Goal: Task Accomplishment & Management: Manage account settings

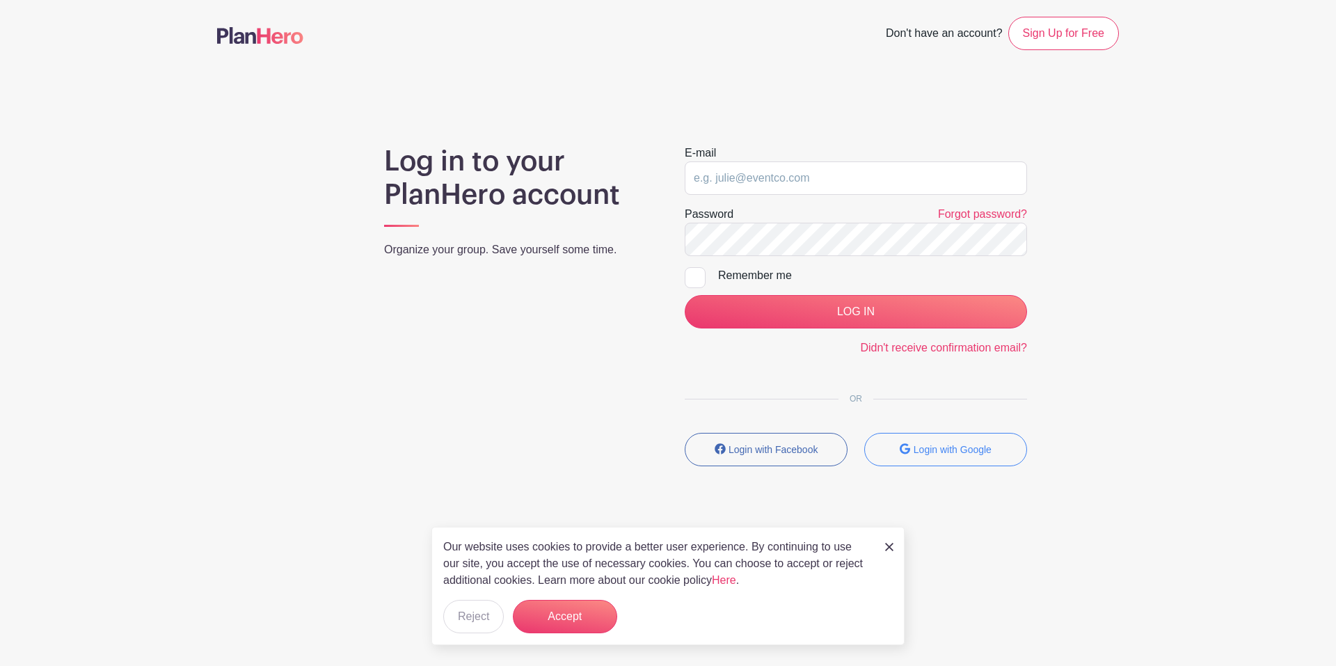
type input "[EMAIL_ADDRESS][DOMAIN_NAME]"
click at [888, 543] on img at bounding box center [889, 547] width 8 height 8
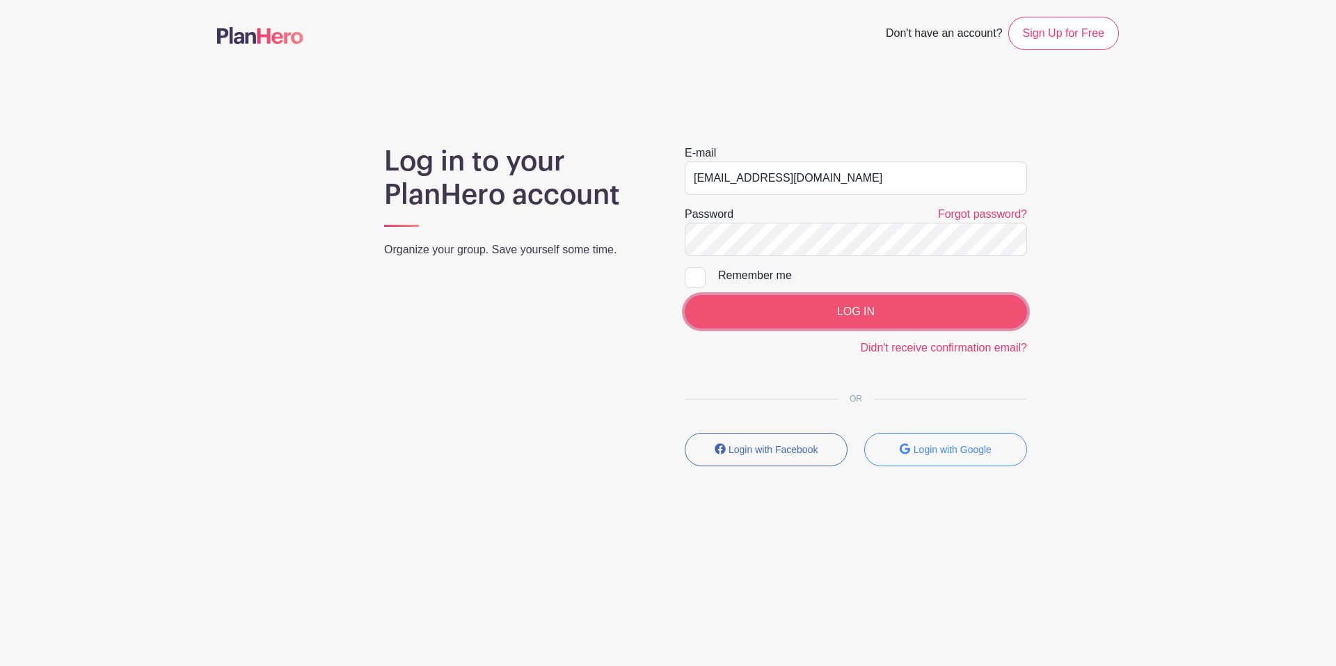
click at [775, 312] on input "LOG IN" at bounding box center [856, 311] width 342 height 33
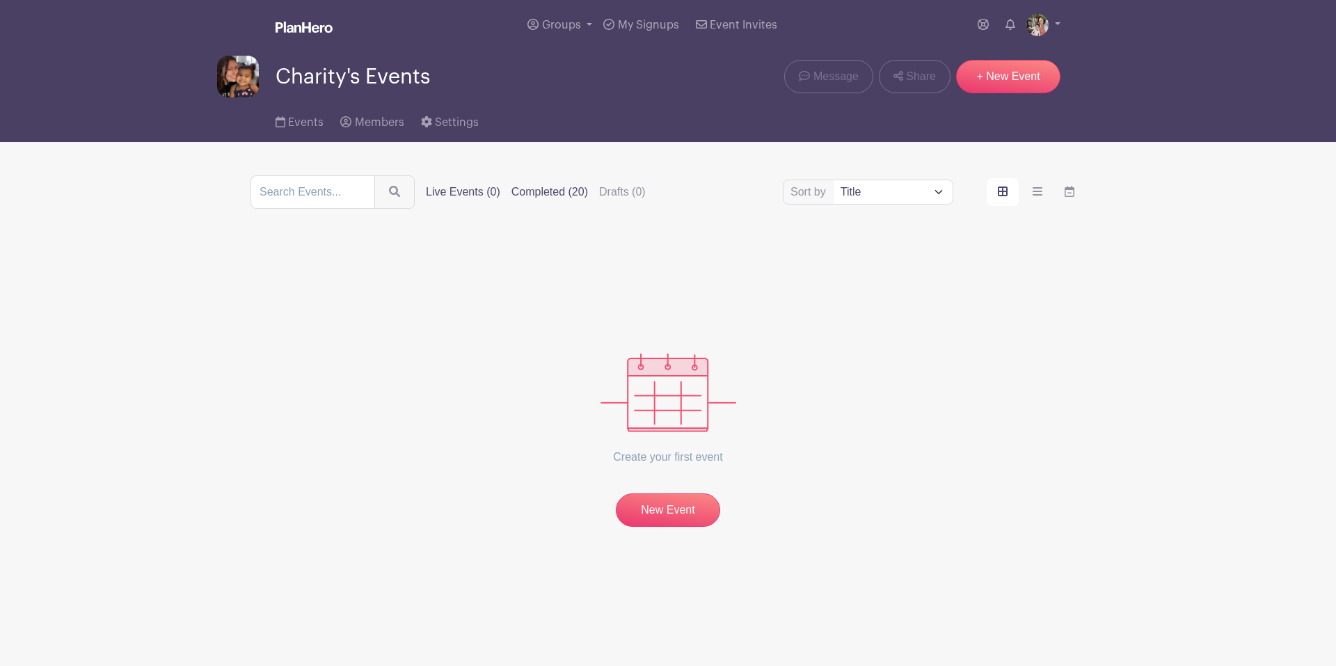
click at [553, 184] on label "Completed (20)" at bounding box center [549, 192] width 77 height 17
click at [0, 0] on input "Completed (20)" at bounding box center [0, 0] width 0 height 0
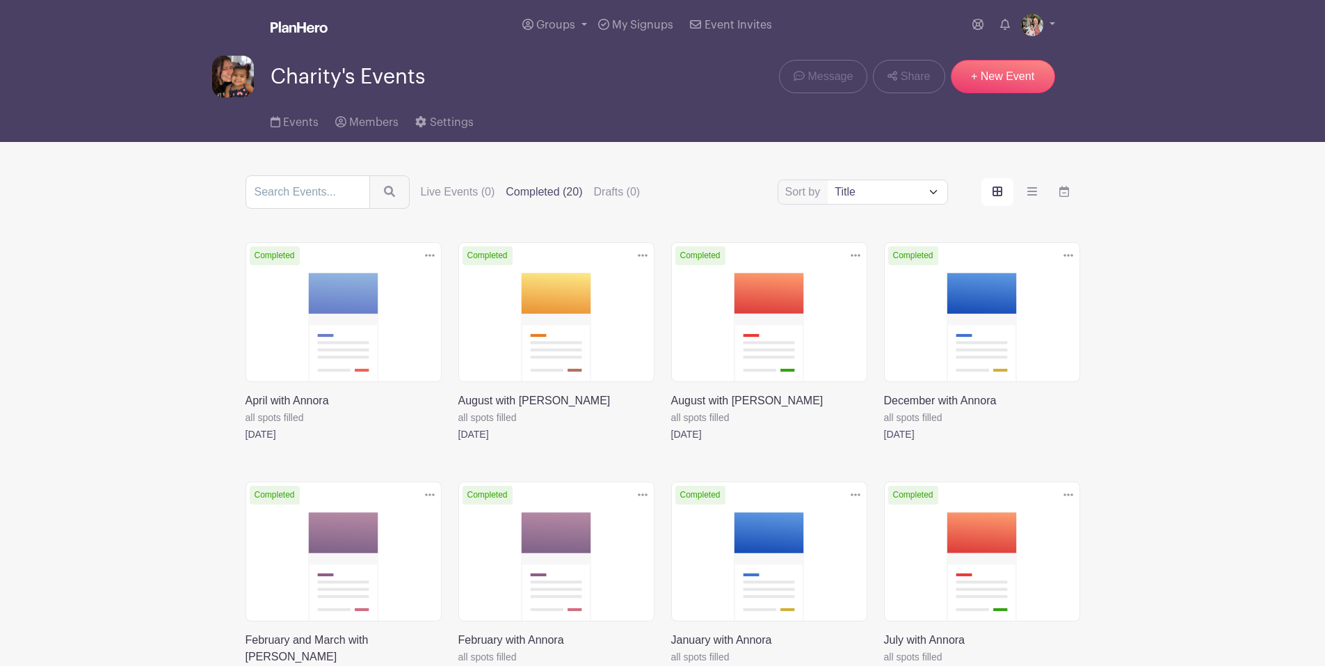
click at [671, 442] on link at bounding box center [671, 442] width 0 height 0
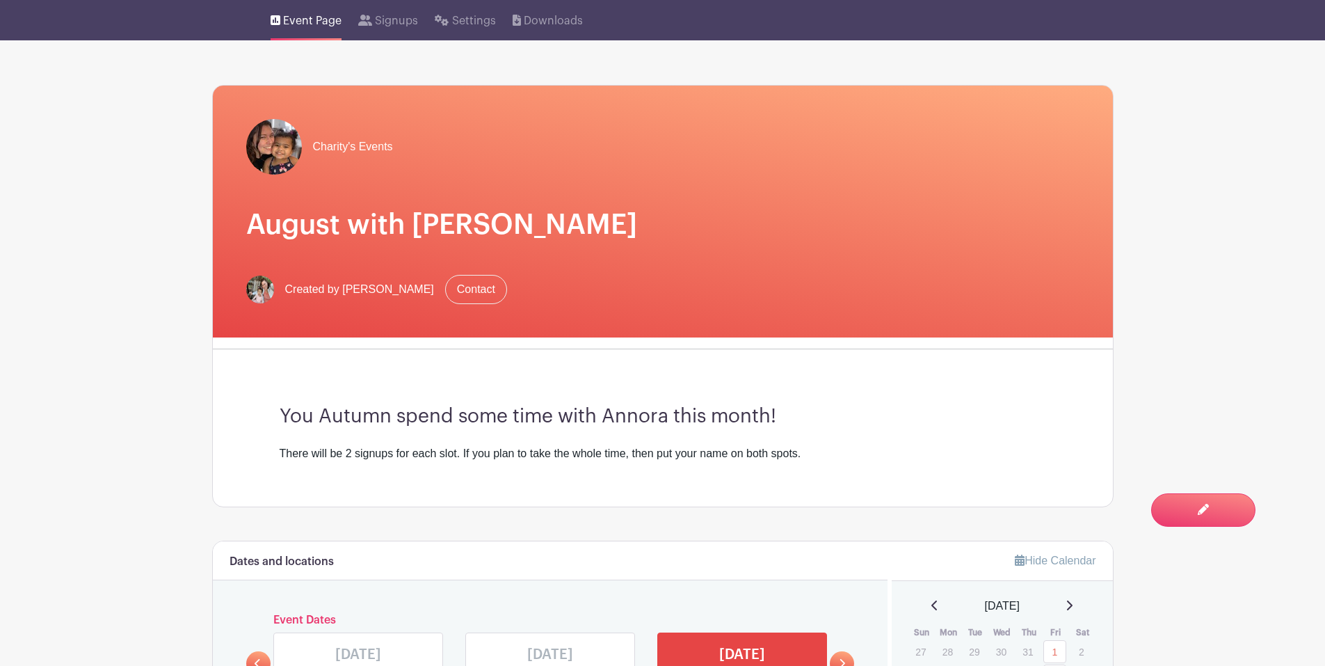
scroll to position [70, 0]
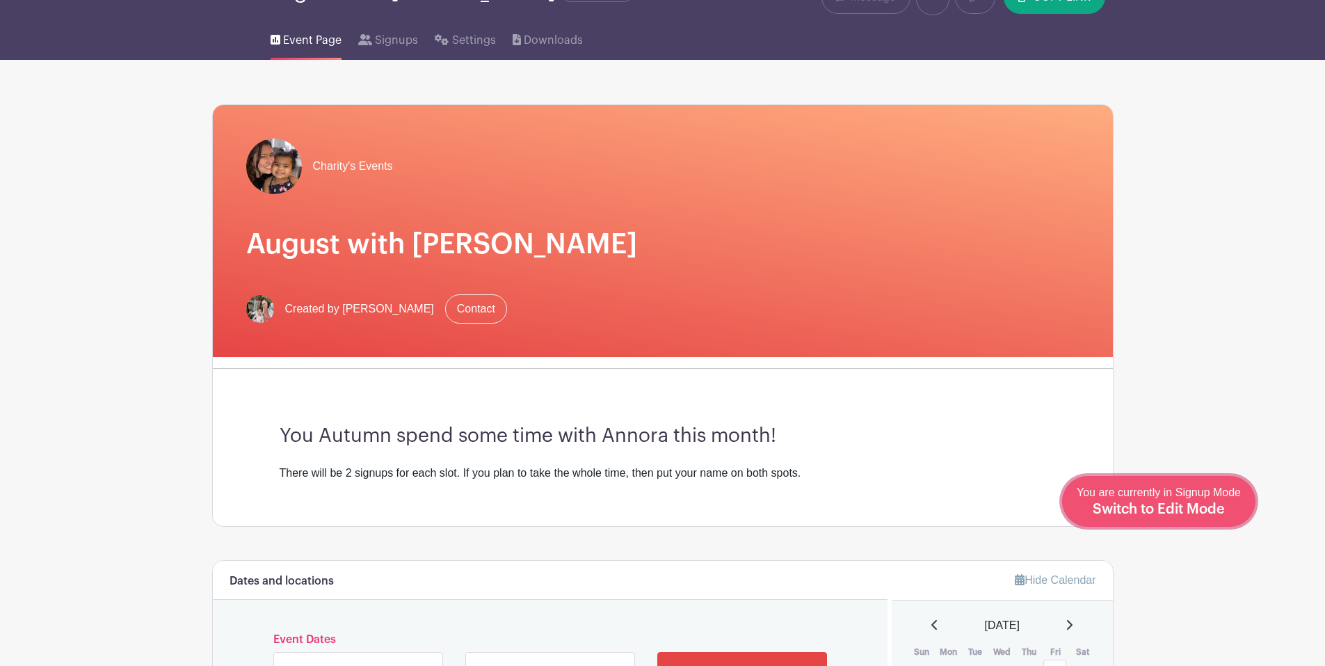
click at [1208, 512] on span "Switch to Edit Mode" at bounding box center [1159, 509] width 132 height 14
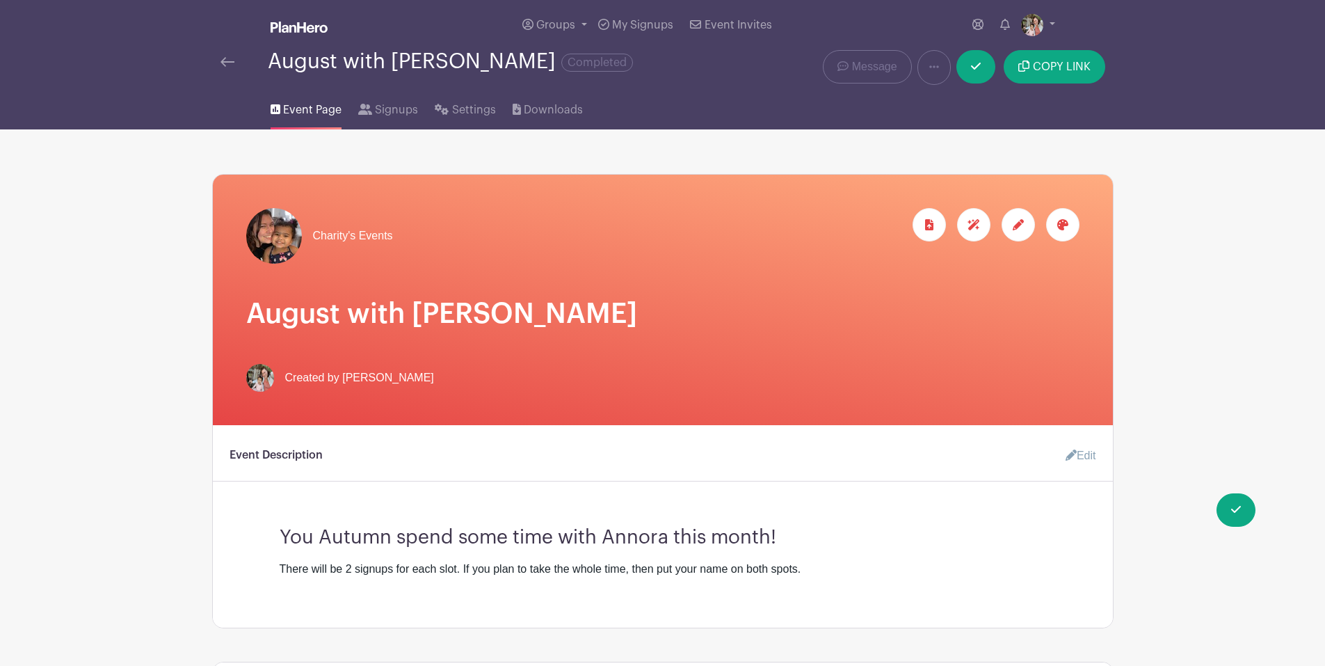
click at [1085, 454] on link "Edit" at bounding box center [1076, 456] width 42 height 28
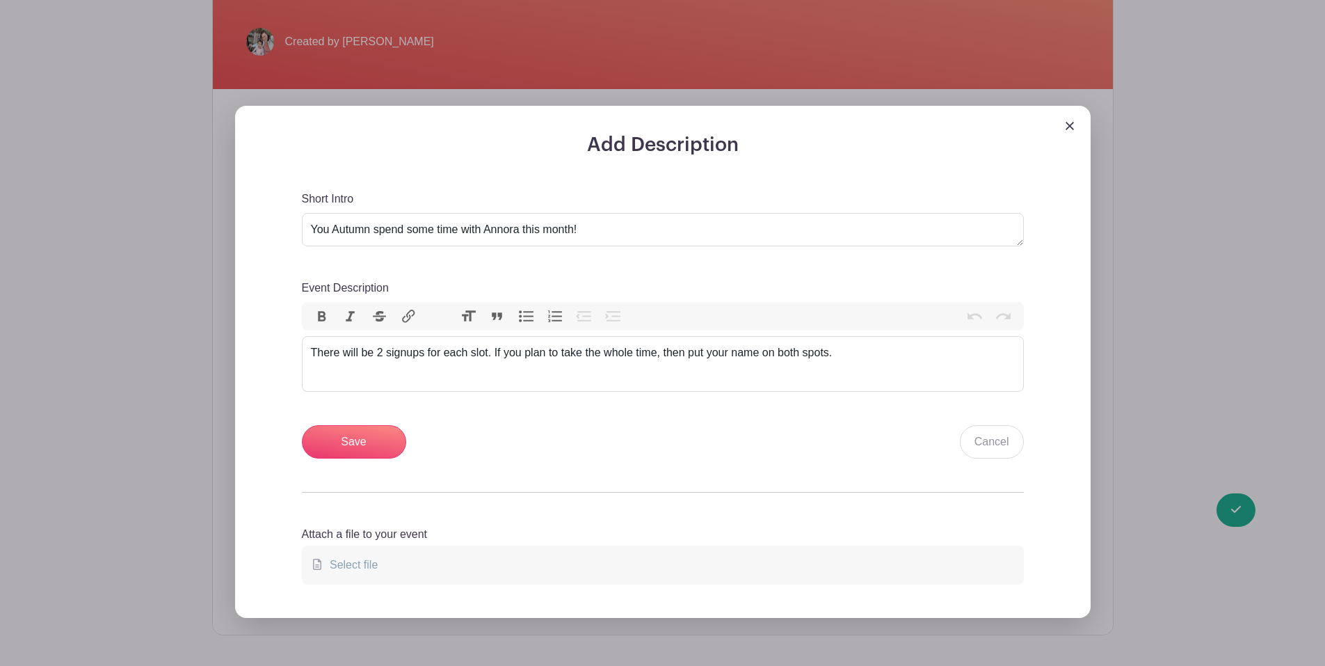
scroll to position [348, 0]
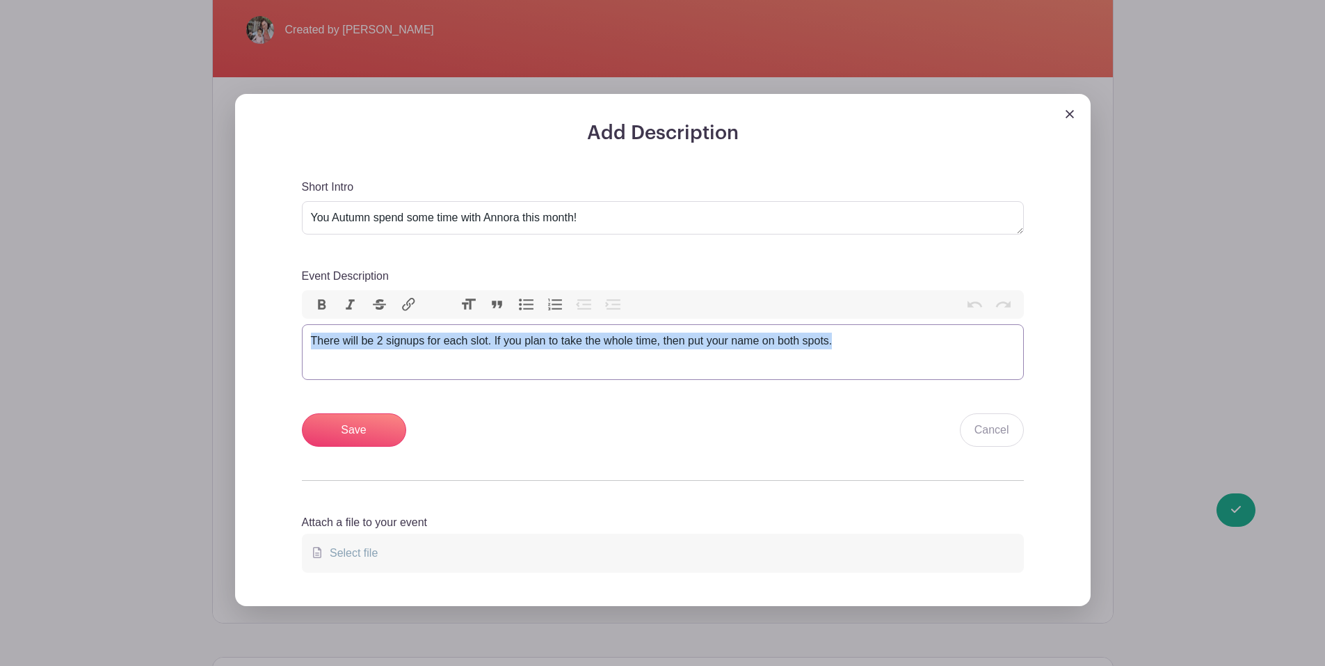
drag, startPoint x: 312, startPoint y: 337, endPoint x: 945, endPoint y: 355, distance: 634.0
click at [945, 355] on trix-editor "There will be 2 signups for each slot. If you plan to take the whole time, then…" at bounding box center [663, 352] width 722 height 56
type trix-editor "<div>There will be 2 signups for each slot. If you plan to take the whole time,…"
copy div "There will be 2 signups for each slot. If you plan to take the whole time, then…"
click at [1018, 432] on link "Cancel" at bounding box center [992, 429] width 64 height 33
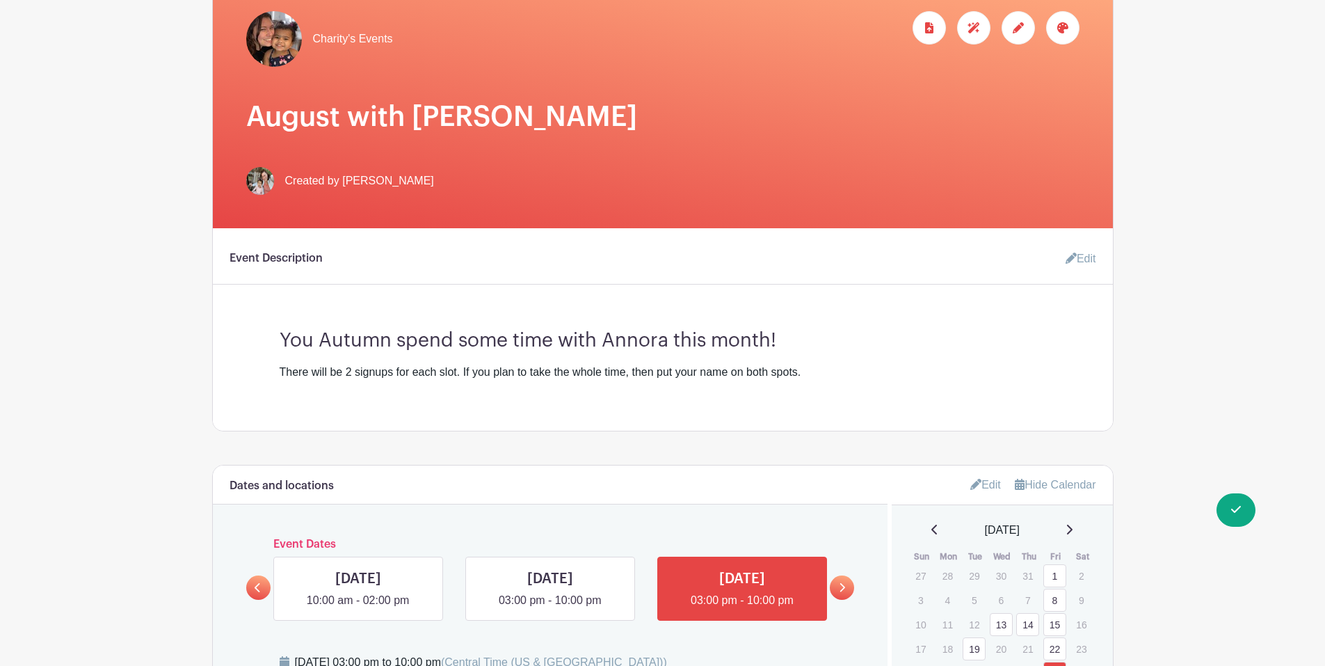
scroll to position [0, 0]
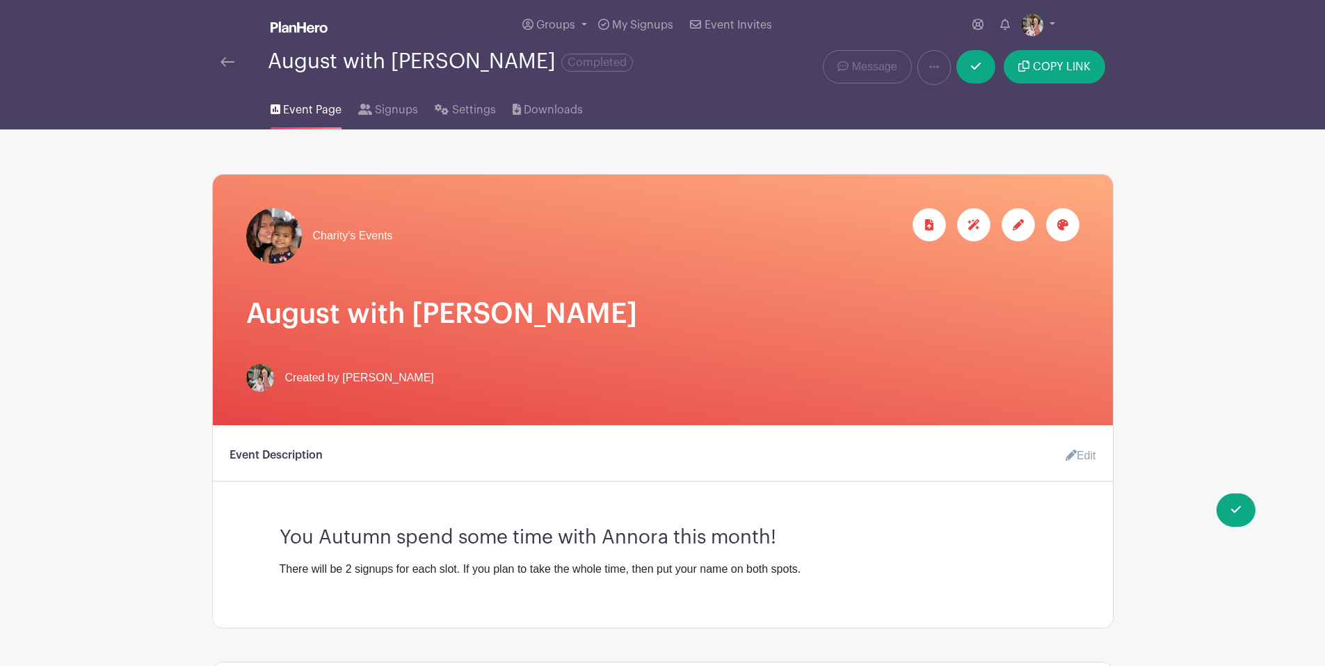
drag, startPoint x: 219, startPoint y: 60, endPoint x: 127, endPoint y: 174, distance: 146.4
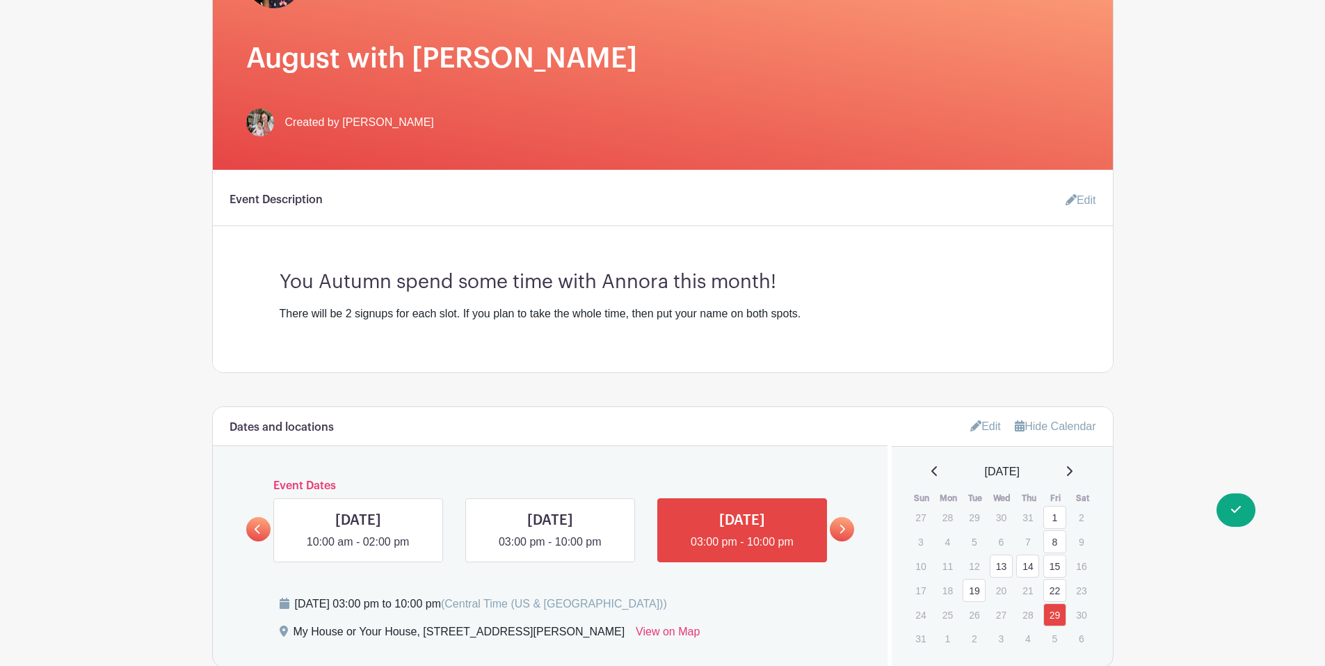
scroll to position [233, 0]
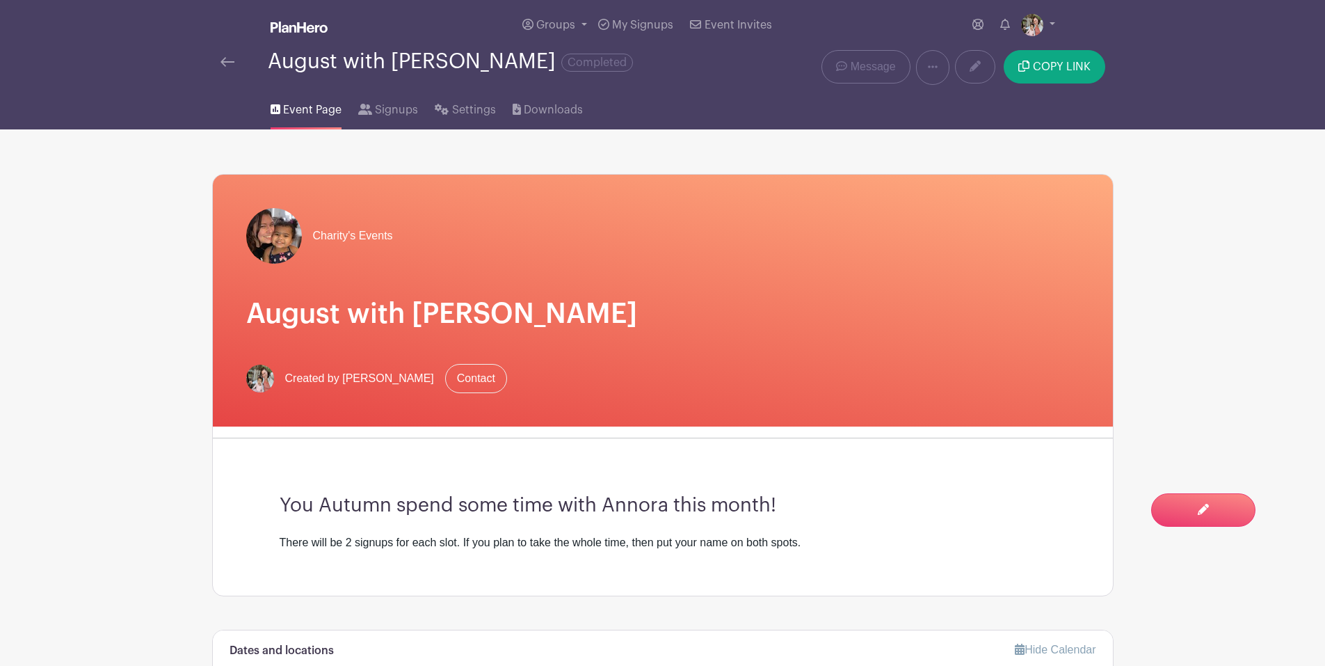
click at [230, 60] on img at bounding box center [228, 62] width 14 height 10
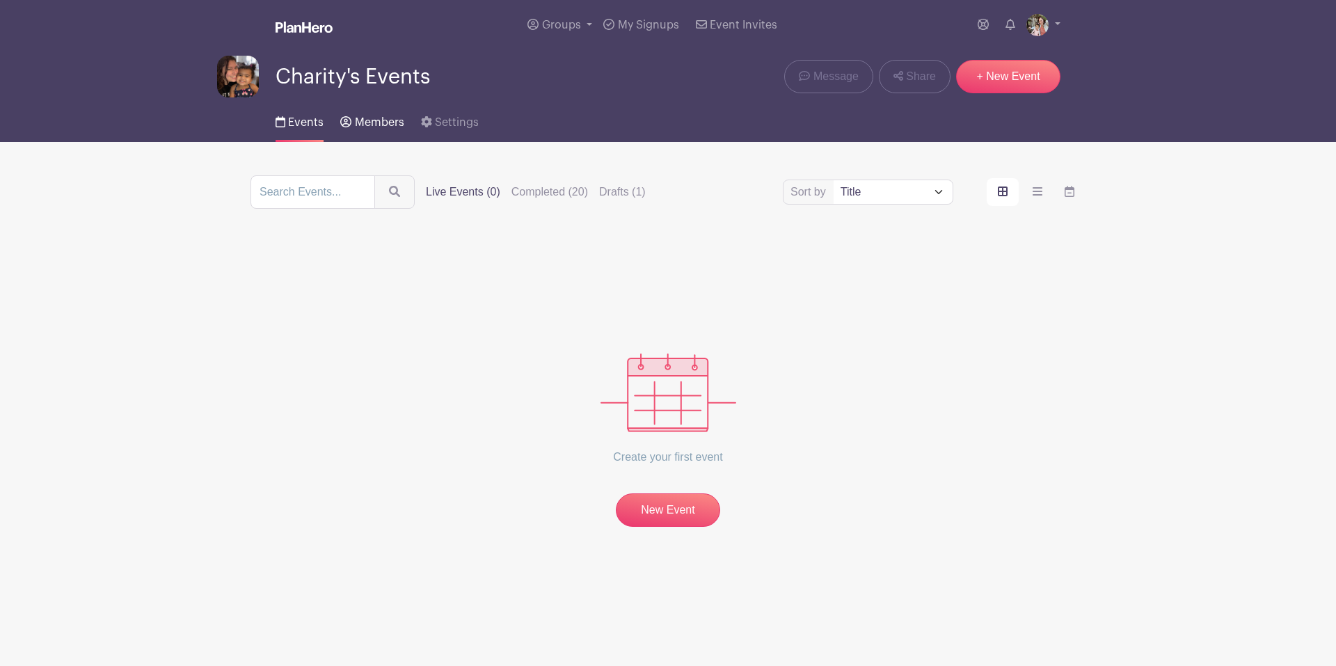
click at [390, 119] on span "Members" at bounding box center [379, 122] width 49 height 11
click at [570, 193] on label "Completed (20)" at bounding box center [549, 192] width 77 height 17
click at [0, 0] on input "Completed (20)" at bounding box center [0, 0] width 0 height 0
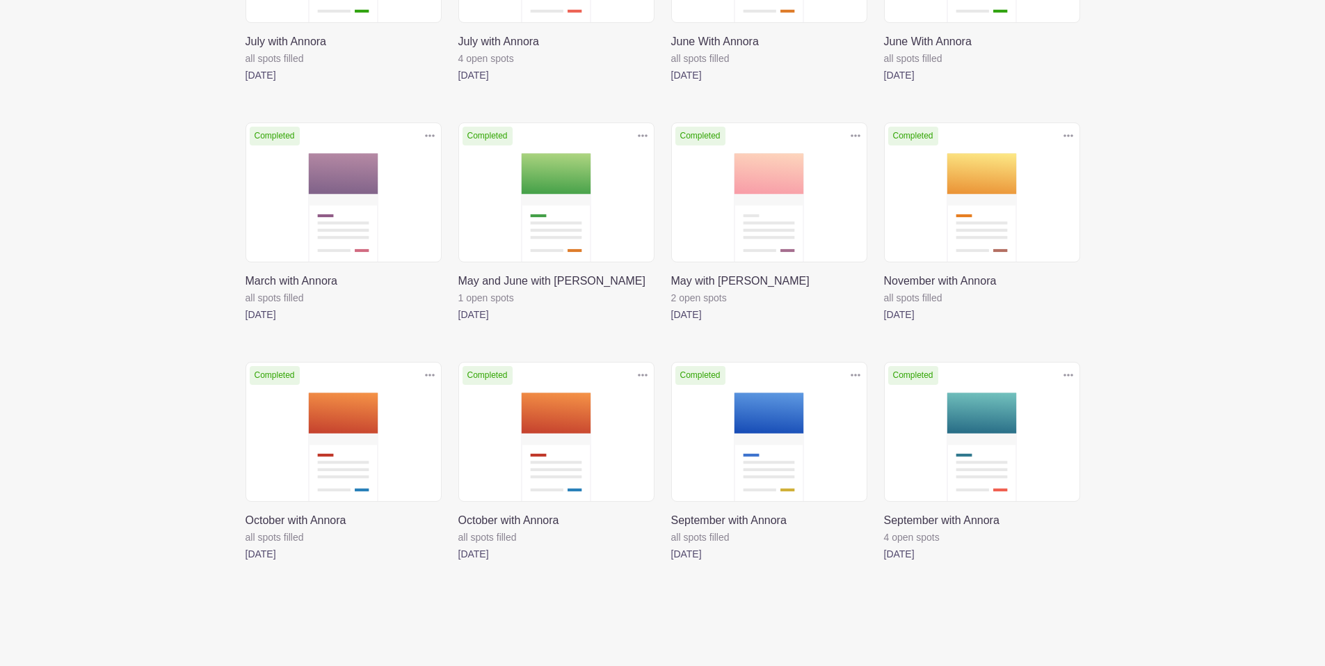
scroll to position [860, 0]
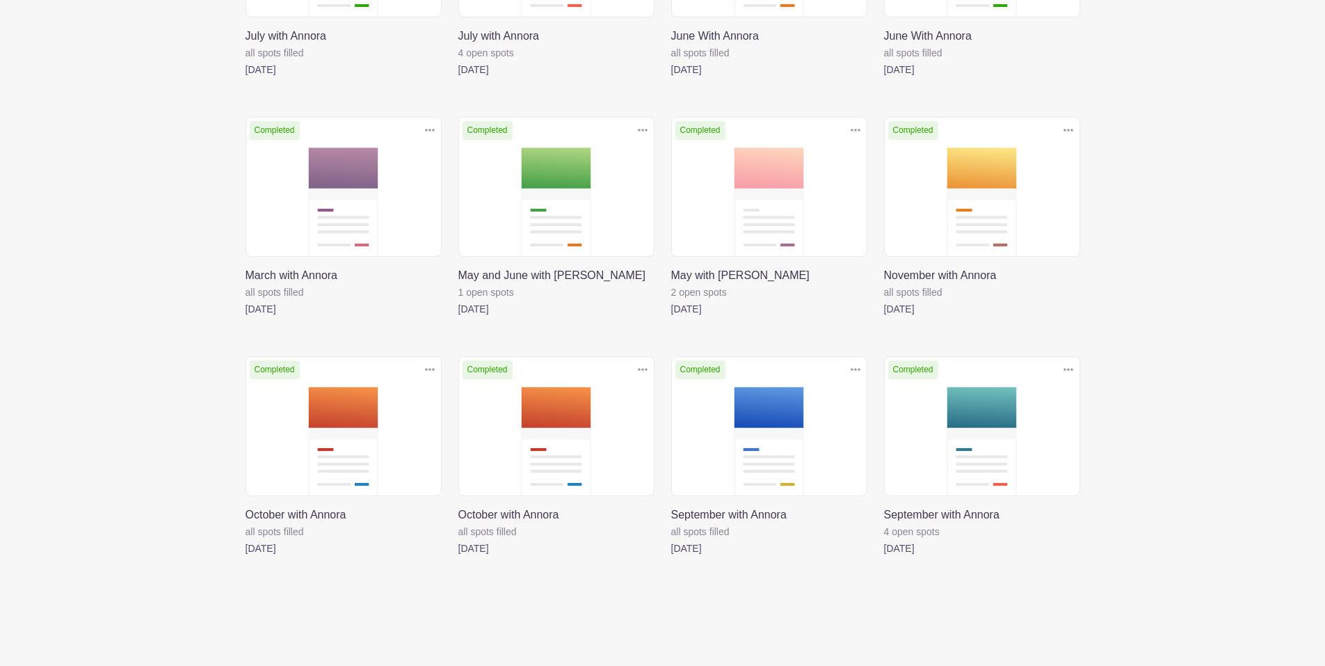
click at [671, 557] on link at bounding box center [671, 557] width 0 height 0
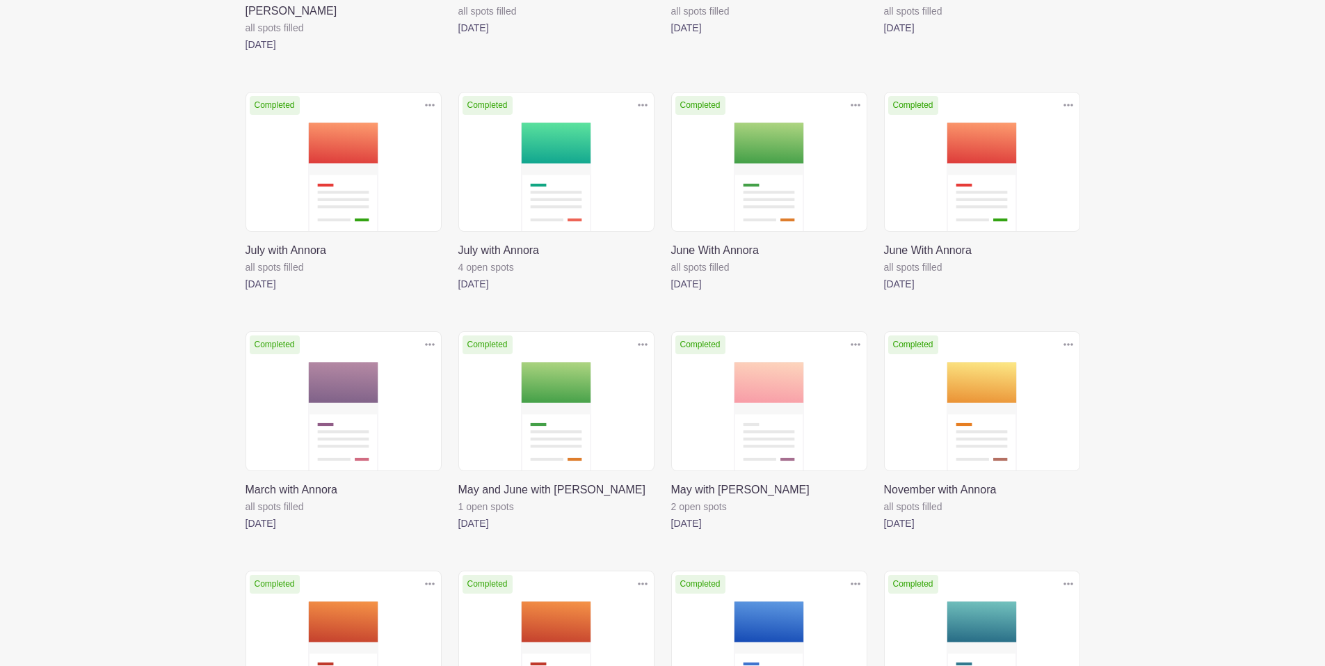
scroll to position [860, 0]
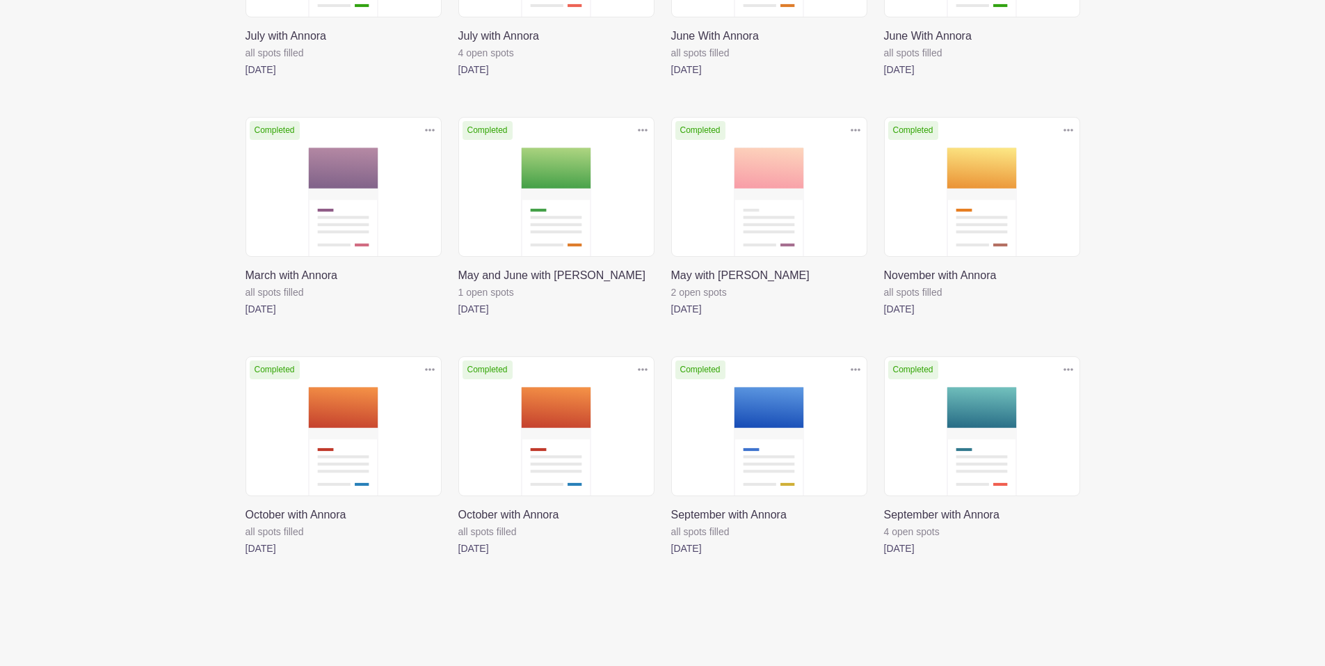
click at [884, 557] on link at bounding box center [884, 557] width 0 height 0
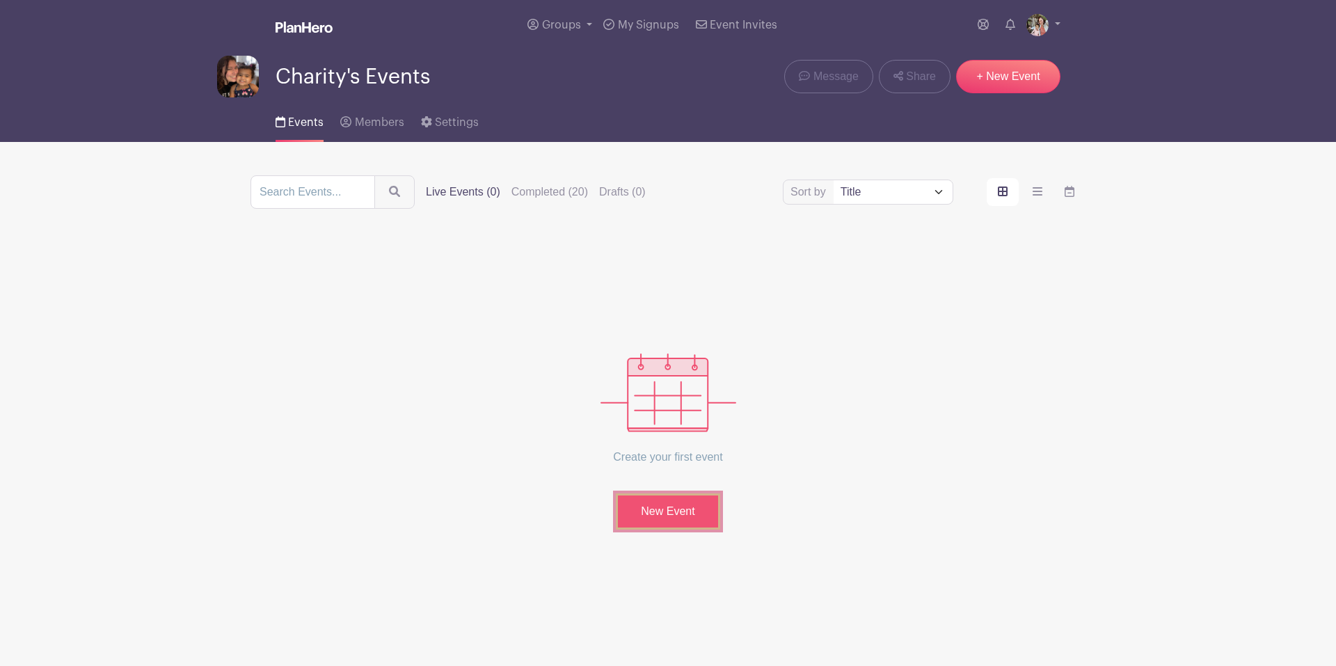
click at [642, 502] on link "New Event" at bounding box center [668, 511] width 104 height 36
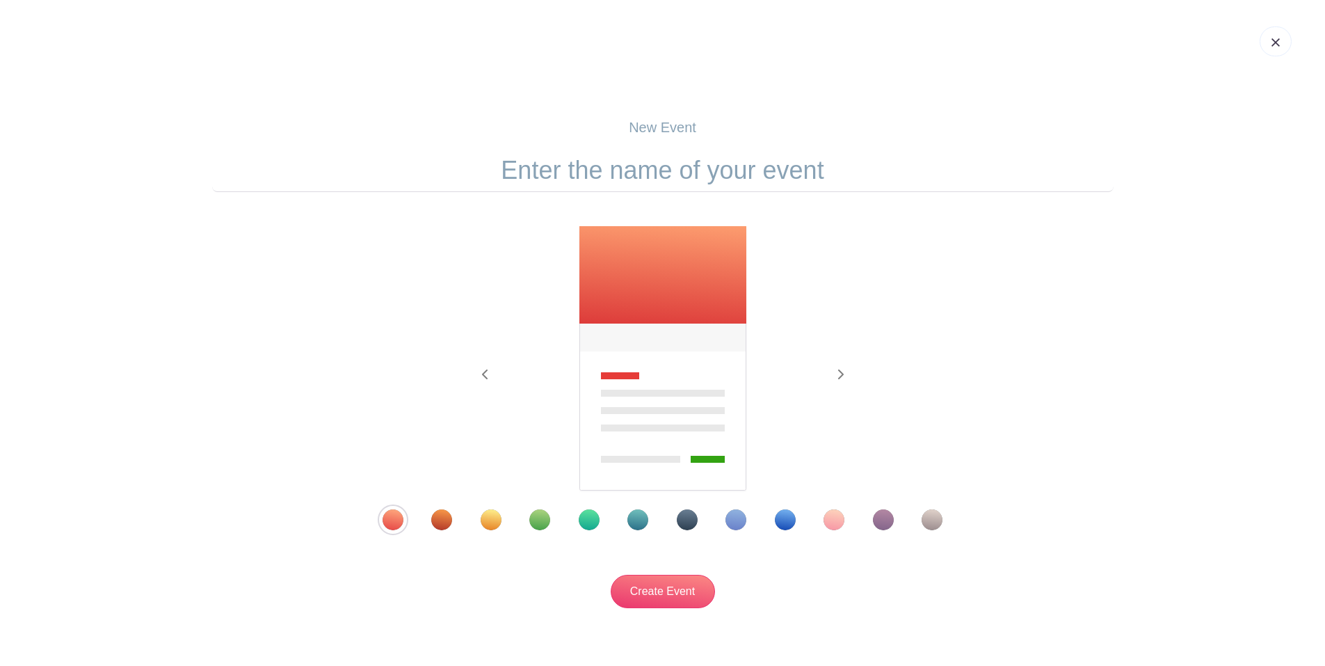
click at [680, 161] on input "text" at bounding box center [663, 170] width 902 height 43
type input "September with Annora"
click at [491, 521] on div "Template 3" at bounding box center [491, 519] width 21 height 21
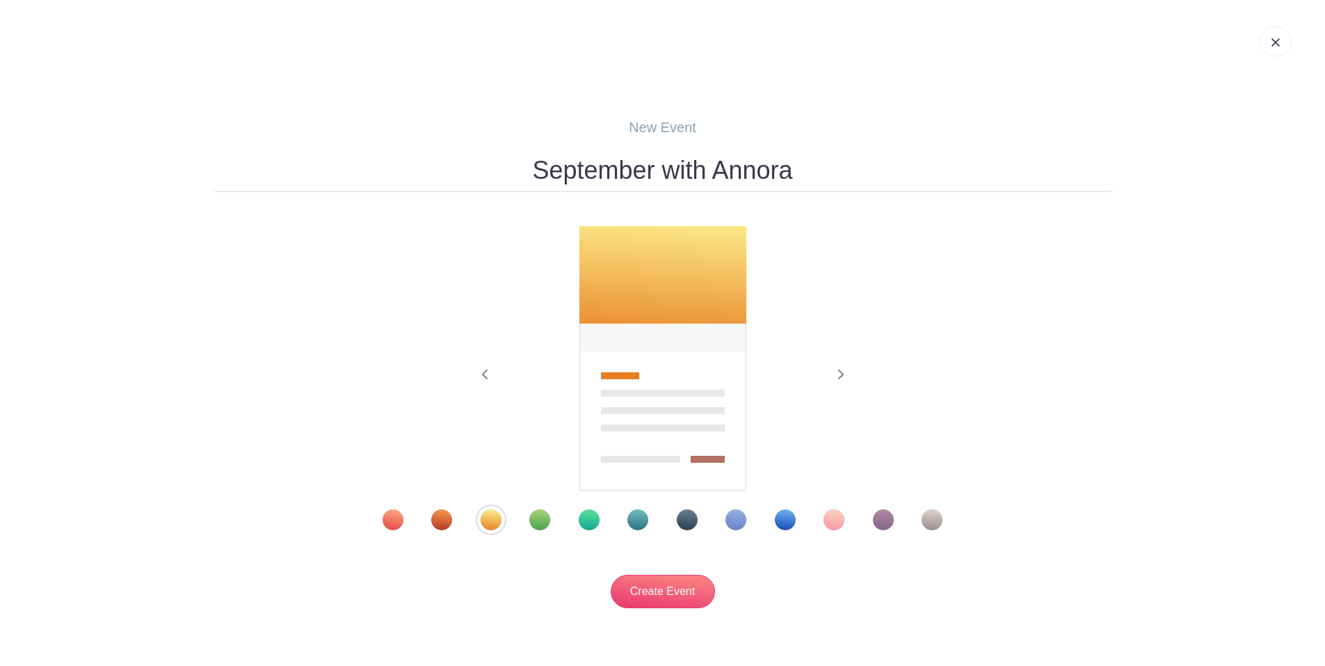
click at [452, 522] on div at bounding box center [662, 519] width 631 height 21
click at [450, 522] on div "Template 2" at bounding box center [441, 519] width 21 height 21
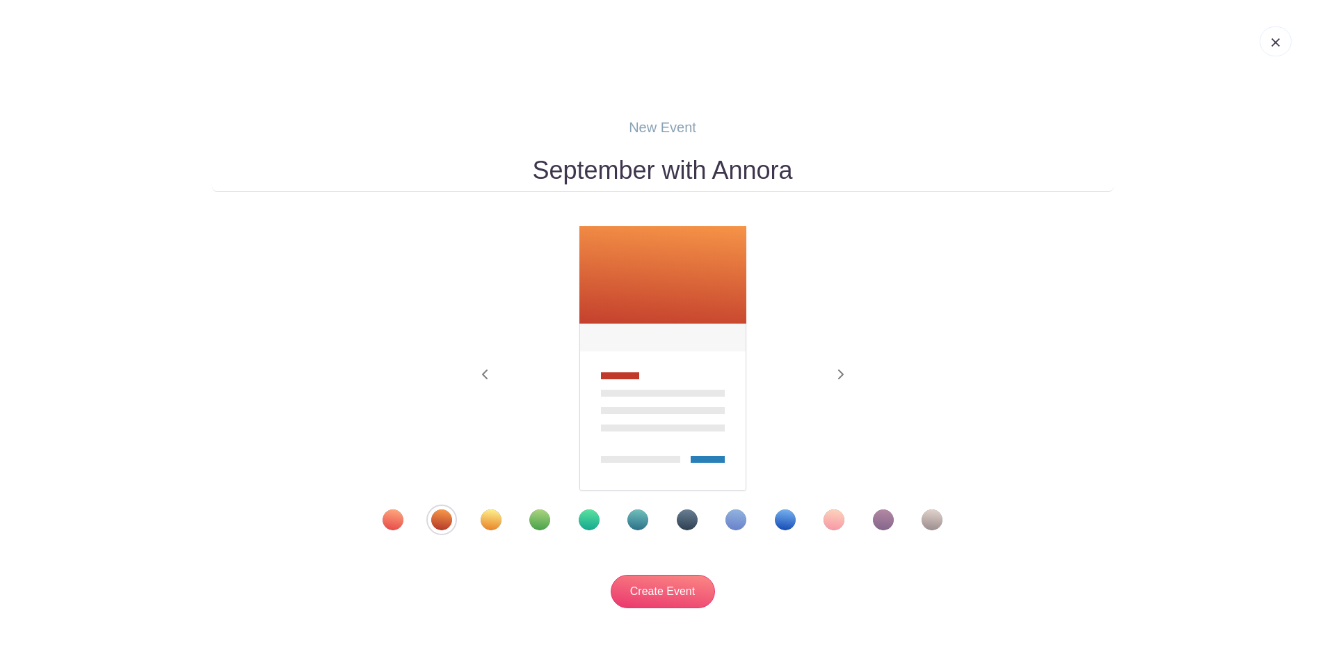
click at [483, 521] on div "Template 3" at bounding box center [491, 519] width 21 height 21
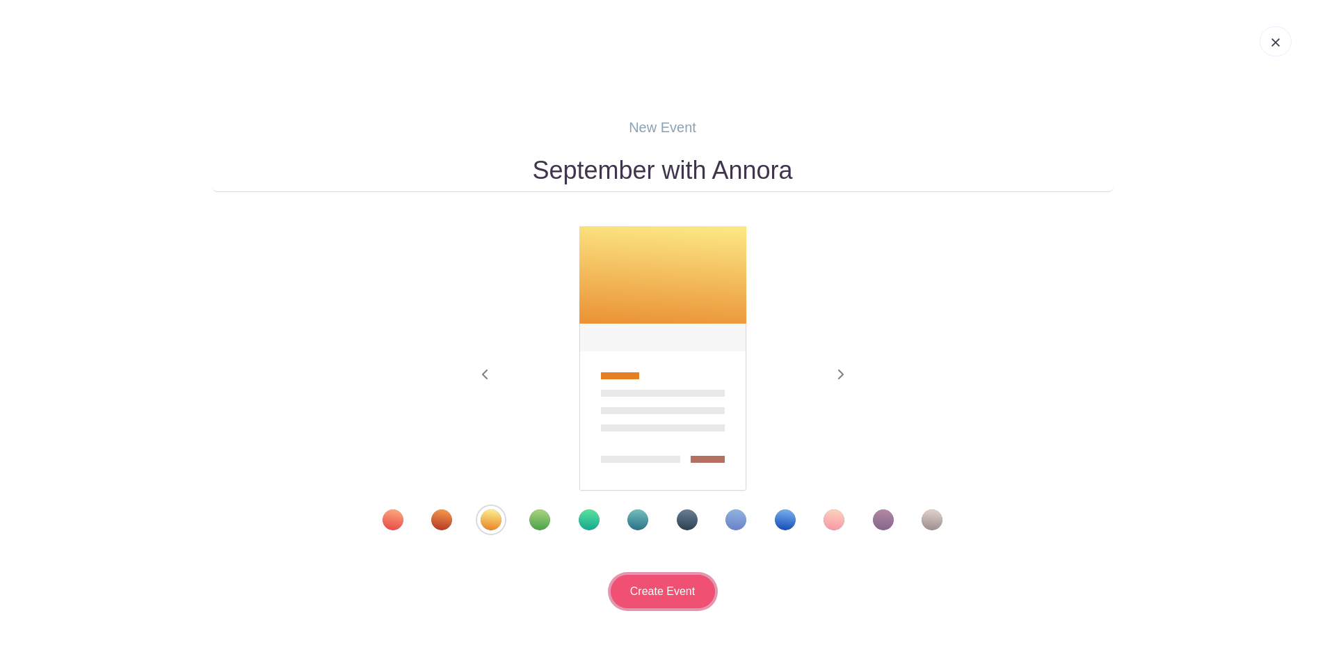
click at [689, 593] on input "Create Event" at bounding box center [663, 591] width 104 height 33
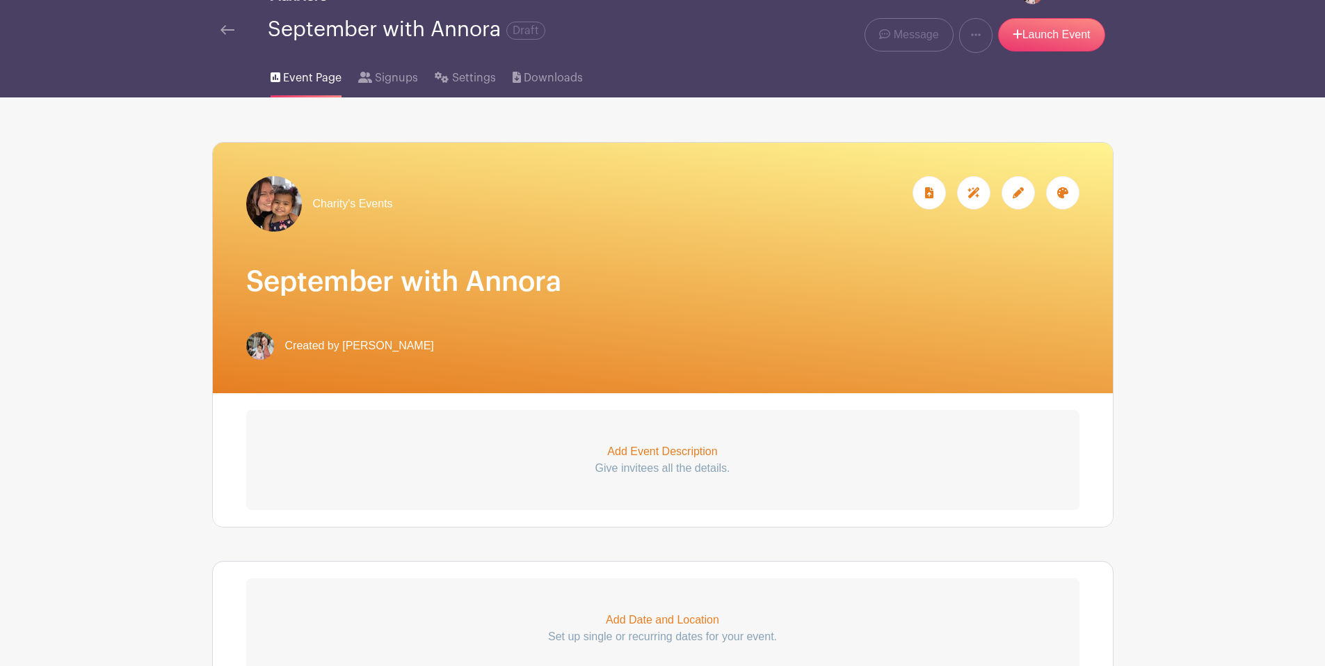
scroll to position [139, 0]
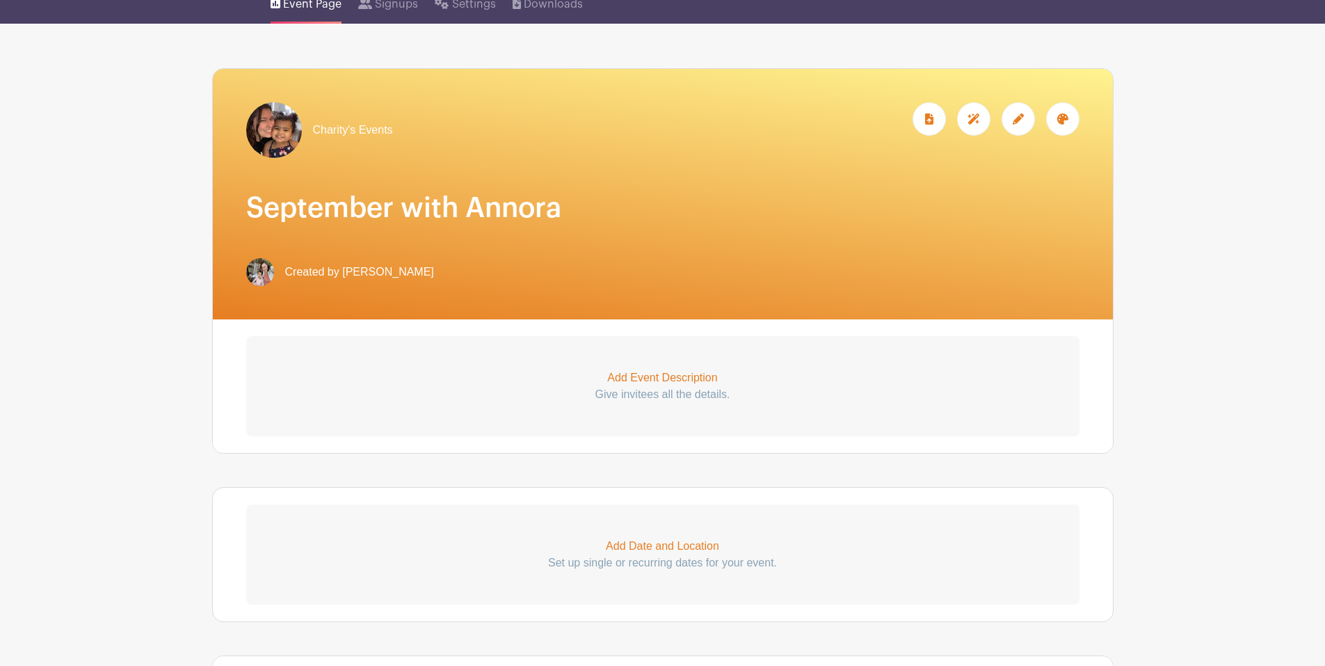
click at [695, 374] on p "Add Event Description" at bounding box center [662, 377] width 833 height 17
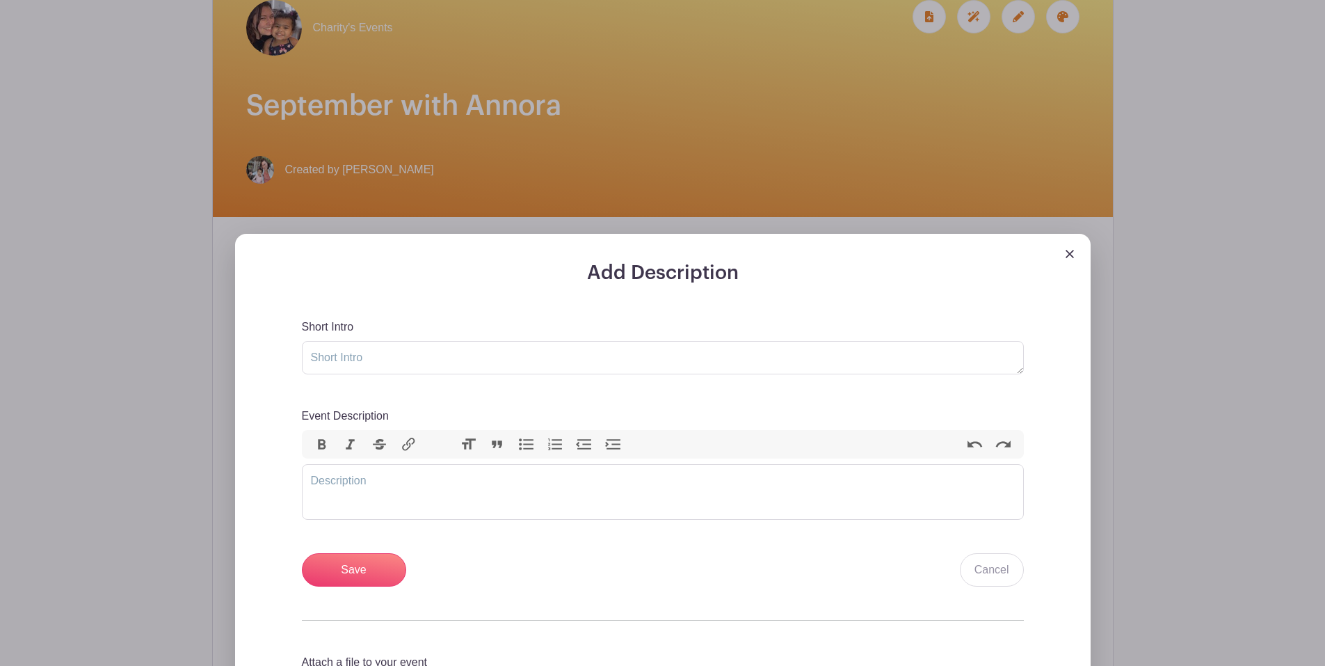
scroll to position [348, 0]
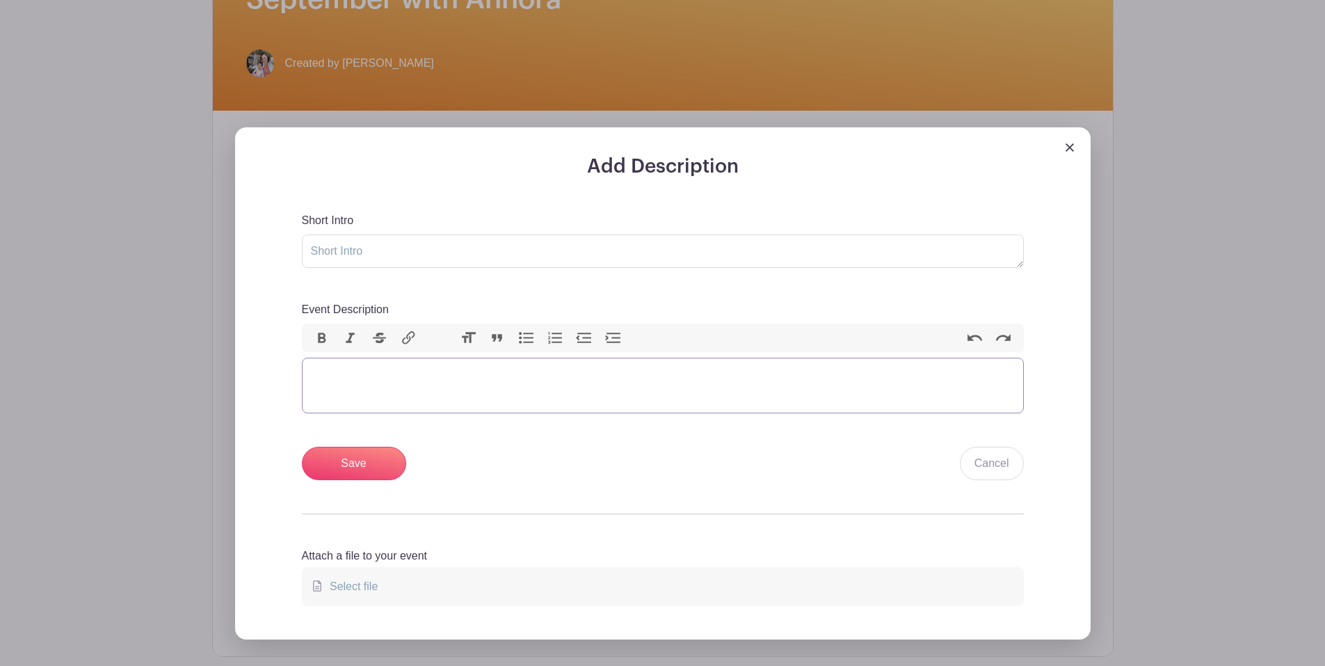
click at [702, 394] on trix-editor "Event Description" at bounding box center [663, 386] width 722 height 56
type trix-editor "<div>v</div>"
paste trix-editor "<div>There will be 2 signups for each slot. If you plan to take the whole time,…"
type trix-editor "<div>There will be 2 signups for each slot. If you plan to take the whole time,…"
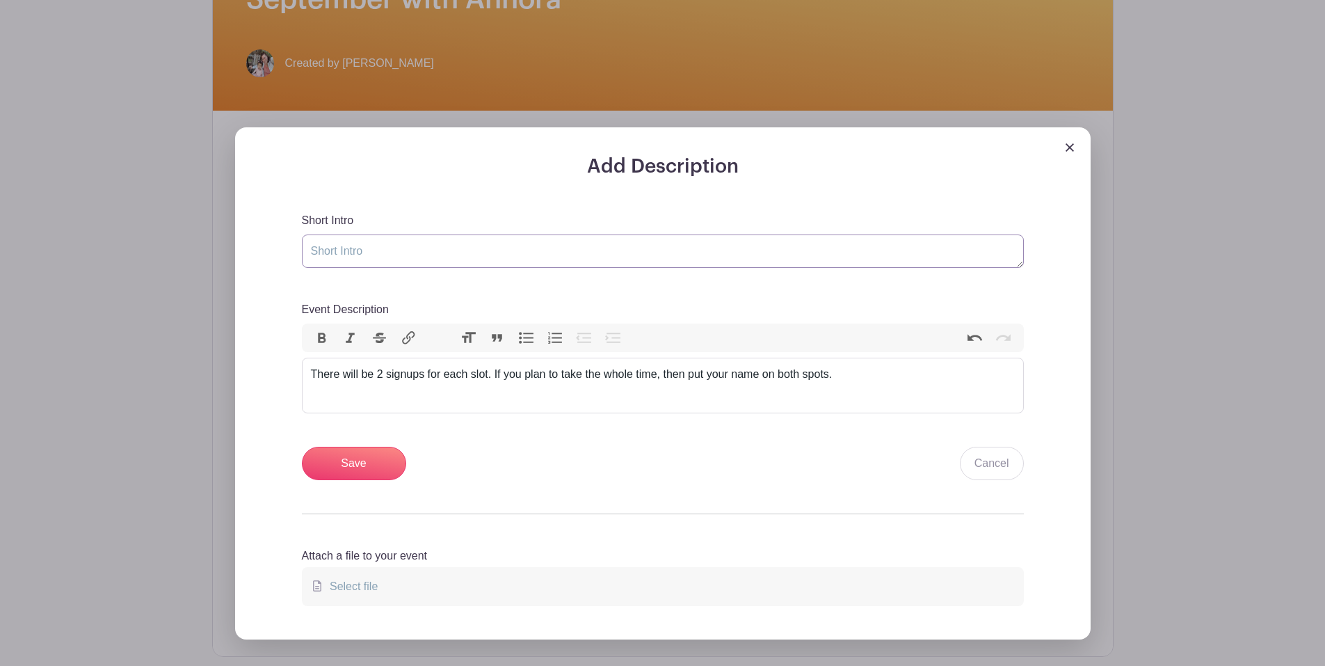
click at [684, 247] on textarea "Short Intro" at bounding box center [663, 250] width 722 height 33
click at [522, 240] on textarea "Short Intro" at bounding box center [663, 250] width 722 height 33
type textarea "Time for a Fall date?"
click at [360, 458] on input "Save" at bounding box center [354, 463] width 104 height 33
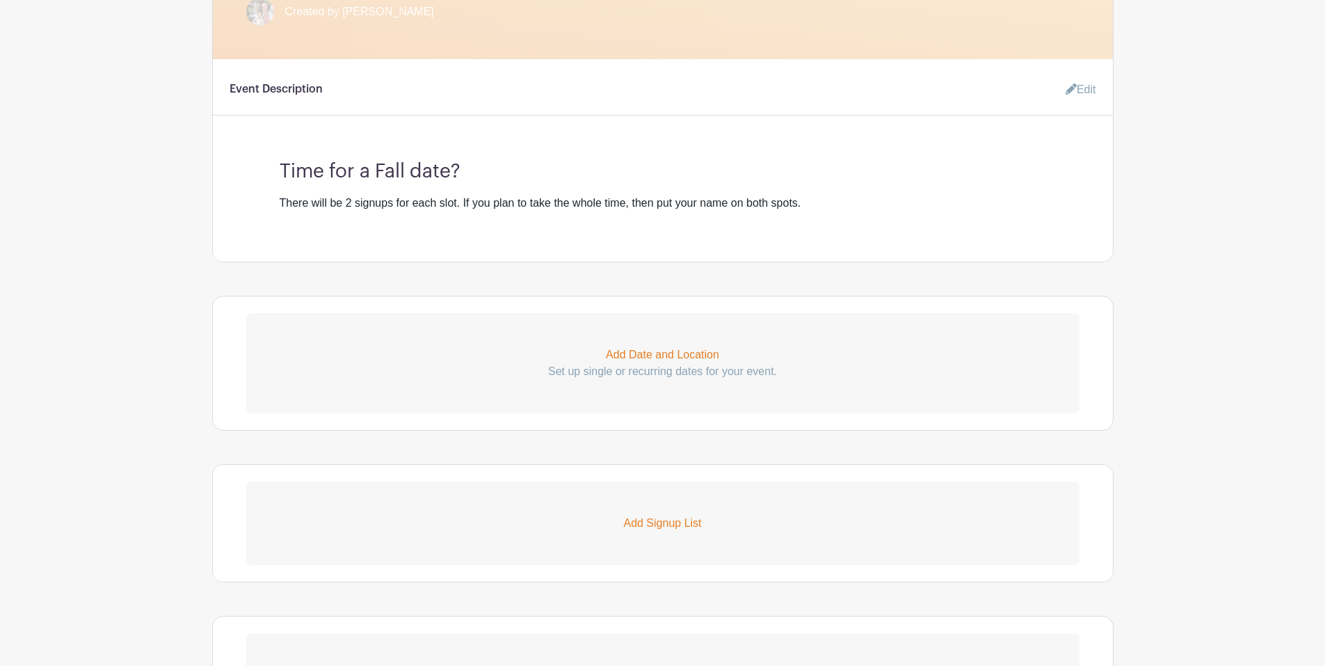
scroll to position [682, 0]
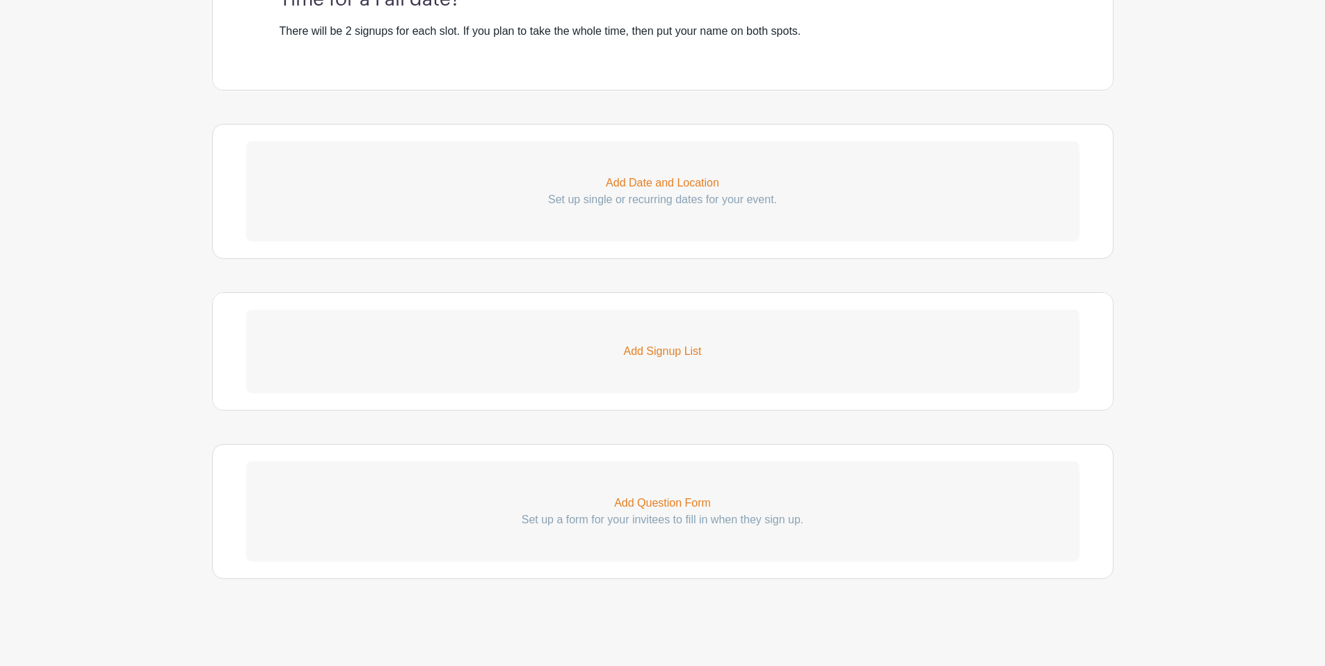
click at [664, 189] on p "Add Date and Location" at bounding box center [662, 183] width 833 height 17
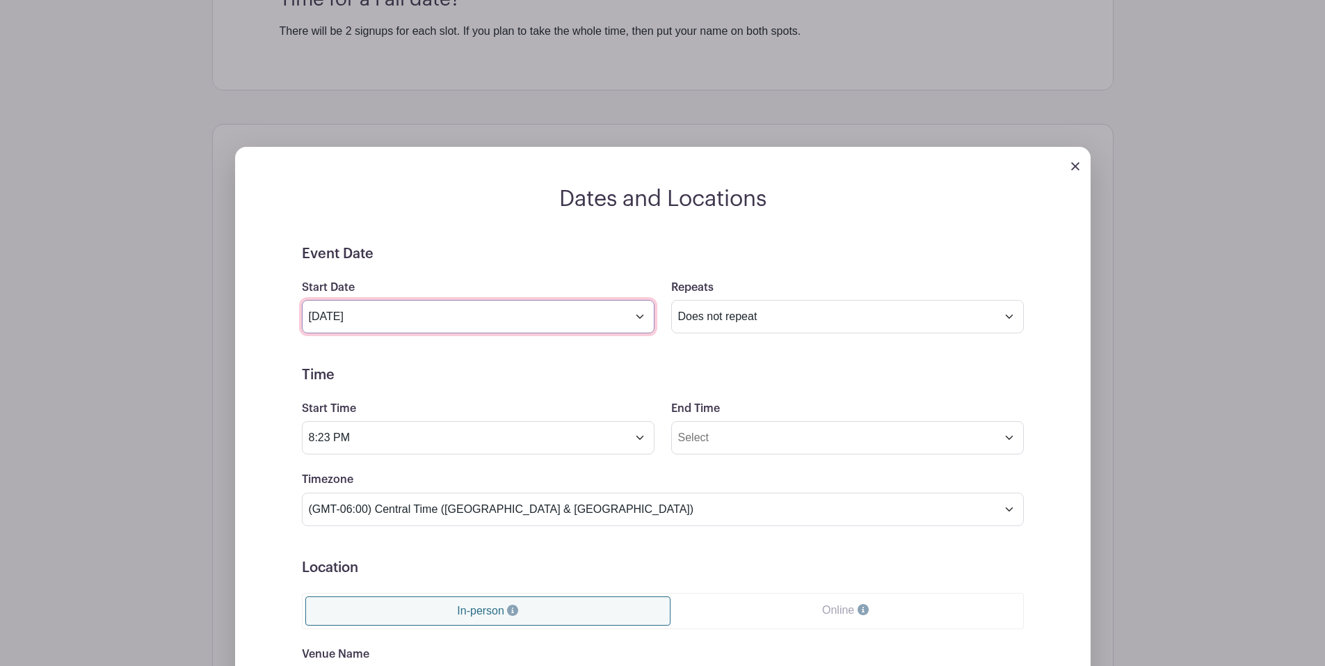
click at [636, 314] on input "[DATE]" at bounding box center [478, 316] width 353 height 33
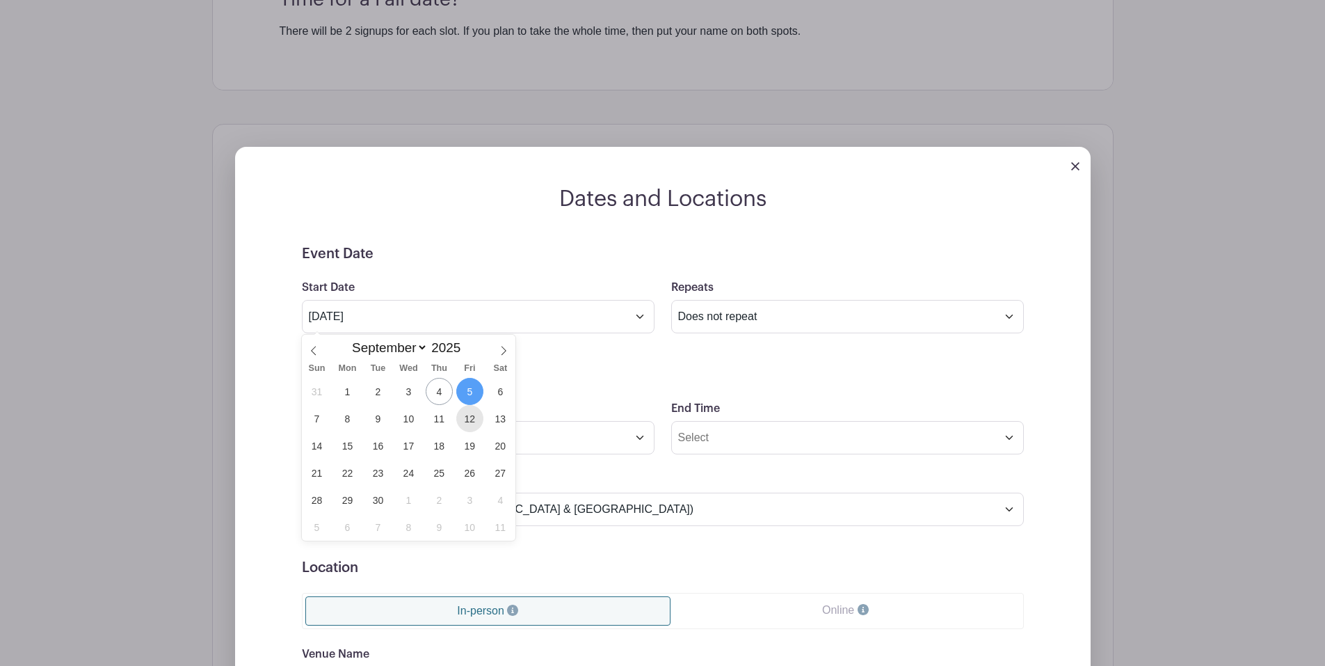
click at [472, 421] on span "12" at bounding box center [469, 418] width 27 height 27
type input "[DATE]"
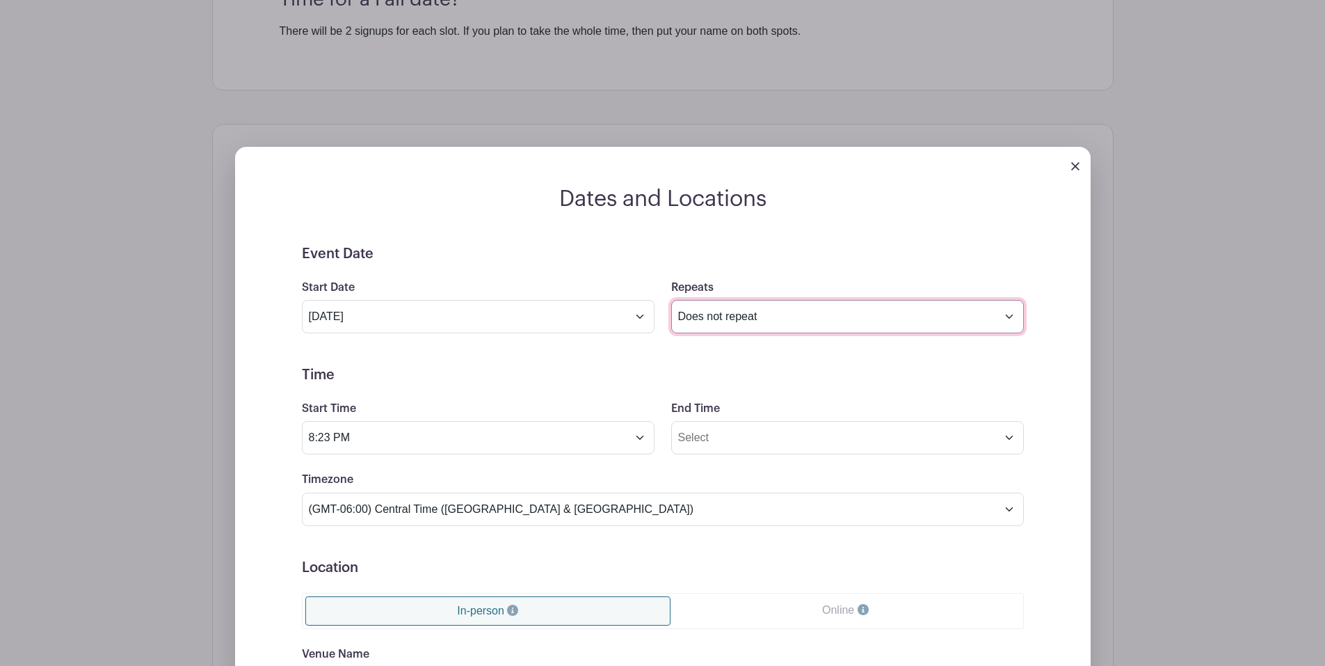
click at [1020, 317] on select "Does not repeat Daily Weekly Monthly on day 12 Monthly on the second [DATE] Oth…" at bounding box center [847, 316] width 353 height 33
click at [671, 300] on select "Does not repeat Daily Weekly Monthly on day 12 Monthly on the second [DATE] Oth…" at bounding box center [847, 316] width 353 height 33
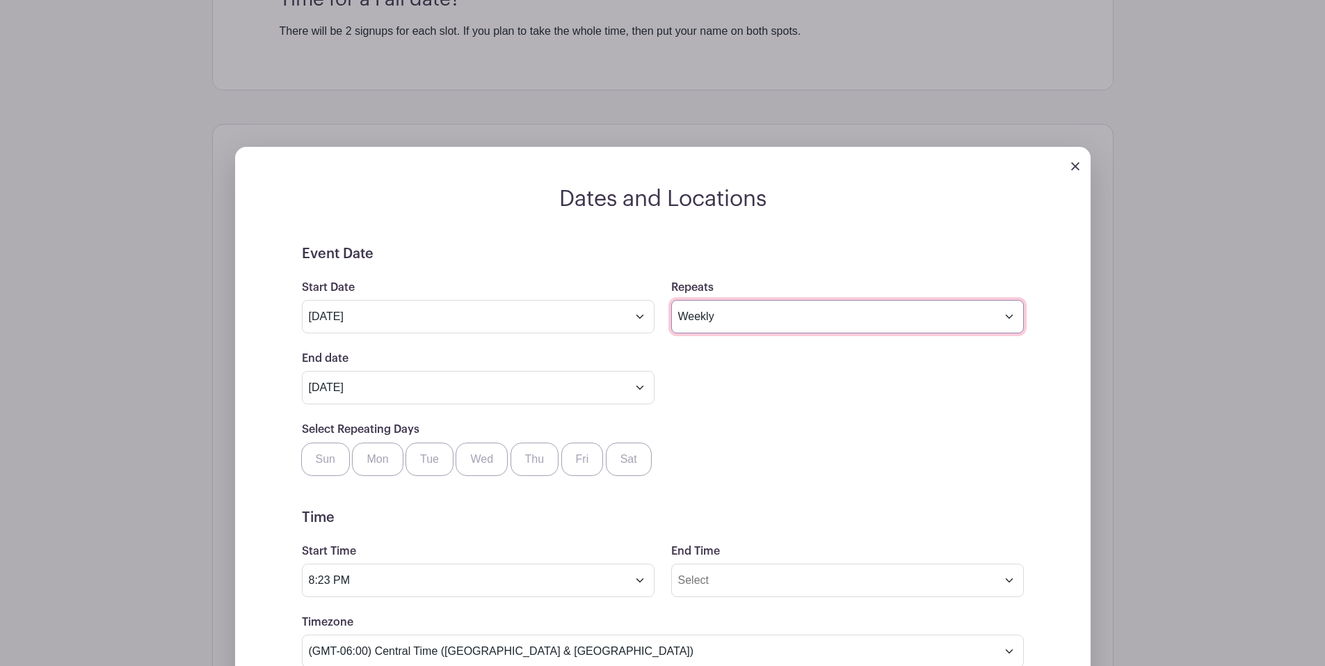
click at [1009, 317] on select "Does not repeat Daily Weekly Monthly on day 12 Monthly on the second [DATE] Oth…" at bounding box center [847, 316] width 353 height 33
select select "once"
click at [671, 300] on select "Does not repeat Daily Weekly Monthly on day 12 Monthly on the second [DATE] Oth…" at bounding box center [847, 316] width 353 height 33
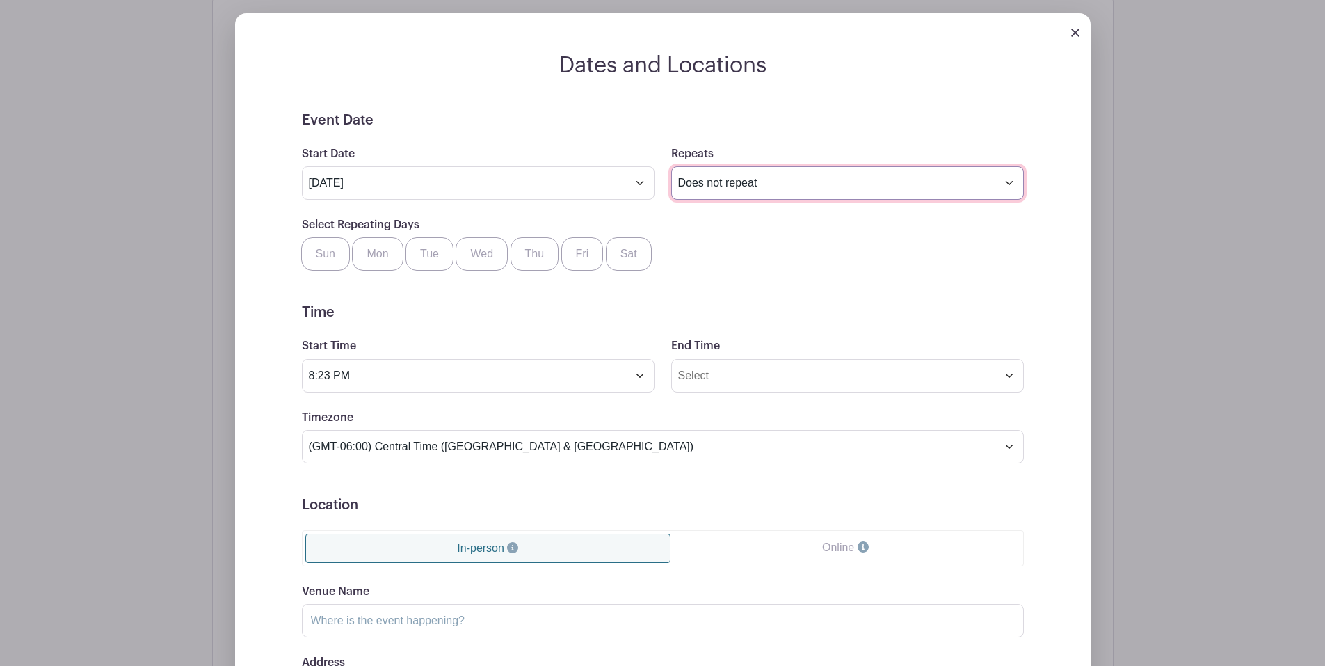
scroll to position [822, 0]
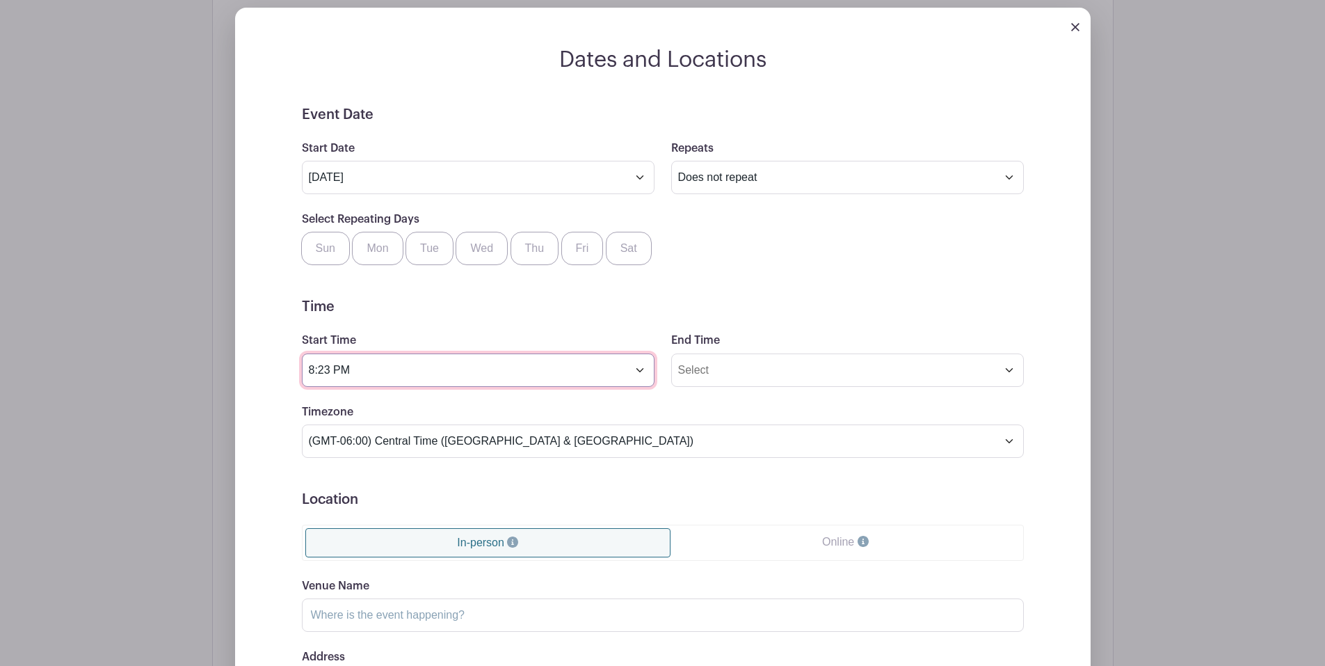
click at [642, 369] on input "8:23 PM" at bounding box center [478, 369] width 353 height 33
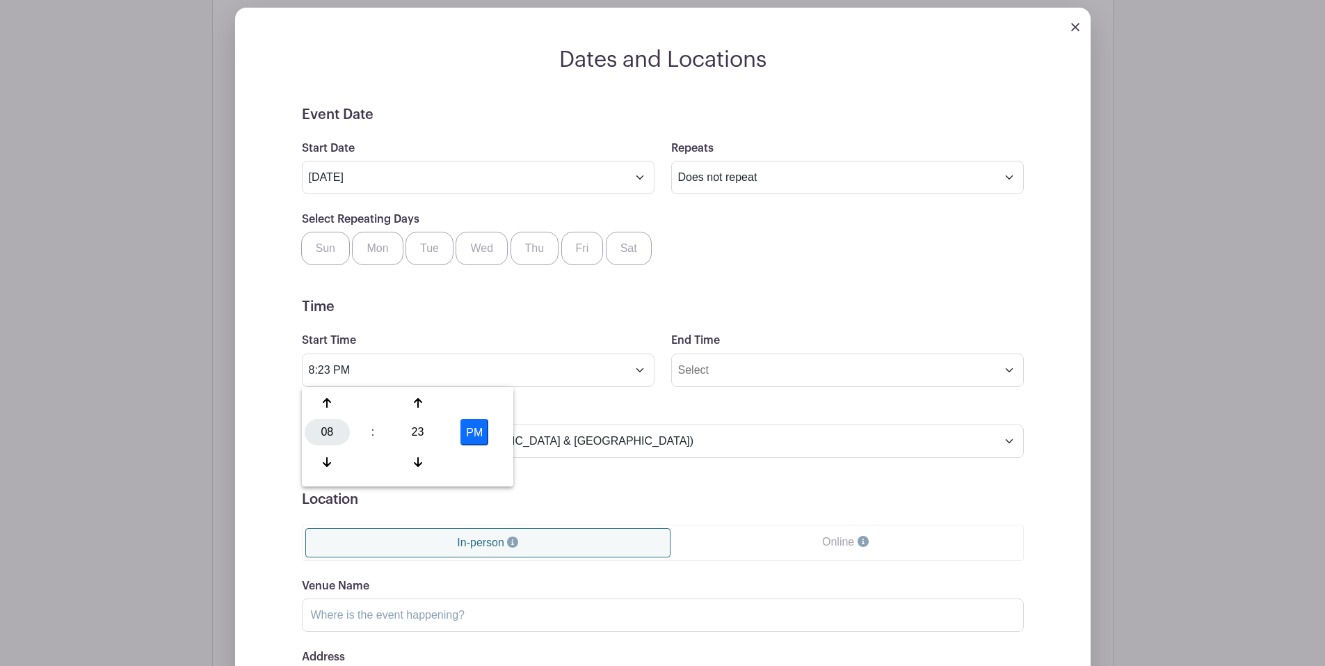
click at [328, 426] on div "08" at bounding box center [327, 432] width 45 height 26
click at [474, 405] on div "03" at bounding box center [482, 403] width 47 height 26
click at [408, 430] on div "23" at bounding box center [417, 432] width 45 height 26
click at [318, 407] on div "00" at bounding box center [328, 403] width 47 height 26
type input "3:00 PM"
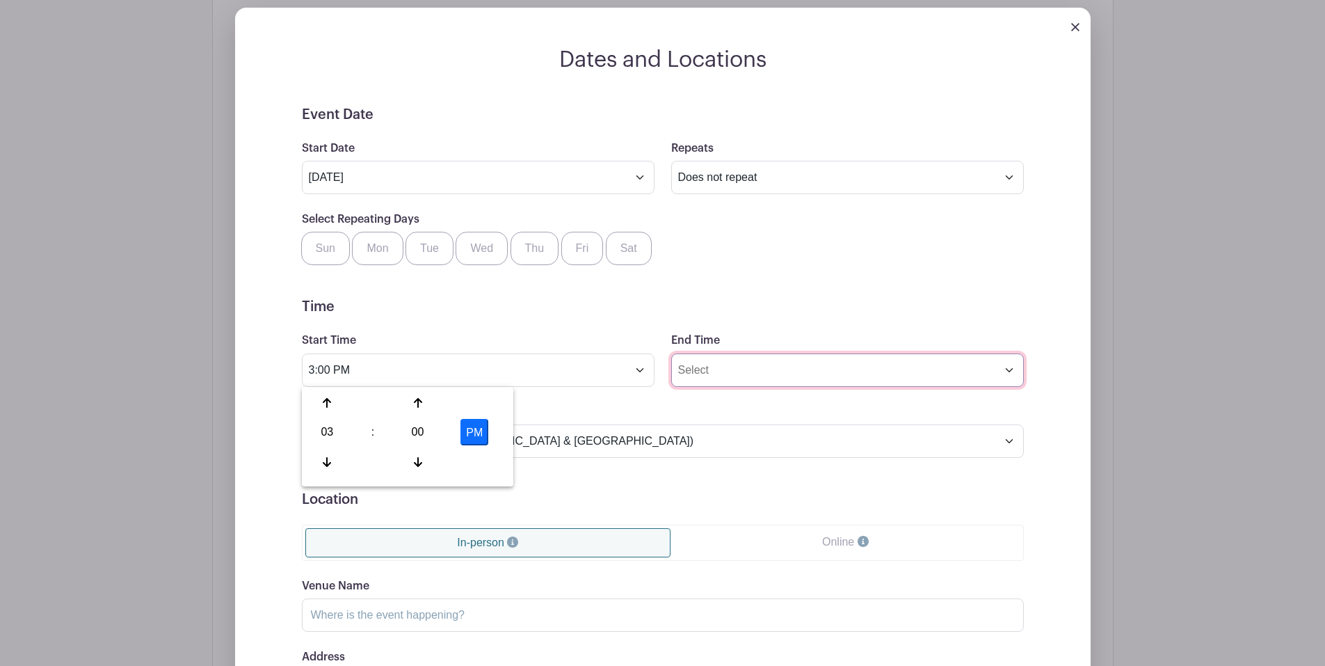
click at [771, 369] on input "End Time" at bounding box center [847, 369] width 353 height 33
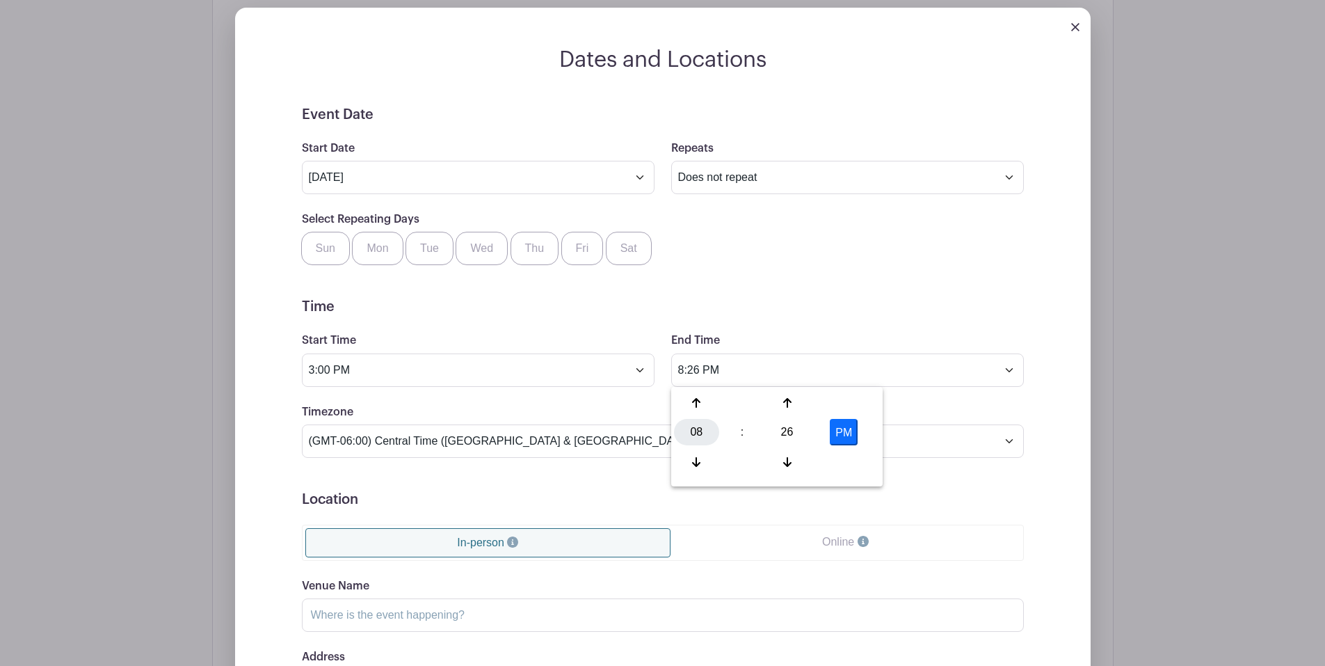
click at [698, 424] on div "08" at bounding box center [696, 432] width 45 height 26
click at [789, 457] on div "10" at bounding box center [800, 462] width 47 height 26
click at [792, 431] on div "26" at bounding box center [787, 432] width 45 height 26
click at [705, 398] on div "00" at bounding box center [697, 403] width 47 height 26
type input "10:00 PM"
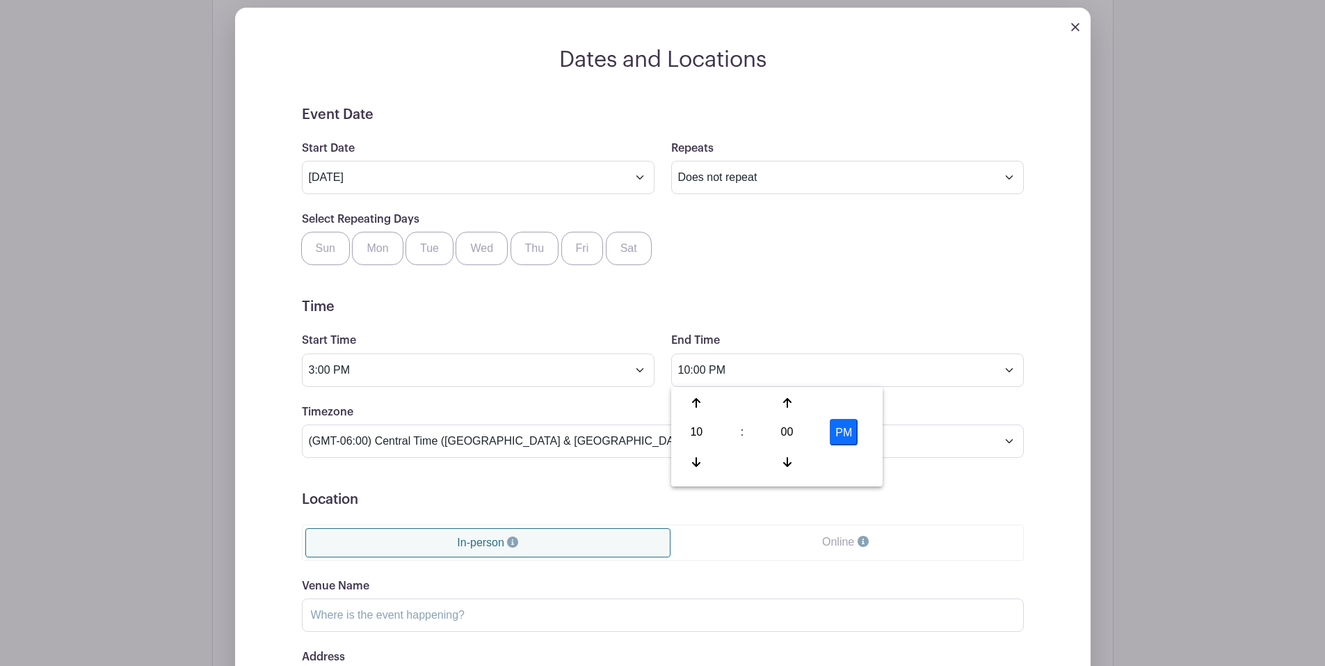
click at [825, 287] on form "Event Date Start Date [DATE] Repeats Does not repeat Daily Weekly Monthly on da…" at bounding box center [663, 454] width 722 height 697
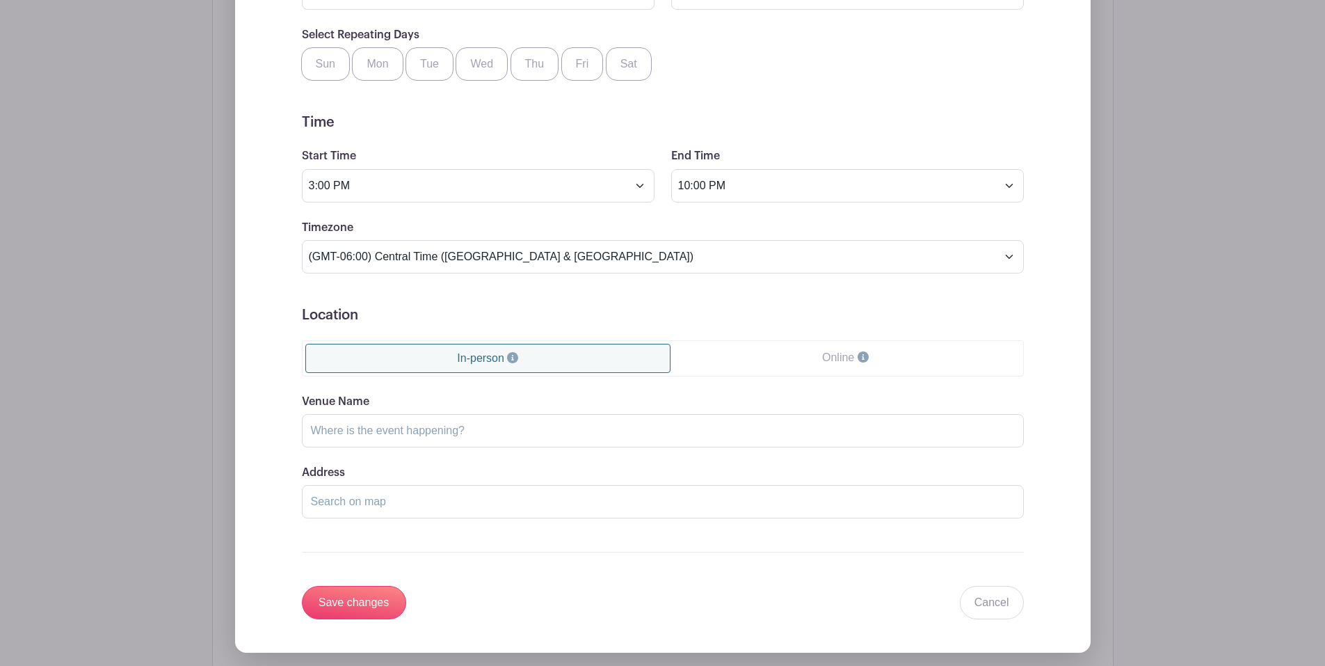
scroll to position [1100, 0]
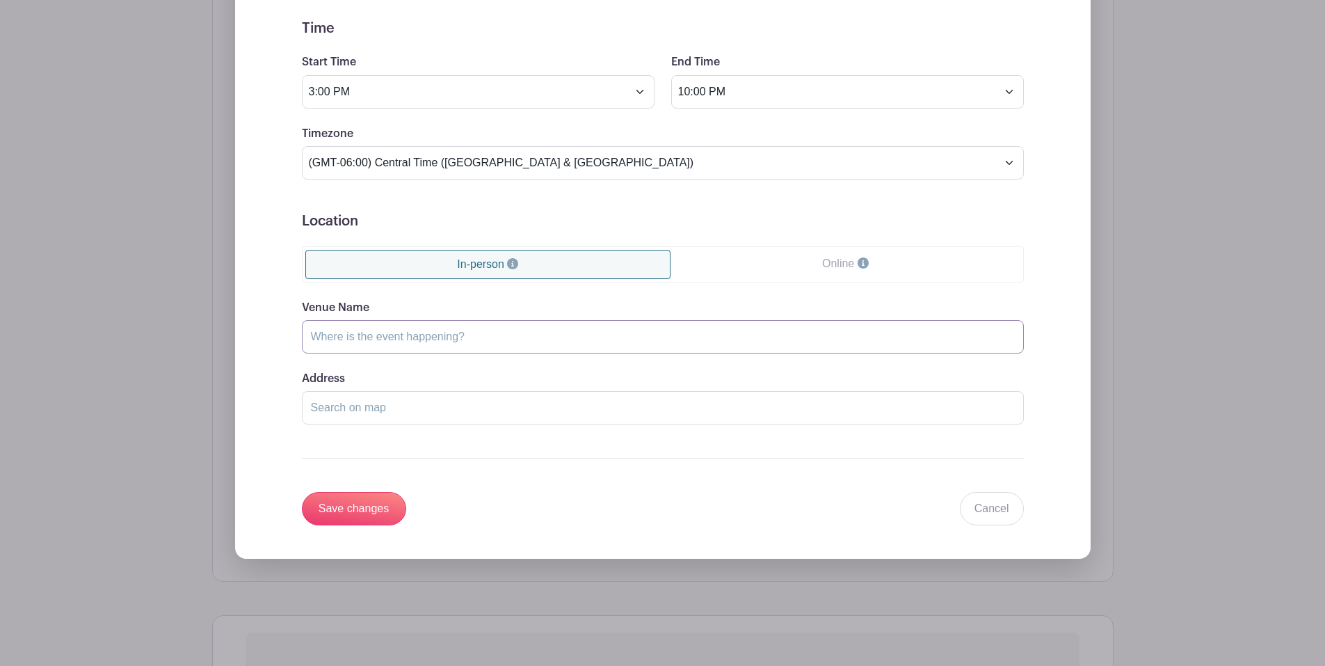
click at [400, 342] on input "Venue Name" at bounding box center [663, 336] width 722 height 33
type input "My House or Your House"
click at [418, 408] on input "Address" at bounding box center [663, 407] width 722 height 33
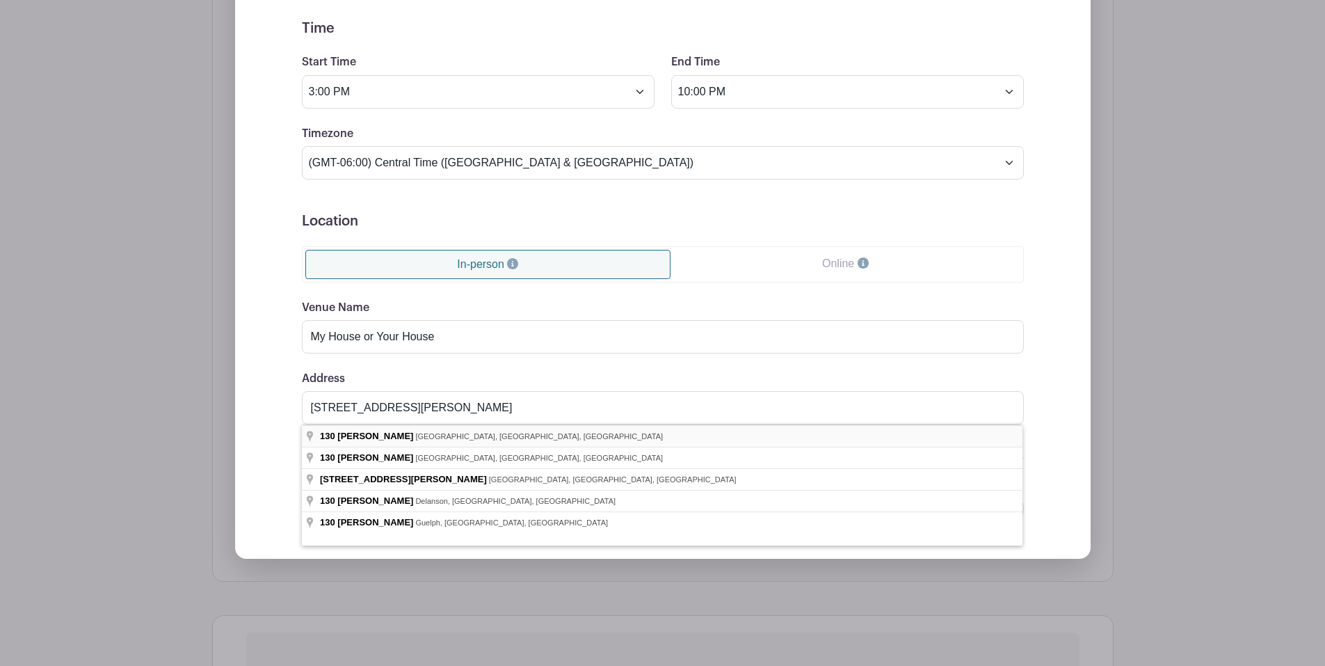
type input "[STREET_ADDRESS][PERSON_NAME]"
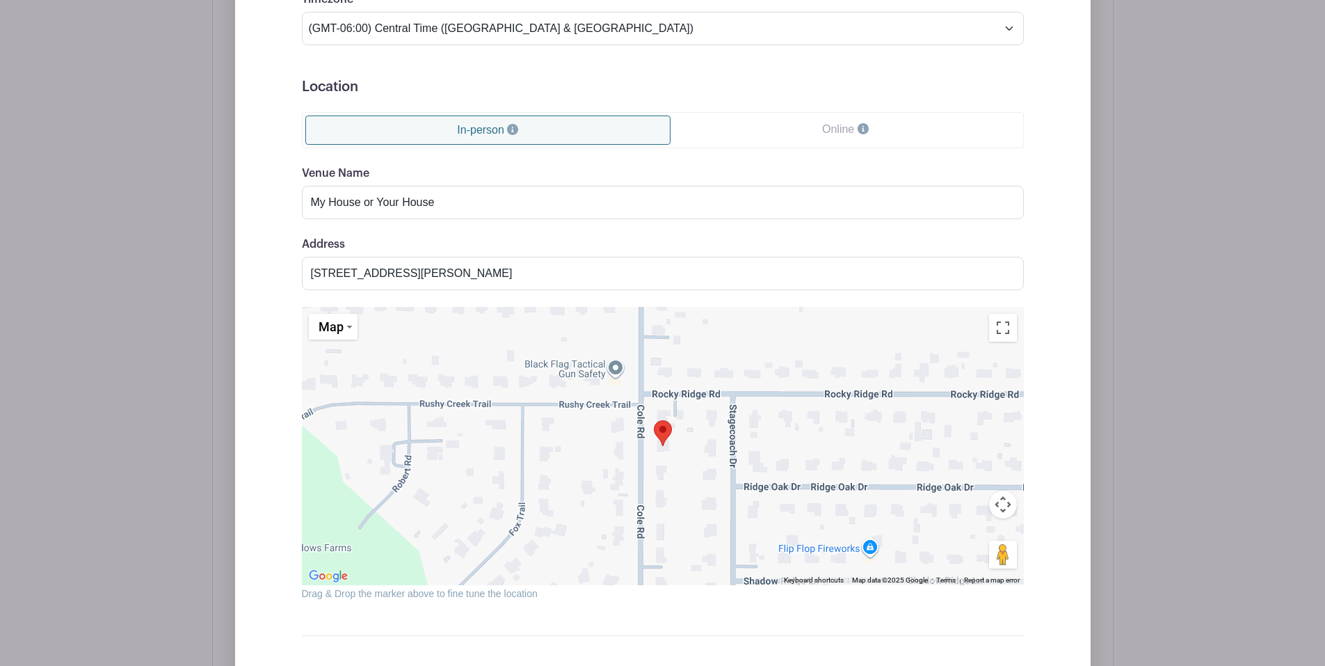
scroll to position [1448, 0]
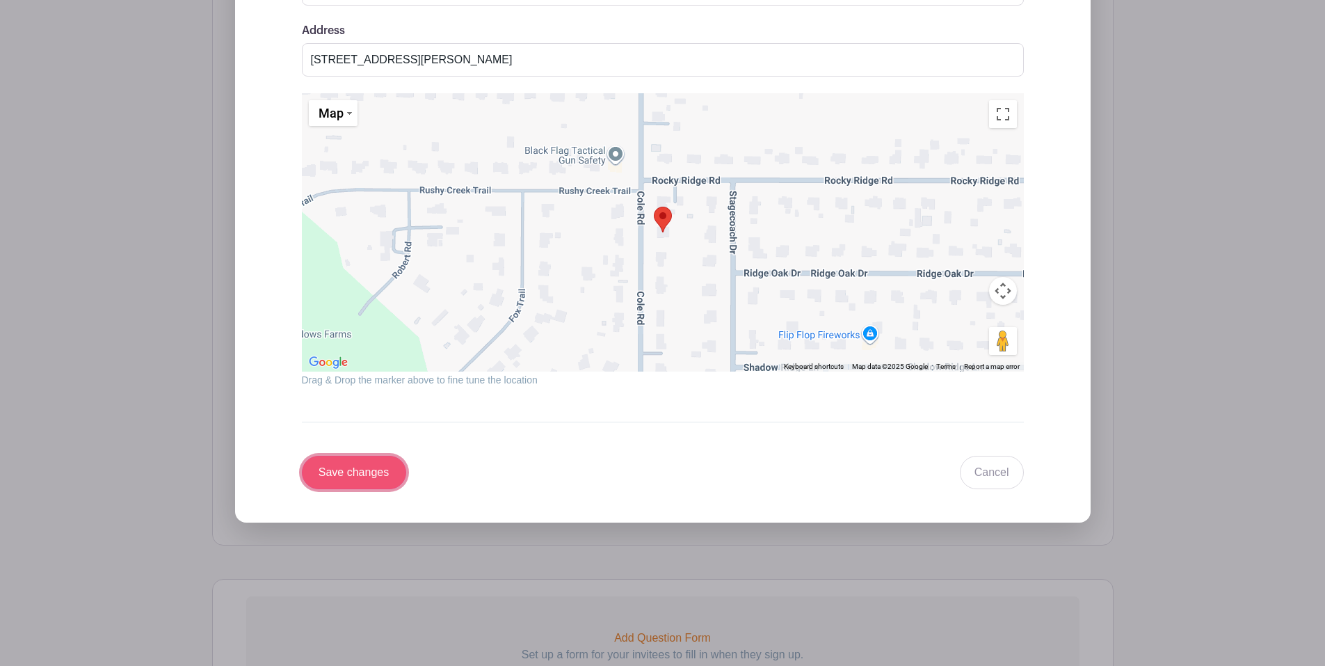
click at [380, 470] on input "Save changes" at bounding box center [354, 472] width 104 height 33
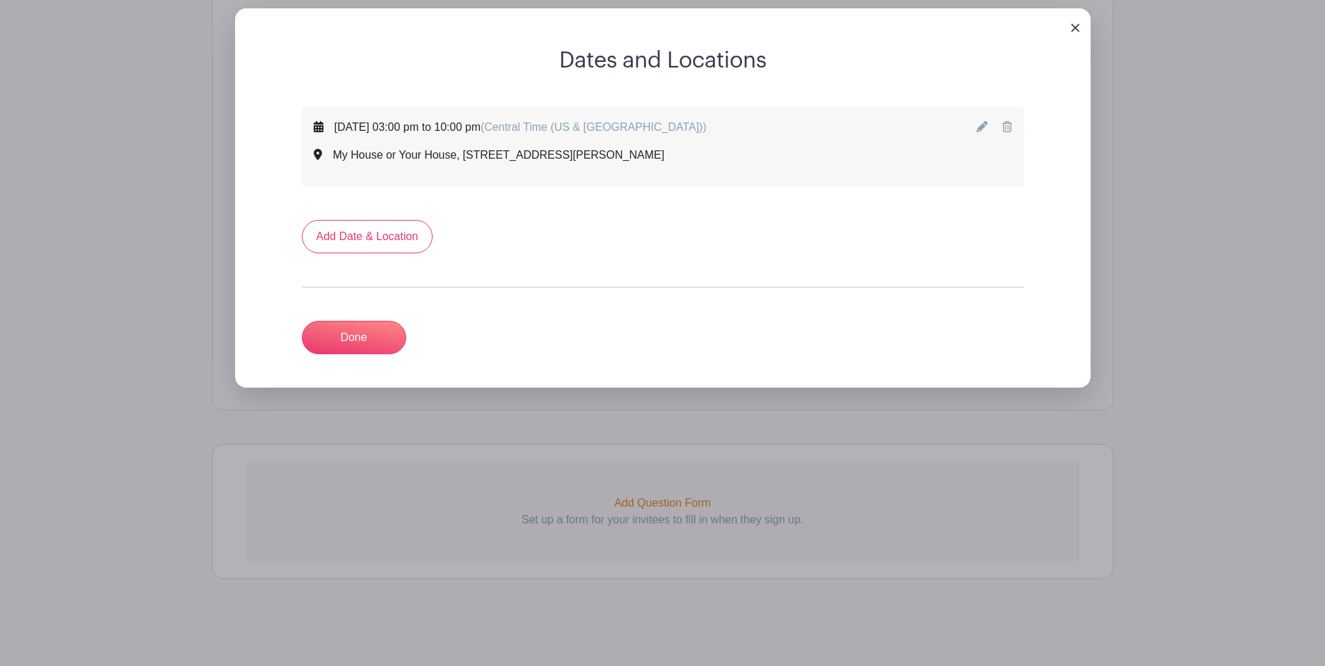
scroll to position [710, 0]
click at [383, 236] on link "Add Date & Location" at bounding box center [367, 236] width 131 height 33
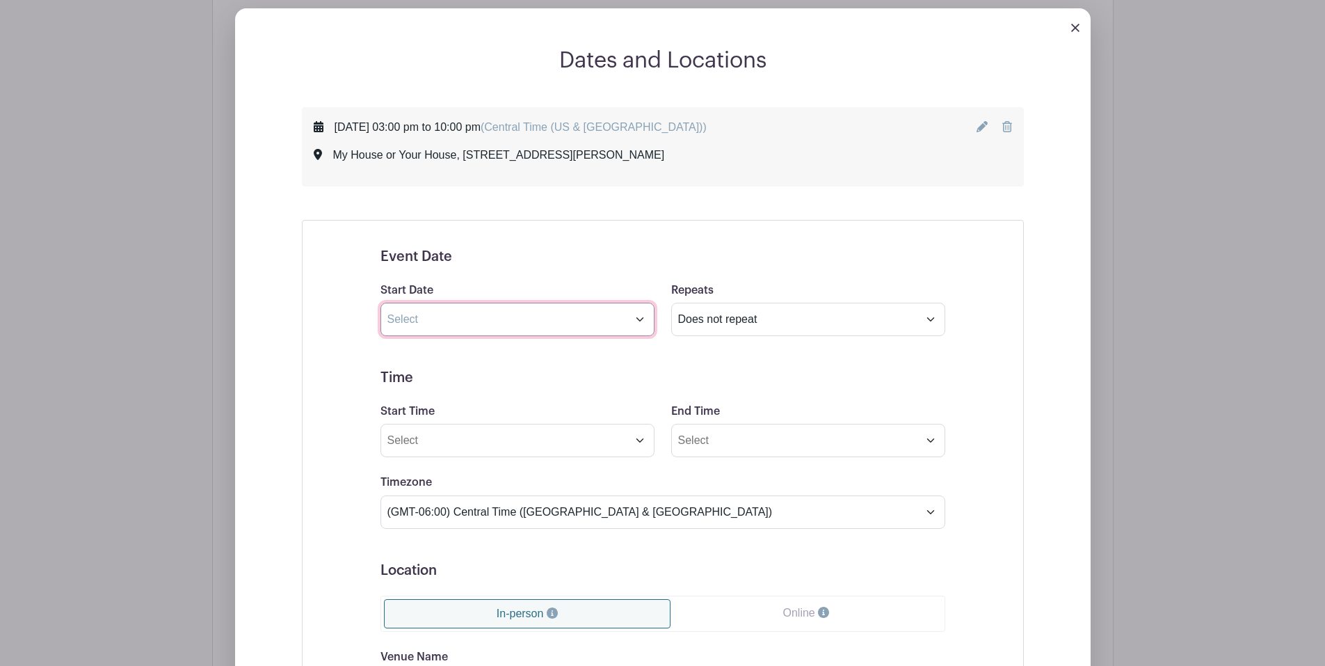
click at [637, 317] on input "text" at bounding box center [518, 319] width 274 height 33
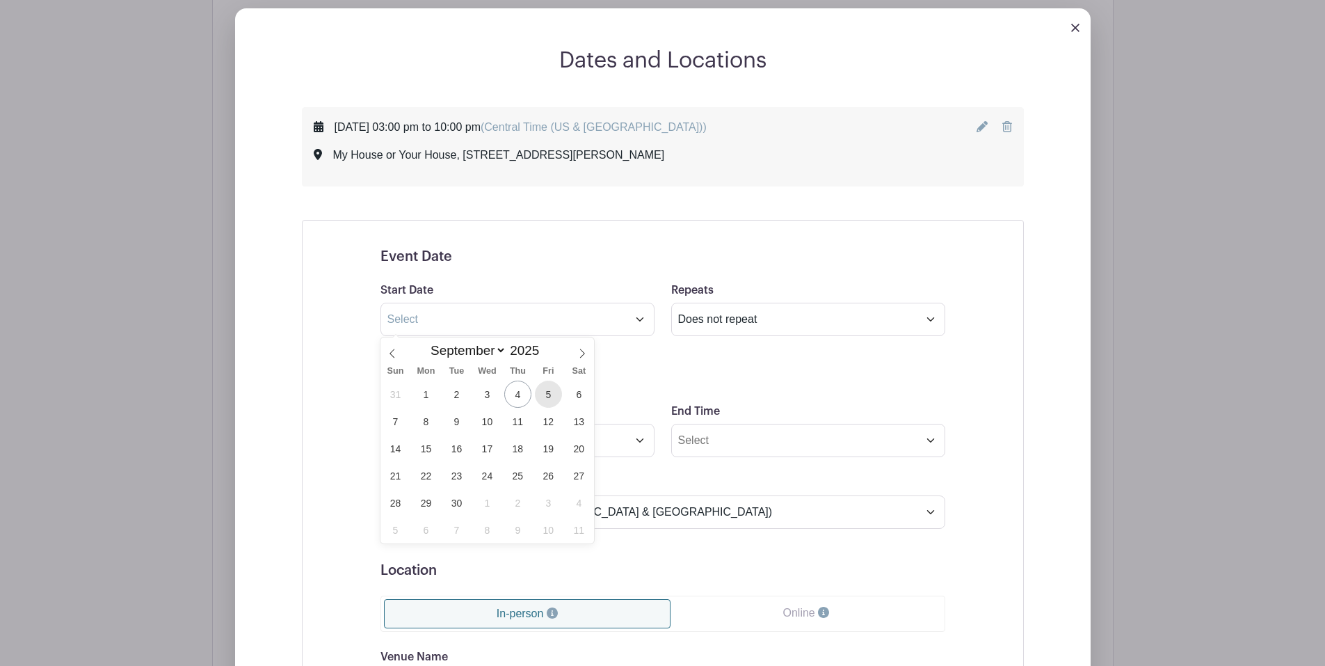
click at [549, 392] on span "5" at bounding box center [548, 394] width 27 height 27
type input "[DATE]"
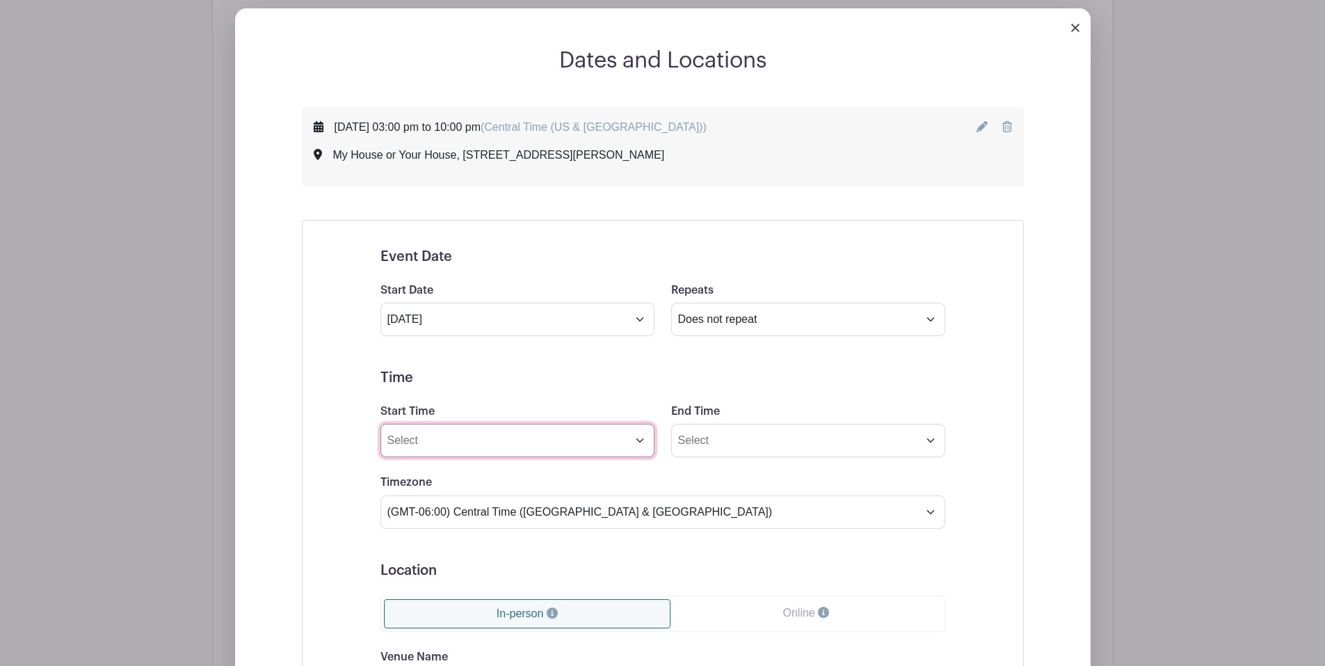
click at [641, 439] on input "Start Time" at bounding box center [518, 440] width 274 height 33
type input "8:29 PM"
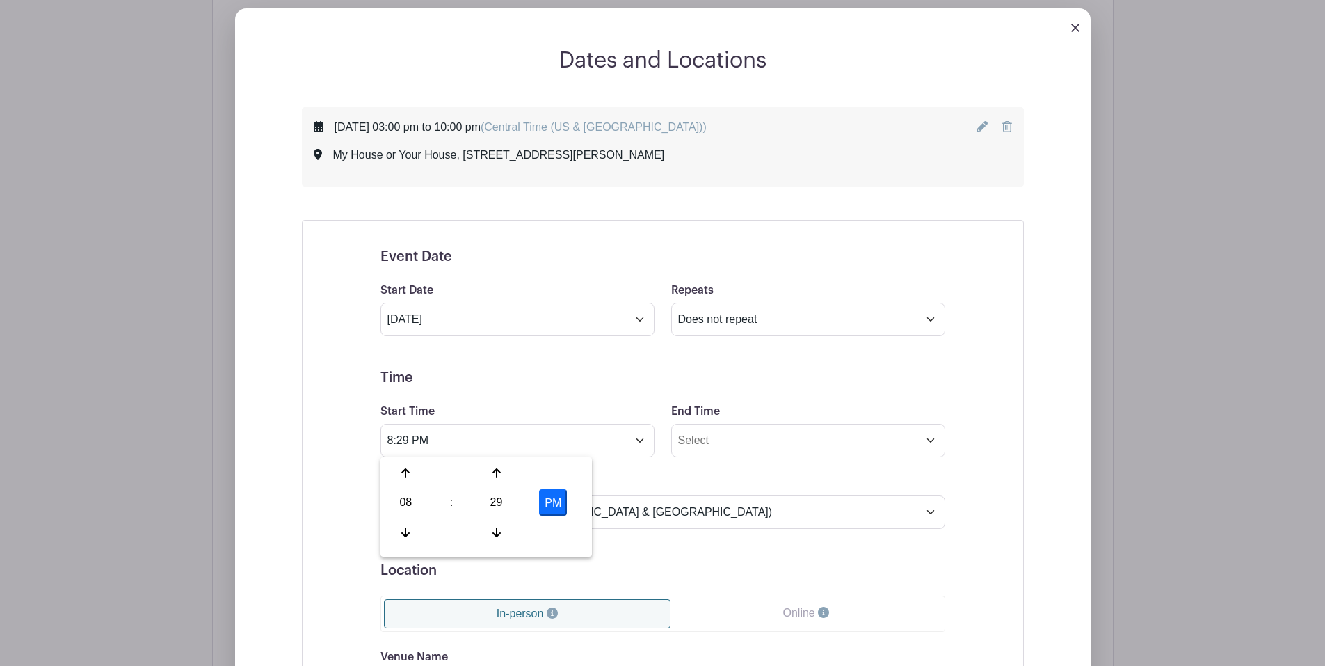
click at [615, 376] on h5 "Time" at bounding box center [663, 377] width 565 height 17
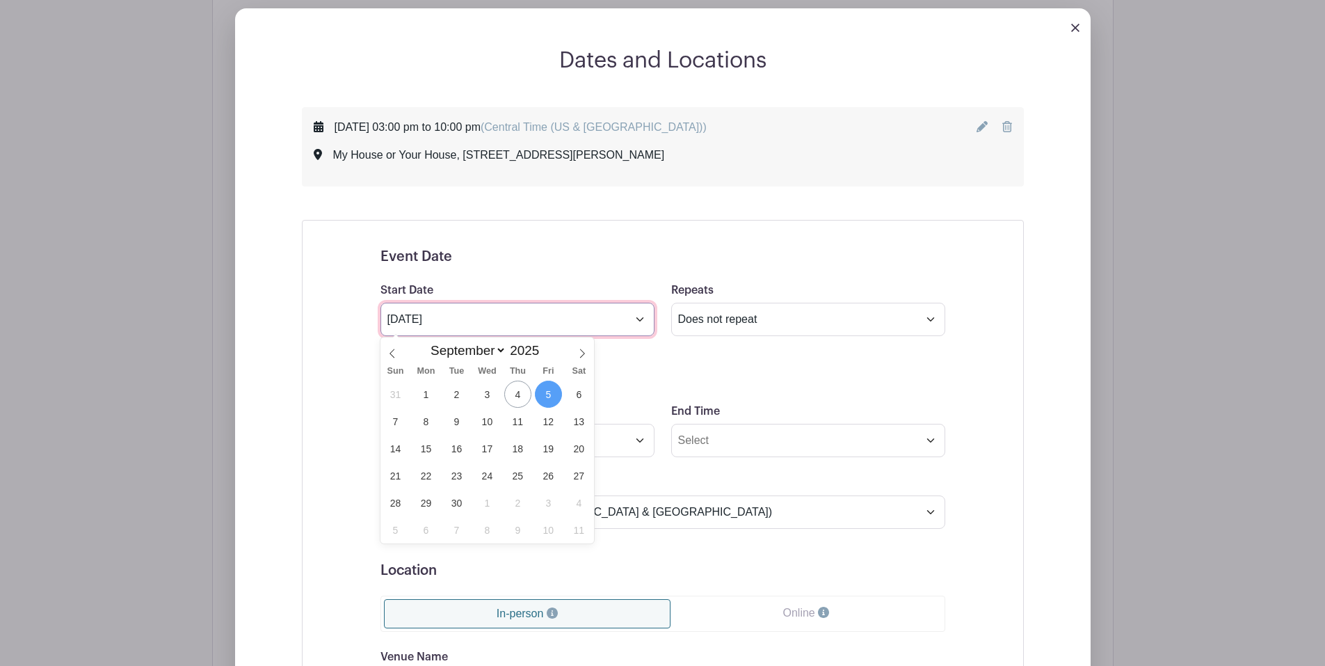
click at [639, 317] on input "[DATE]" at bounding box center [518, 319] width 274 height 33
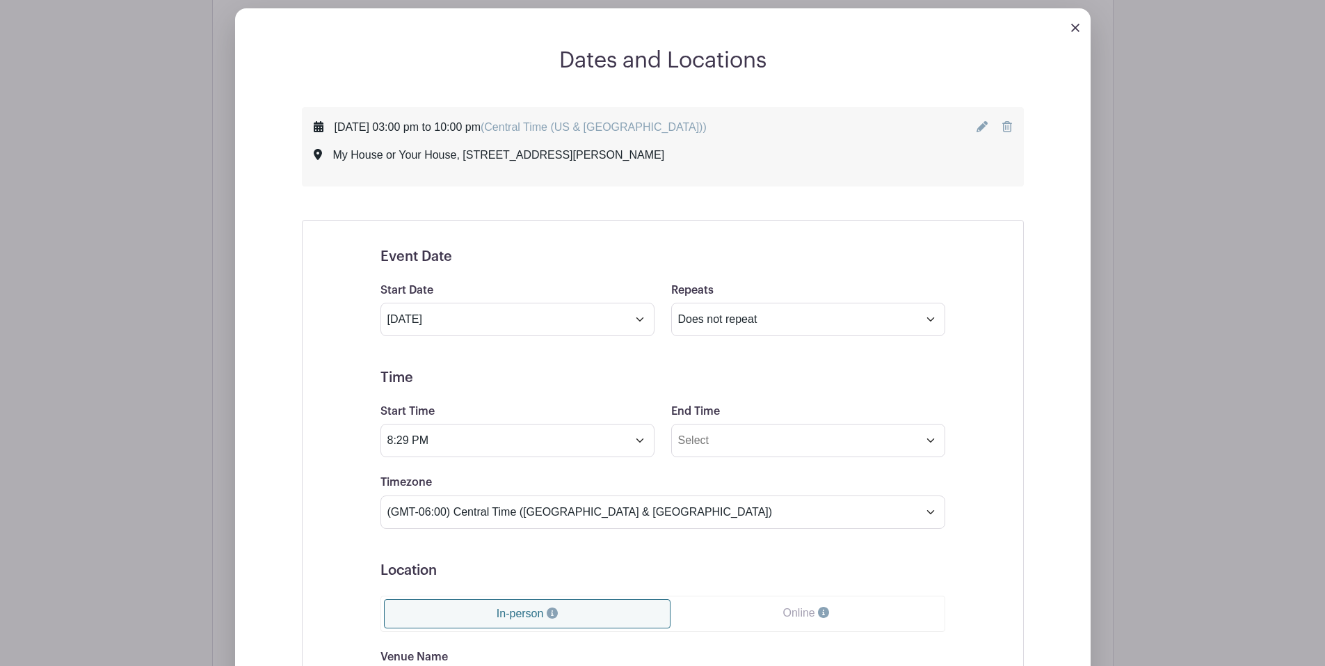
click at [712, 360] on form "Event Date Start Date [DATE] Repeats Does not repeat Daily Weekly Monthly on da…" at bounding box center [663, 580] width 565 height 664
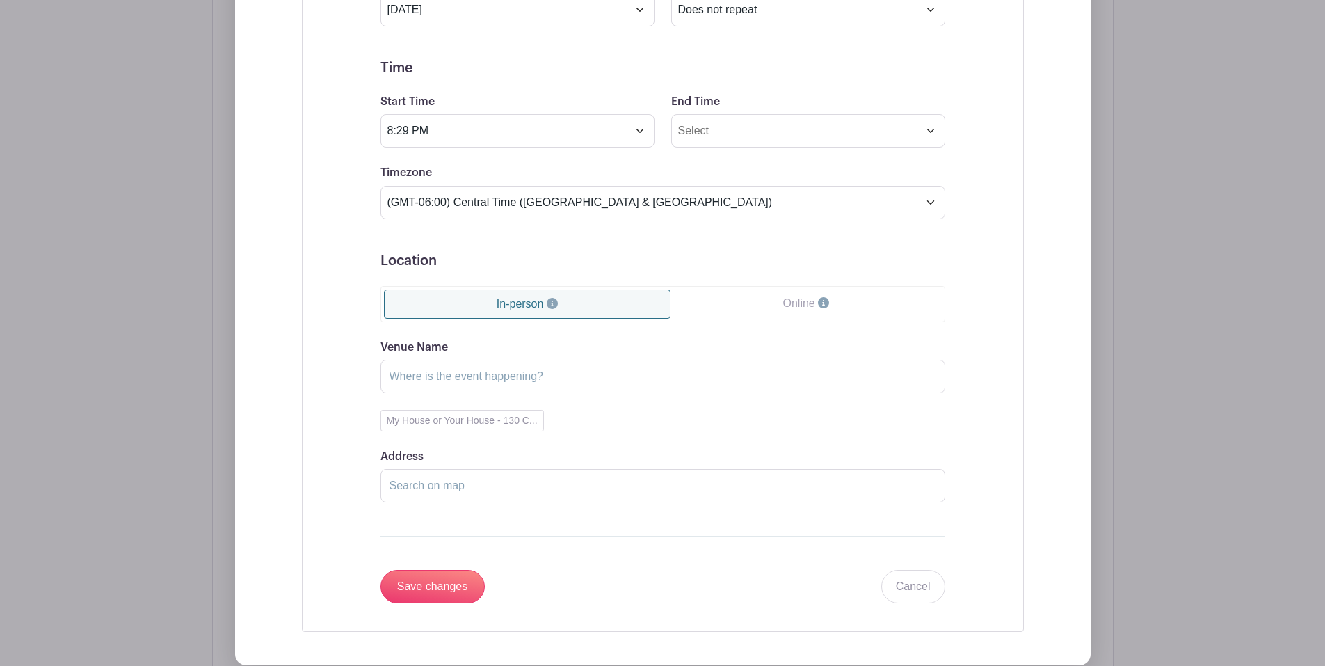
scroll to position [1057, 0]
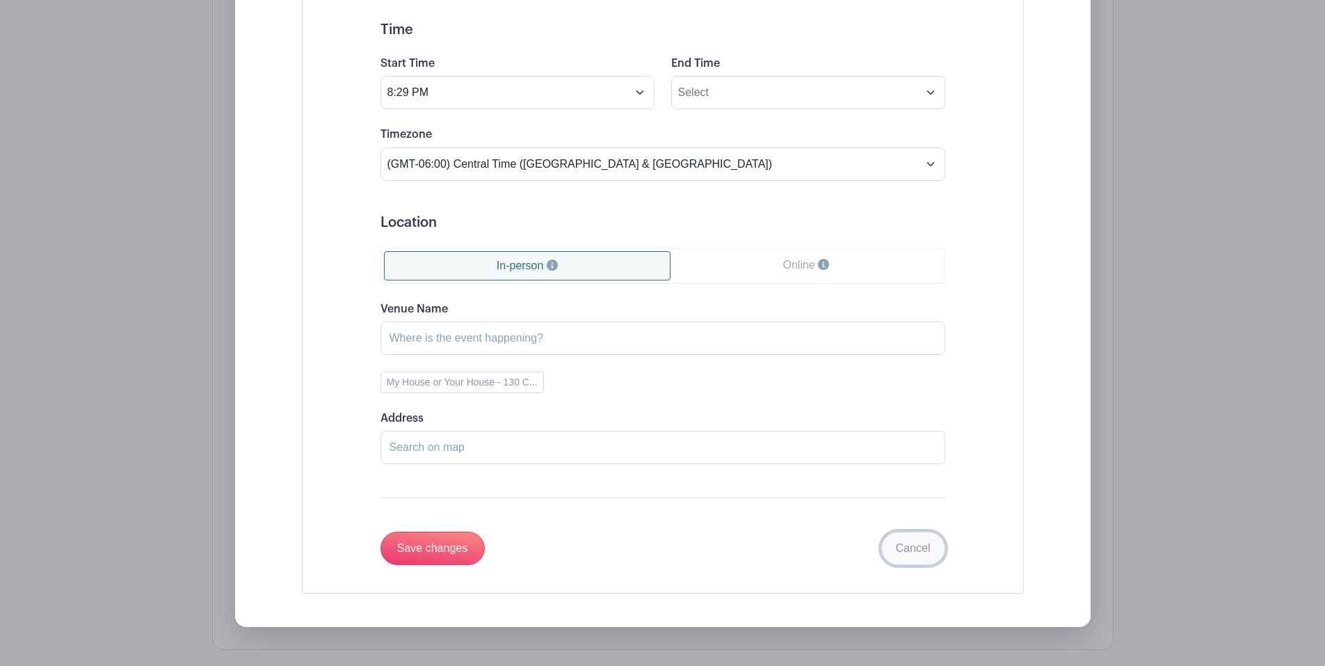
click at [924, 550] on link "Cancel" at bounding box center [913, 547] width 64 height 33
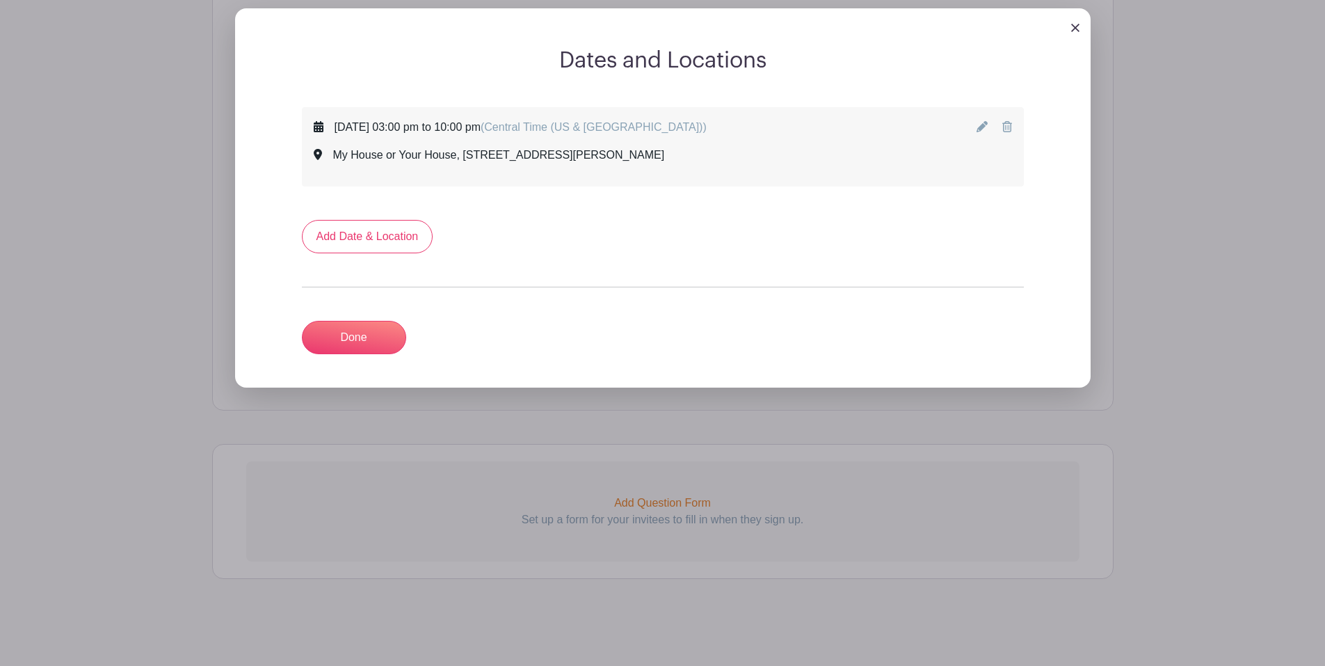
scroll to position [710, 0]
click at [381, 337] on link "Done" at bounding box center [354, 337] width 104 height 33
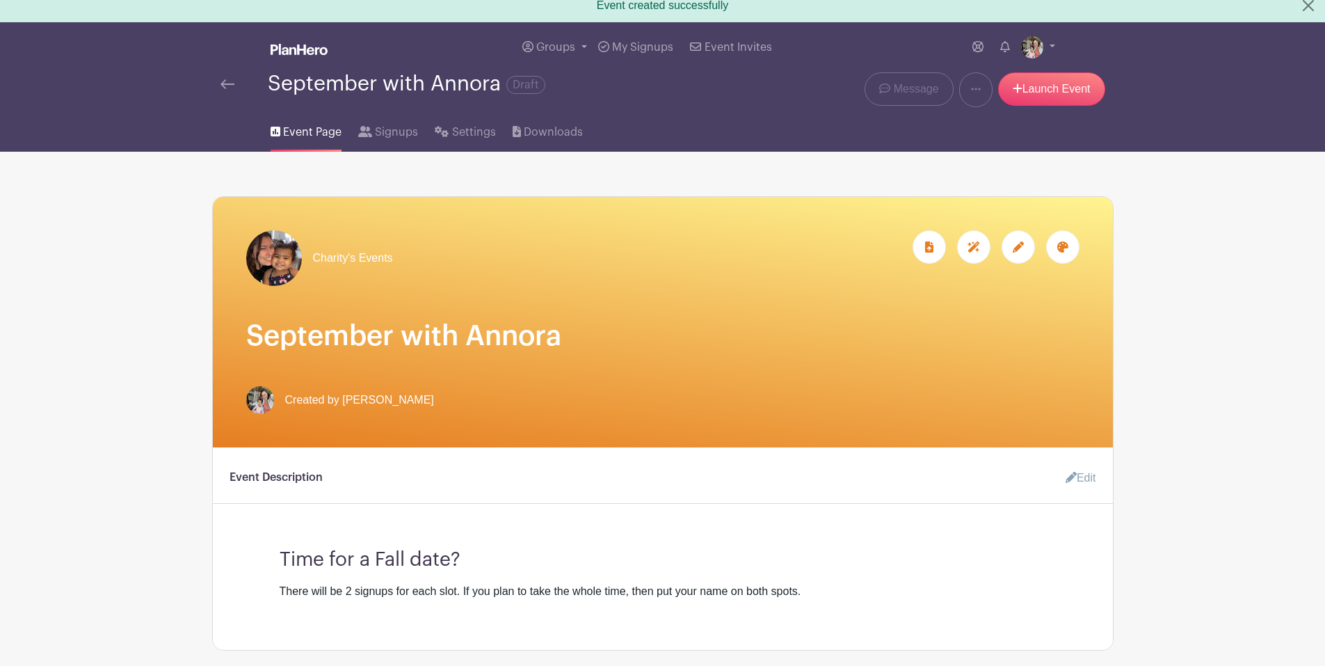
scroll to position [0, 0]
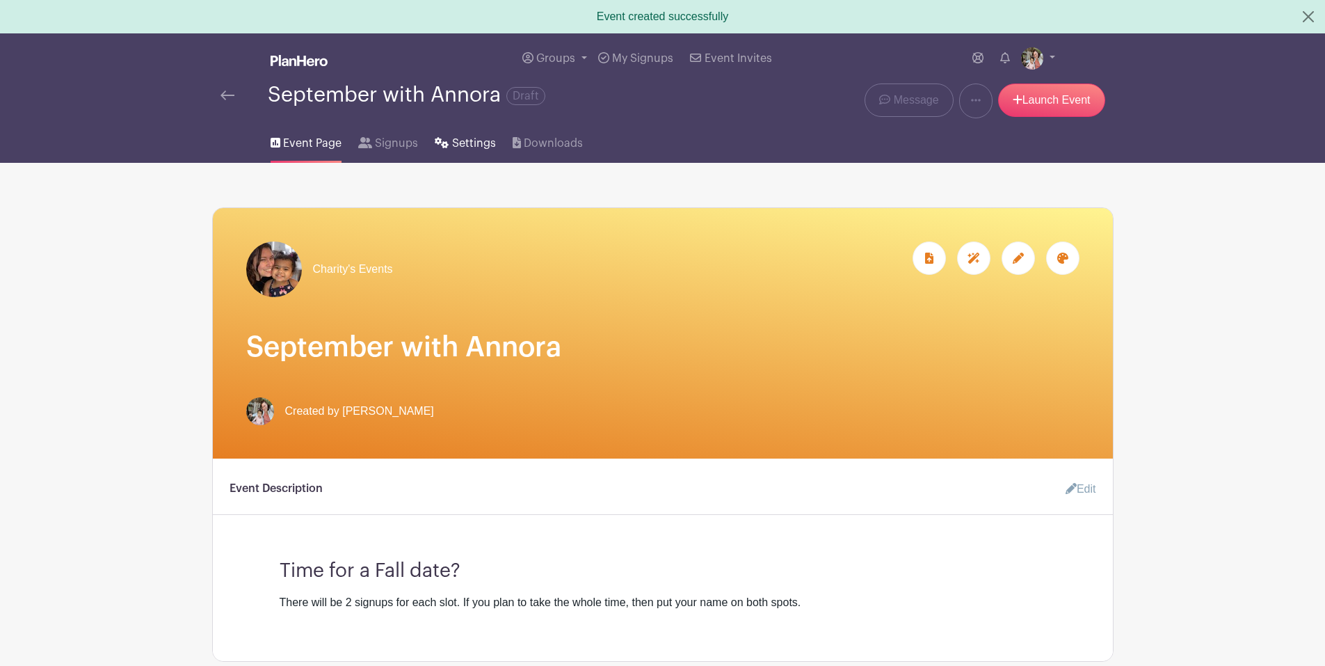
click at [466, 145] on span "Settings" at bounding box center [474, 143] width 44 height 17
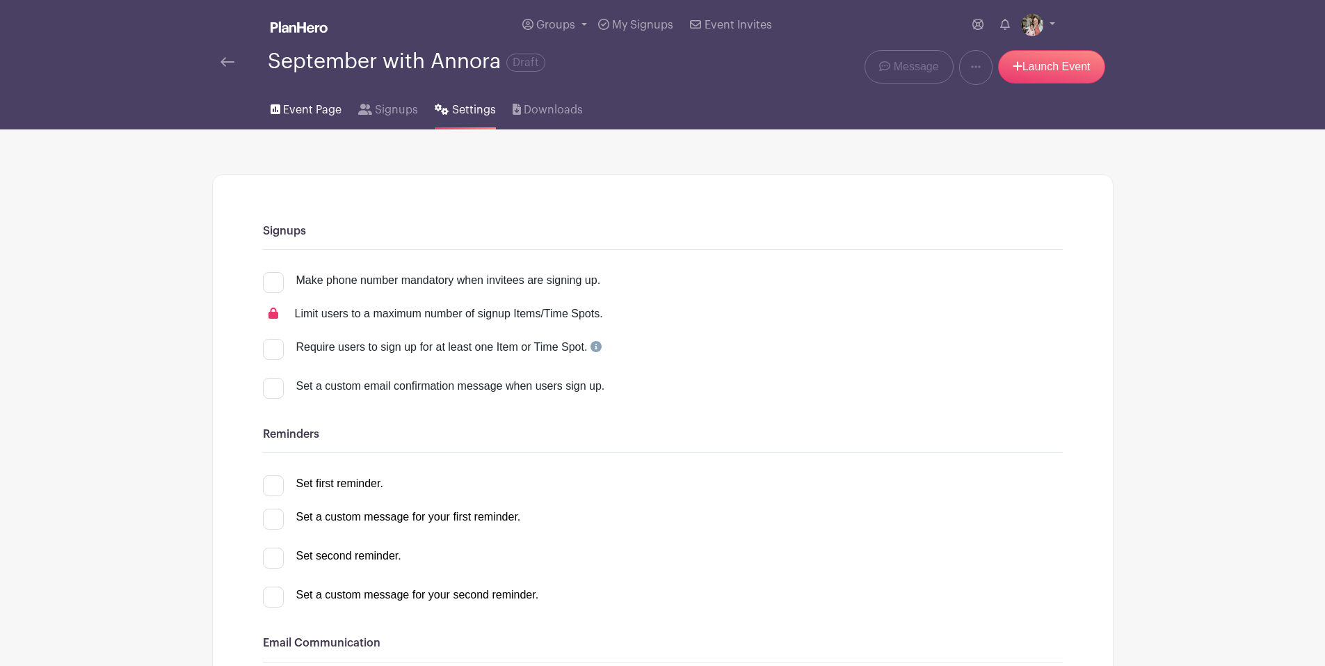
click at [296, 109] on span "Event Page" at bounding box center [312, 110] width 58 height 17
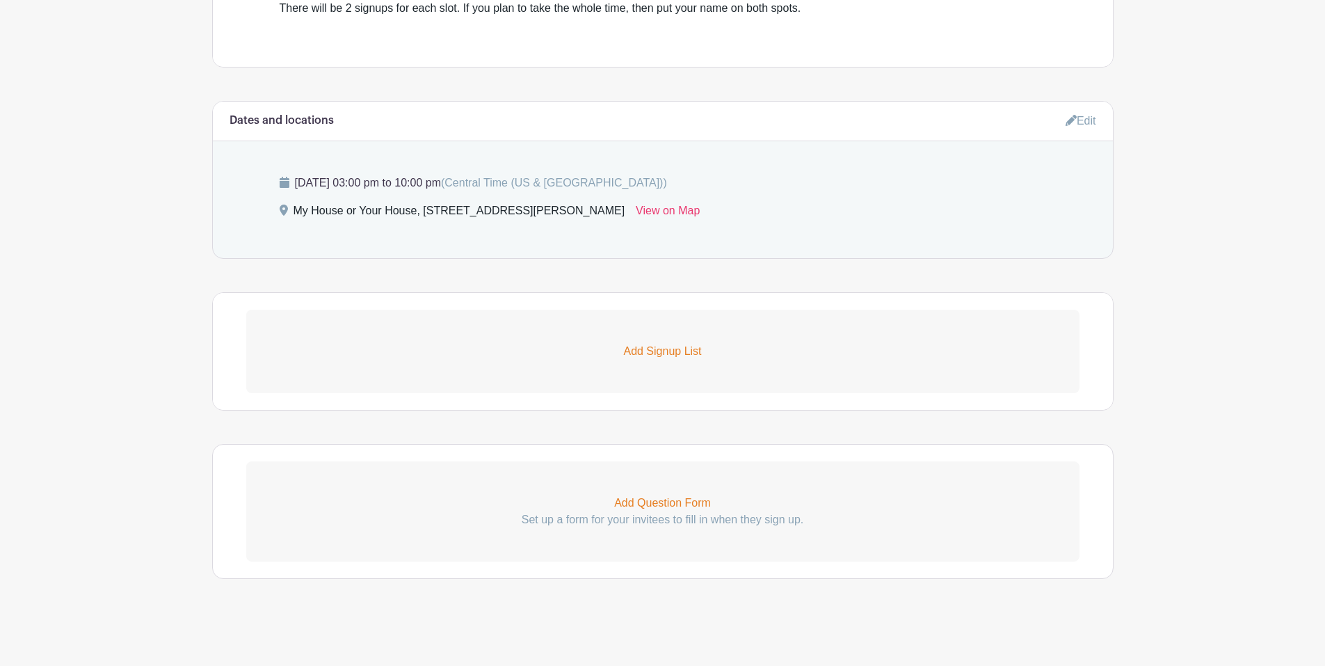
scroll to position [422, 0]
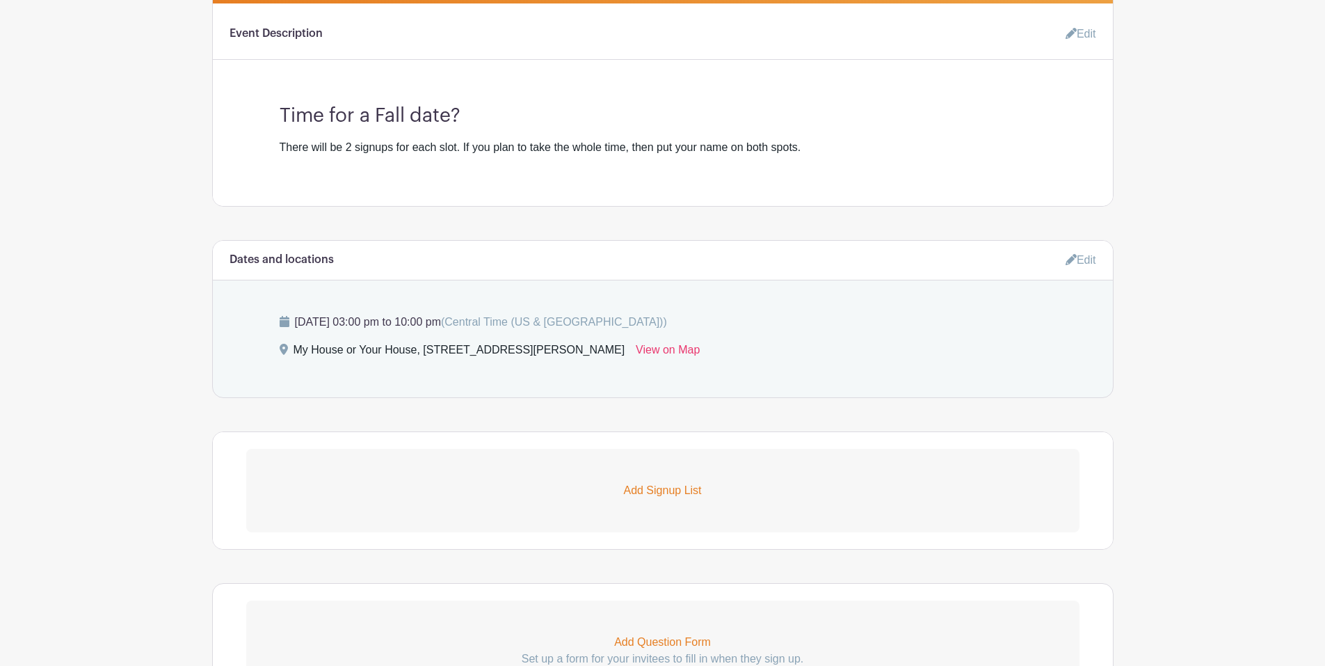
click at [657, 488] on p "Add Signup List" at bounding box center [662, 490] width 833 height 17
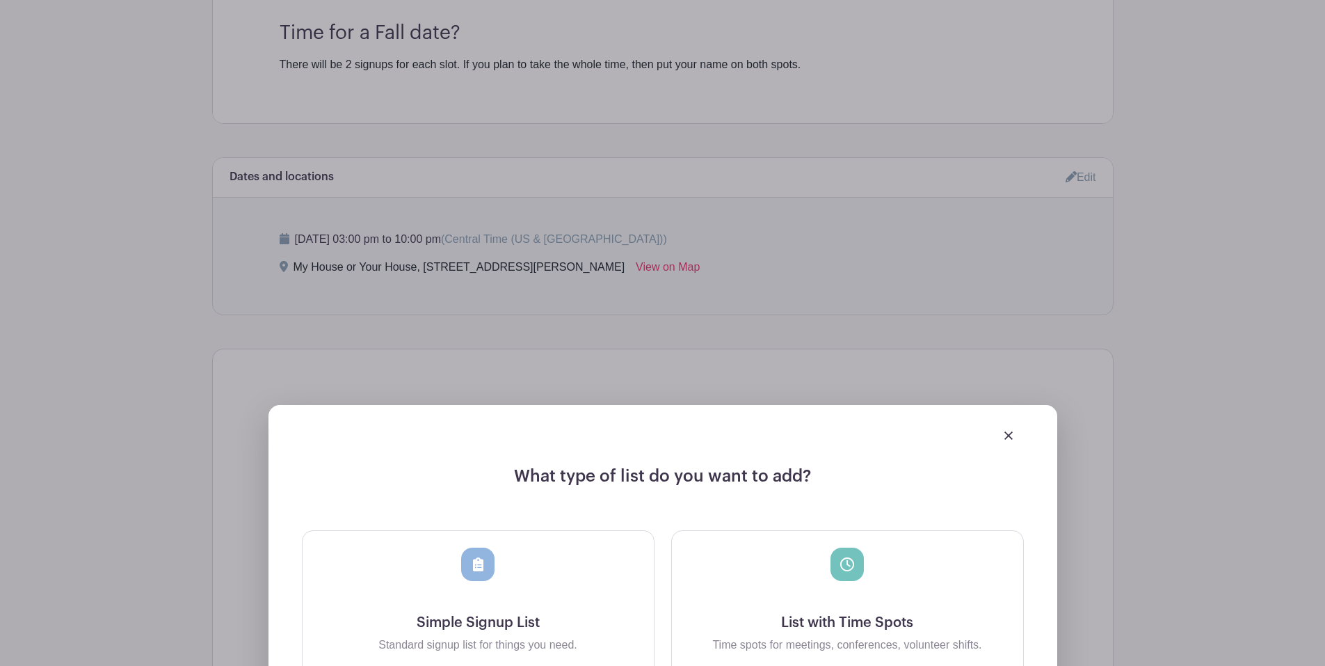
scroll to position [630, 0]
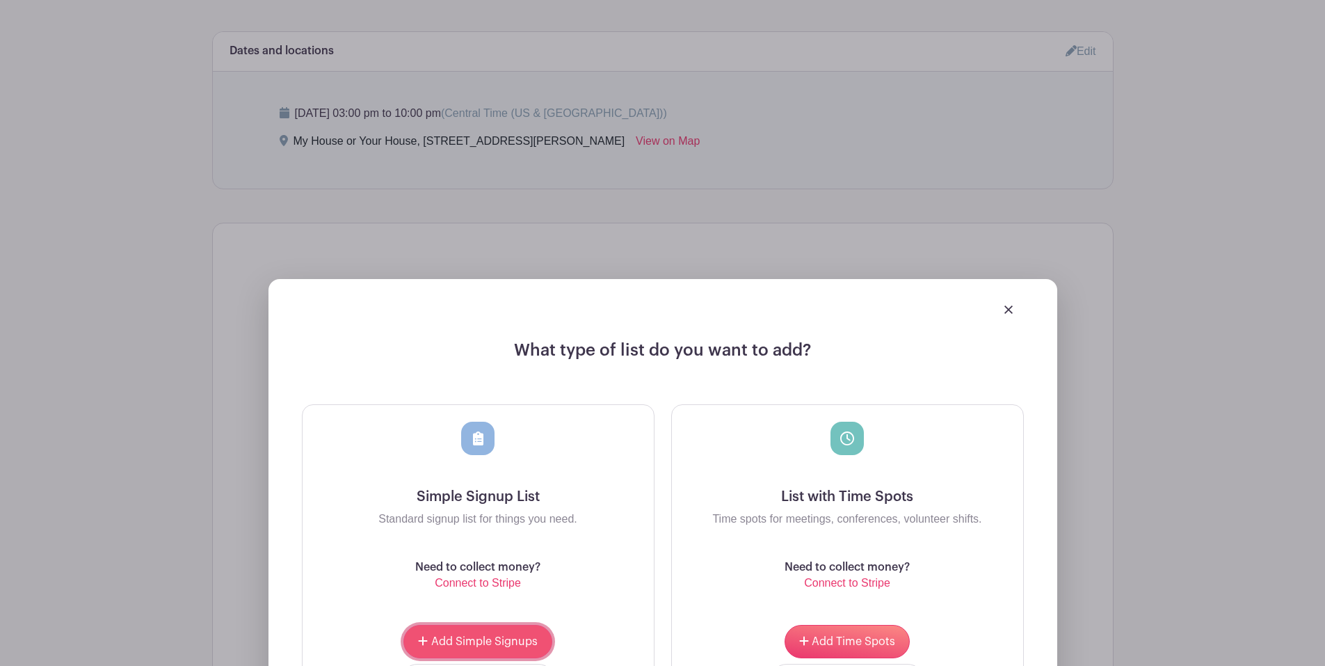
click at [488, 636] on span "Add Simple Signups" at bounding box center [484, 641] width 106 height 11
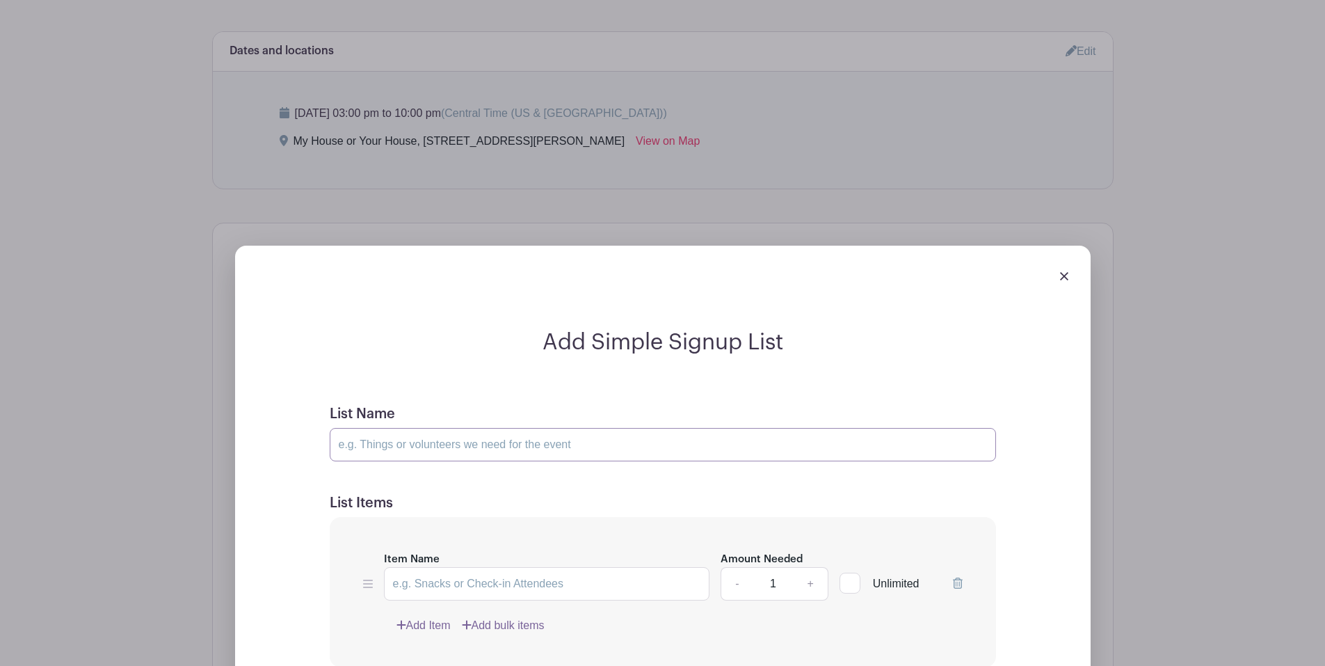
click at [545, 445] on input "List Name" at bounding box center [663, 444] width 666 height 33
type input "Hangout Buddy"
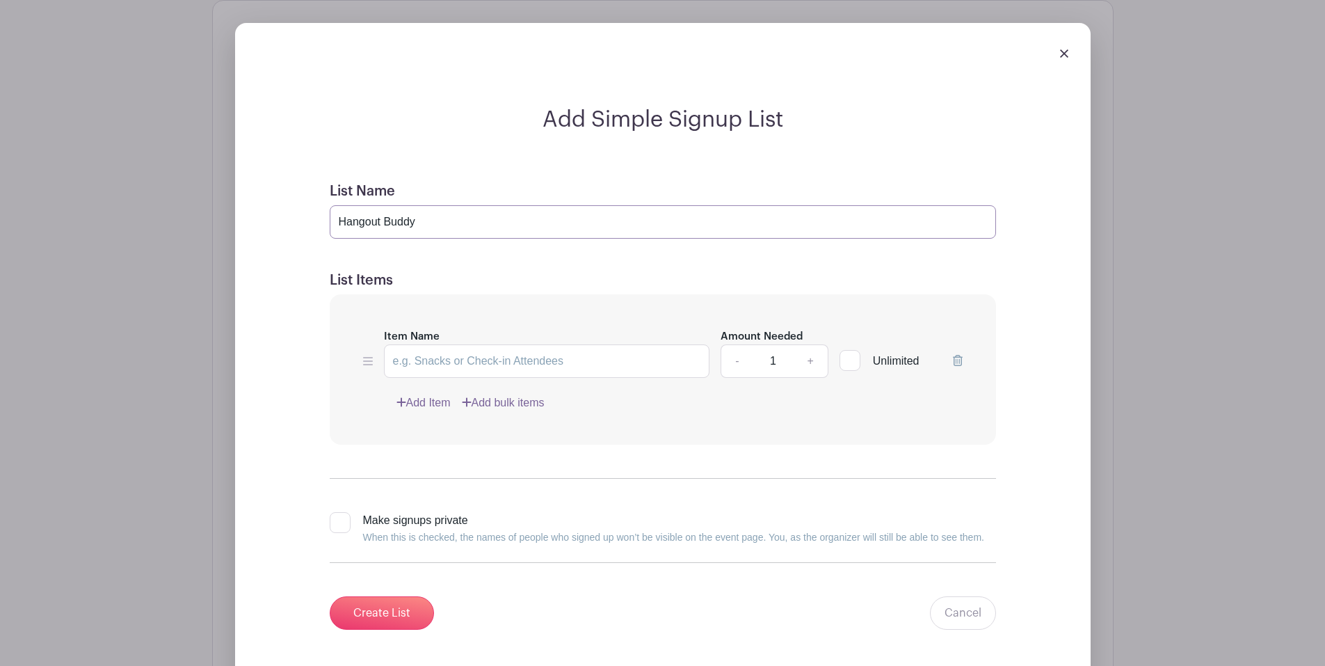
scroll to position [1089, 0]
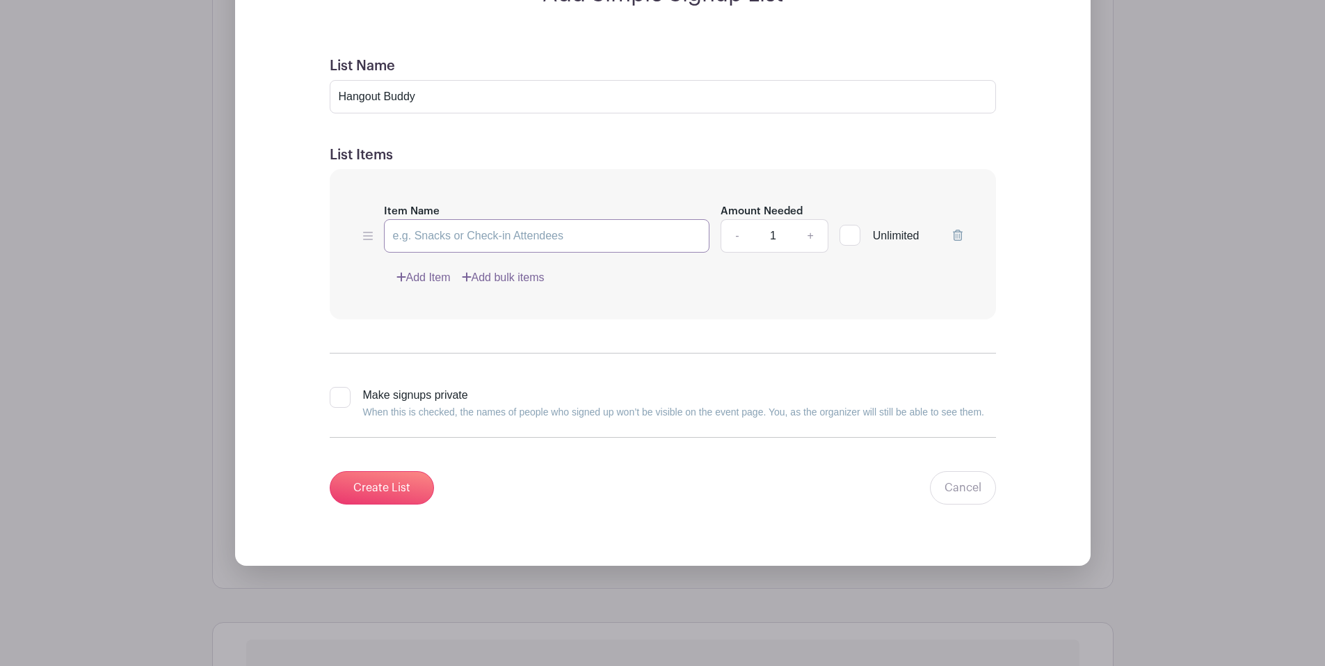
click at [536, 233] on input "Item Name" at bounding box center [547, 235] width 326 height 33
type input "Hangout Buddy"
click at [815, 237] on link "+" at bounding box center [810, 235] width 35 height 33
type input "2"
click at [392, 493] on input "Create List" at bounding box center [382, 487] width 104 height 33
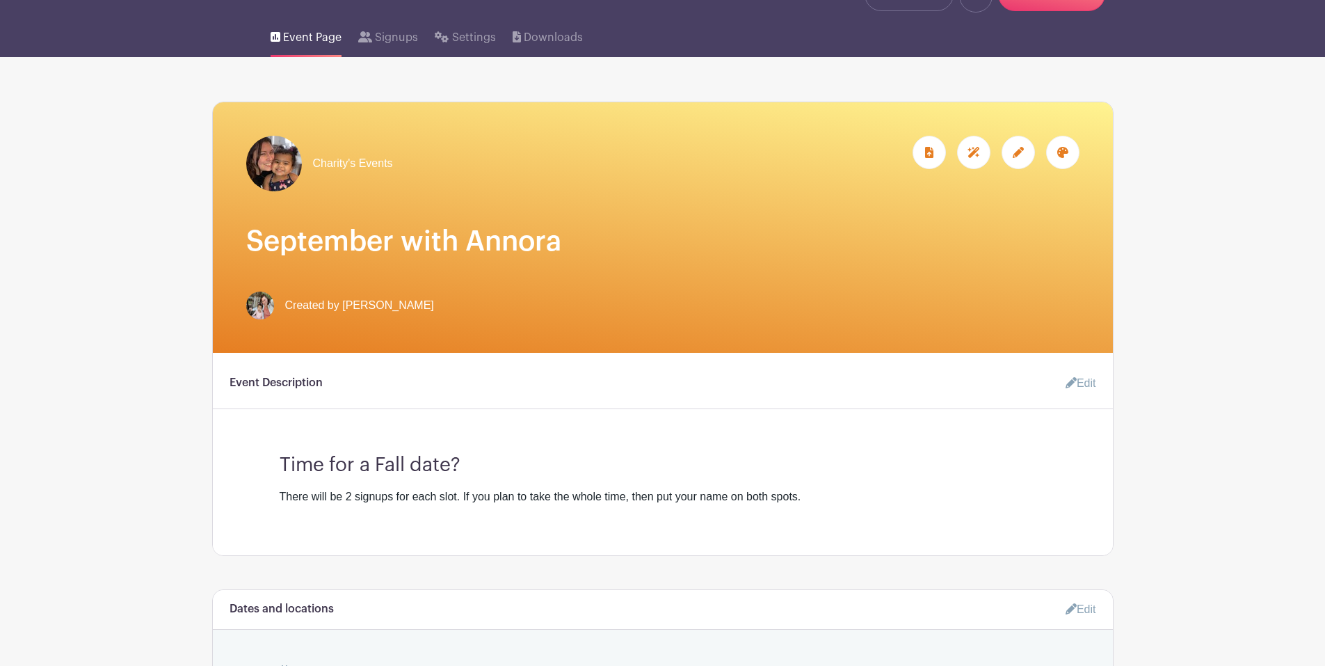
scroll to position [0, 0]
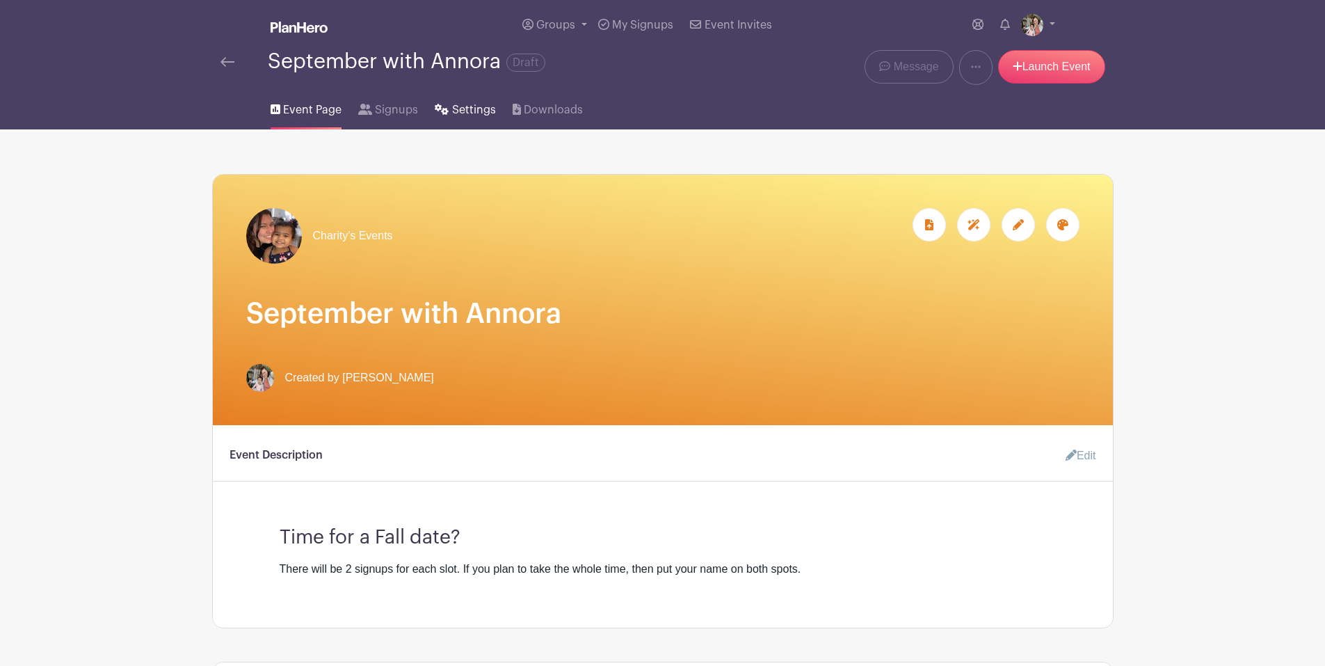
click at [465, 110] on span "Settings" at bounding box center [474, 110] width 44 height 17
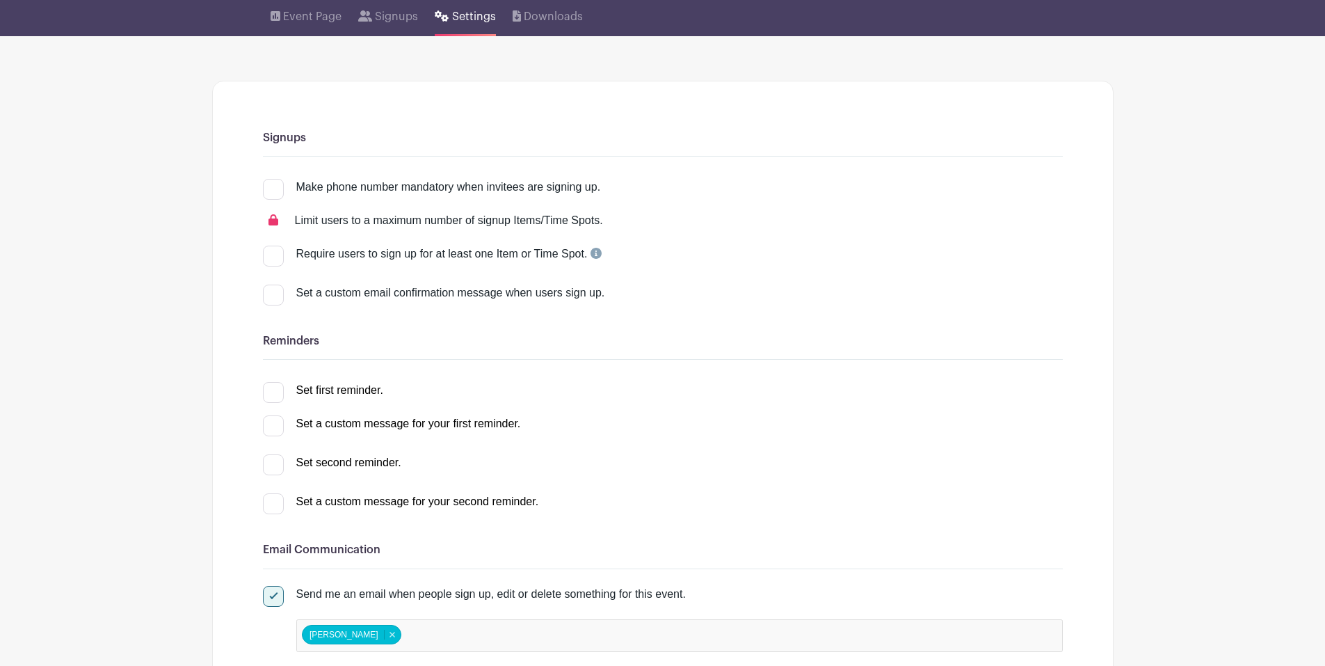
scroll to position [139, 0]
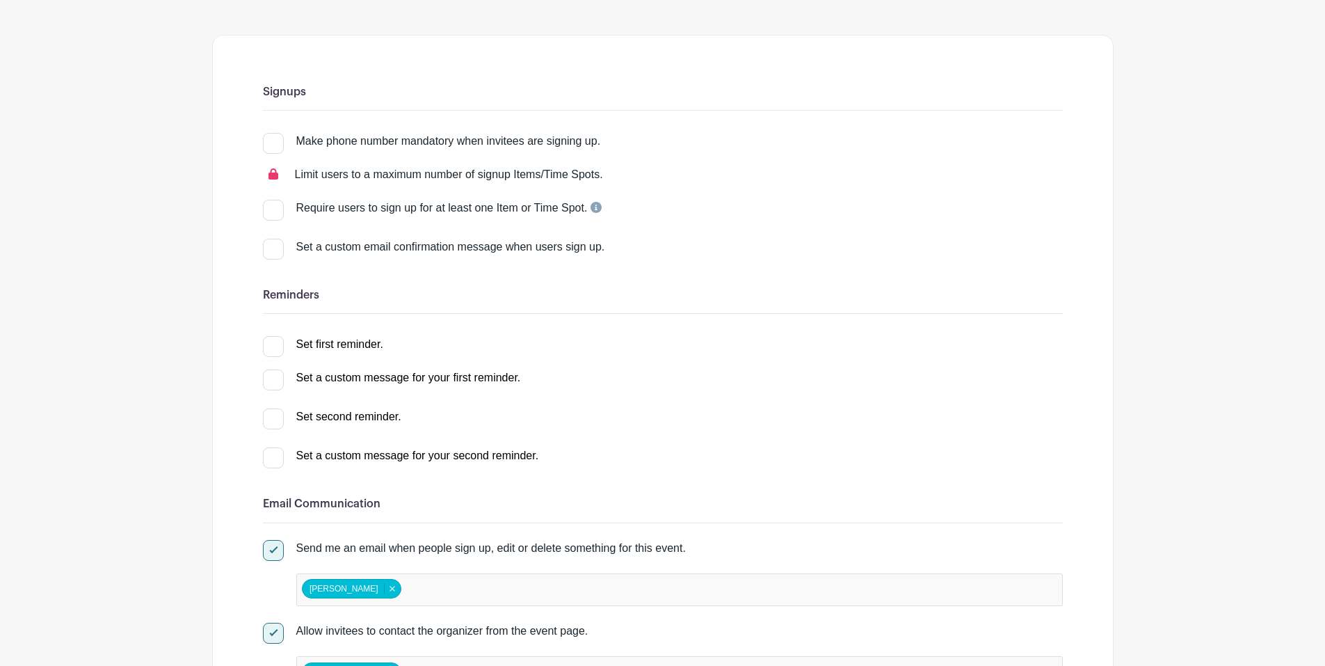
click at [263, 147] on div at bounding box center [273, 143] width 21 height 21
click at [263, 142] on input "Make phone number mandatory when invitees are signing up." at bounding box center [267, 137] width 9 height 9
checkbox input "true"
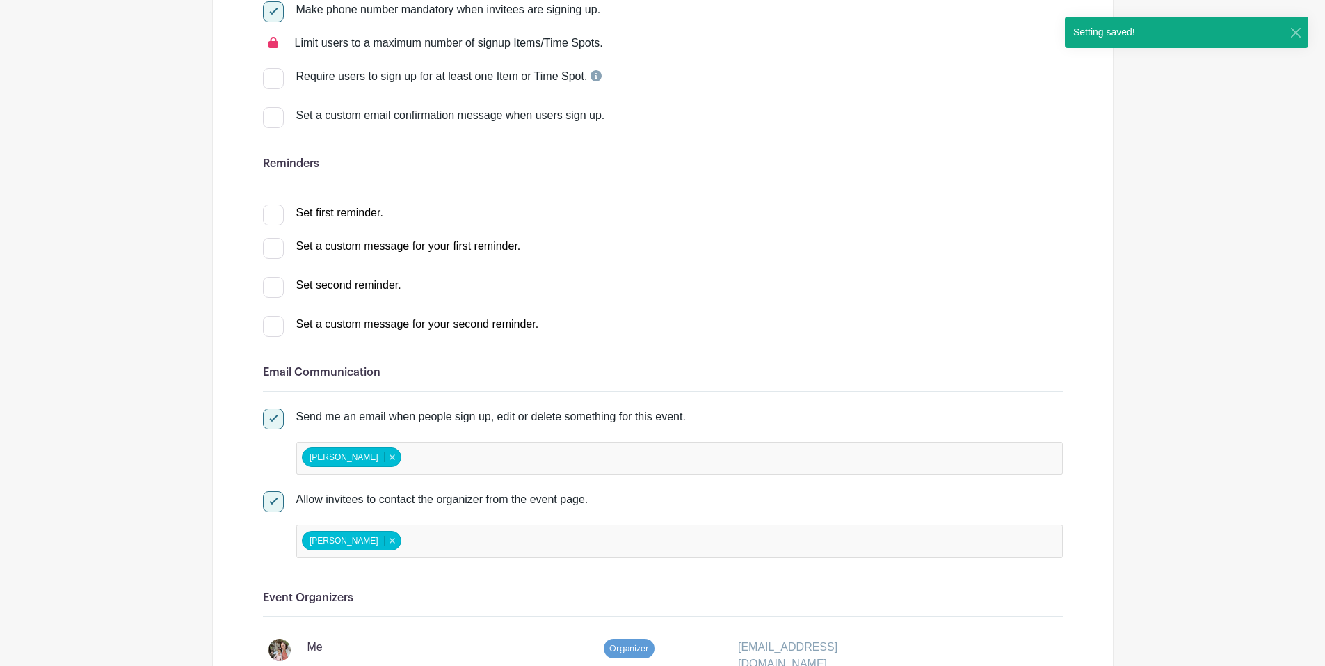
scroll to position [348, 0]
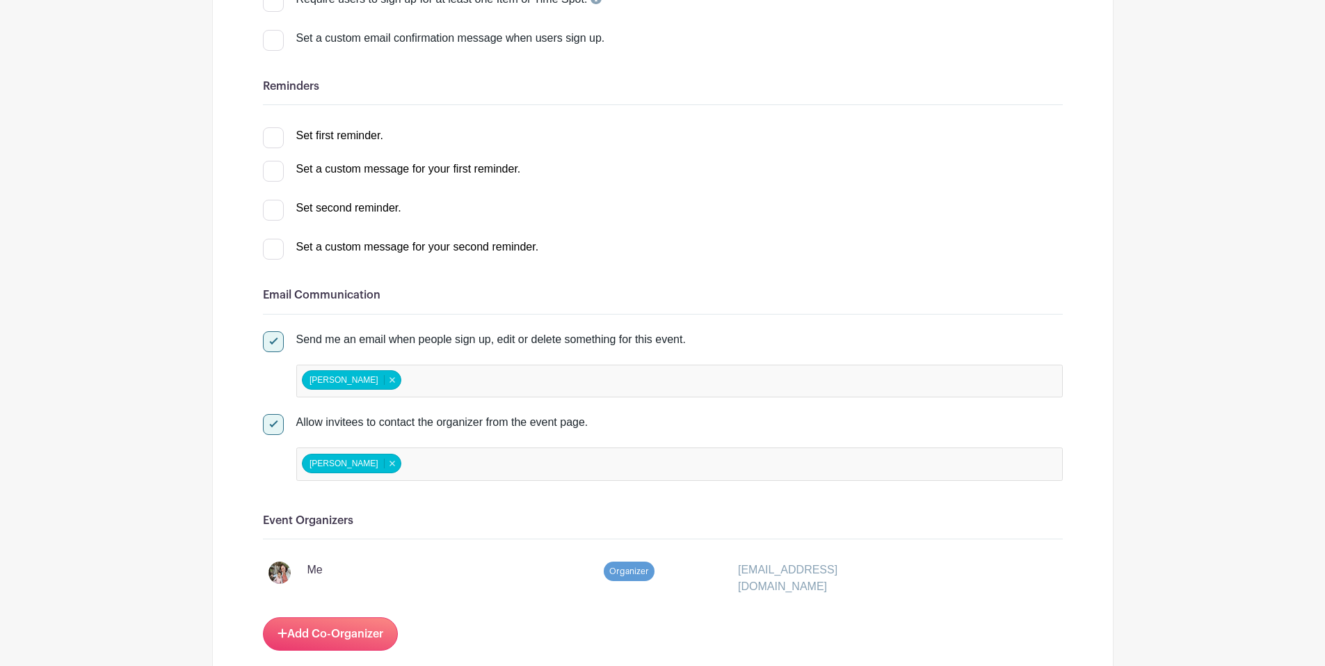
click at [275, 45] on div at bounding box center [273, 40] width 21 height 21
click at [272, 39] on input "Set a custom email confirmation message when users sign up." at bounding box center [267, 34] width 9 height 9
checkbox input "true"
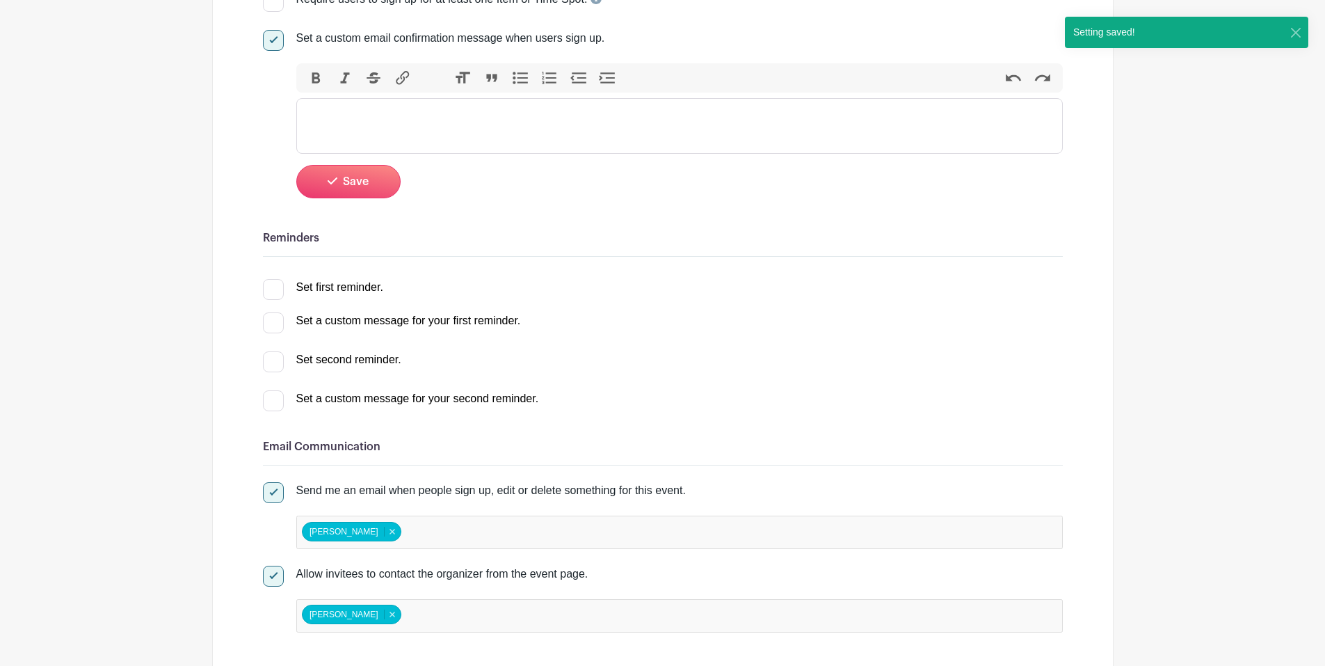
click at [271, 42] on div at bounding box center [273, 40] width 21 height 21
click at [271, 39] on input "Set a custom email confirmation message when users sign up." at bounding box center [267, 34] width 9 height 9
checkbox input "false"
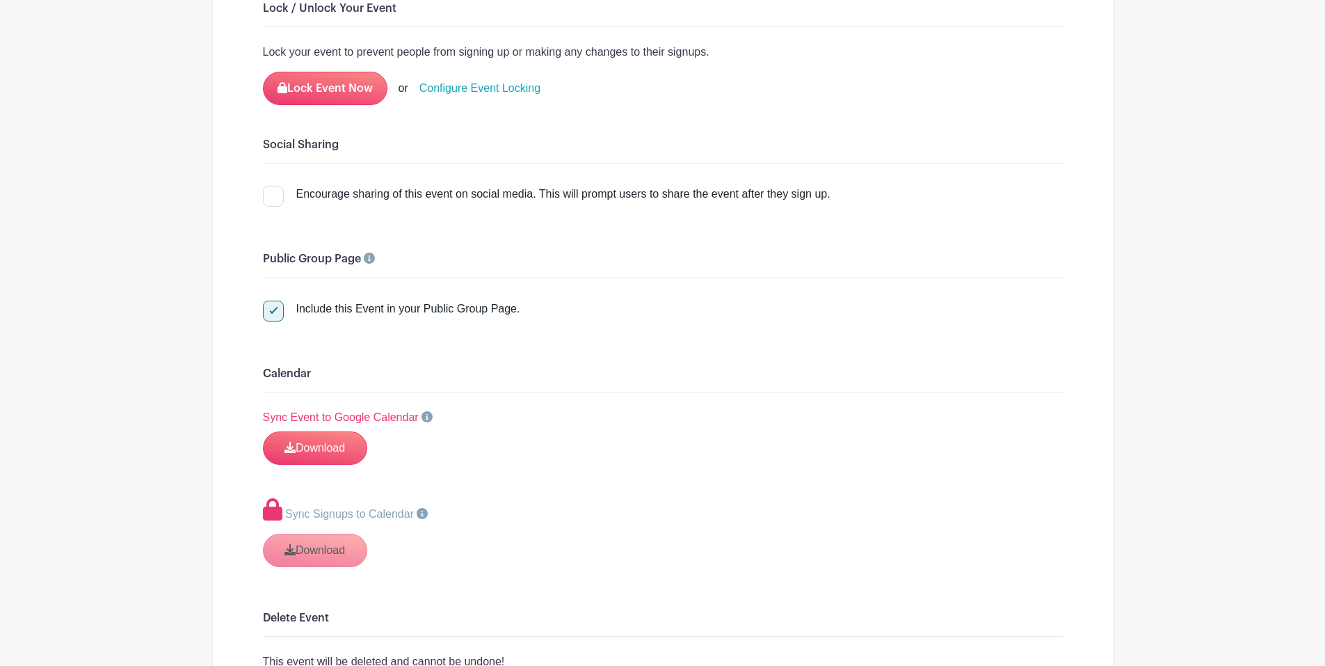
scroll to position [1530, 0]
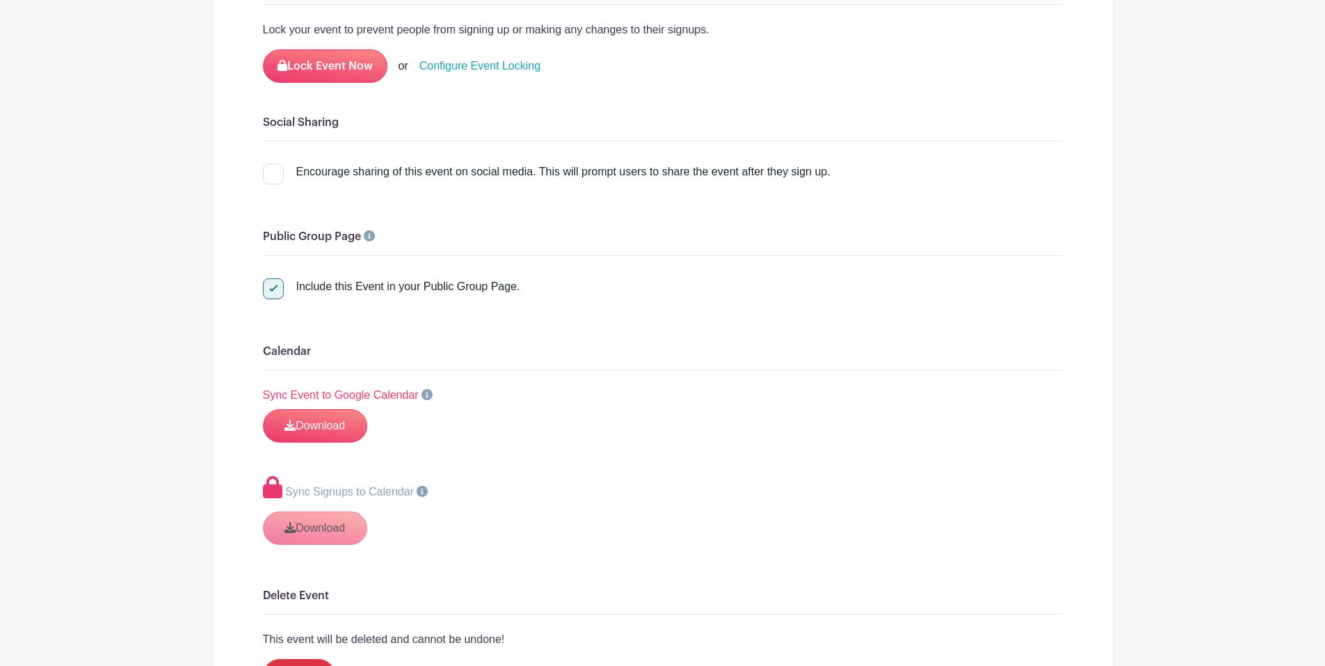
click at [272, 283] on div at bounding box center [273, 288] width 21 height 21
click at [272, 283] on input "Include this Event in your Public Group Page." at bounding box center [267, 282] width 9 height 9
checkbox input "false"
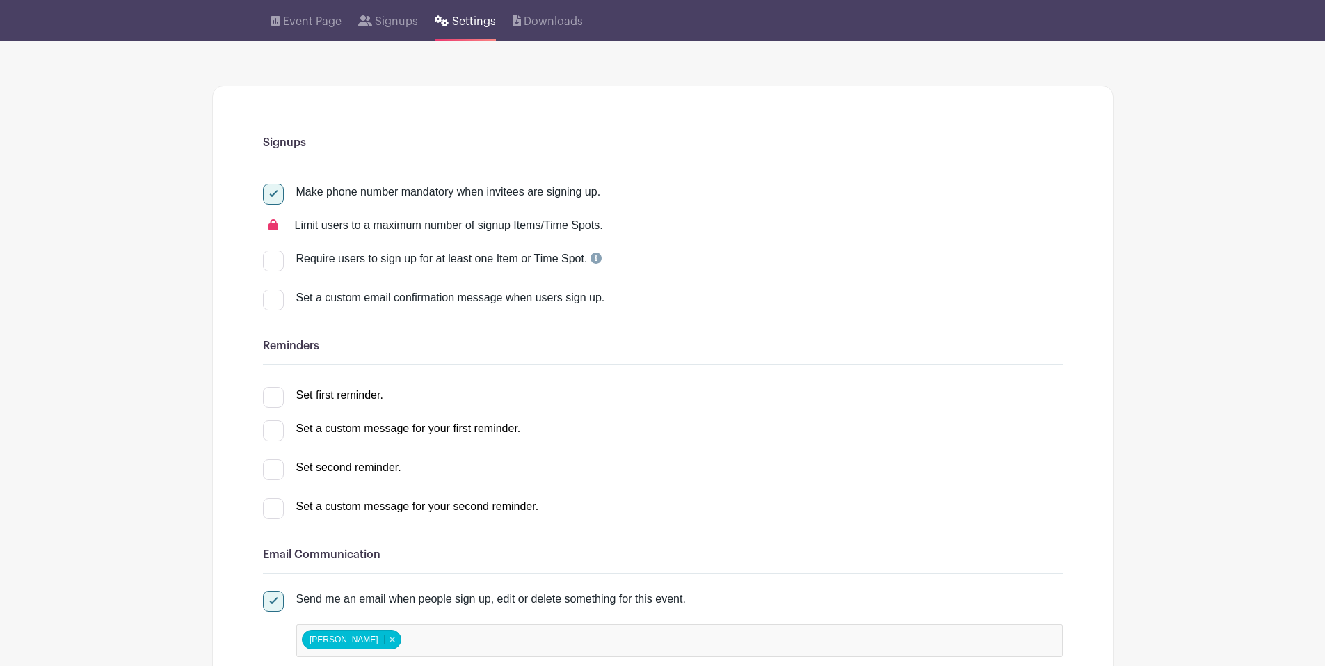
scroll to position [0, 0]
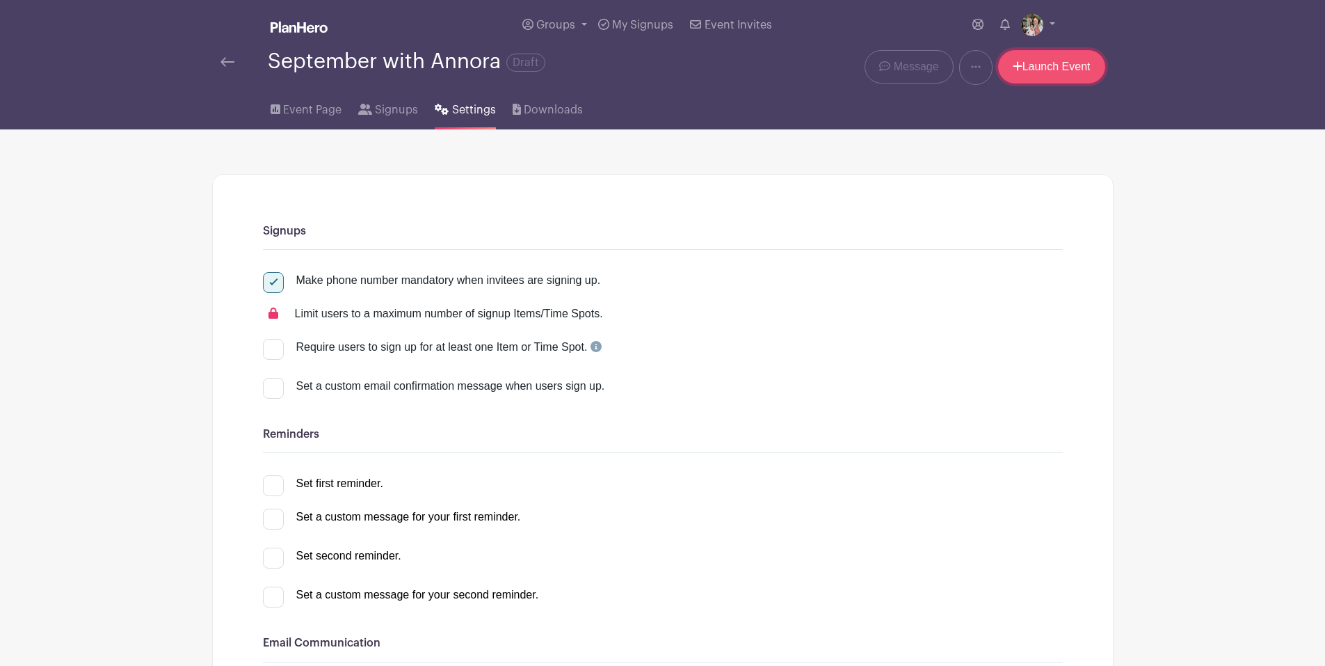
click at [1060, 67] on link "Launch Event" at bounding box center [1051, 66] width 107 height 33
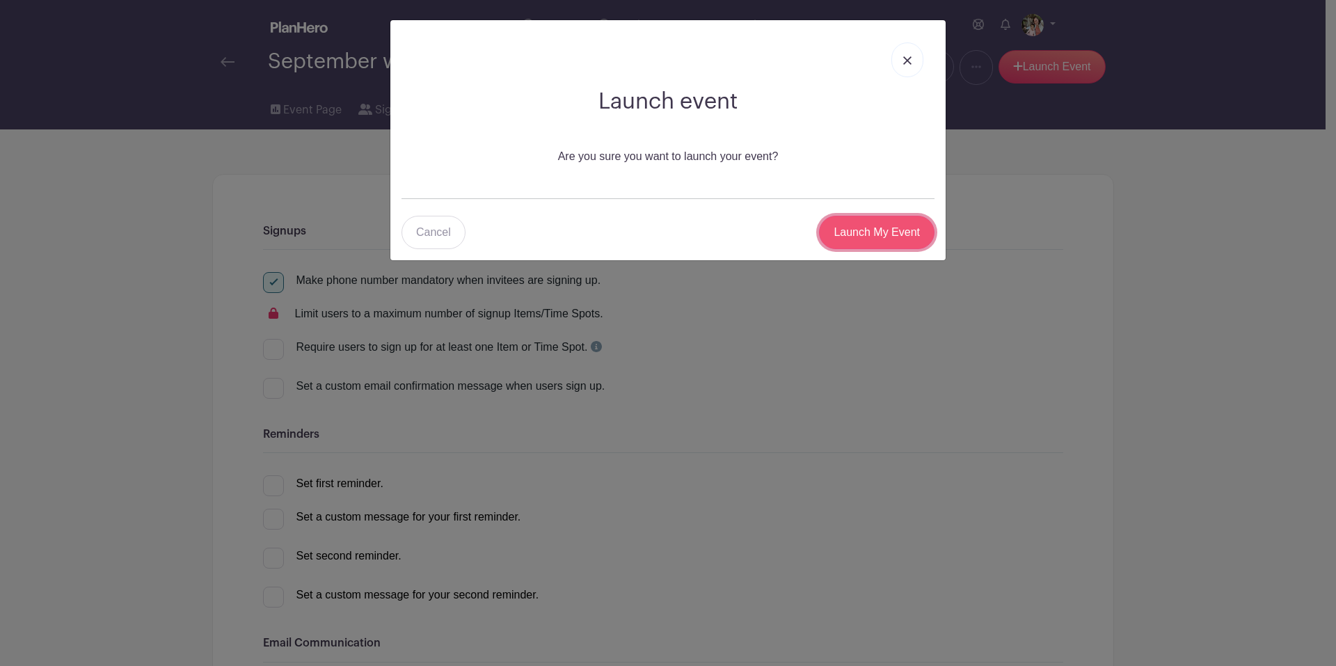
click at [869, 237] on input "Launch My Event" at bounding box center [876, 232] width 115 height 33
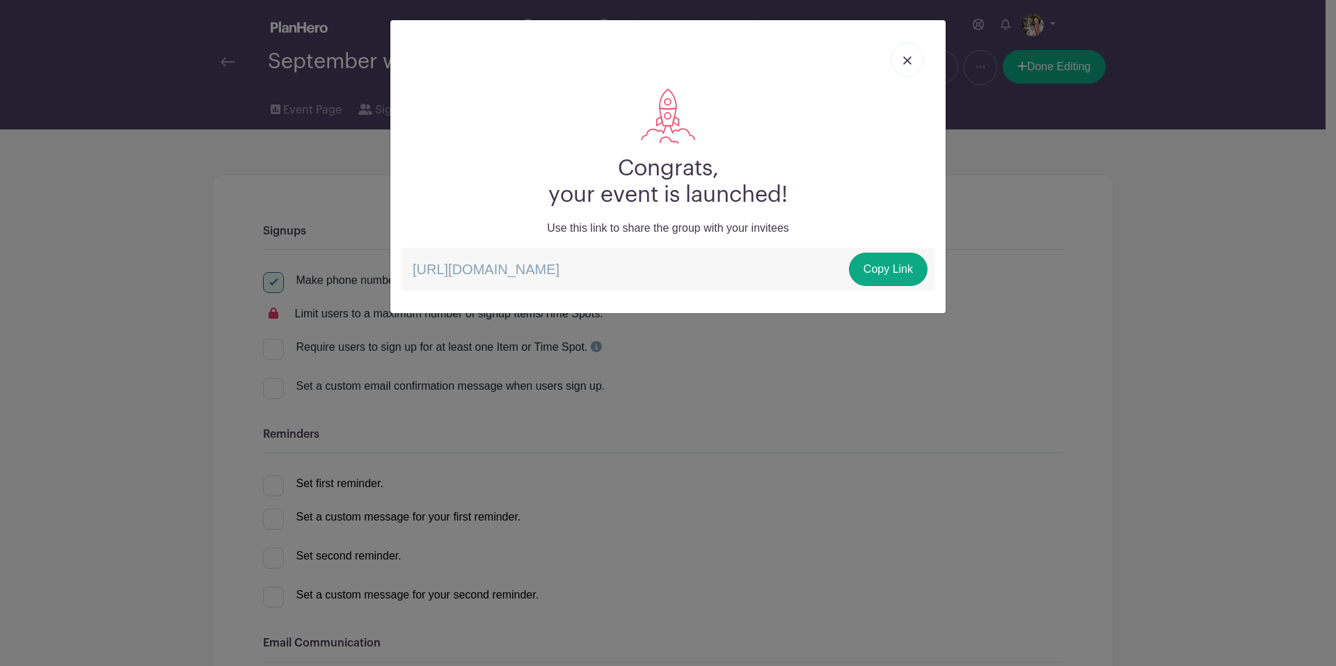
click at [906, 61] on img at bounding box center [907, 60] width 8 height 8
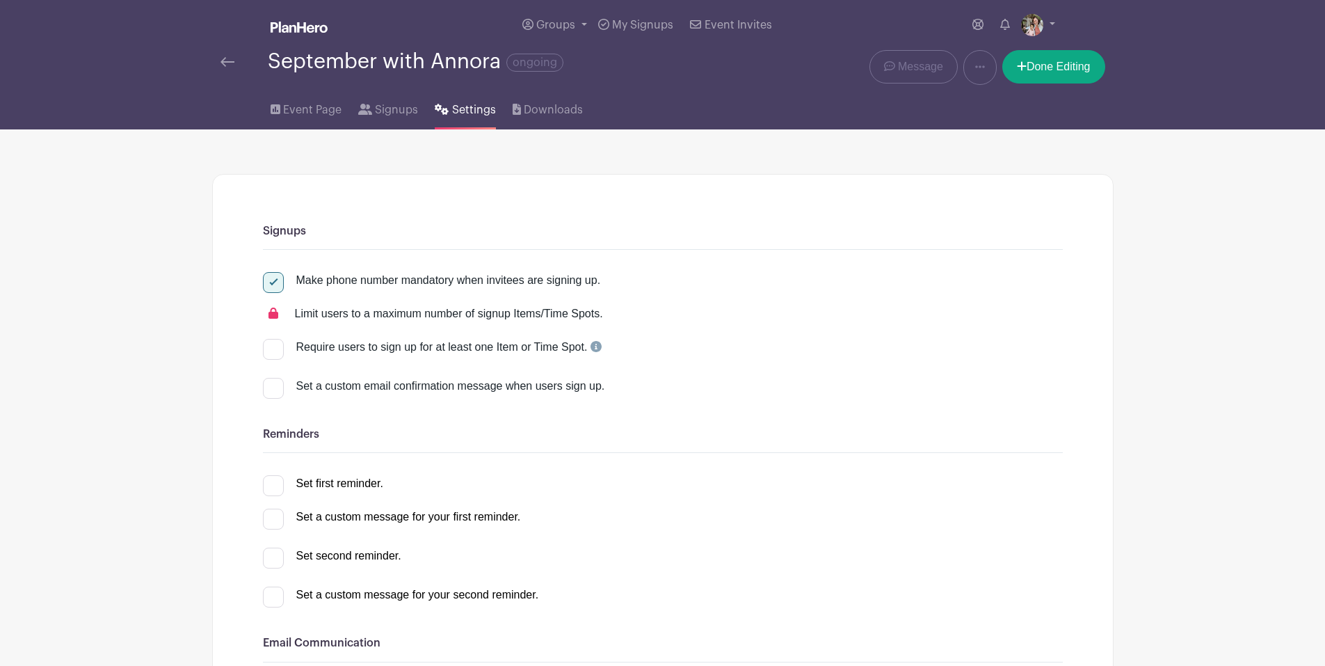
click at [228, 63] on img at bounding box center [228, 62] width 14 height 10
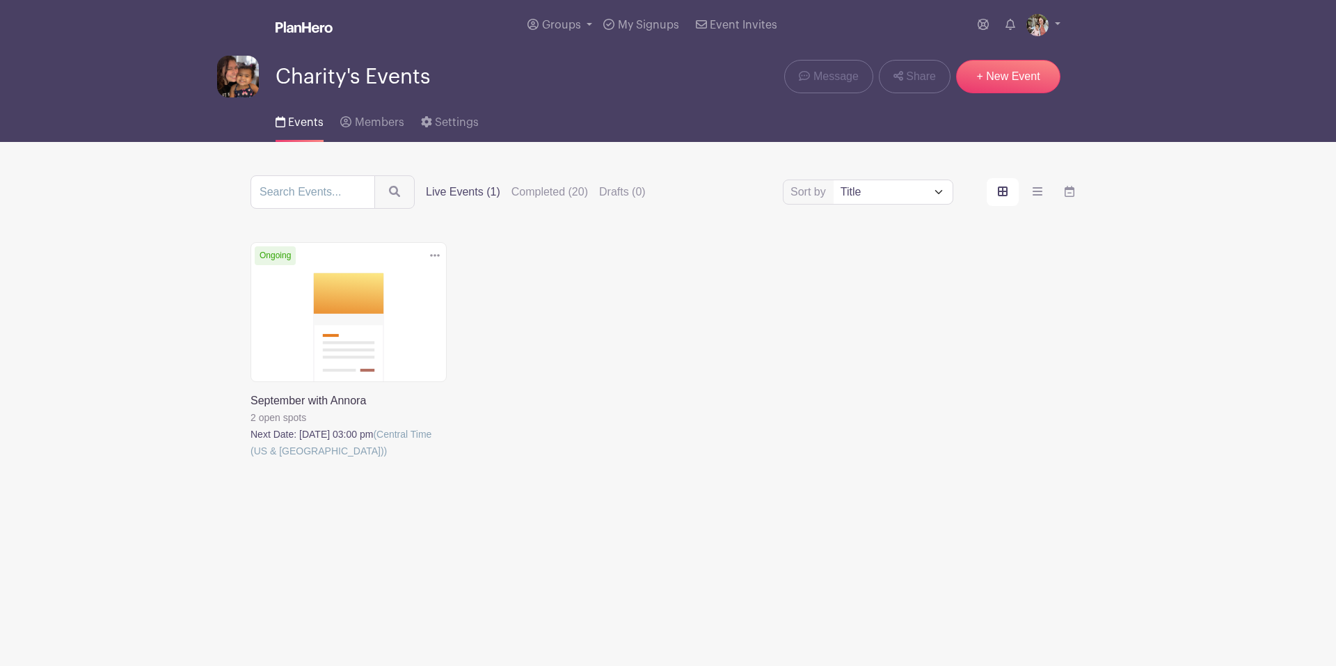
click at [250, 459] on link at bounding box center [250, 459] width 0 height 0
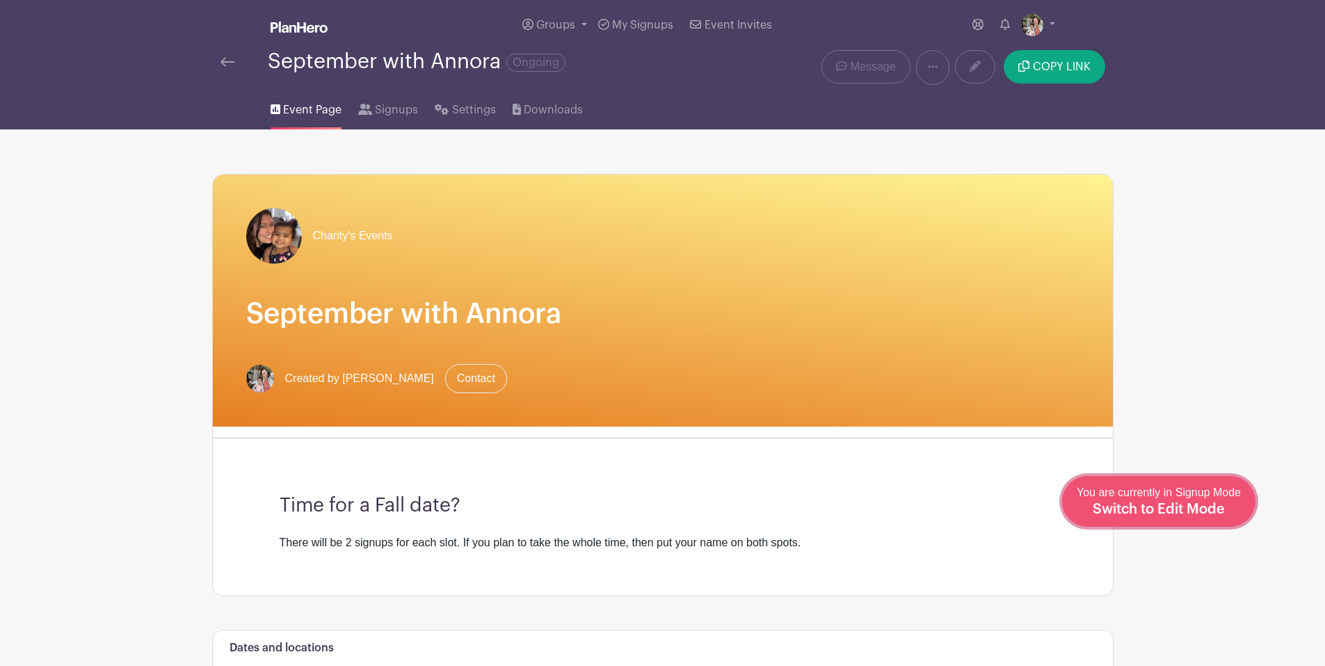
click at [1211, 513] on span "Switch to Edit Mode" at bounding box center [1159, 509] width 132 height 14
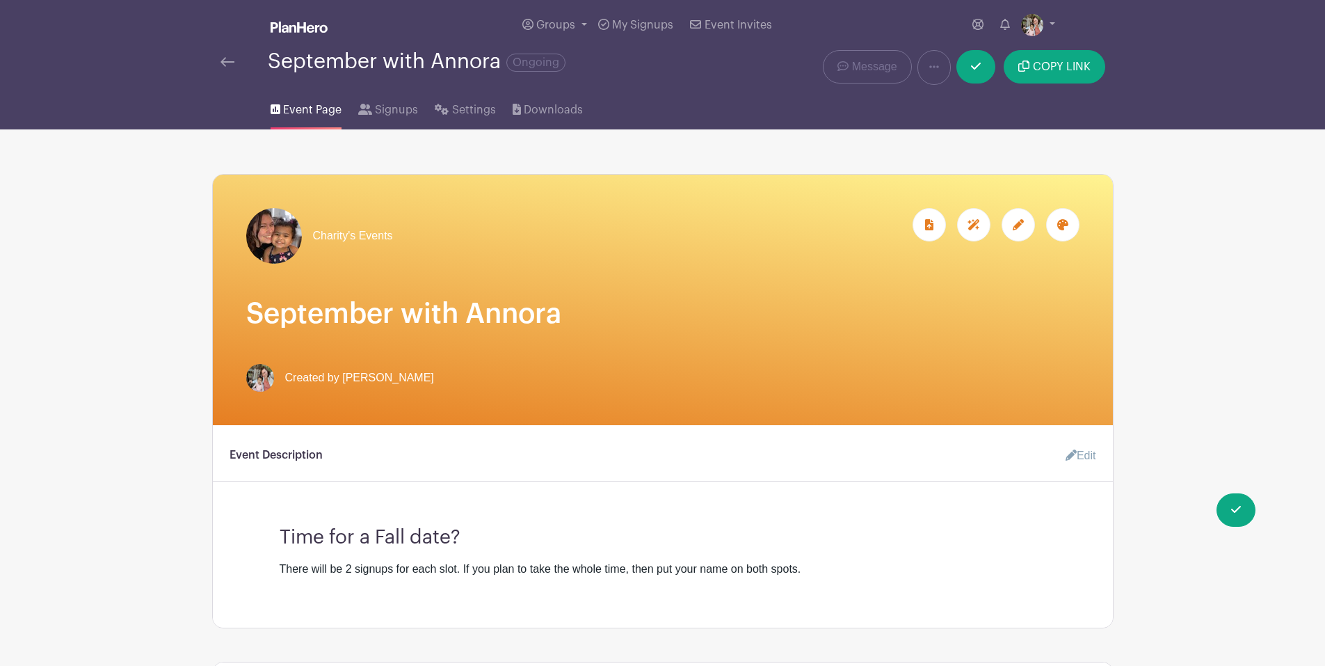
click at [477, 314] on h1 "September with Annora" at bounding box center [662, 313] width 833 height 33
click at [1080, 456] on link "Edit" at bounding box center [1076, 456] width 42 height 28
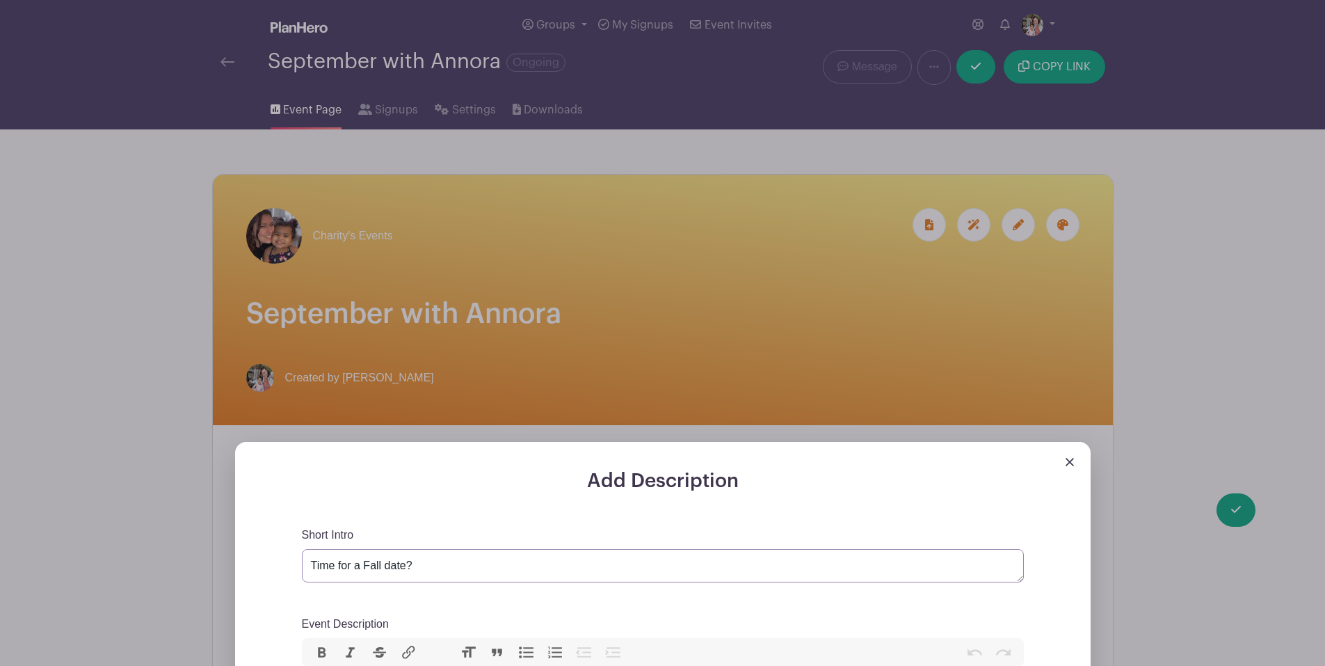
drag, startPoint x: 451, startPoint y: 564, endPoint x: 269, endPoint y: 566, distance: 182.3
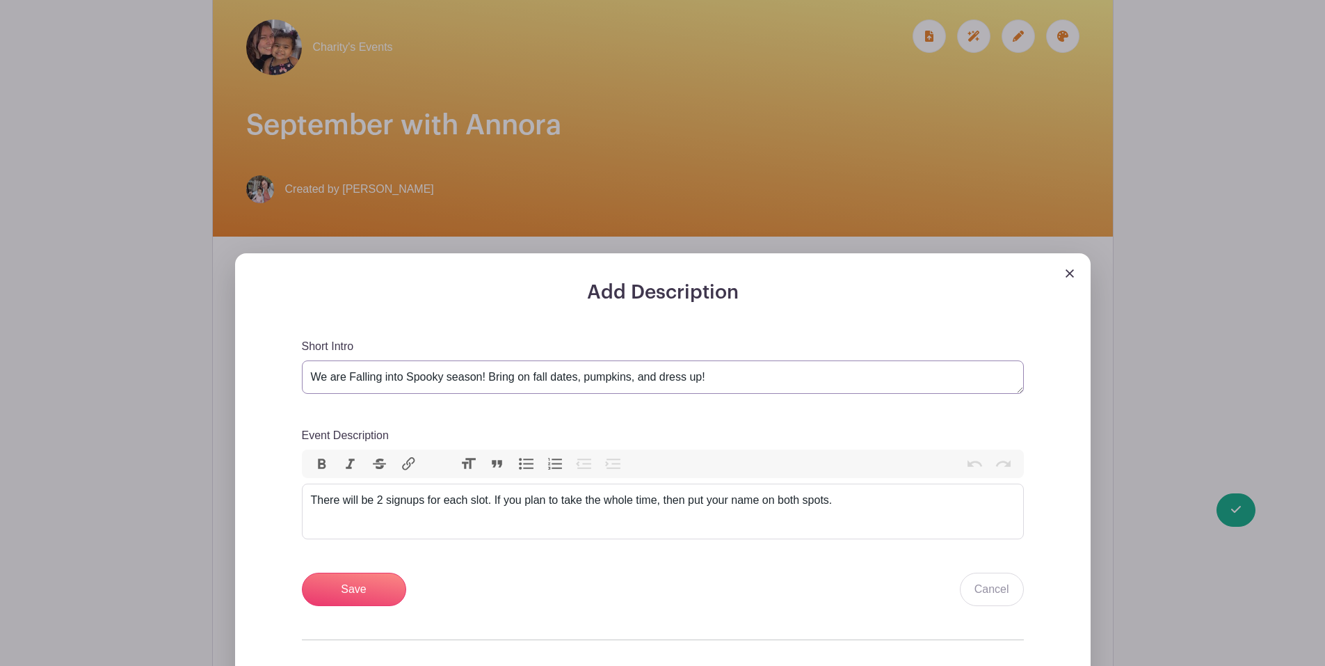
scroll to position [278, 0]
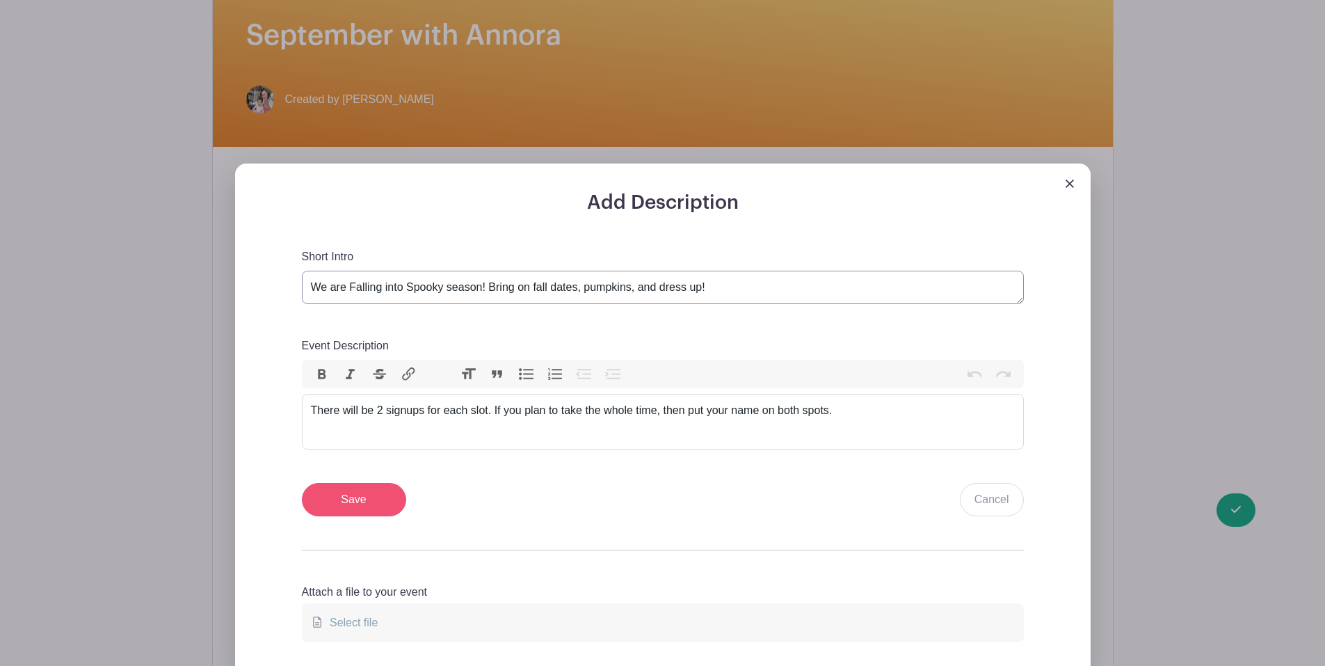
type textarea "We are Falling into Spooky season! Bring on fall dates, pumpkins, and dress up!"
click at [326, 494] on input "Save" at bounding box center [354, 499] width 104 height 33
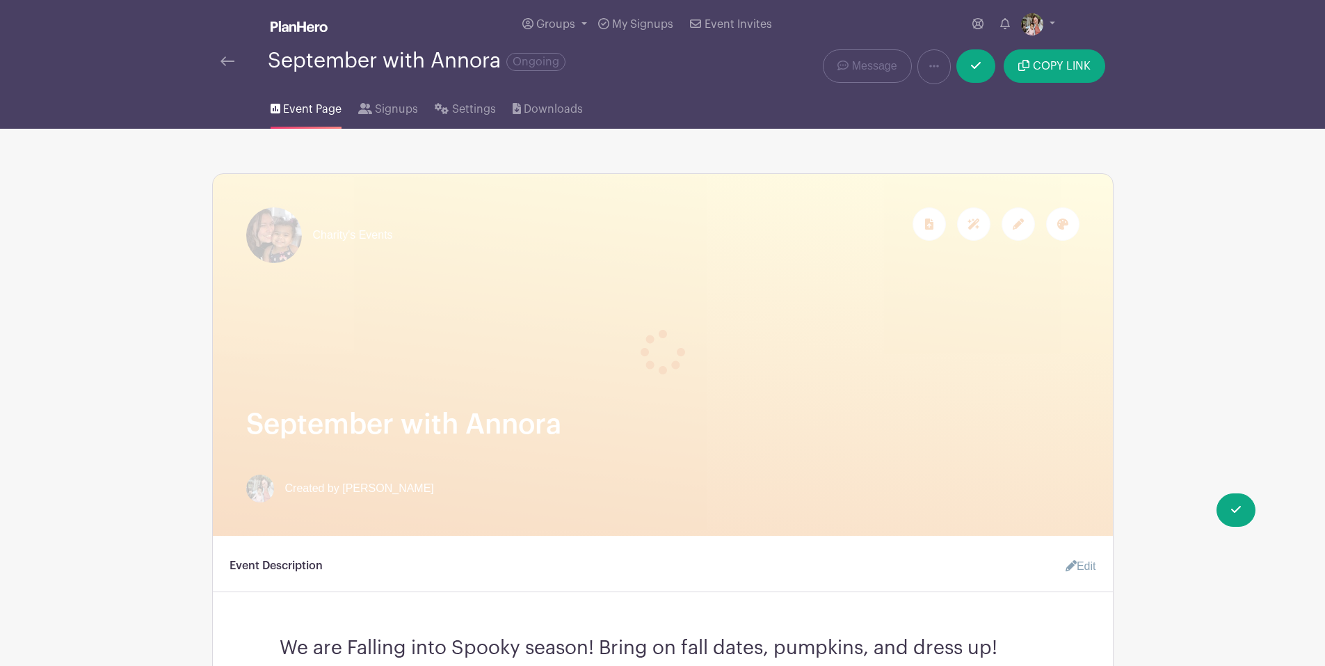
scroll to position [0, 0]
click at [1016, 222] on icon at bounding box center [1018, 224] width 11 height 11
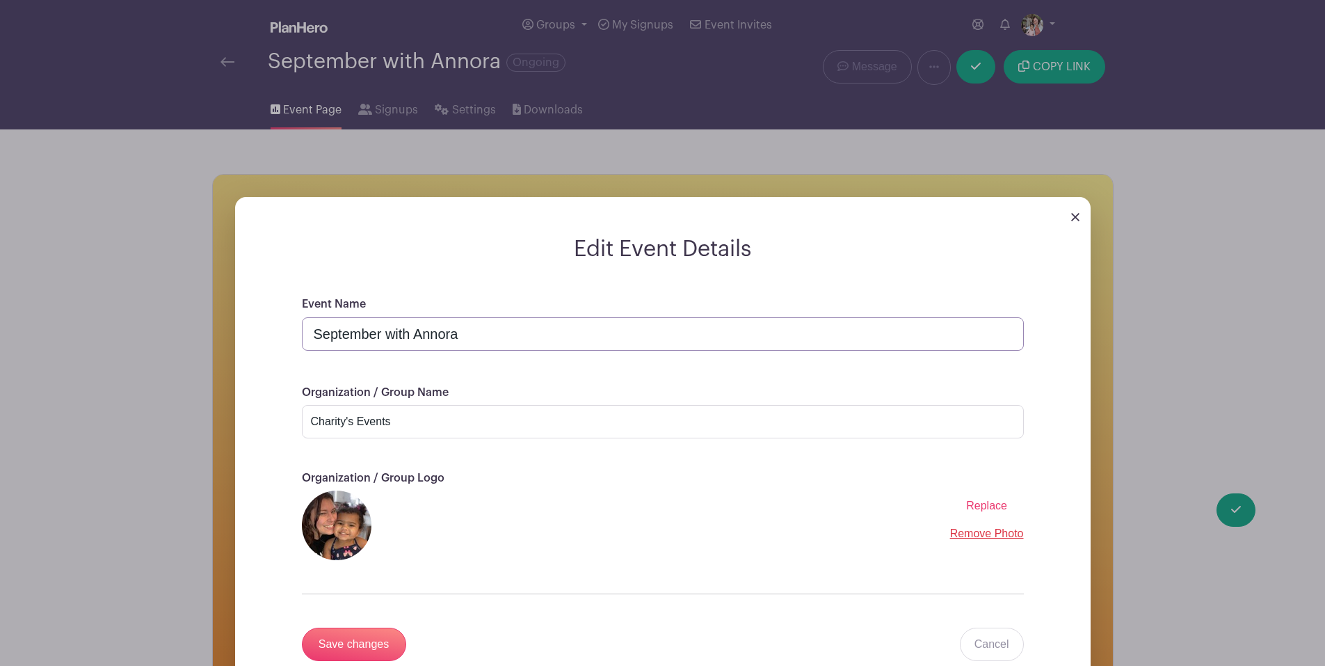
click at [381, 335] on input "September with Annora" at bounding box center [663, 333] width 722 height 33
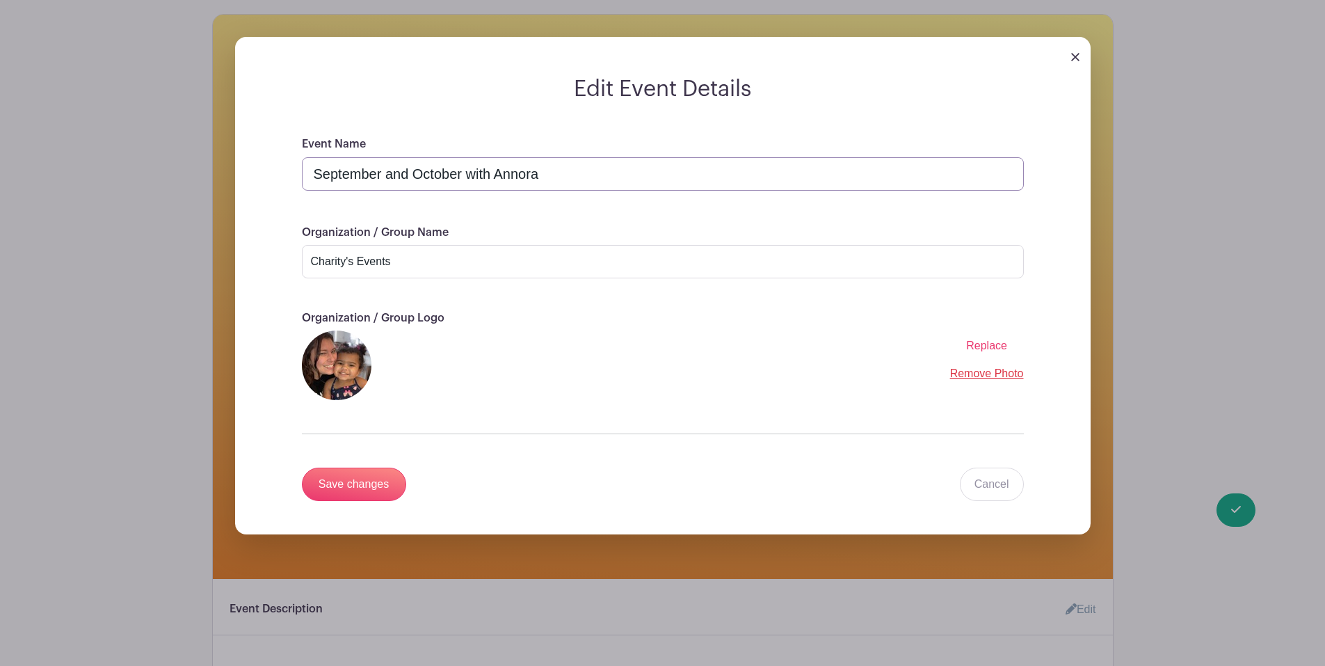
scroll to position [209, 0]
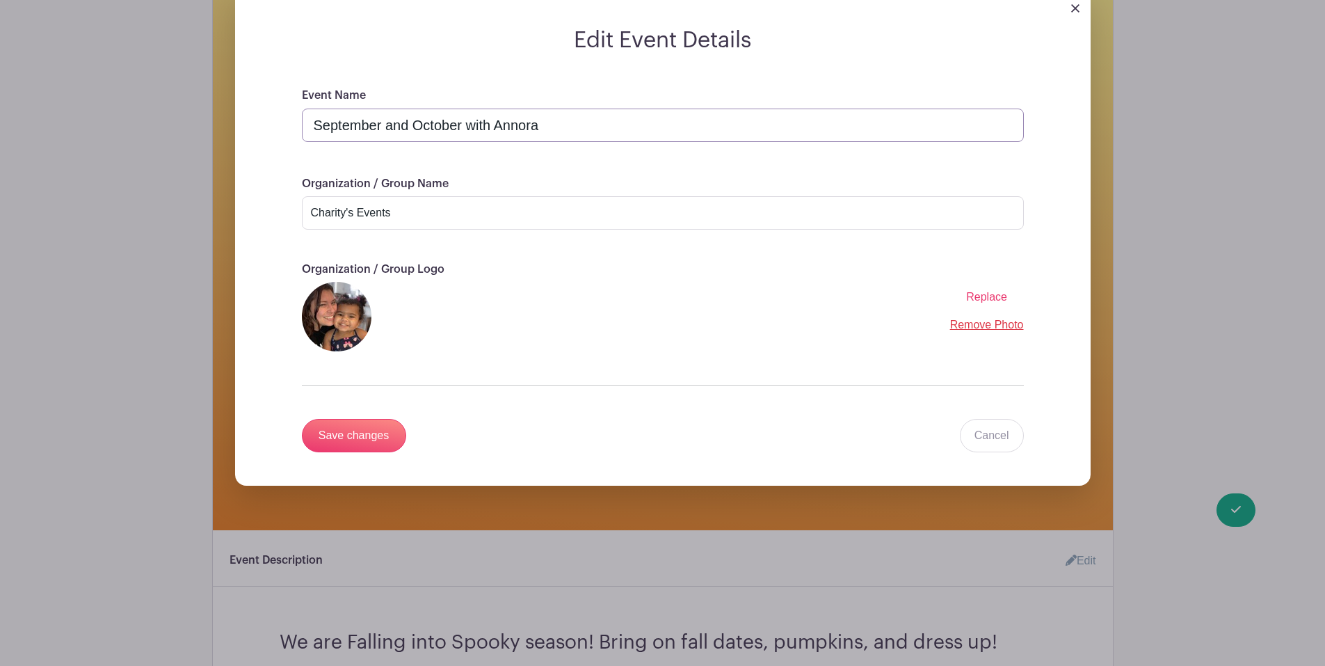
type input "September and October with Annora"
click at [979, 294] on span "Replace" at bounding box center [986, 297] width 41 height 12
click at [0, 0] on input "Replace" at bounding box center [0, 0] width 0 height 0
click at [339, 428] on input "Save changes" at bounding box center [354, 435] width 104 height 33
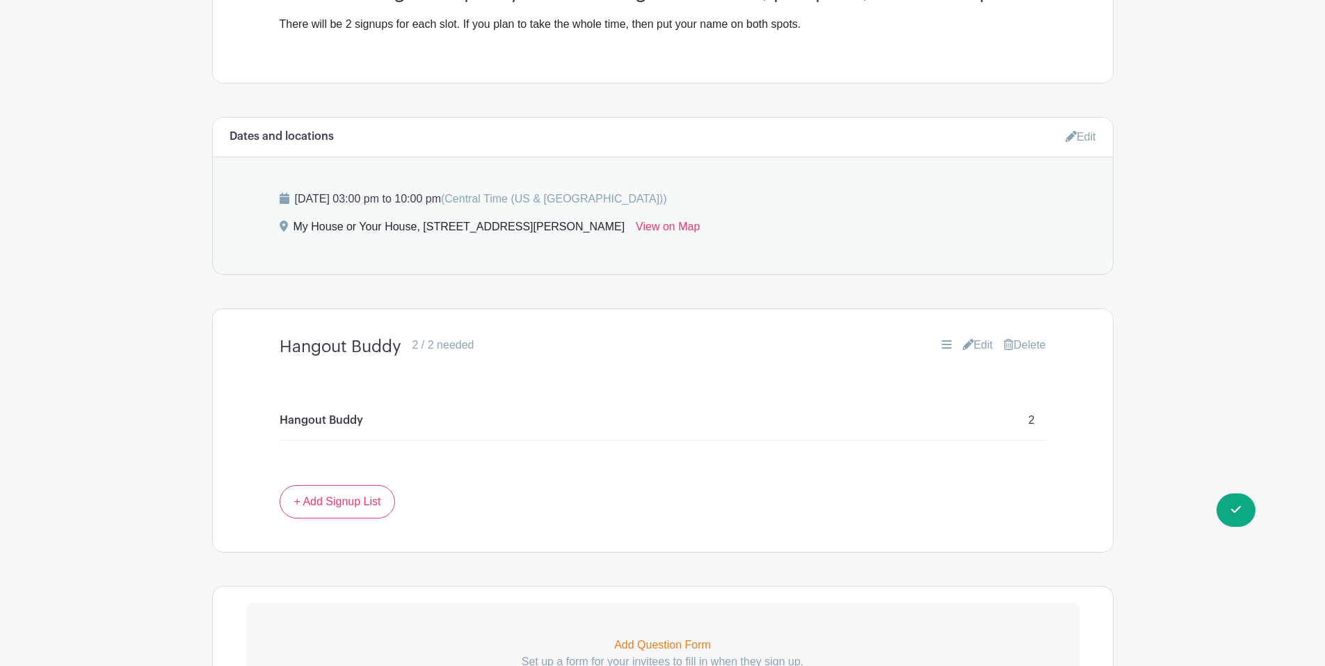
scroll to position [487, 0]
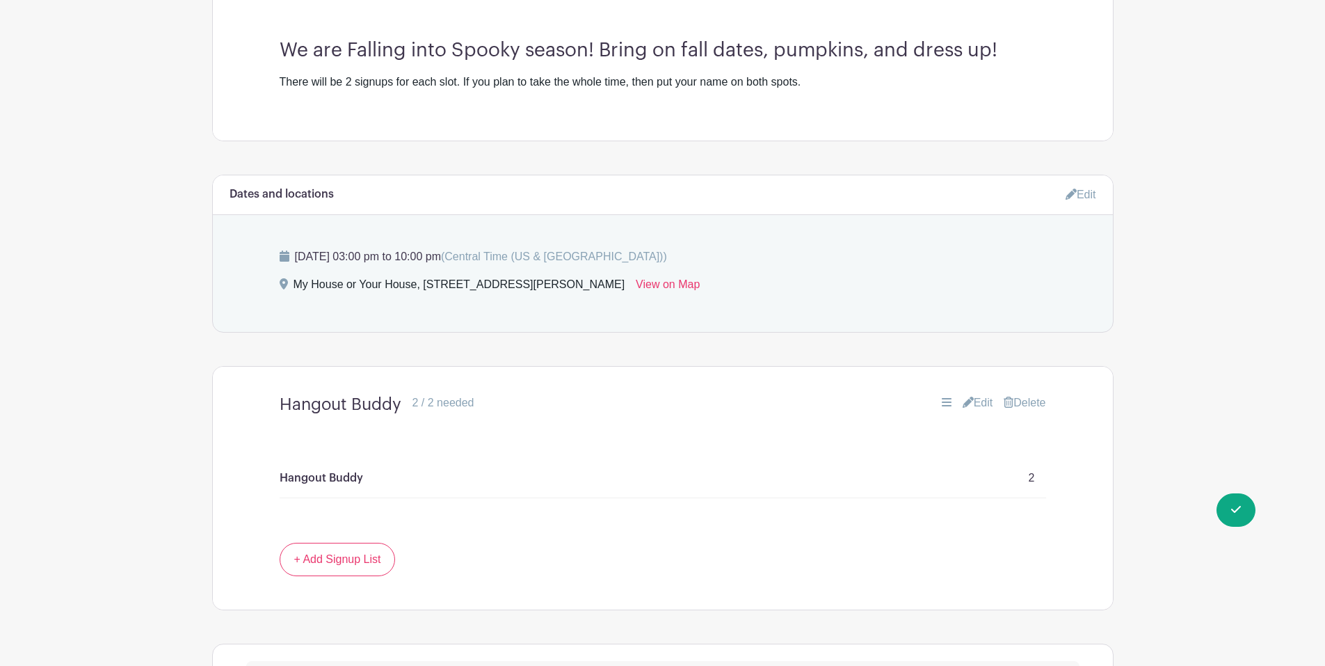
click at [1085, 193] on link "Edit" at bounding box center [1081, 194] width 31 height 23
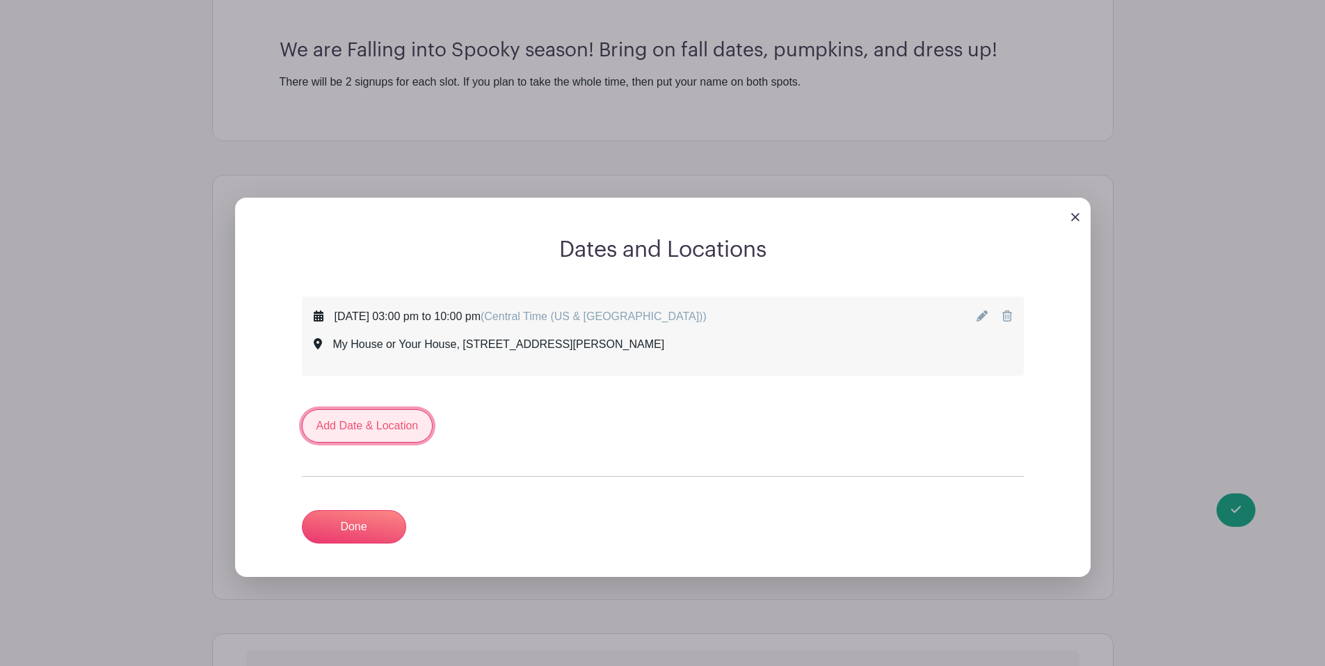
click at [381, 418] on link "Add Date & Location" at bounding box center [367, 425] width 131 height 33
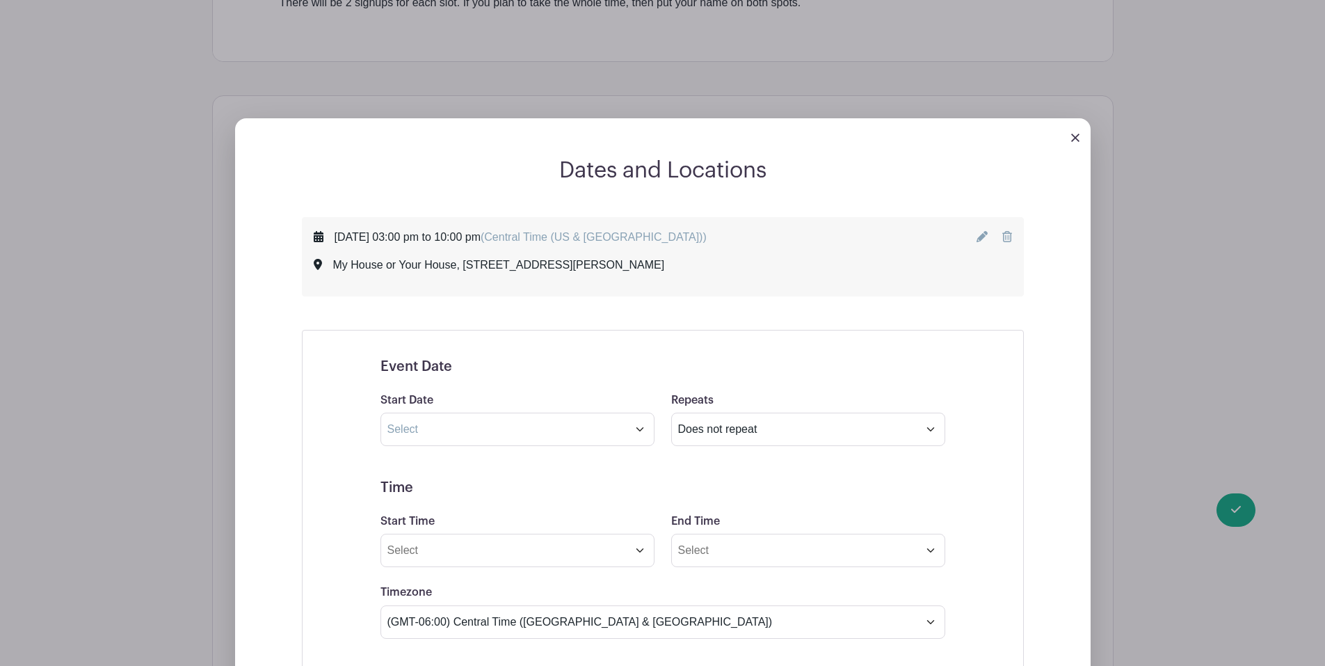
scroll to position [626, 0]
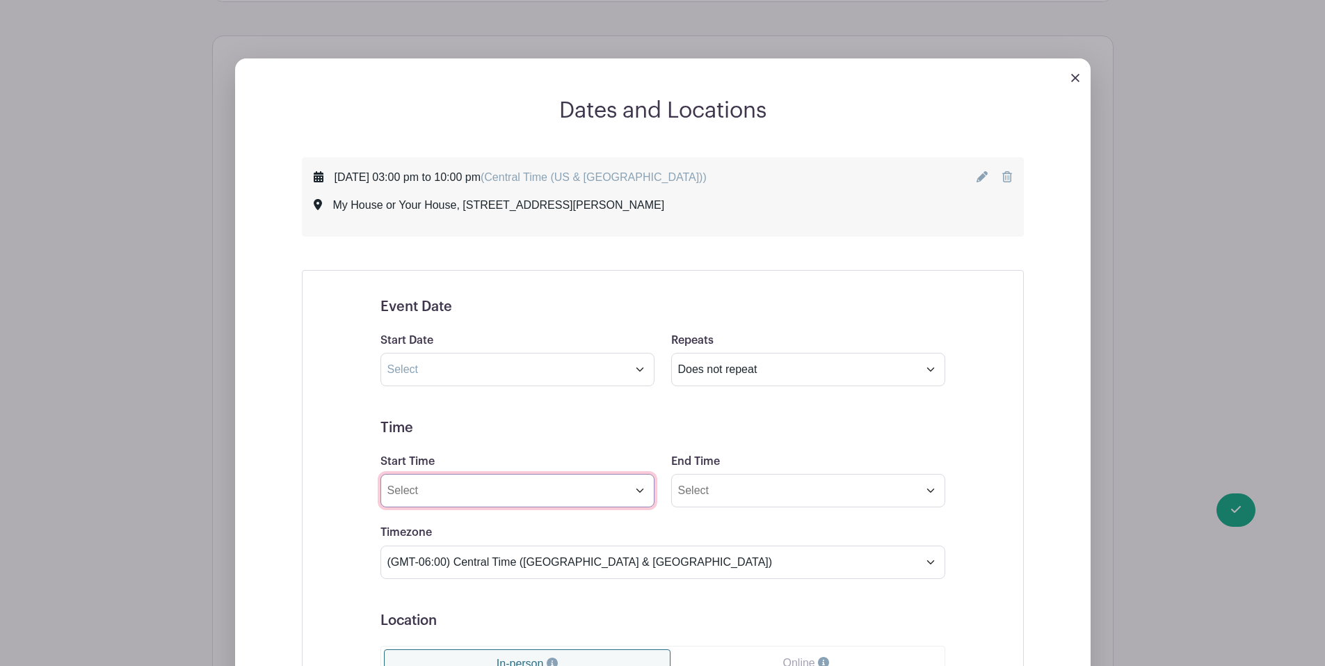
click at [630, 495] on input "Start Time" at bounding box center [518, 490] width 274 height 33
type input "8:36 PM"
click at [647, 488] on input "8:36 PM" at bounding box center [518, 490] width 274 height 33
click at [630, 403] on form "Event Date Start Date Repeats Does not repeat Daily Weekly Monthly Monthly on w…" at bounding box center [663, 630] width 565 height 664
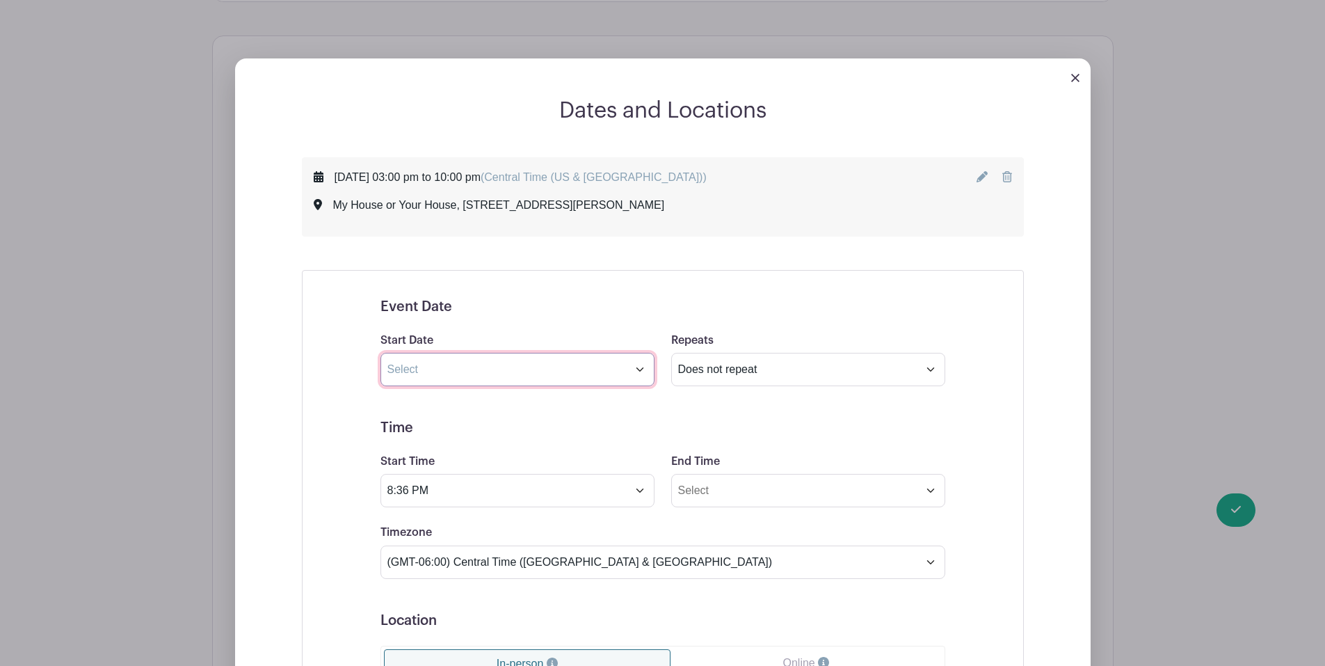
click at [638, 367] on input "text" at bounding box center [518, 369] width 274 height 33
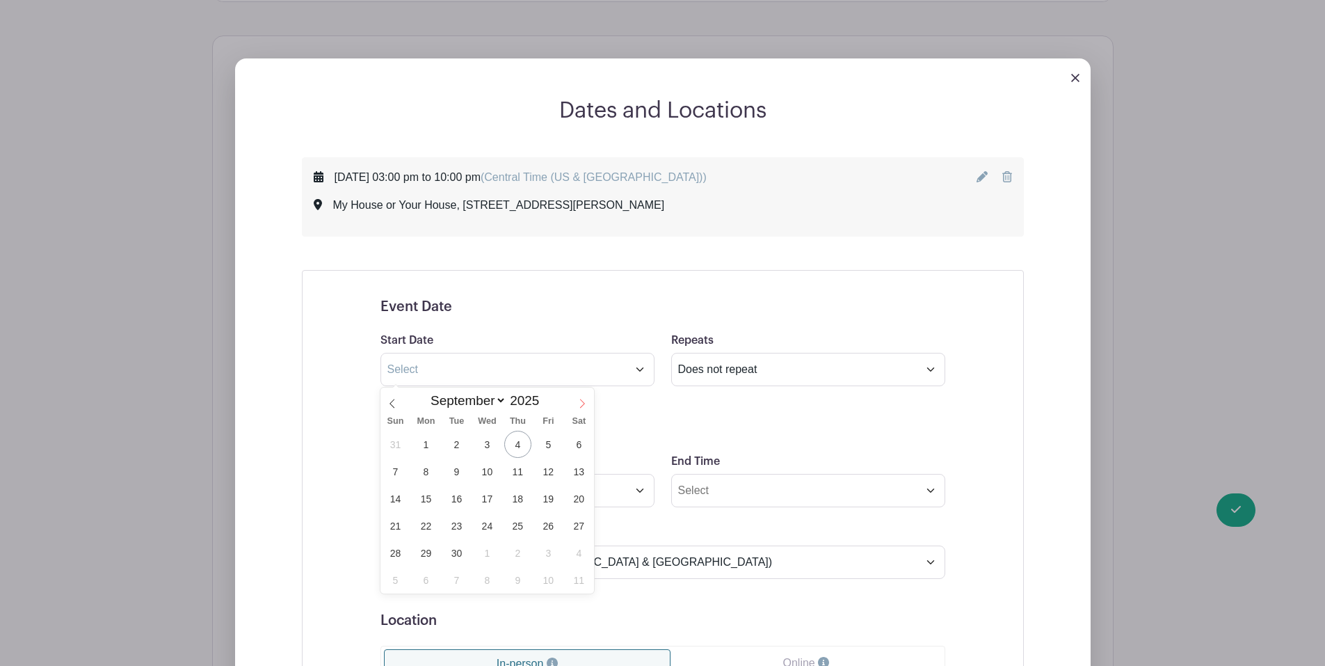
click at [577, 400] on icon at bounding box center [582, 404] width 10 height 10
select select "9"
click at [545, 438] on span "3" at bounding box center [548, 444] width 27 height 27
type input "[DATE]"
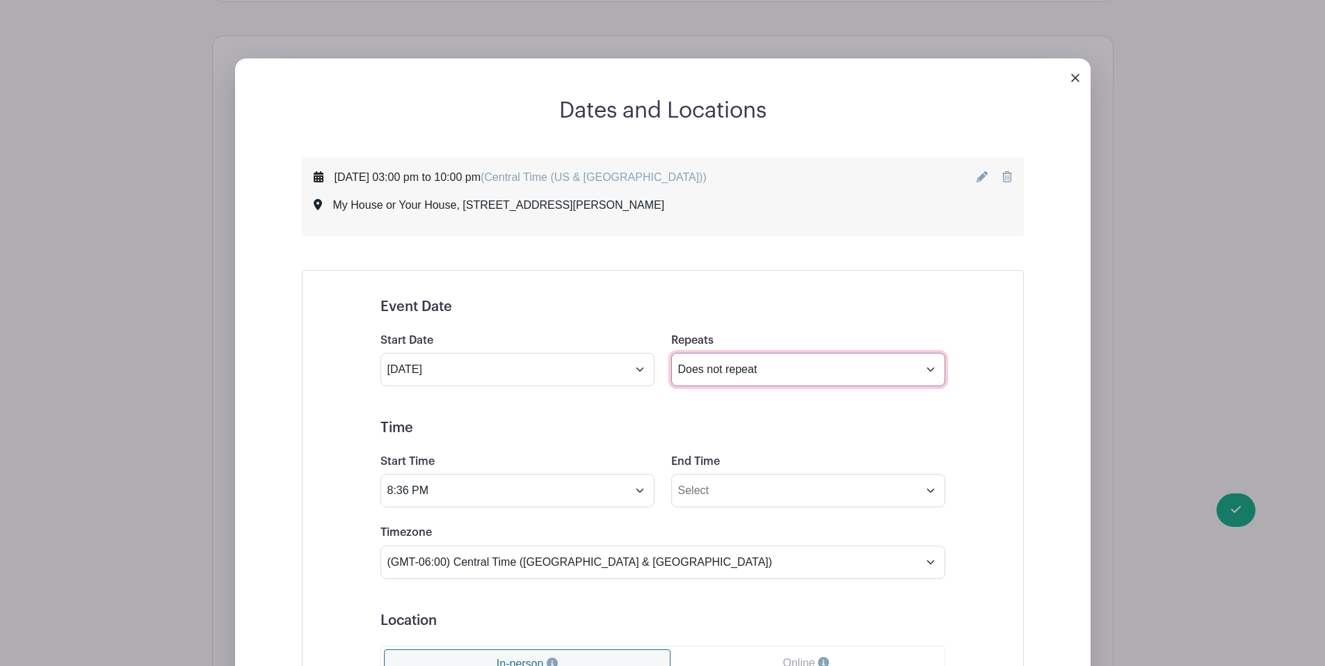
click at [937, 370] on select "Does not repeat Daily Weekly Monthly on day 3 Monthly on the first [DATE] Other…" at bounding box center [808, 369] width 274 height 33
select select "weekly"
click at [671, 353] on select "Does not repeat Daily Weekly Monthly on day 3 Monthly on the first [DATE] Other…" at bounding box center [808, 369] width 274 height 33
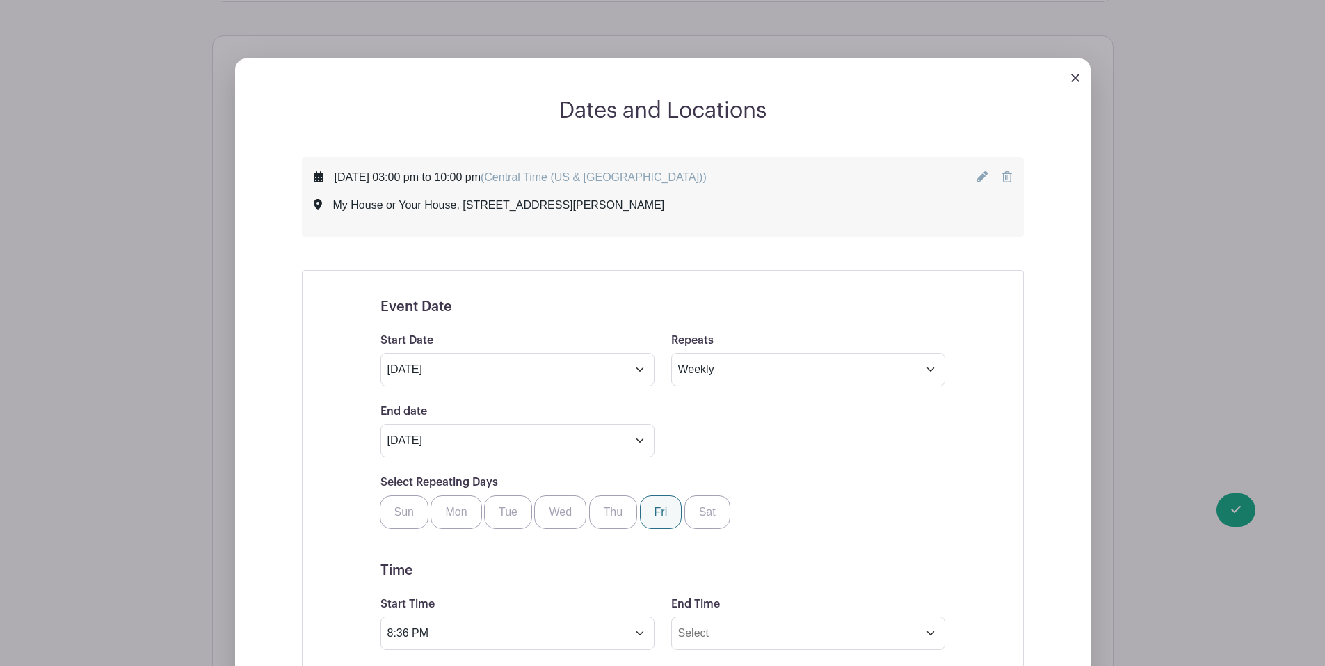
click at [660, 513] on label "Fri" at bounding box center [661, 511] width 42 height 33
click at [650, 504] on input "Fri" at bounding box center [645, 499] width 9 height 9
checkbox input "true"
click at [643, 438] on input "[DATE]" at bounding box center [518, 440] width 274 height 33
click at [388, 472] on icon at bounding box center [392, 475] width 10 height 10
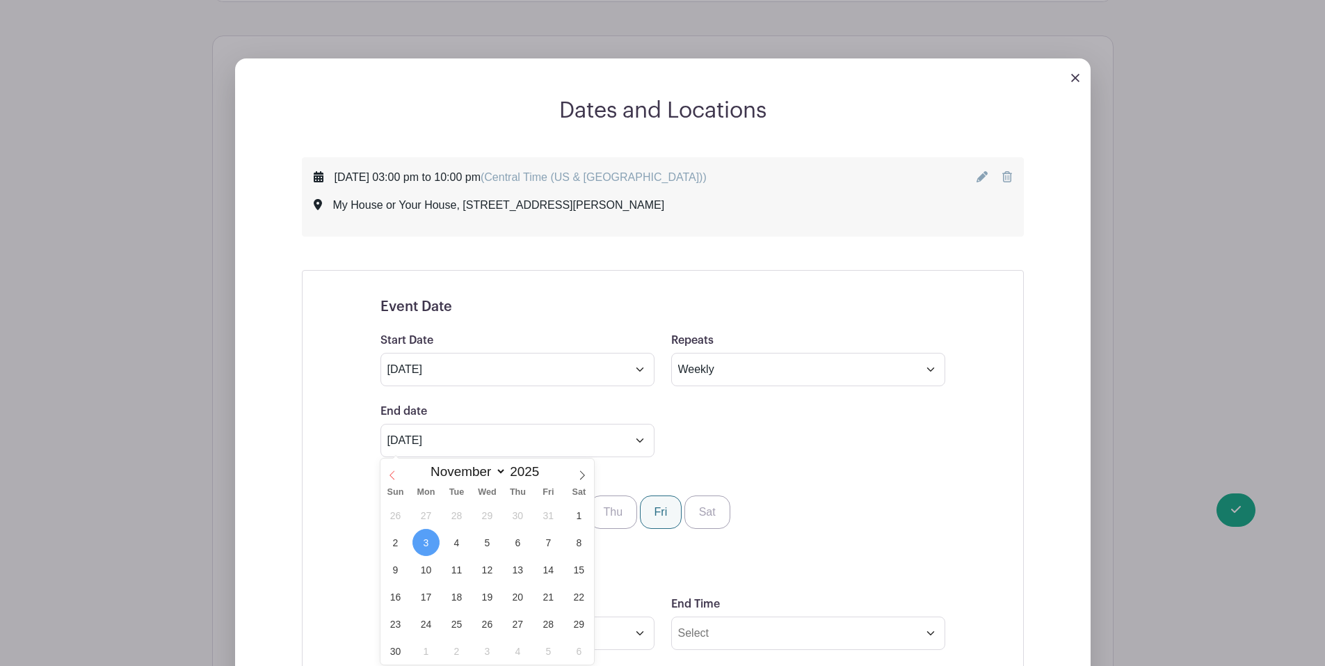
select select "9"
click at [547, 621] on span "31" at bounding box center [548, 623] width 27 height 27
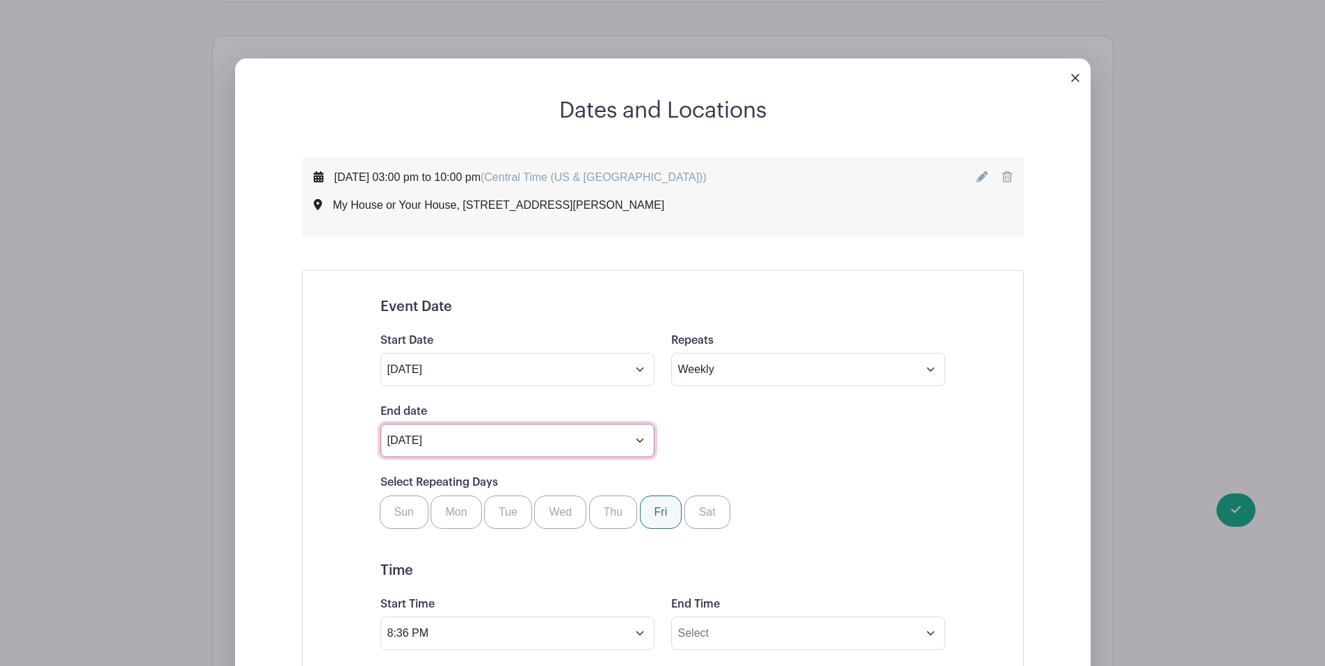
click at [640, 442] on input "[DATE]" at bounding box center [518, 440] width 274 height 33
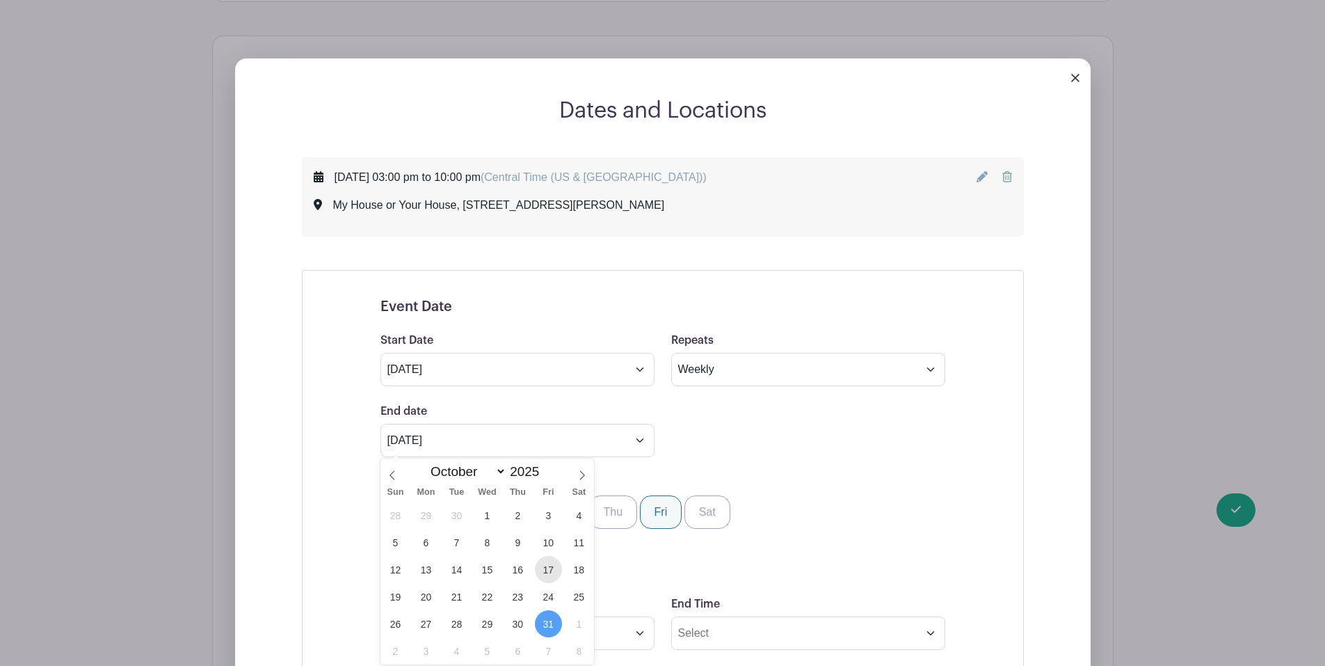
click at [551, 568] on span "17" at bounding box center [548, 569] width 27 height 27
type input "[DATE]"
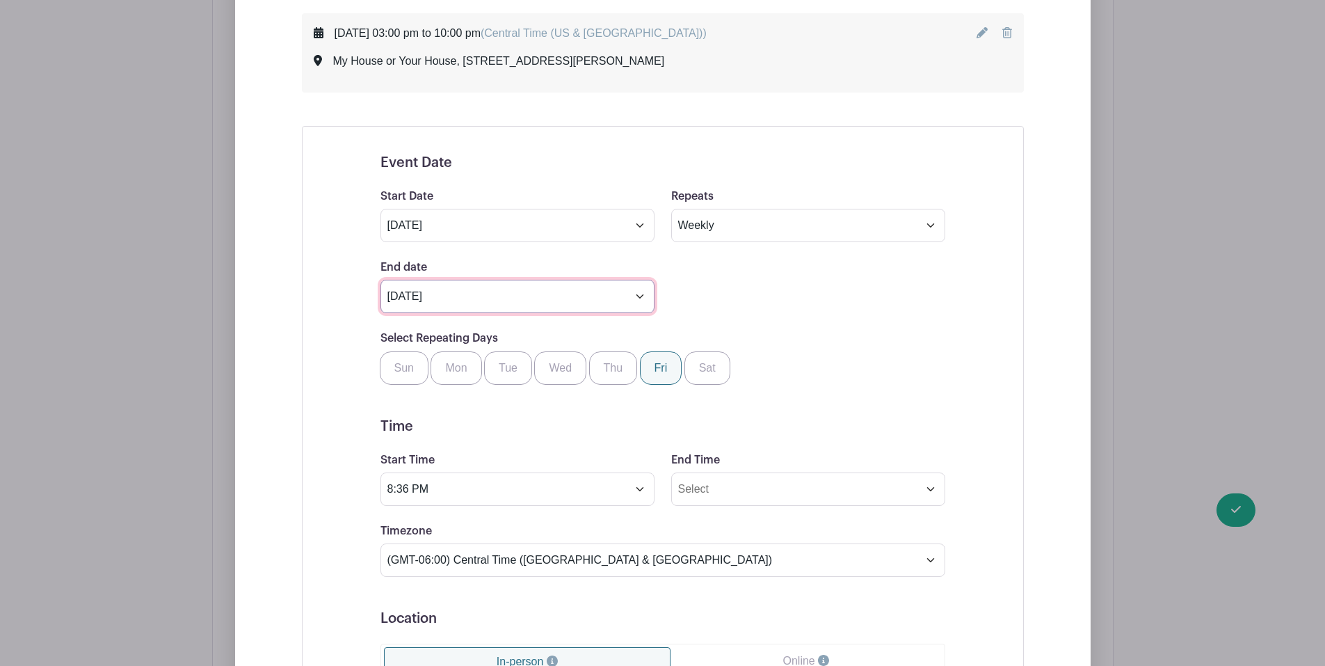
scroll to position [974, 0]
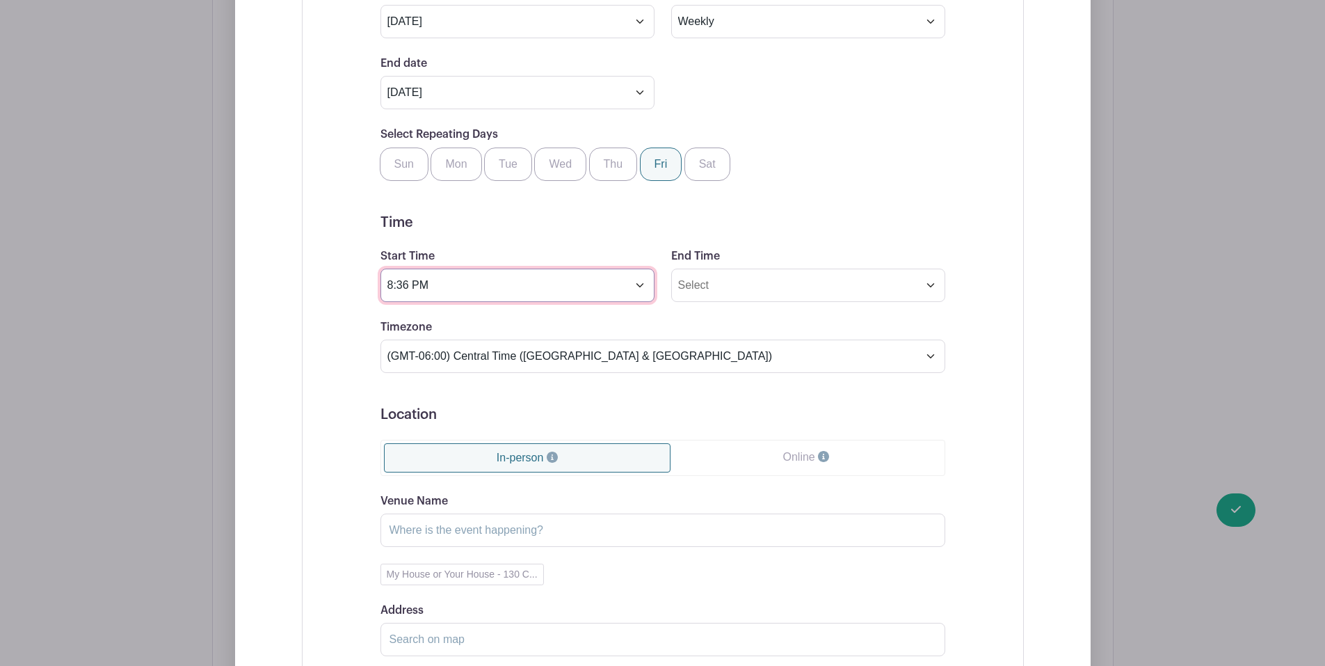
click at [639, 285] on input "8:36 PM" at bounding box center [518, 285] width 274 height 33
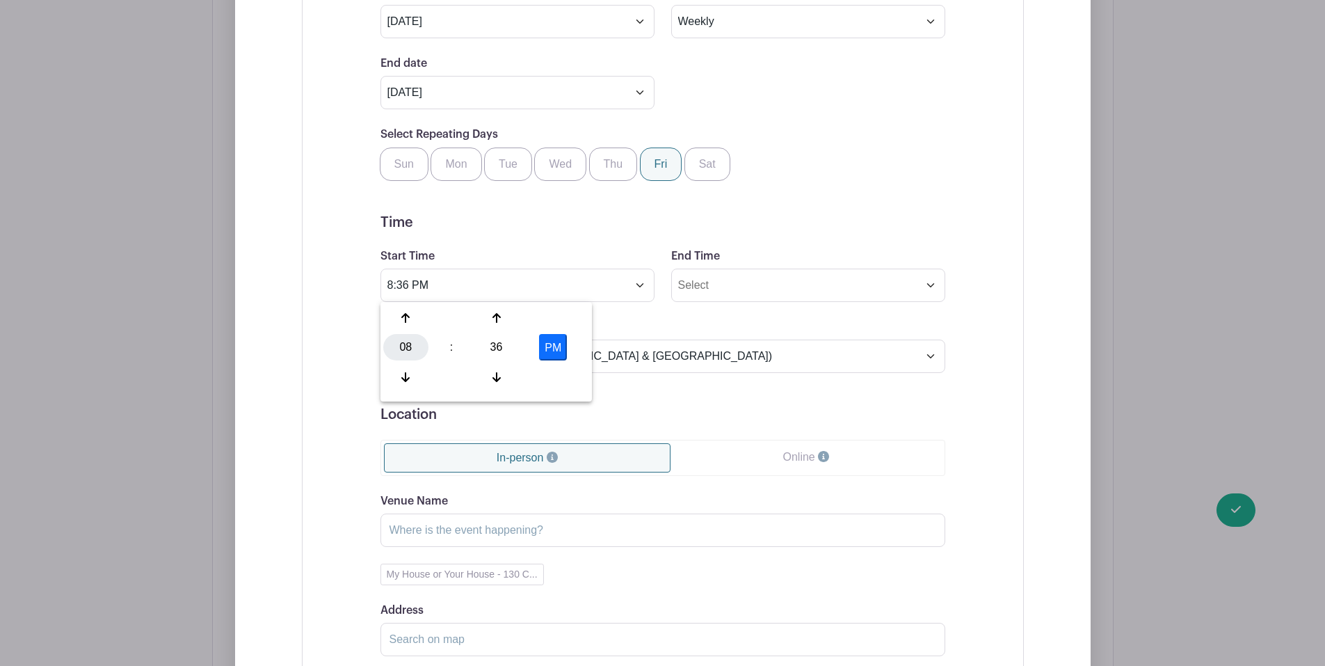
click at [401, 348] on div "08" at bounding box center [405, 347] width 45 height 26
click at [566, 322] on div "03" at bounding box center [561, 318] width 47 height 26
click at [497, 346] on div "36" at bounding box center [496, 347] width 45 height 26
click at [407, 310] on div "00" at bounding box center [406, 318] width 47 height 26
type input "3:00 PM"
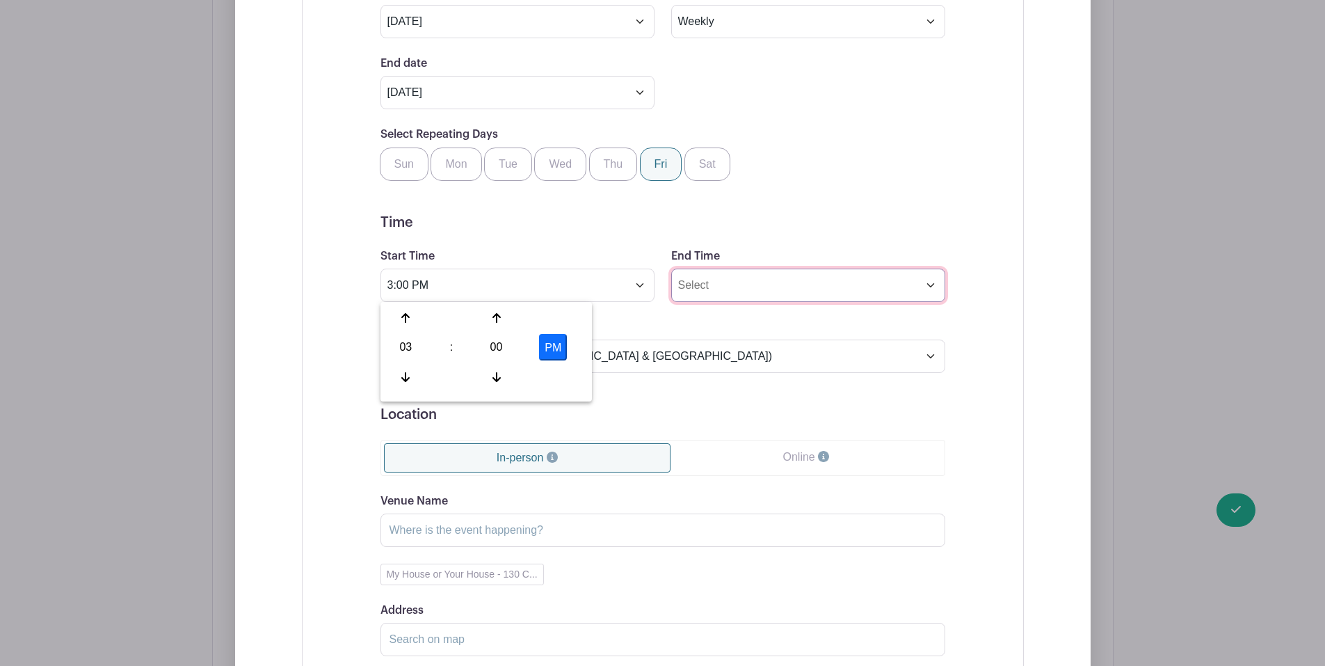
click at [849, 285] on input "End Time" at bounding box center [808, 285] width 274 height 33
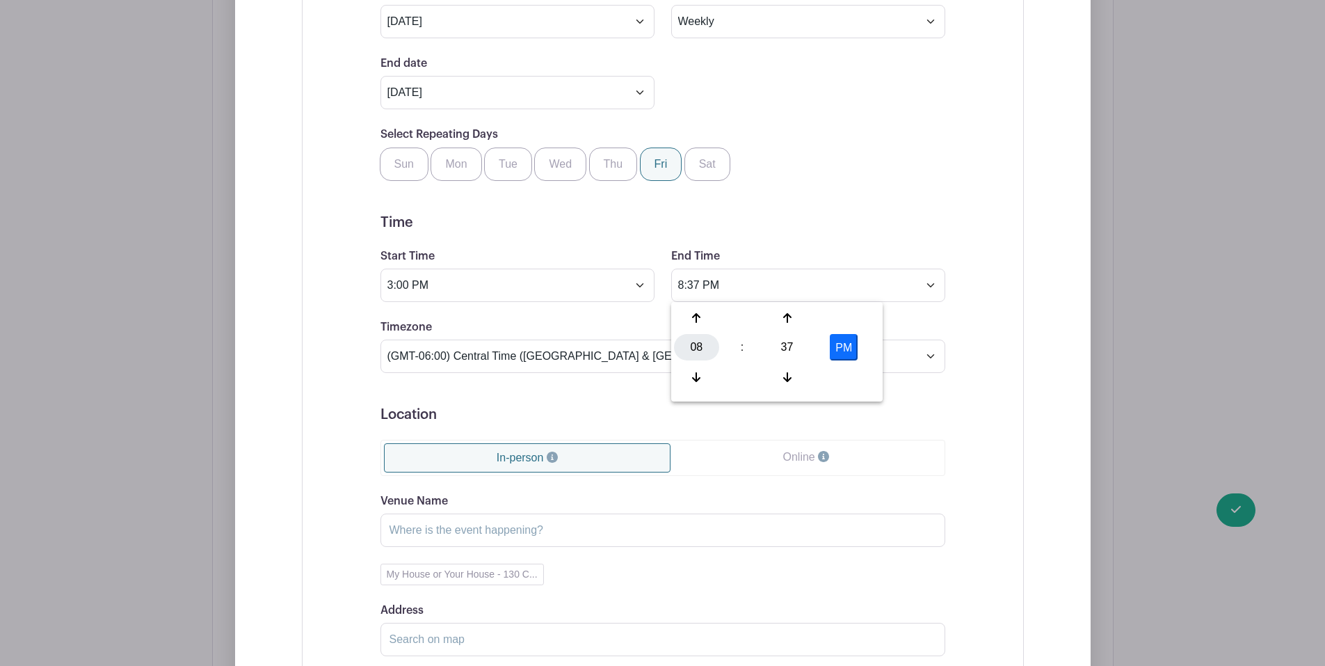
click at [695, 346] on div "08" at bounding box center [696, 347] width 45 height 26
click at [811, 367] on div "10" at bounding box center [800, 377] width 47 height 26
click at [776, 343] on div "37" at bounding box center [787, 347] width 45 height 26
click at [701, 317] on div "00" at bounding box center [697, 318] width 47 height 26
type input "10:00 PM"
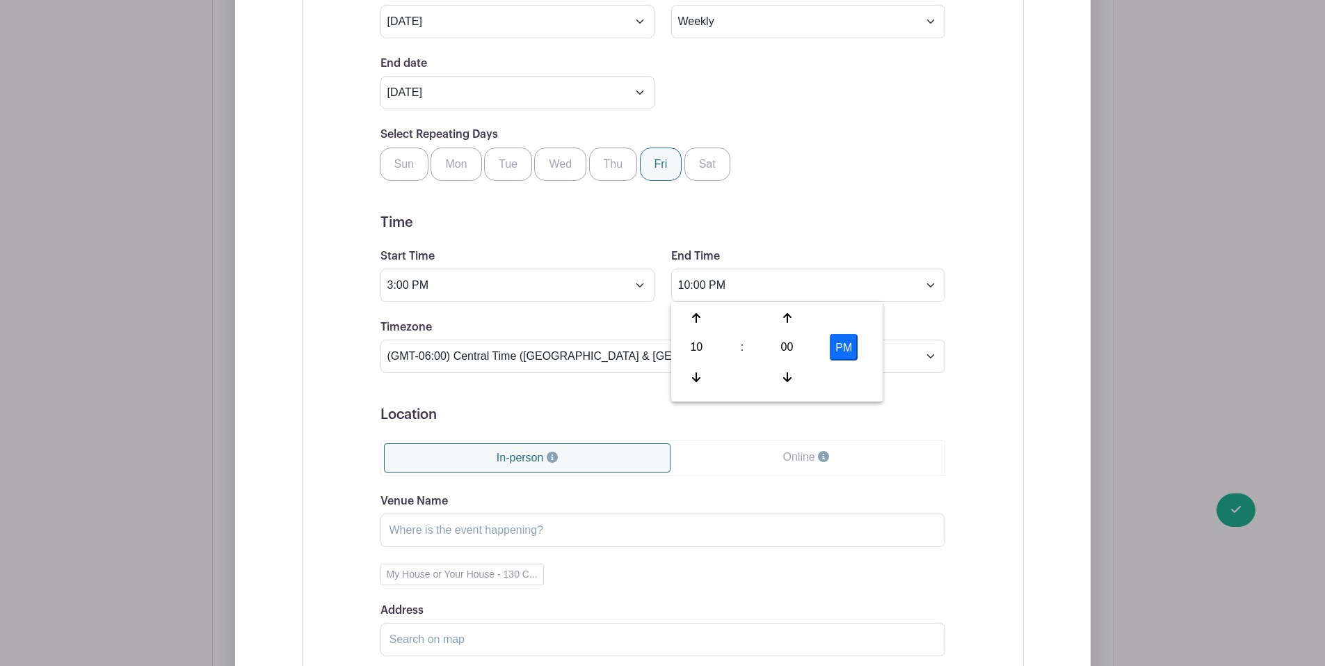
click at [608, 413] on h5 "Location" at bounding box center [663, 414] width 565 height 17
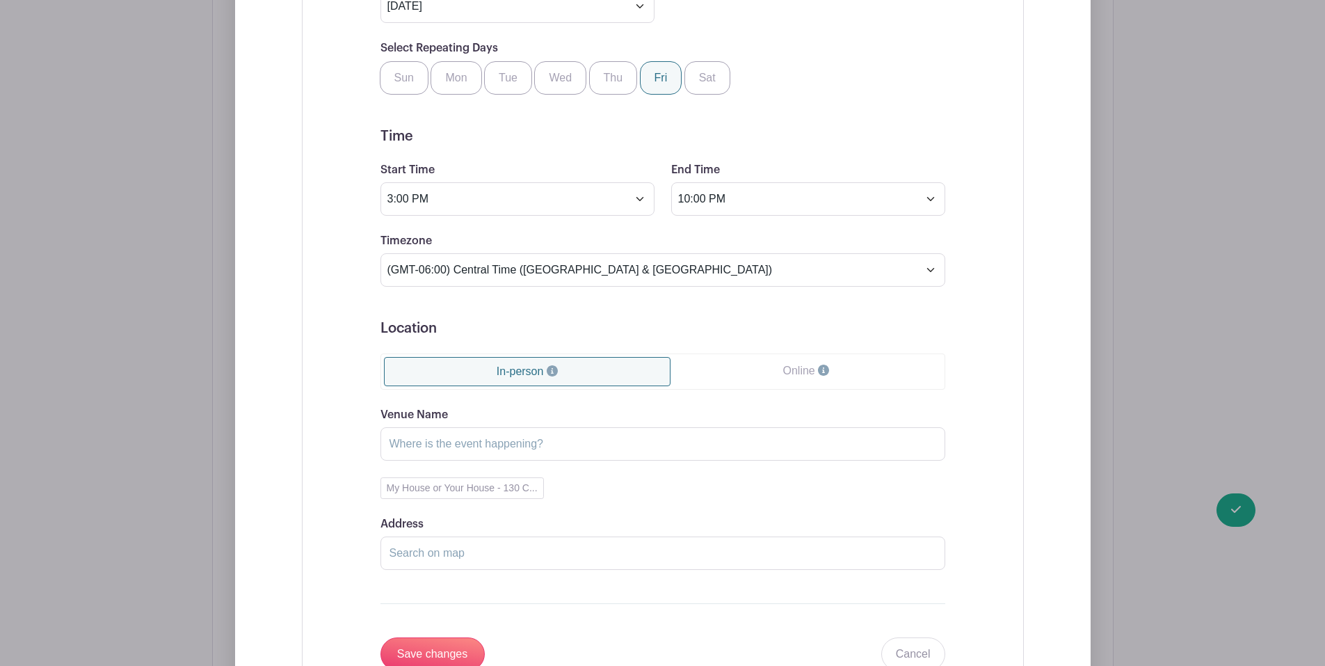
scroll to position [1252, 0]
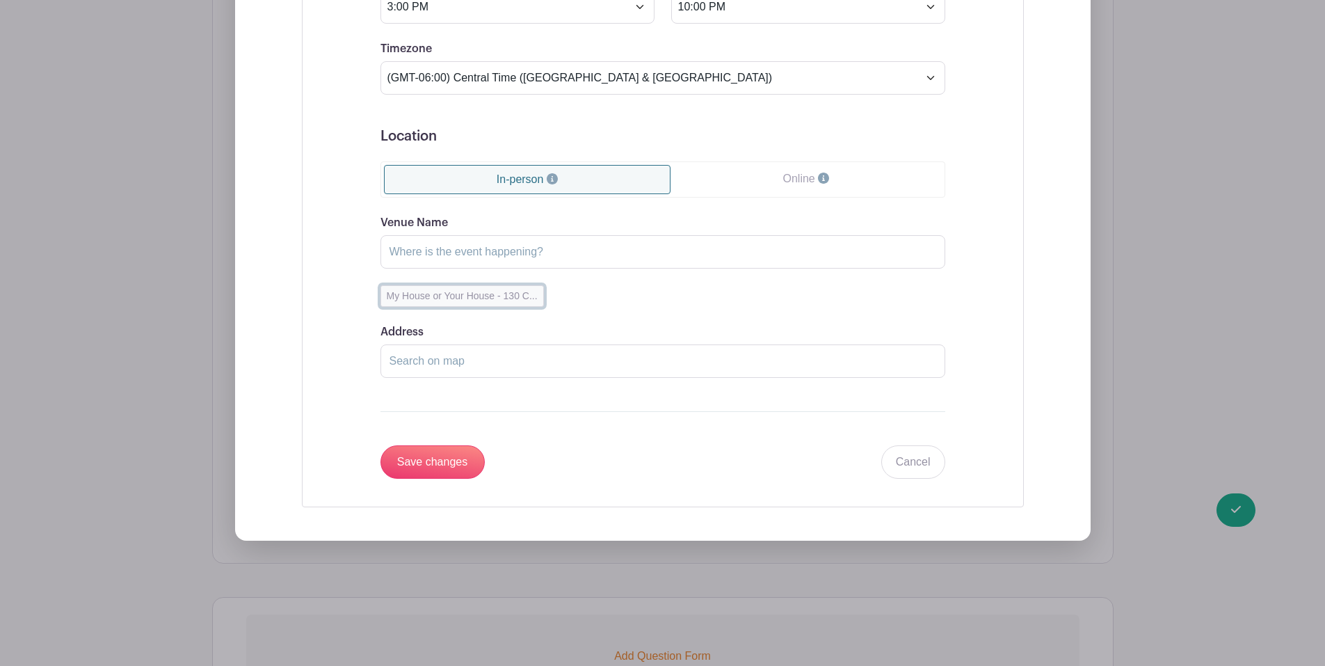
click at [466, 298] on button "My House or Your House - 130 C..." at bounding box center [462, 296] width 163 height 22
type input "My House or Your House"
type input "[STREET_ADDRESS][PERSON_NAME]"
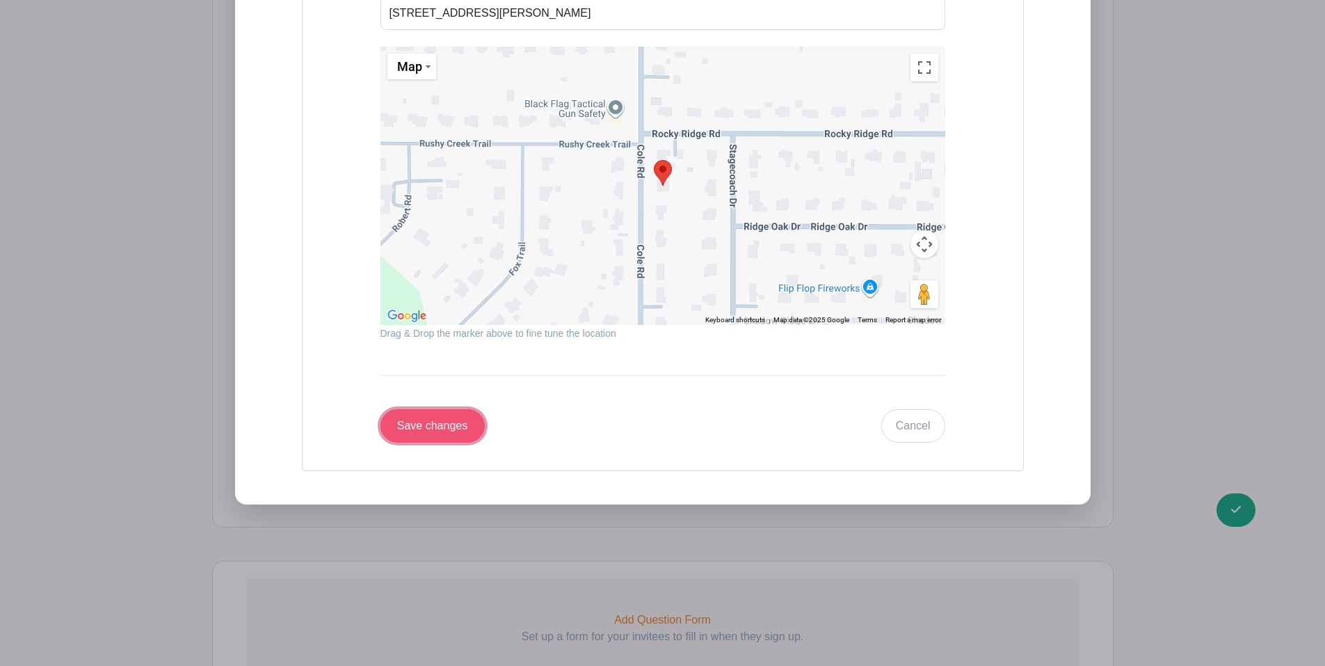
click at [460, 428] on input "Save changes" at bounding box center [433, 425] width 104 height 33
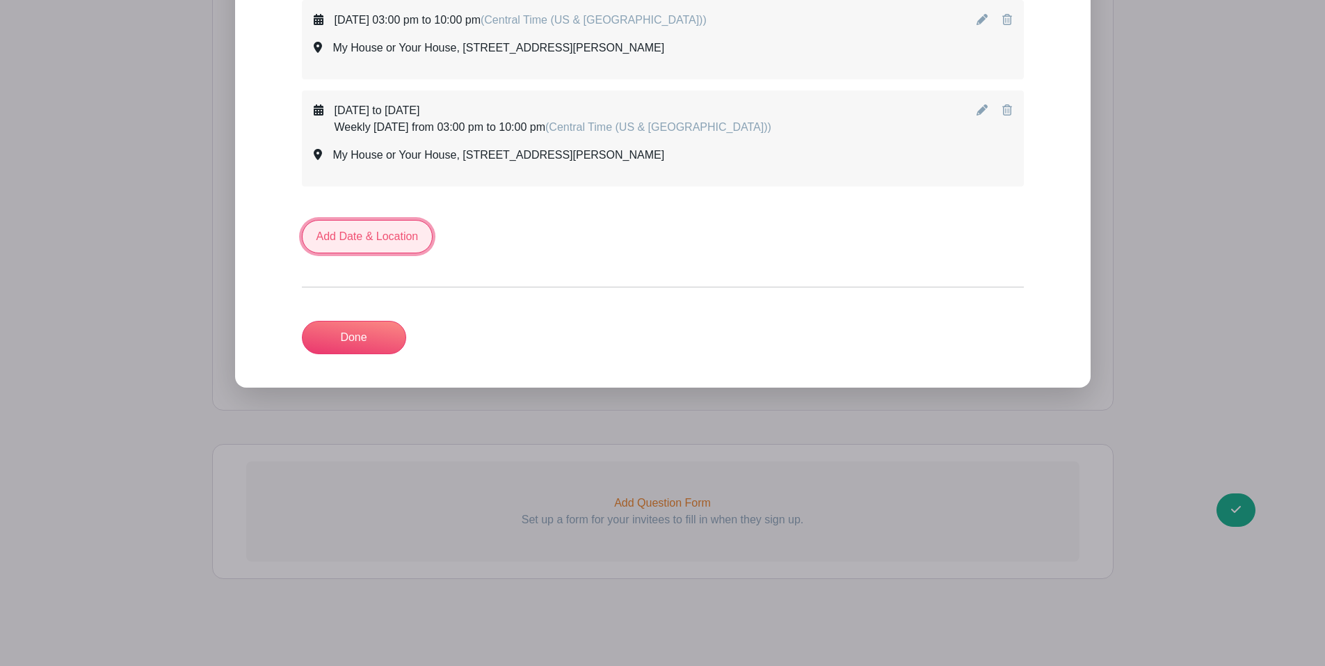
click at [374, 227] on link "Add Date & Location" at bounding box center [367, 236] width 131 height 33
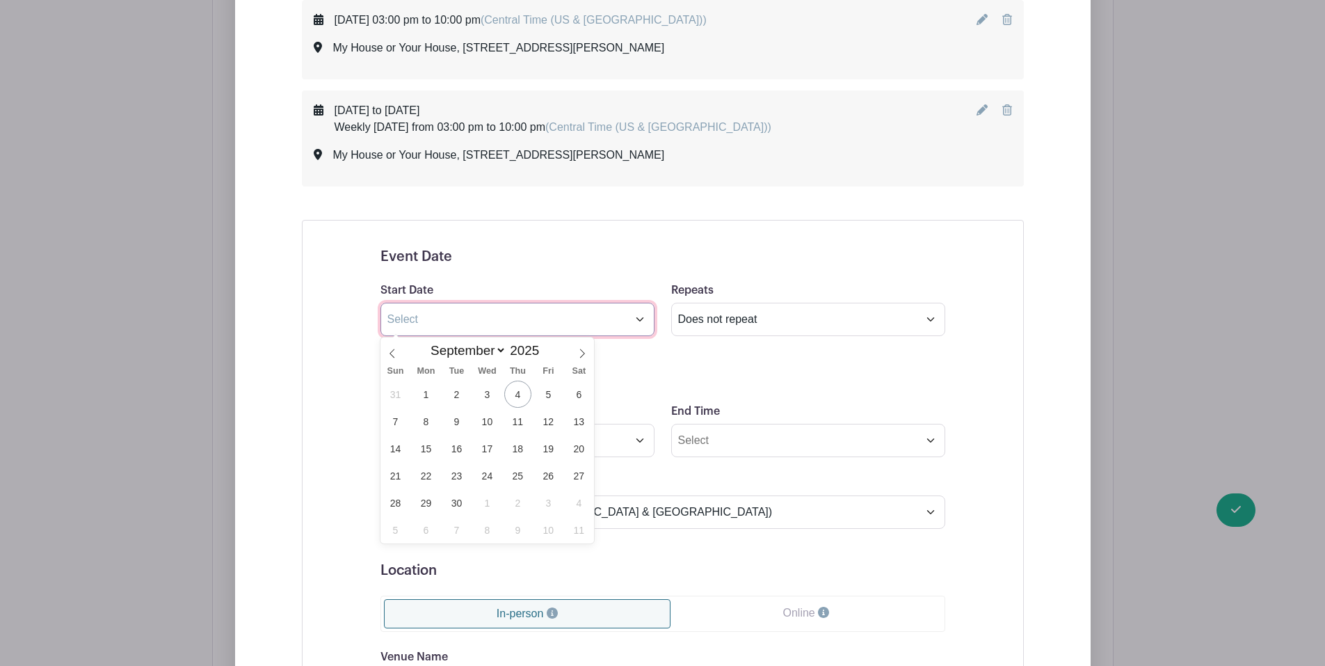
click at [640, 319] on input "text" at bounding box center [518, 319] width 274 height 33
click at [589, 351] on span at bounding box center [582, 349] width 24 height 24
select select "9"
click at [518, 476] on span "23" at bounding box center [517, 475] width 27 height 27
type input "[DATE]"
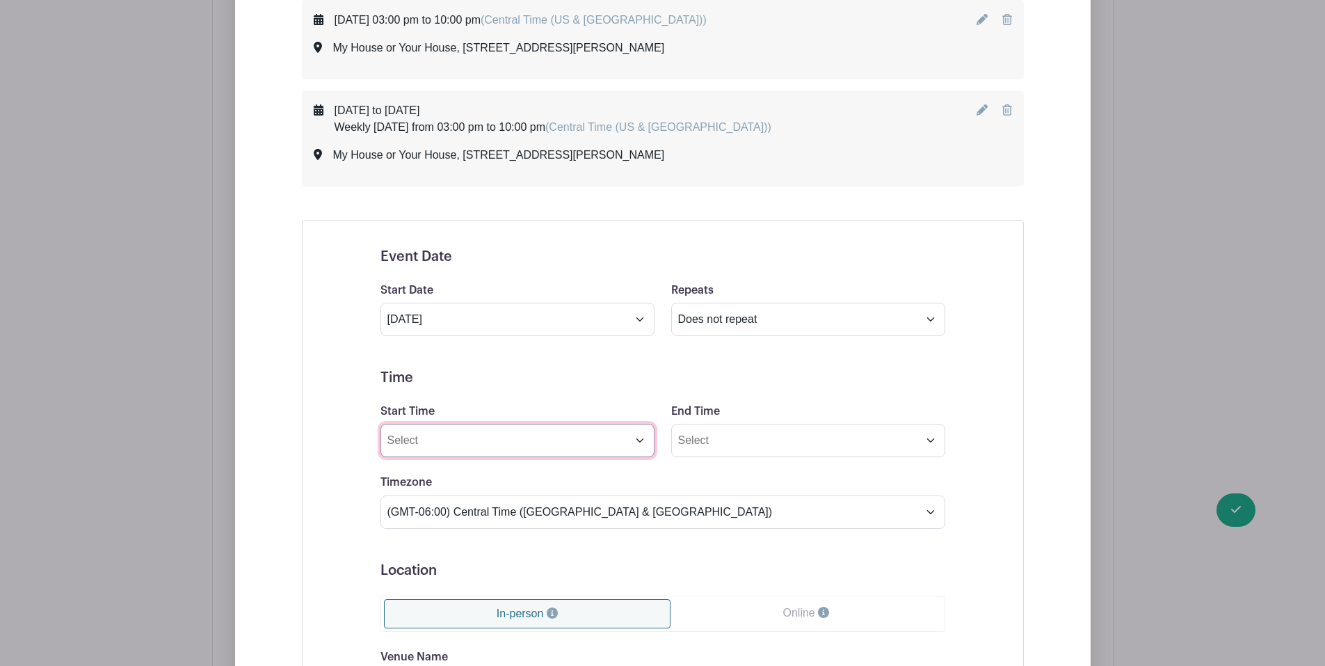
click at [638, 438] on input "Start Time" at bounding box center [518, 440] width 274 height 33
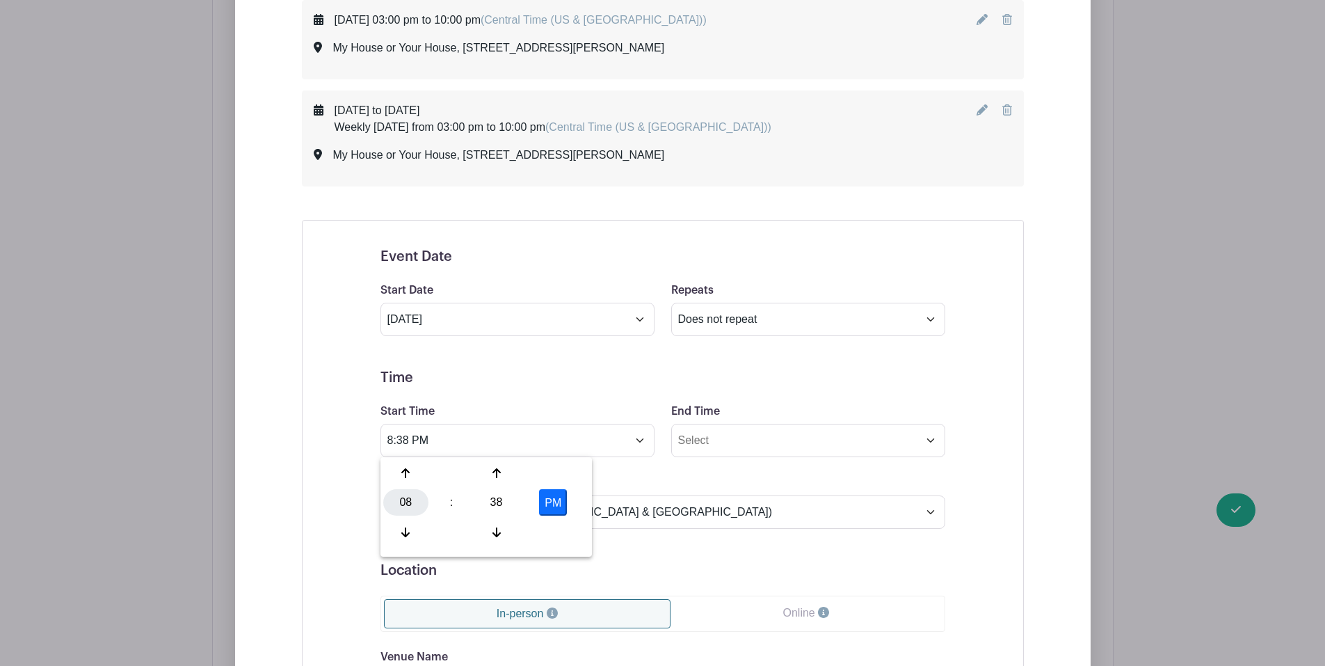
click at [392, 499] on div "08" at bounding box center [405, 502] width 45 height 26
click at [462, 470] on div "01" at bounding box center [458, 473] width 47 height 26
click at [497, 497] on div "38" at bounding box center [496, 502] width 45 height 26
click at [465, 525] on div "45" at bounding box center [458, 532] width 47 height 26
type input "1:45 PM"
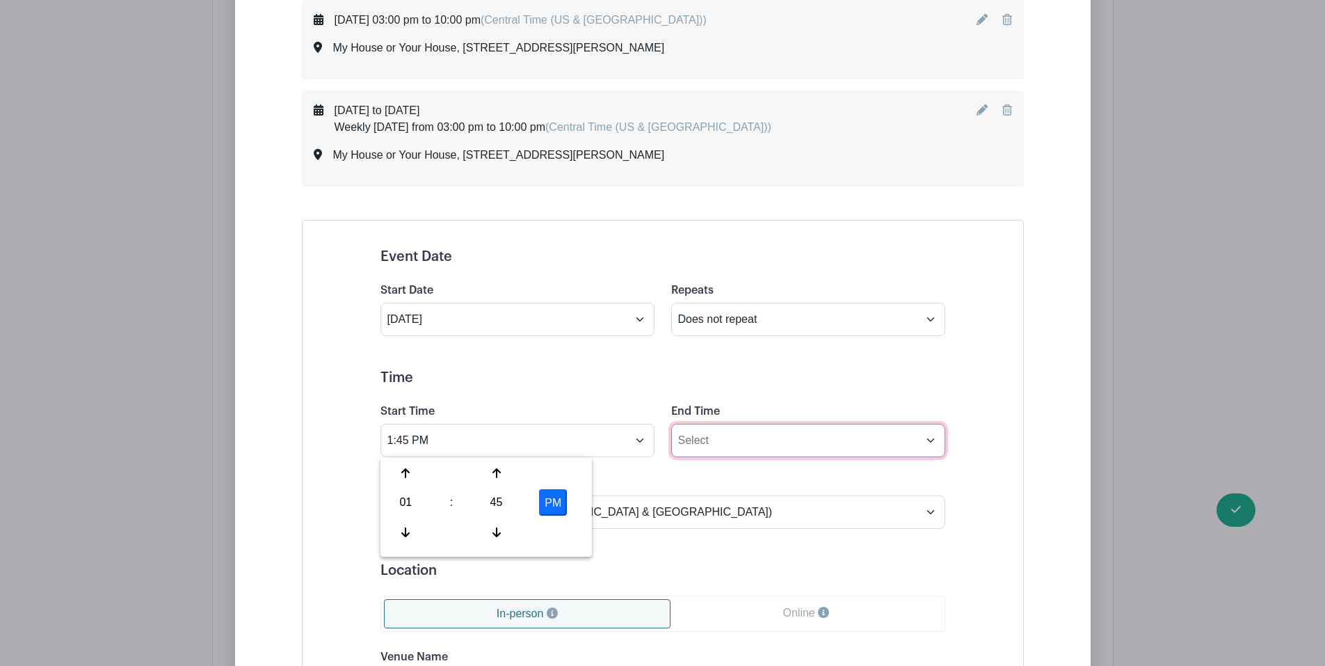
click at [785, 435] on input "End Time" at bounding box center [808, 440] width 274 height 33
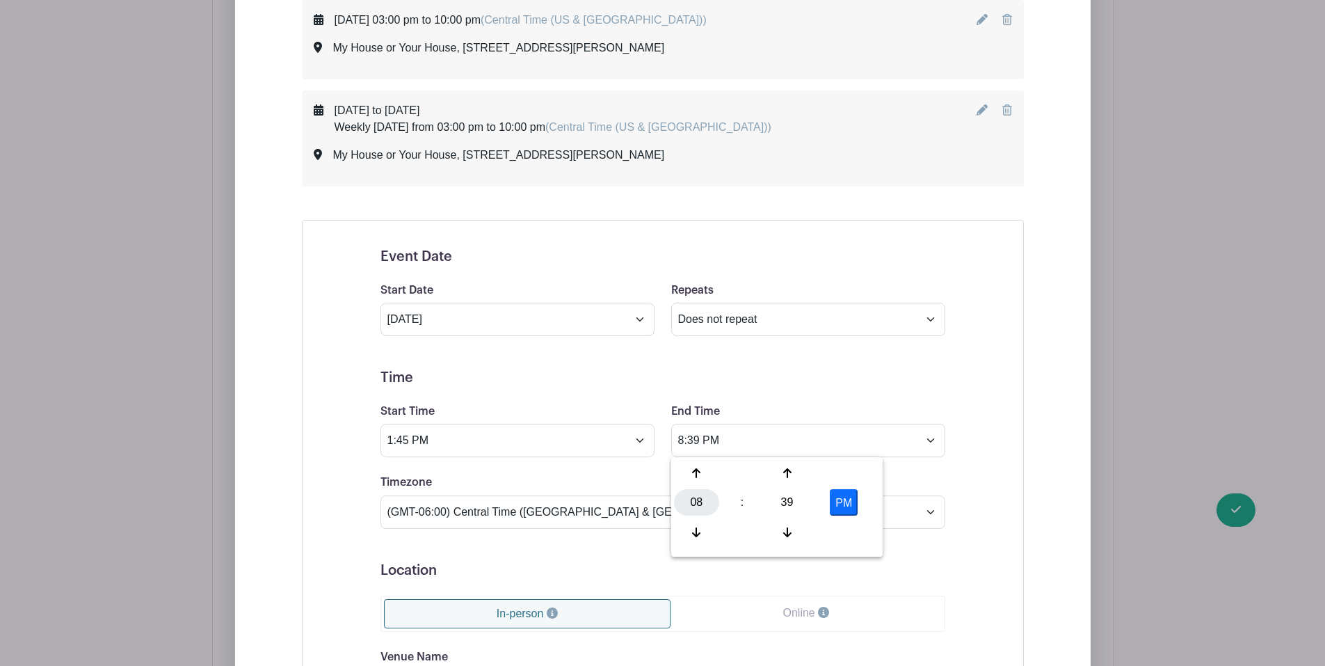
click at [693, 497] on div "08" at bounding box center [696, 502] width 45 height 26
click at [752, 496] on div "05" at bounding box center [749, 502] width 47 height 26
click at [786, 502] on div "39" at bounding box center [787, 502] width 45 height 26
click at [786, 502] on div "30" at bounding box center [800, 502] width 47 height 26
type input "5:30 PM"
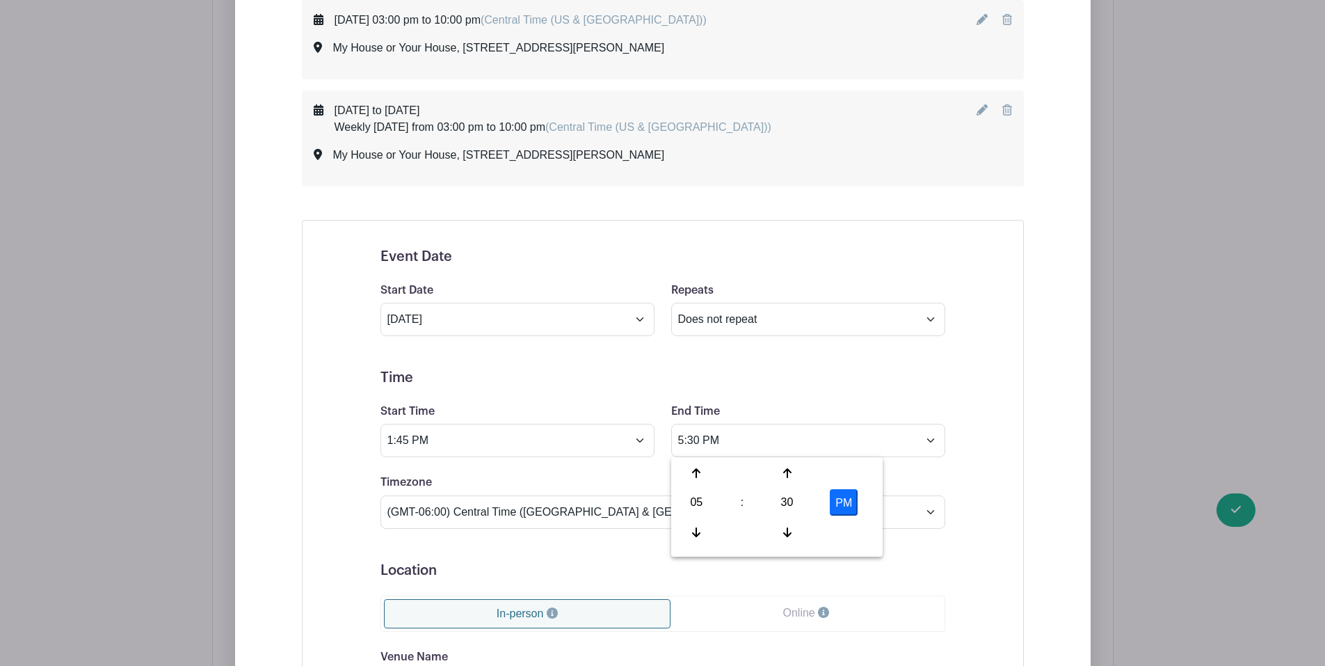
click at [779, 403] on div "End Time 5:30 PM" at bounding box center [808, 430] width 291 height 54
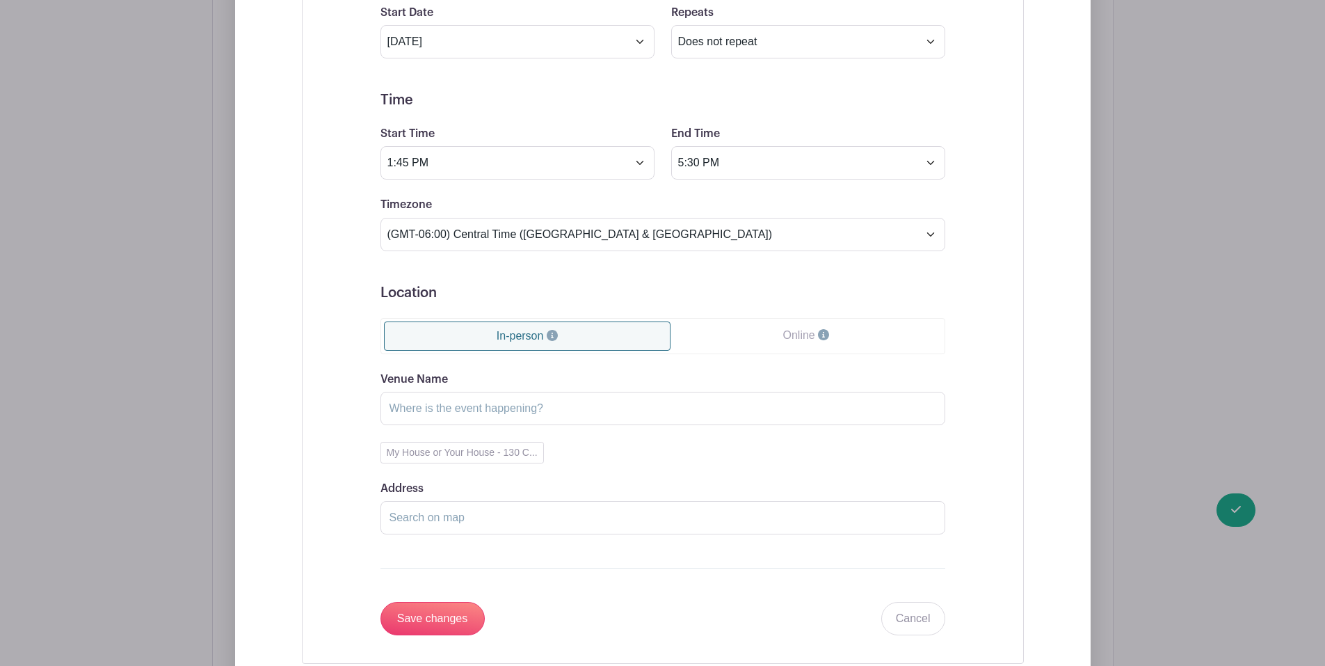
scroll to position [1062, 0]
click at [567, 406] on input "Venue Name" at bounding box center [663, 407] width 565 height 33
type input "Pick up from School, then My house or Yours"
click at [553, 526] on input "Address" at bounding box center [663, 516] width 565 height 33
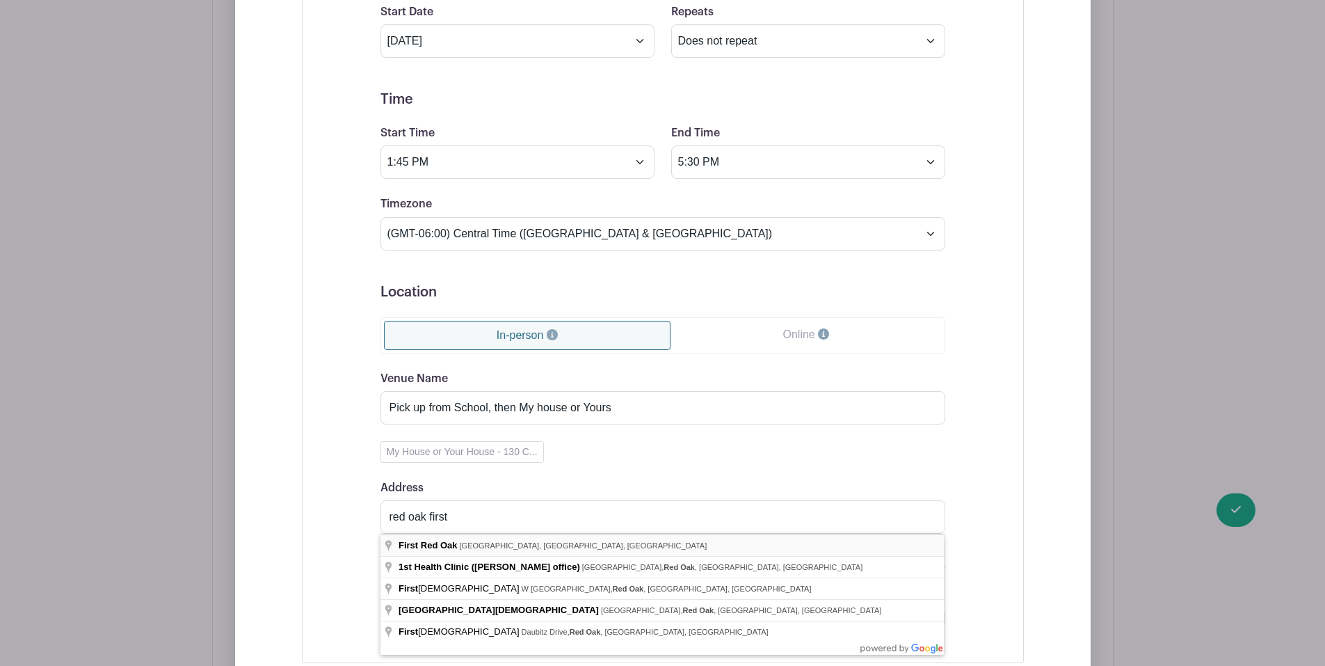
type input "[GEOGRAPHIC_DATA], [GEOGRAPHIC_DATA], [GEOGRAPHIC_DATA], [GEOGRAPHIC_DATA]"
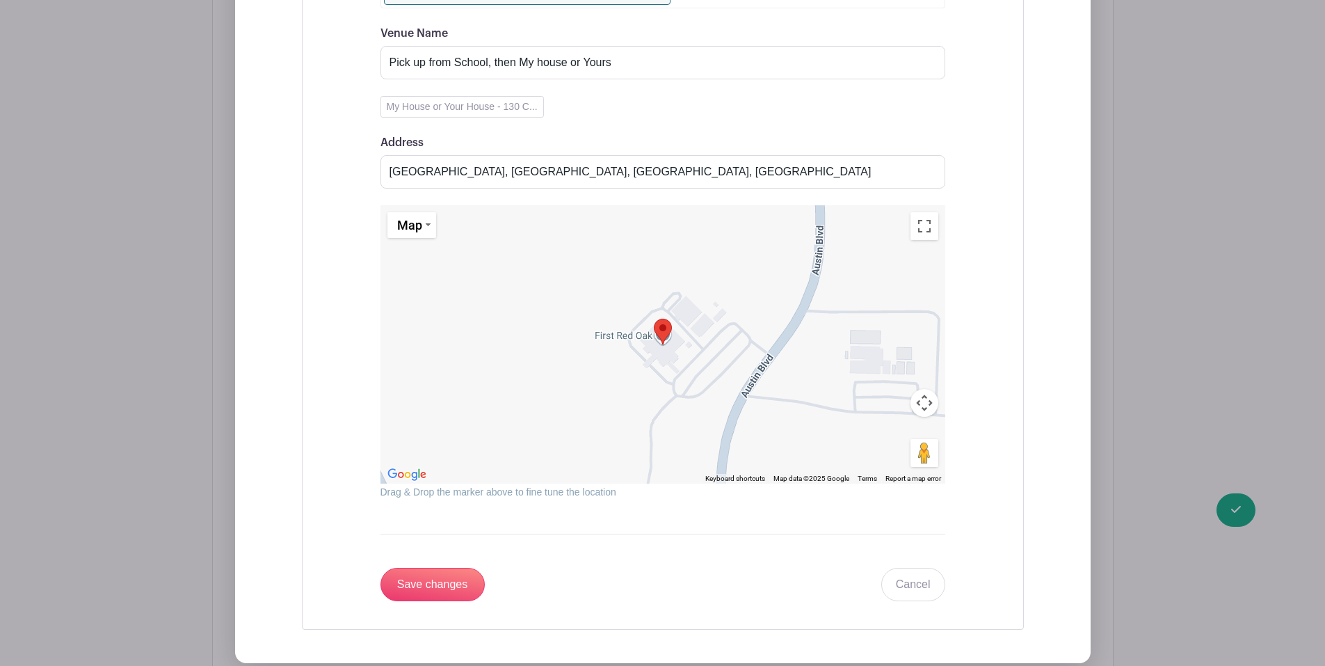
scroll to position [1409, 0]
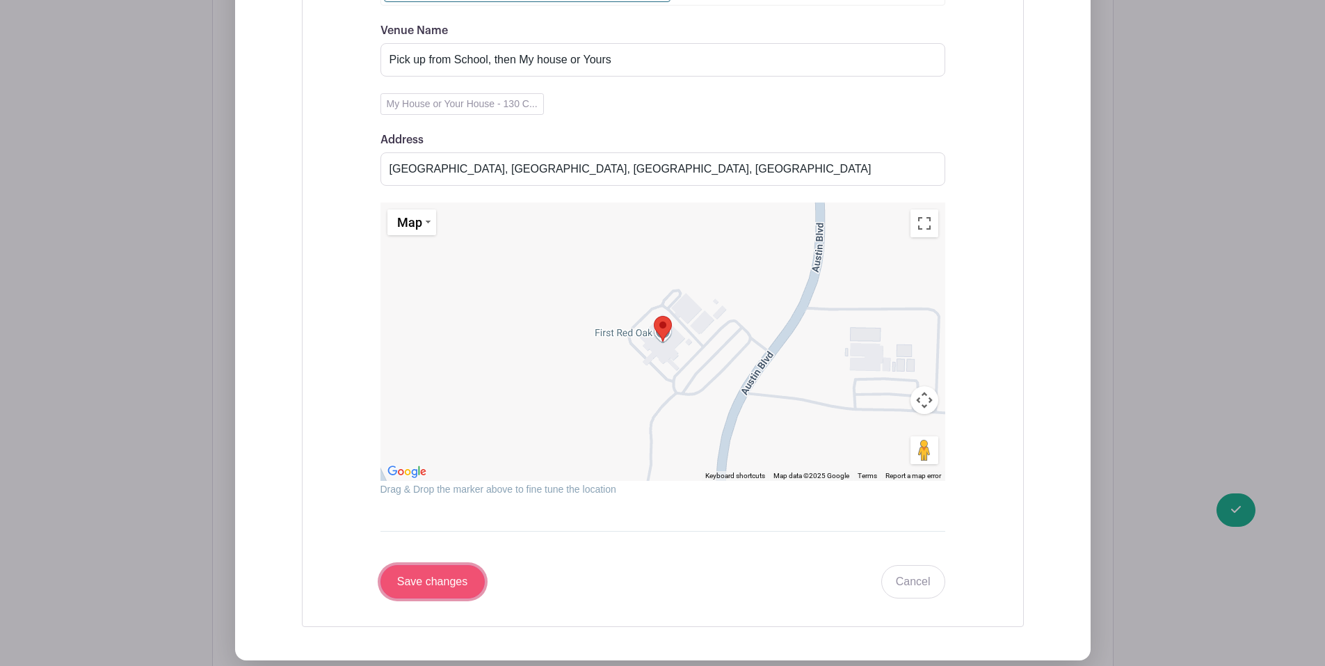
click at [437, 574] on input "Save changes" at bounding box center [433, 581] width 104 height 33
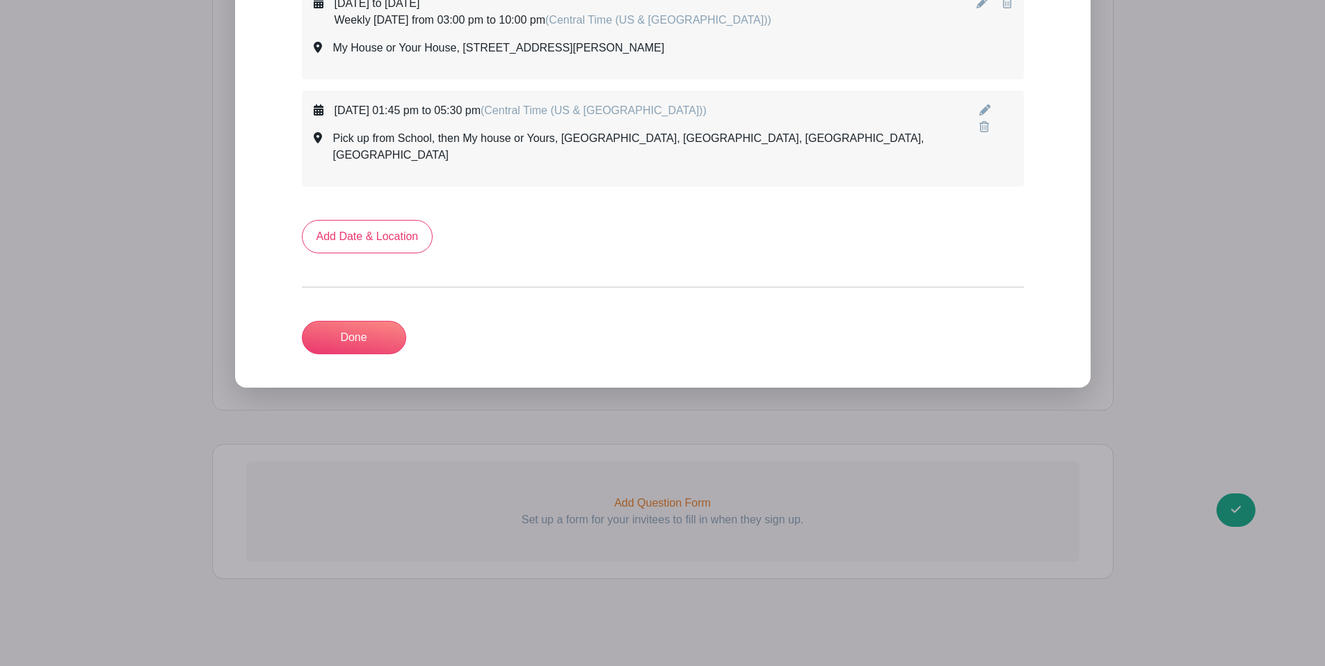
scroll to position [874, 0]
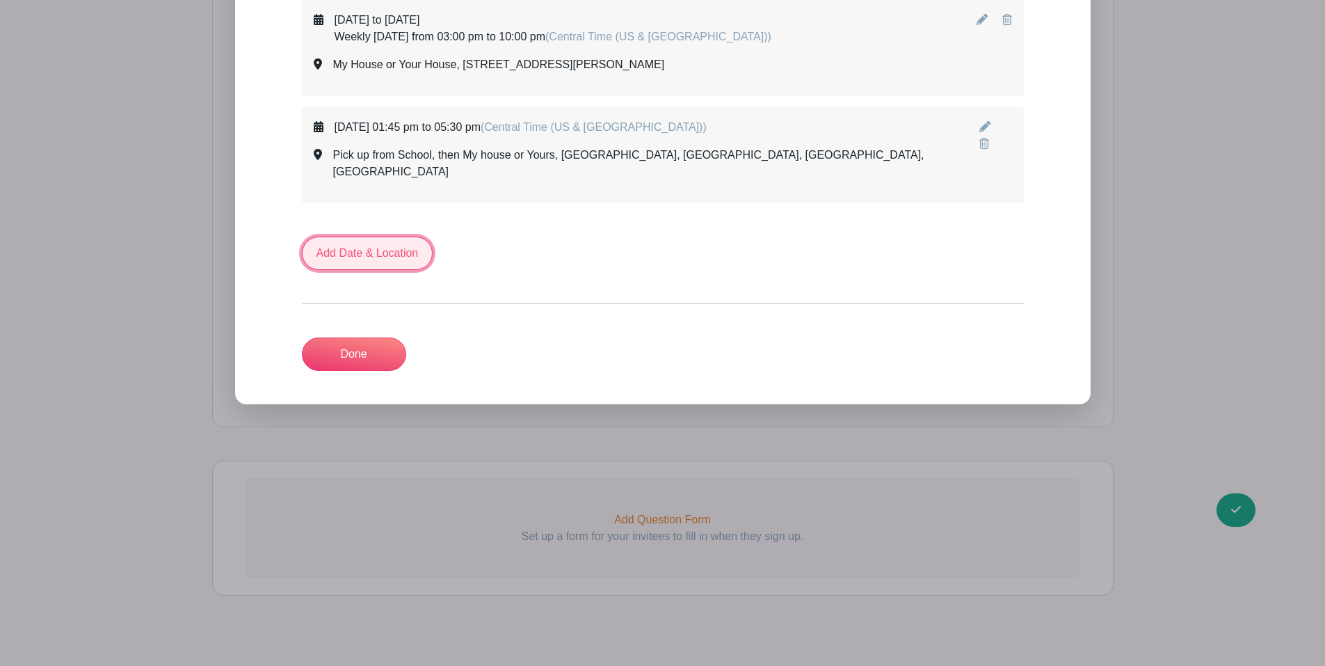
click at [412, 237] on link "Add Date & Location" at bounding box center [367, 253] width 131 height 33
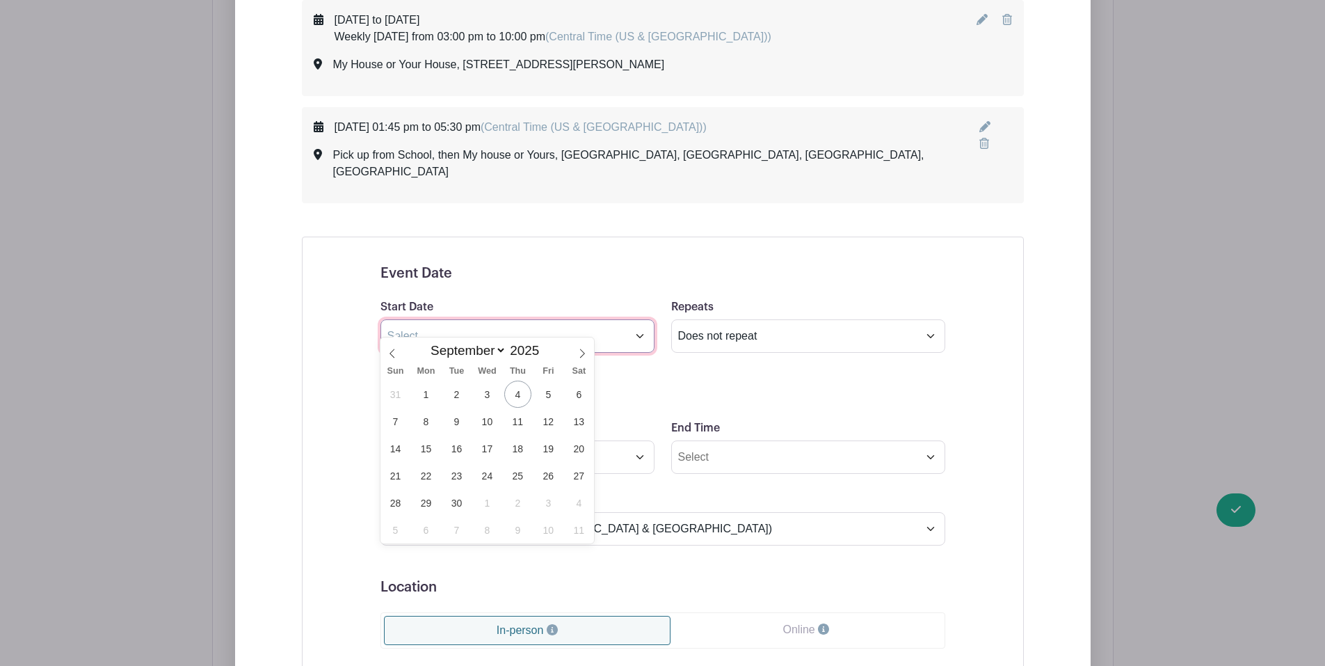
click at [463, 319] on input "text" at bounding box center [518, 335] width 274 height 33
click at [579, 351] on icon at bounding box center [582, 354] width 10 height 10
select select "9"
click at [554, 481] on span "24" at bounding box center [548, 475] width 27 height 27
type input "[DATE]"
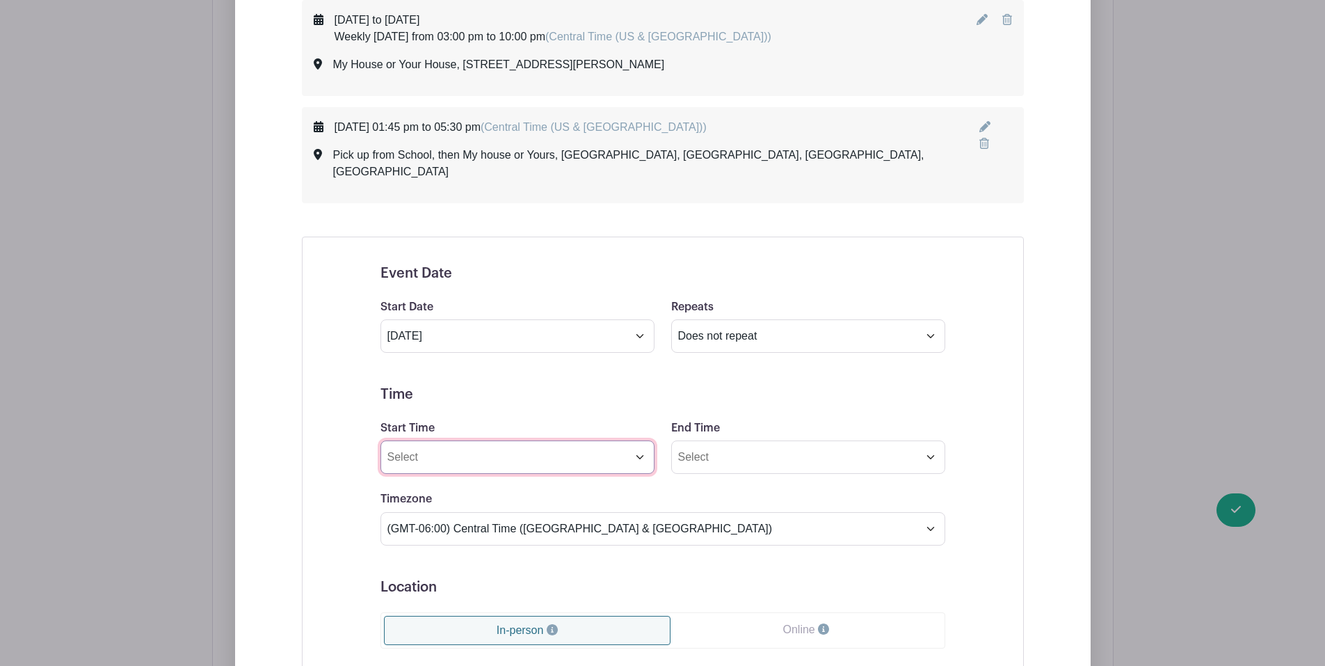
click at [513, 440] on input "Start Time" at bounding box center [518, 456] width 274 height 33
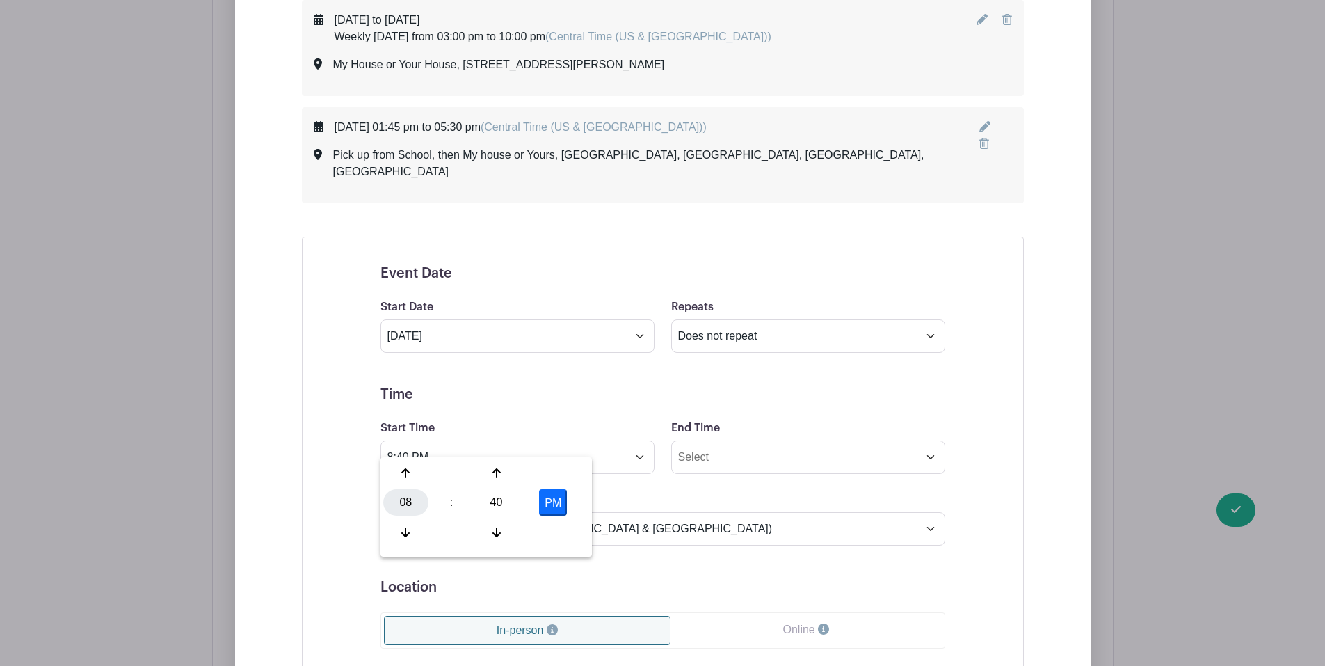
click at [401, 490] on div "08" at bounding box center [405, 502] width 45 height 26
click at [506, 503] on div "06" at bounding box center [509, 502] width 47 height 26
click at [498, 502] on div "40" at bounding box center [496, 502] width 45 height 26
click at [419, 470] on div "00" at bounding box center [406, 473] width 47 height 26
click at [549, 503] on button "PM" at bounding box center [553, 502] width 28 height 26
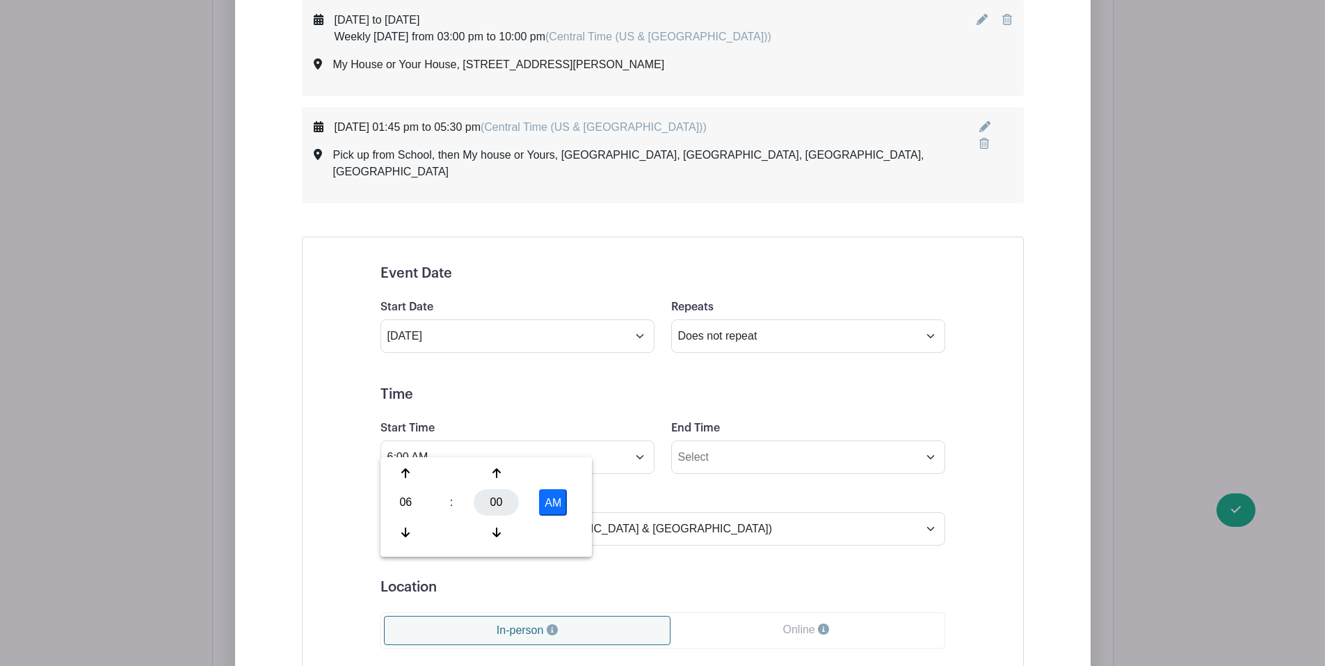
click at [499, 499] on div "00" at bounding box center [496, 502] width 45 height 26
click at [515, 497] on div "30" at bounding box center [509, 502] width 47 height 26
click at [515, 497] on div "30" at bounding box center [496, 502] width 45 height 26
click at [421, 497] on div "20" at bounding box center [406, 502] width 47 height 26
type input "6:20 AM"
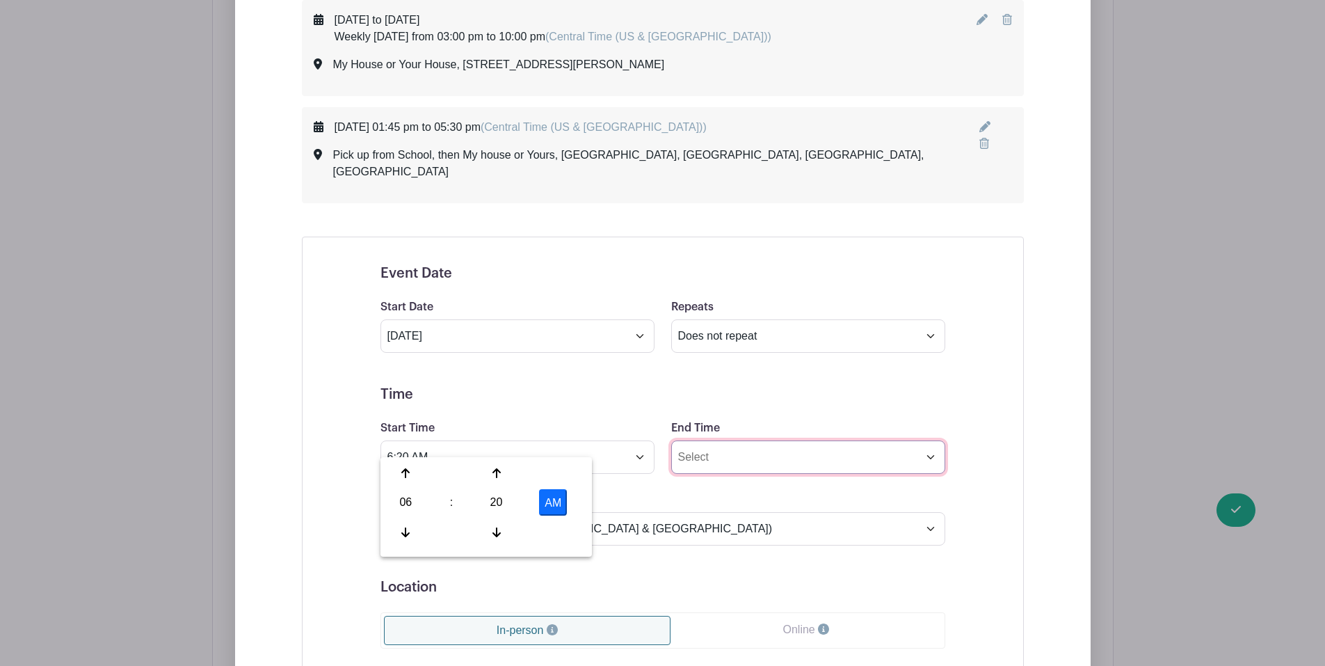
click at [781, 442] on input "End Time" at bounding box center [808, 456] width 274 height 33
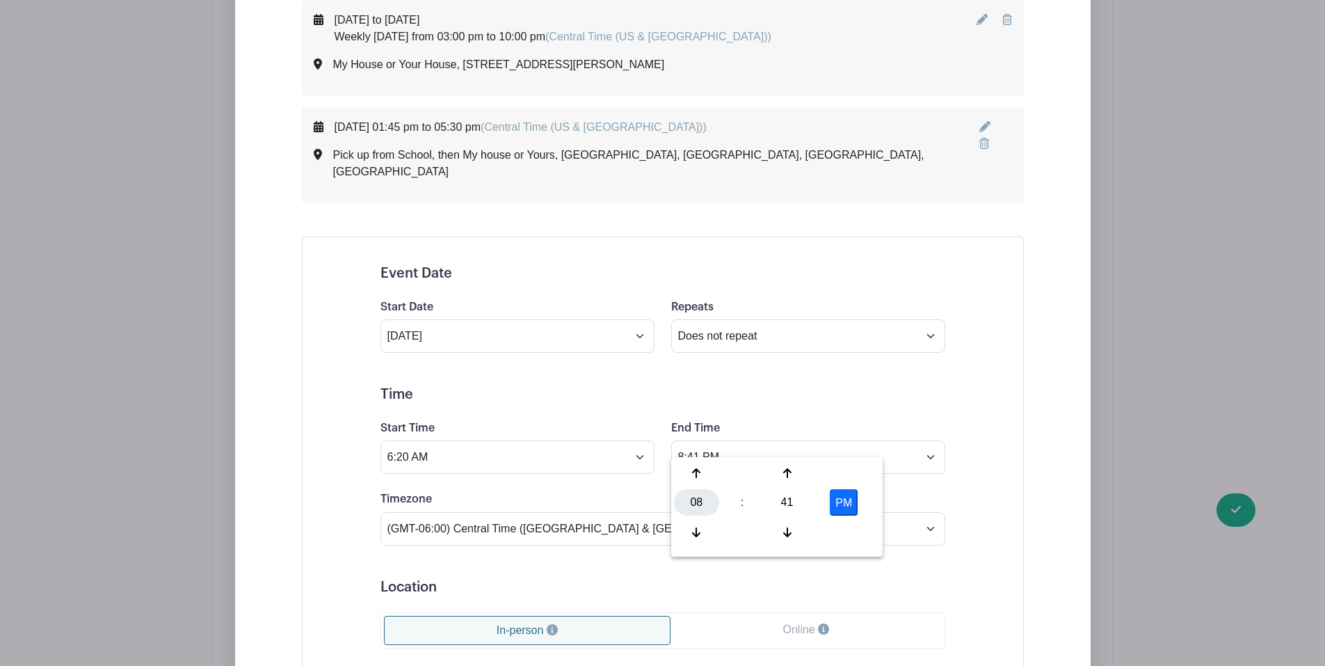
click at [696, 502] on div "08" at bounding box center [696, 502] width 45 height 26
click at [790, 500] on div "06" at bounding box center [800, 502] width 47 height 26
click at [790, 502] on div "41" at bounding box center [787, 502] width 45 height 26
click at [706, 479] on div "00" at bounding box center [697, 473] width 47 height 26
type input "6:00 PM"
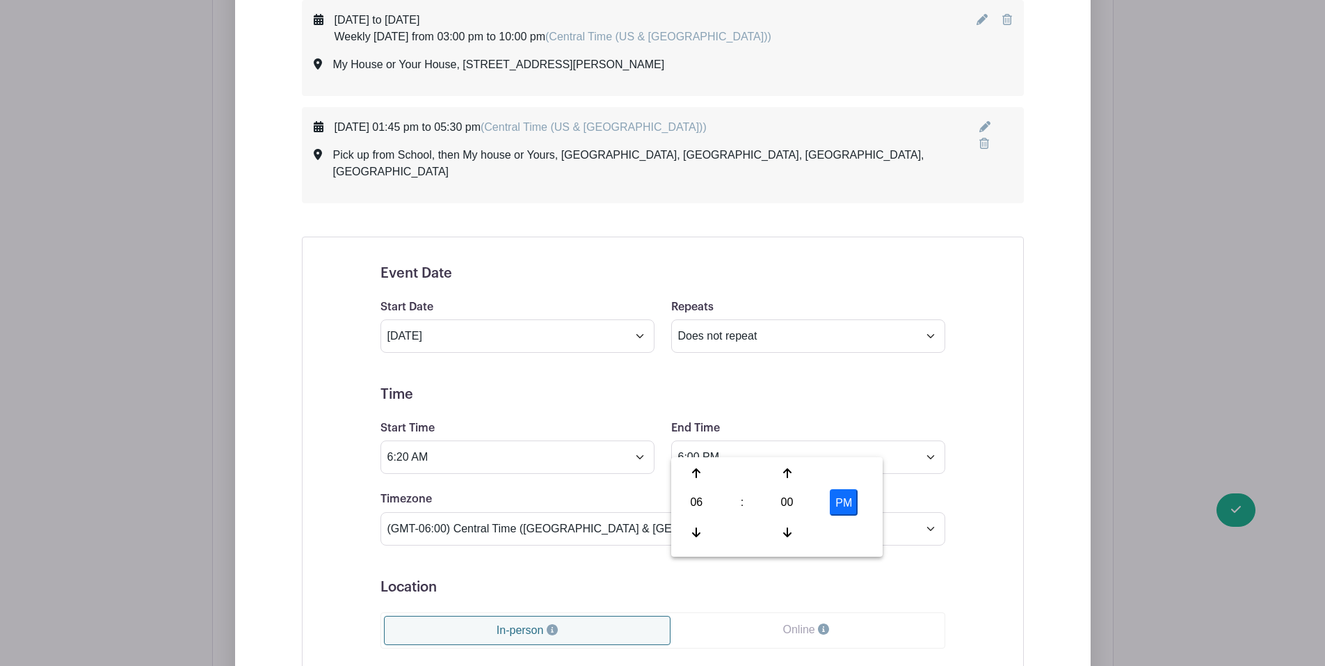
click at [756, 388] on form "Event Date Start Date [DATE] Repeats Does not repeat Daily Weekly Monthly on da…" at bounding box center [663, 597] width 565 height 664
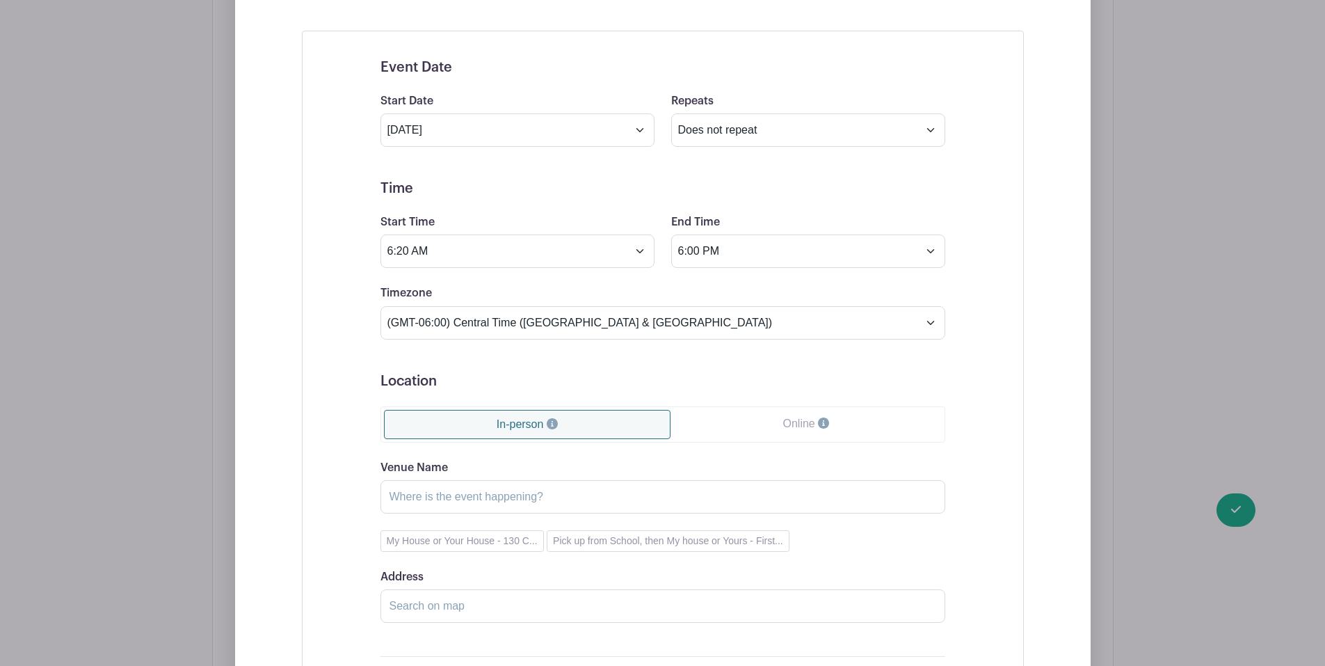
scroll to position [1082, 0]
click at [463, 527] on button "My House or Your House - 130 C..." at bounding box center [462, 538] width 163 height 22
type input "My House or Your House"
type input "[STREET_ADDRESS][PERSON_NAME]"
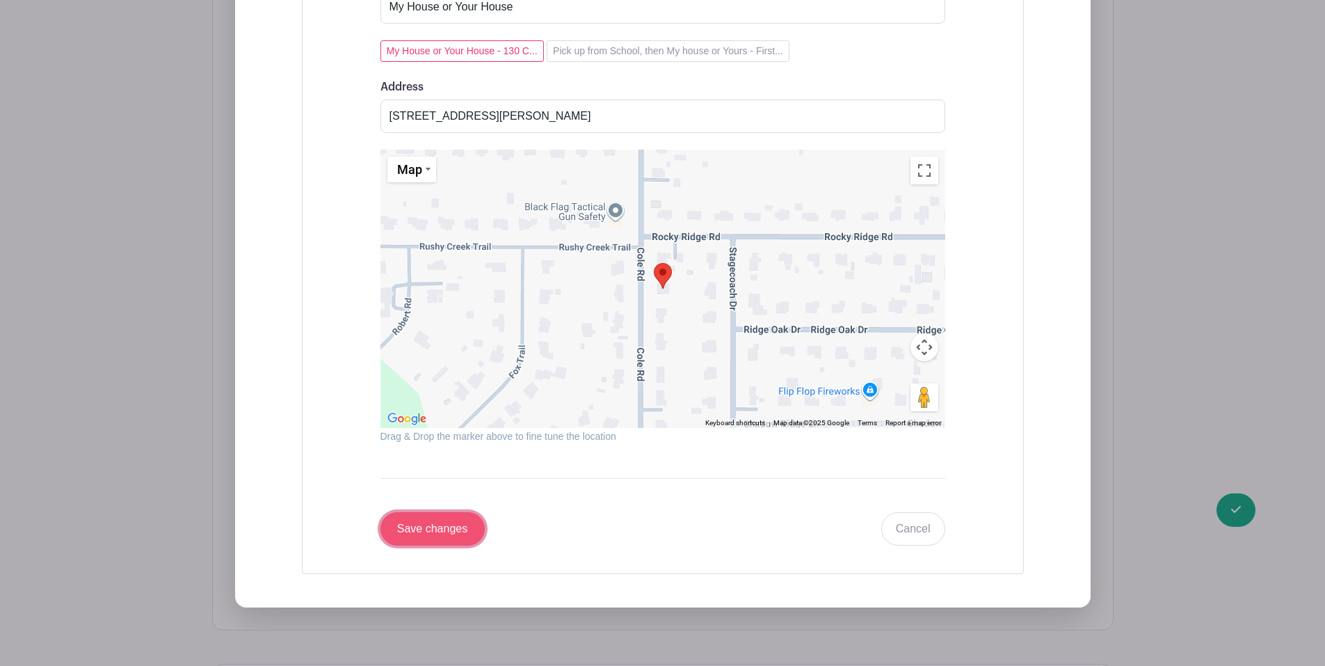
click at [435, 518] on input "Save changes" at bounding box center [433, 528] width 104 height 33
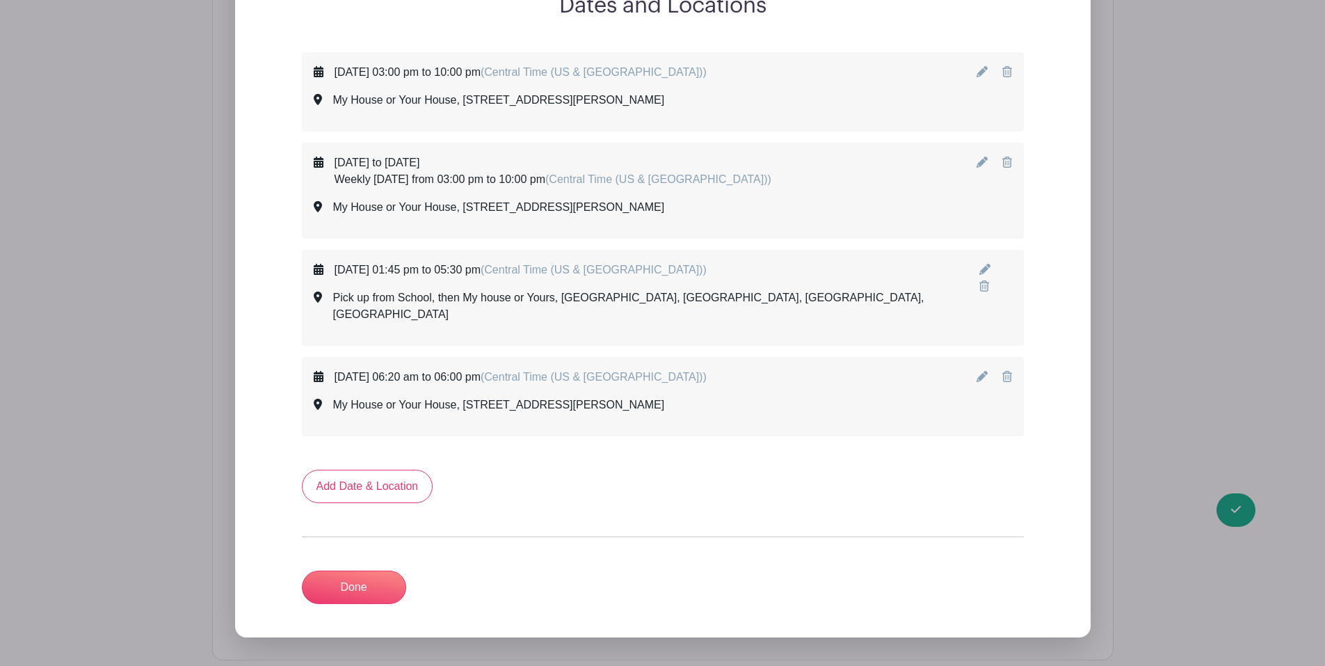
scroll to position [755, 0]
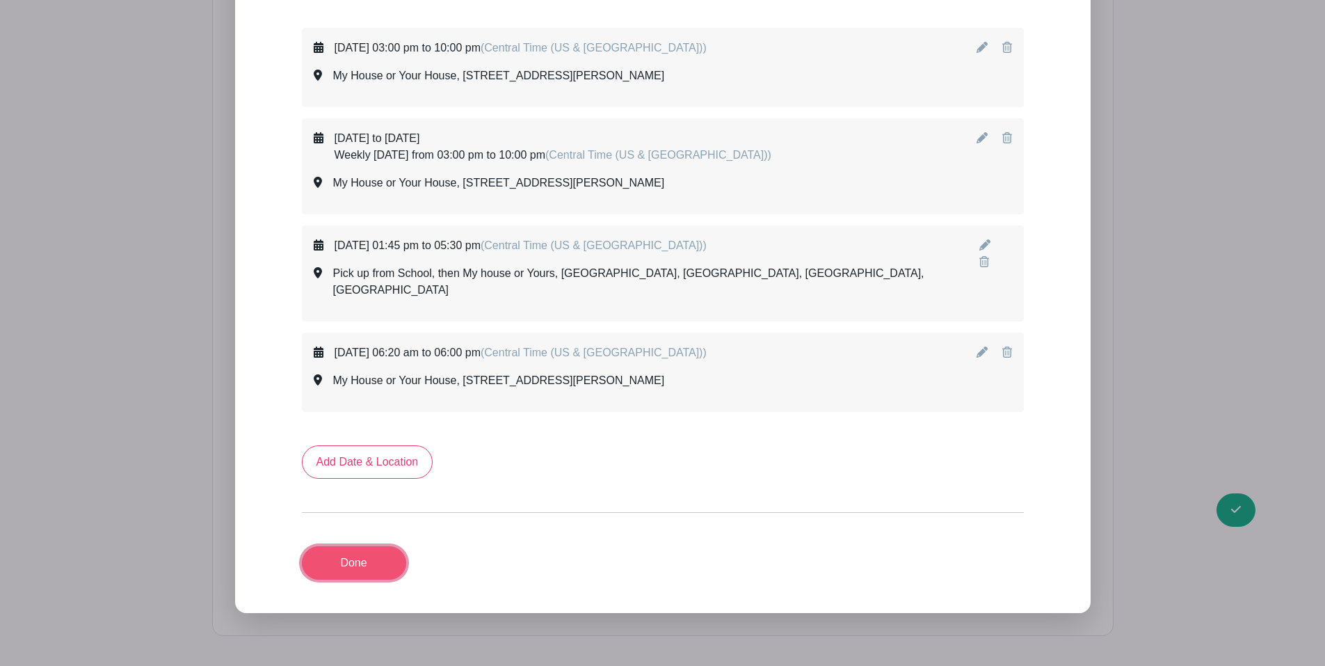
click at [321, 546] on link "Done" at bounding box center [354, 562] width 104 height 33
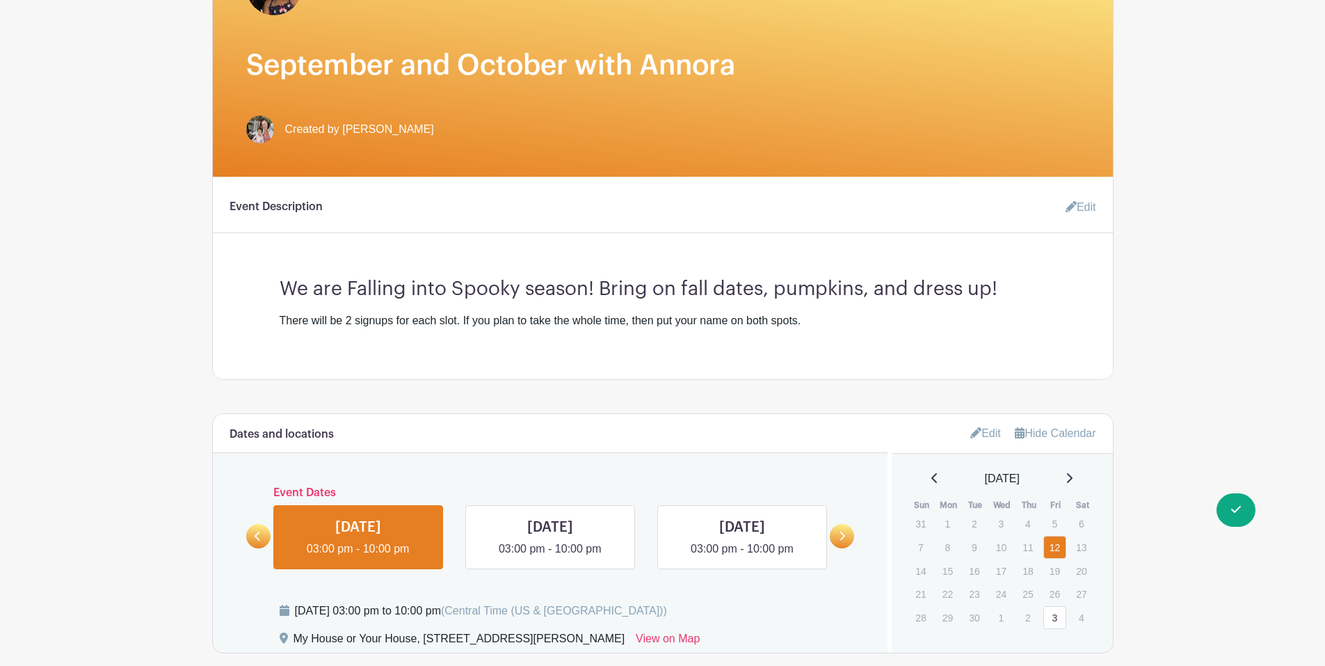
scroll to position [278, 0]
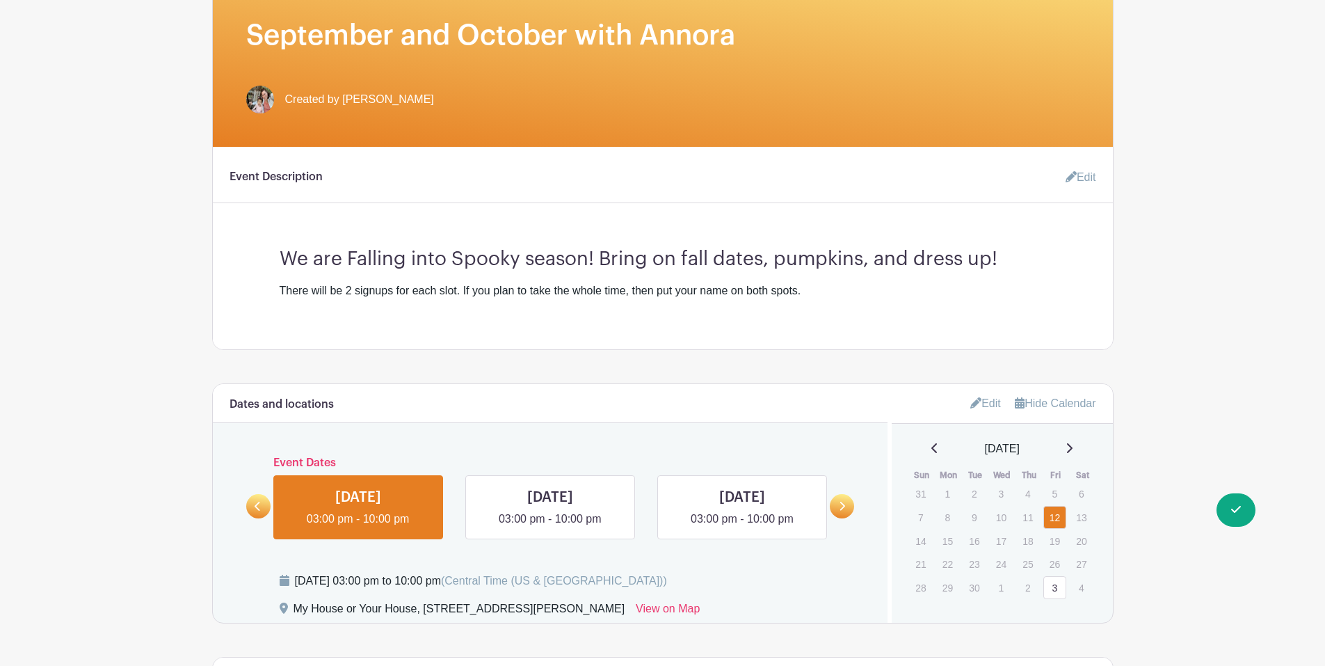
click at [1073, 447] on icon at bounding box center [1070, 448] width 6 height 10
click at [925, 447] on div "[DATE]" at bounding box center [1003, 448] width 188 height 17
click at [931, 447] on icon at bounding box center [934, 448] width 6 height 10
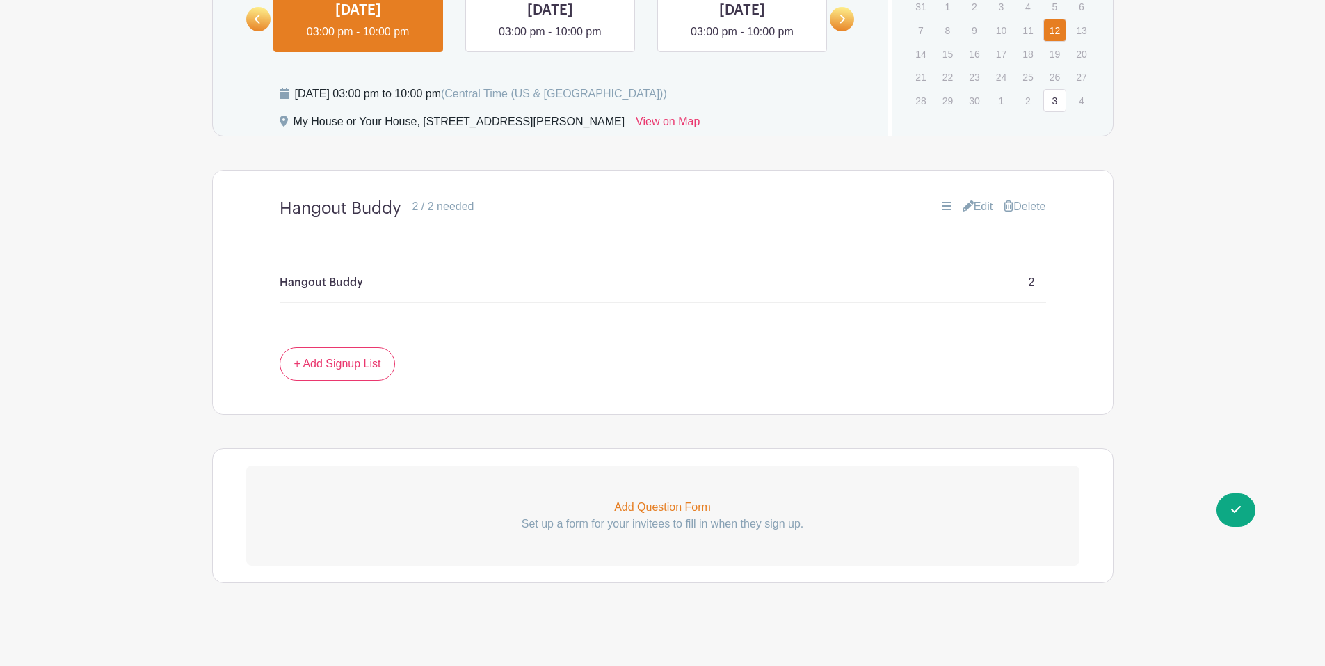
scroll to position [769, 0]
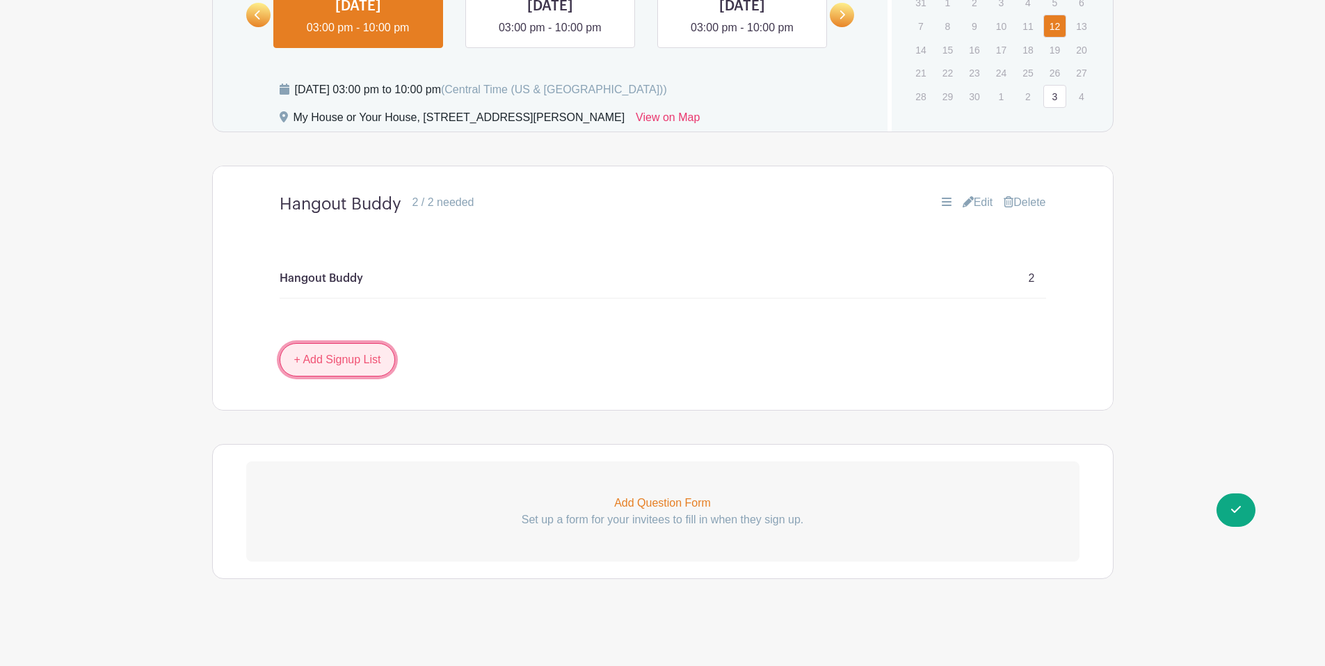
click at [317, 348] on link "+ Add Signup List" at bounding box center [338, 359] width 116 height 33
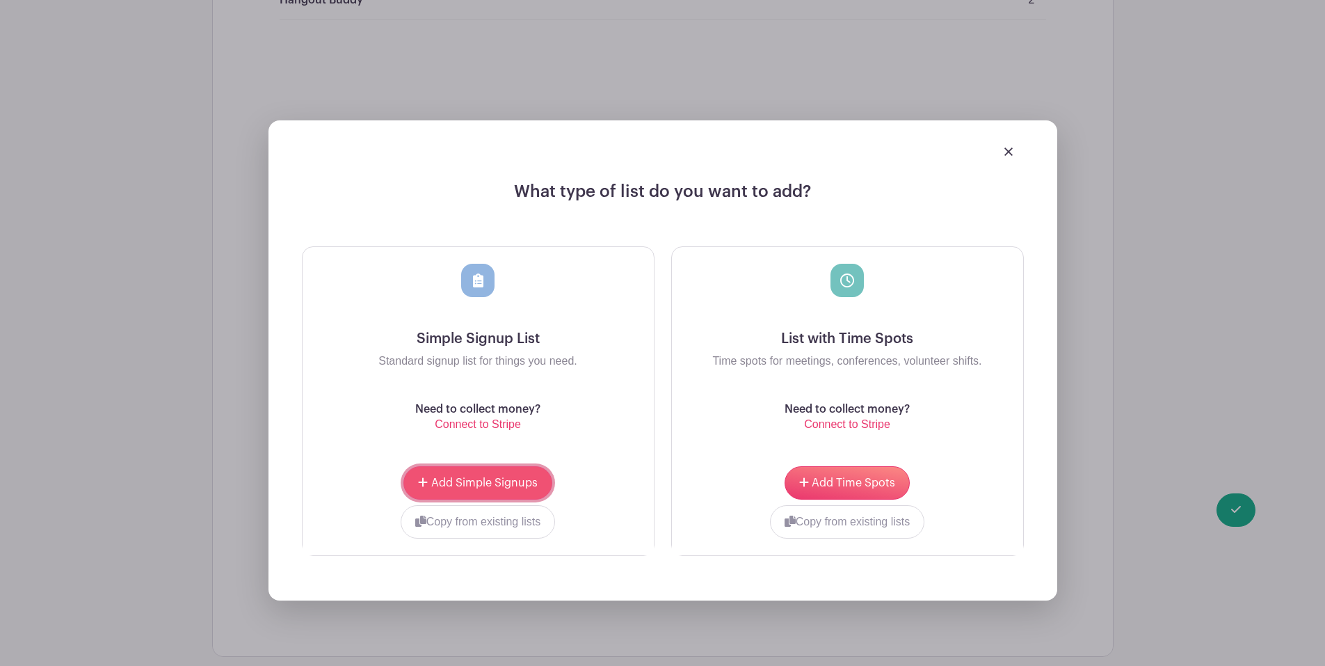
click at [520, 481] on span "Add Simple Signups" at bounding box center [484, 482] width 106 height 11
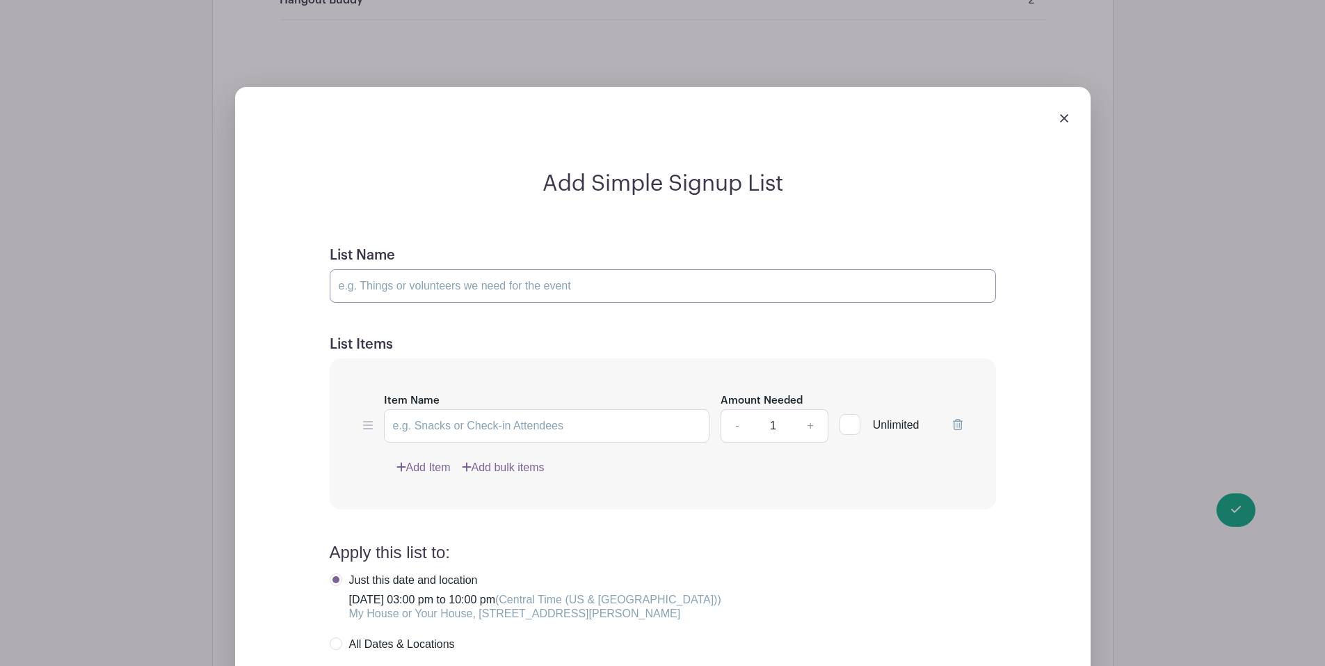
click at [506, 276] on input "List Name" at bounding box center [663, 285] width 666 height 33
type input "Hangout Buddy"
click at [648, 429] on input "Item Name" at bounding box center [547, 425] width 326 height 33
type input "a"
type input "Hangout Buddy"
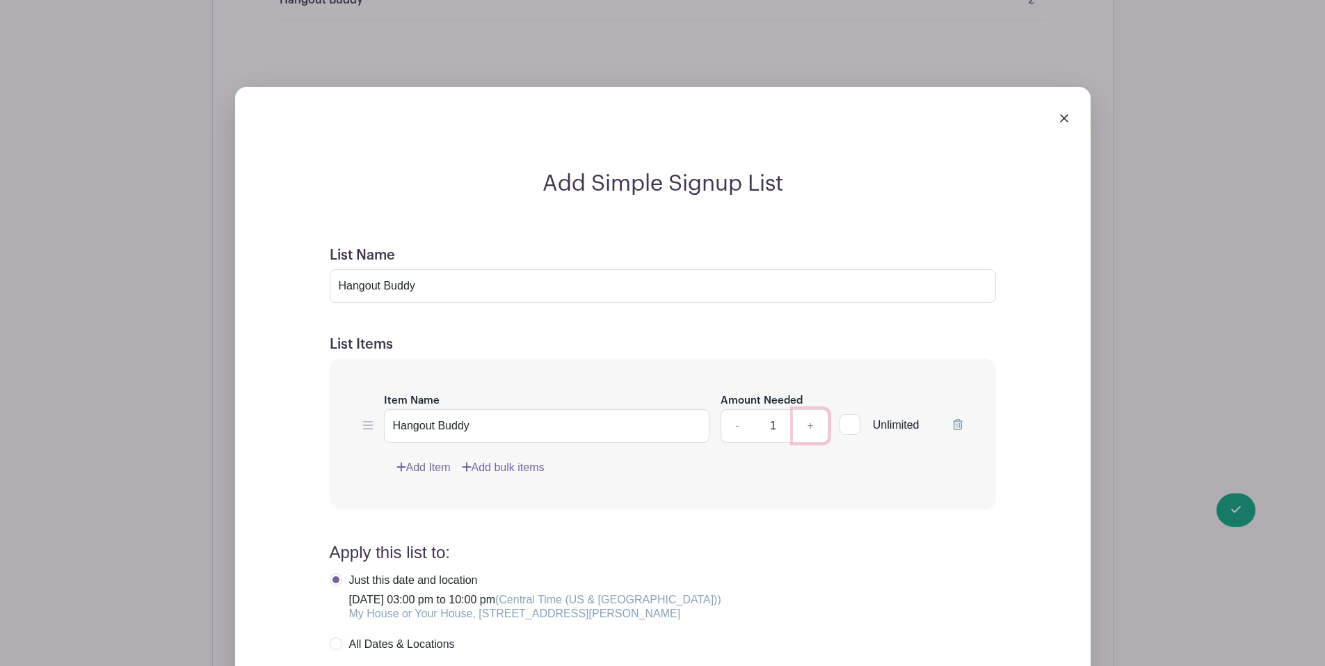
click at [819, 424] on link "+" at bounding box center [810, 425] width 35 height 33
type input "2"
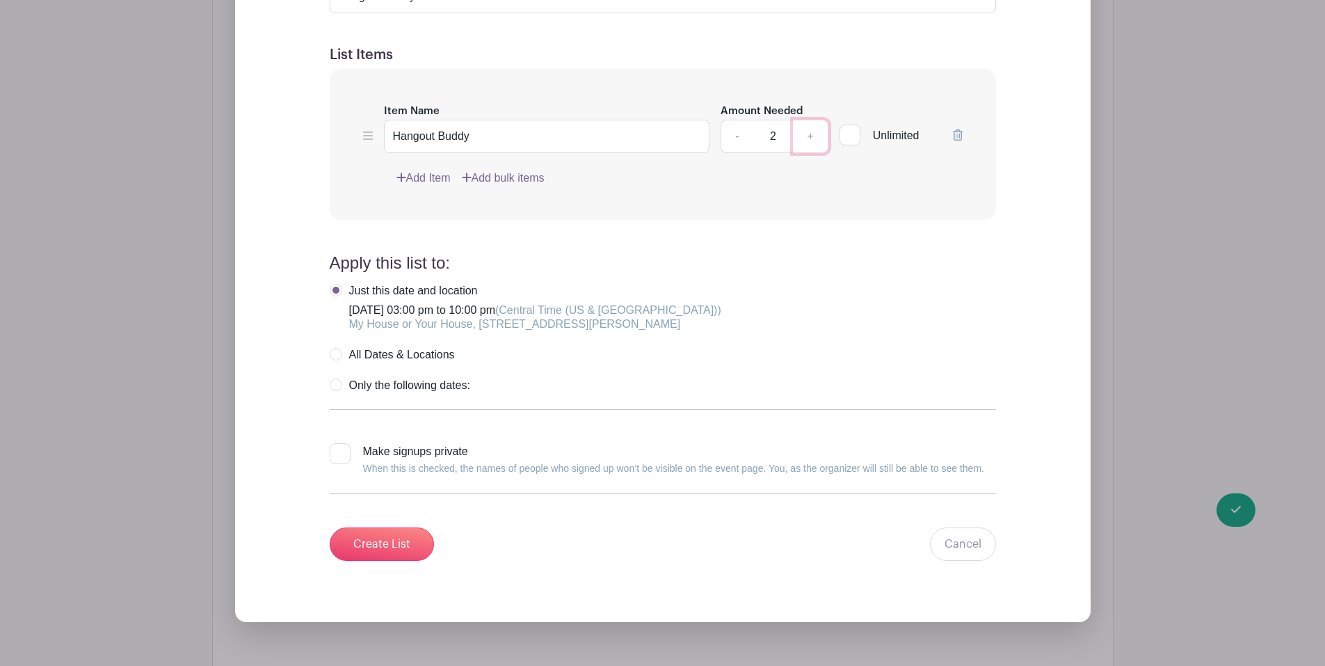
scroll to position [1507, 0]
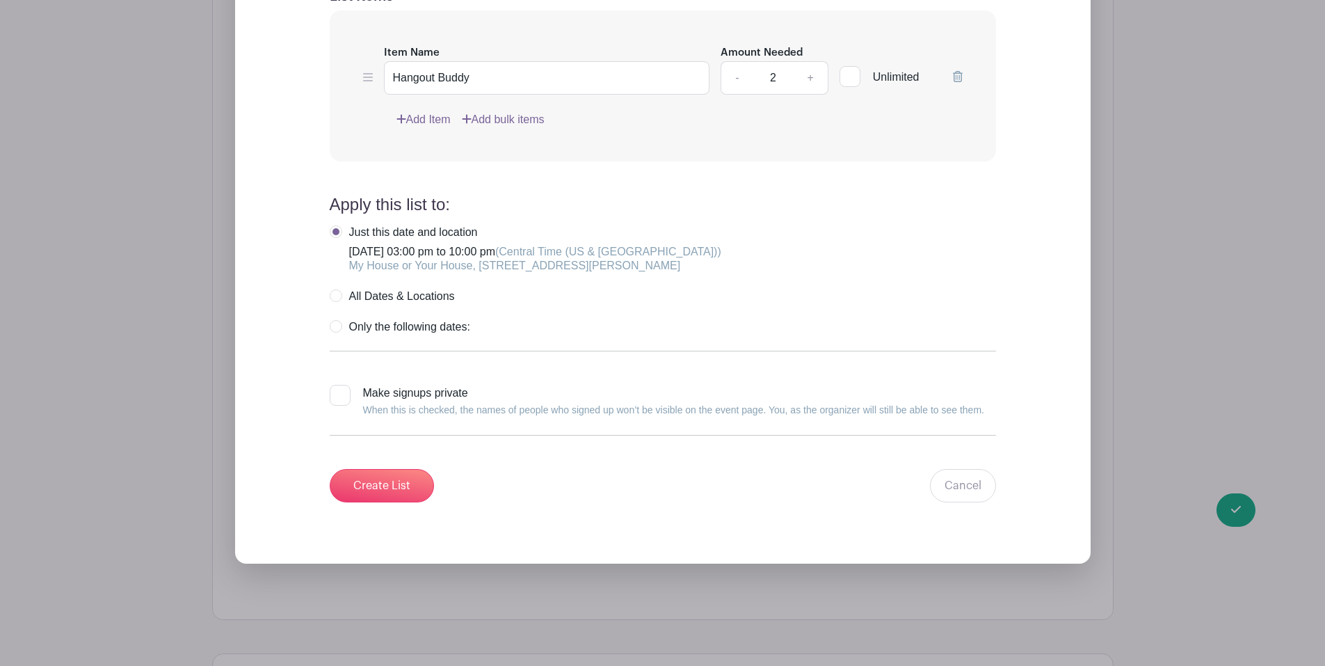
click at [340, 295] on label "All Dates & Locations" at bounding box center [392, 296] width 125 height 14
radio input "true"
click at [390, 490] on input "Create List" at bounding box center [382, 485] width 104 height 33
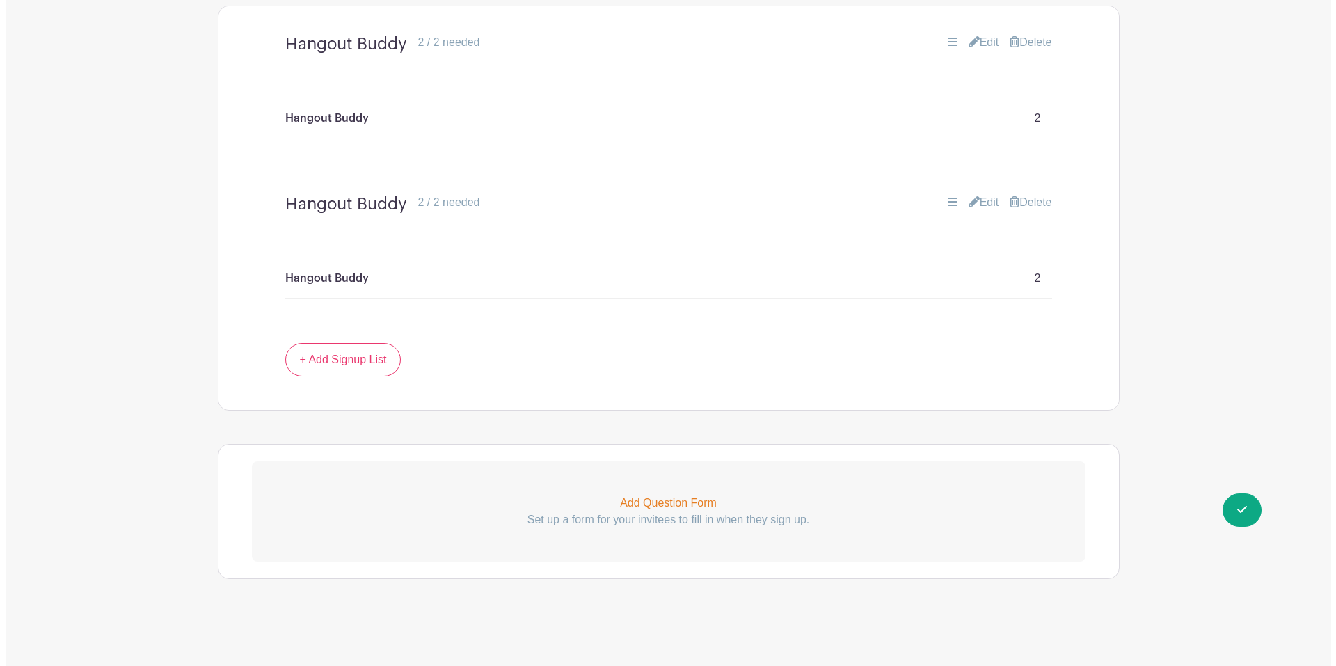
scroll to position [720, 0]
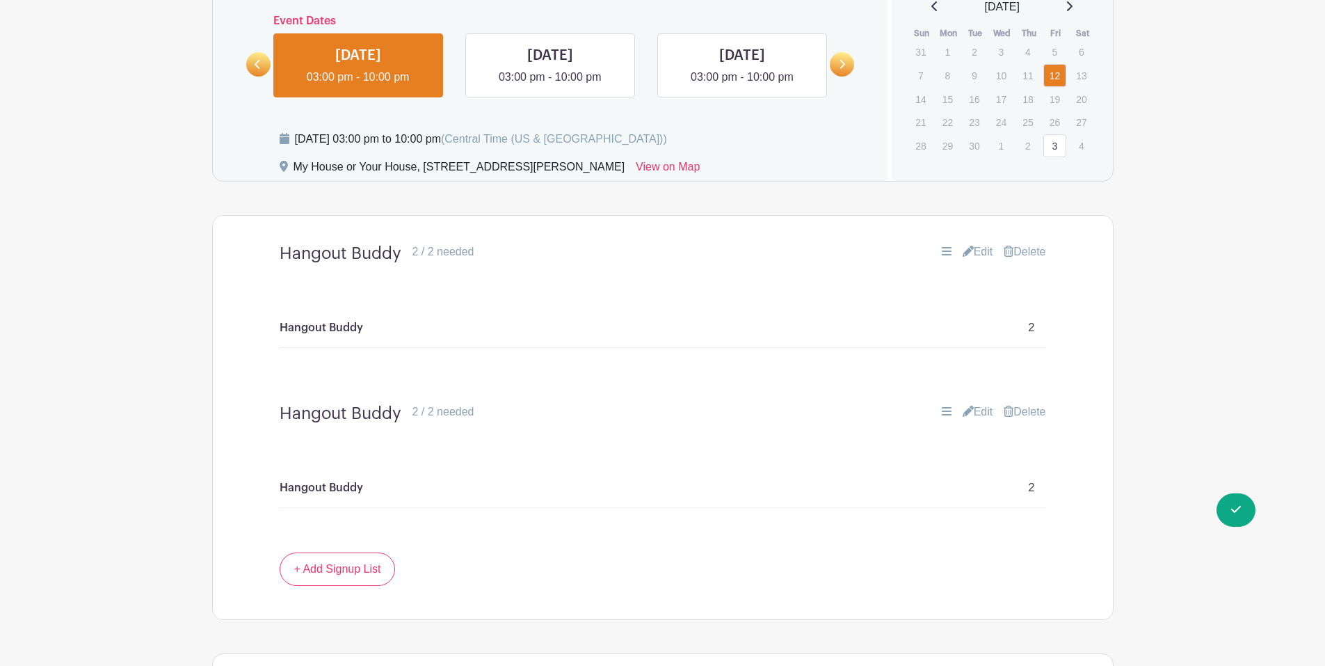
click at [1024, 415] on link "Delete" at bounding box center [1025, 411] width 42 height 17
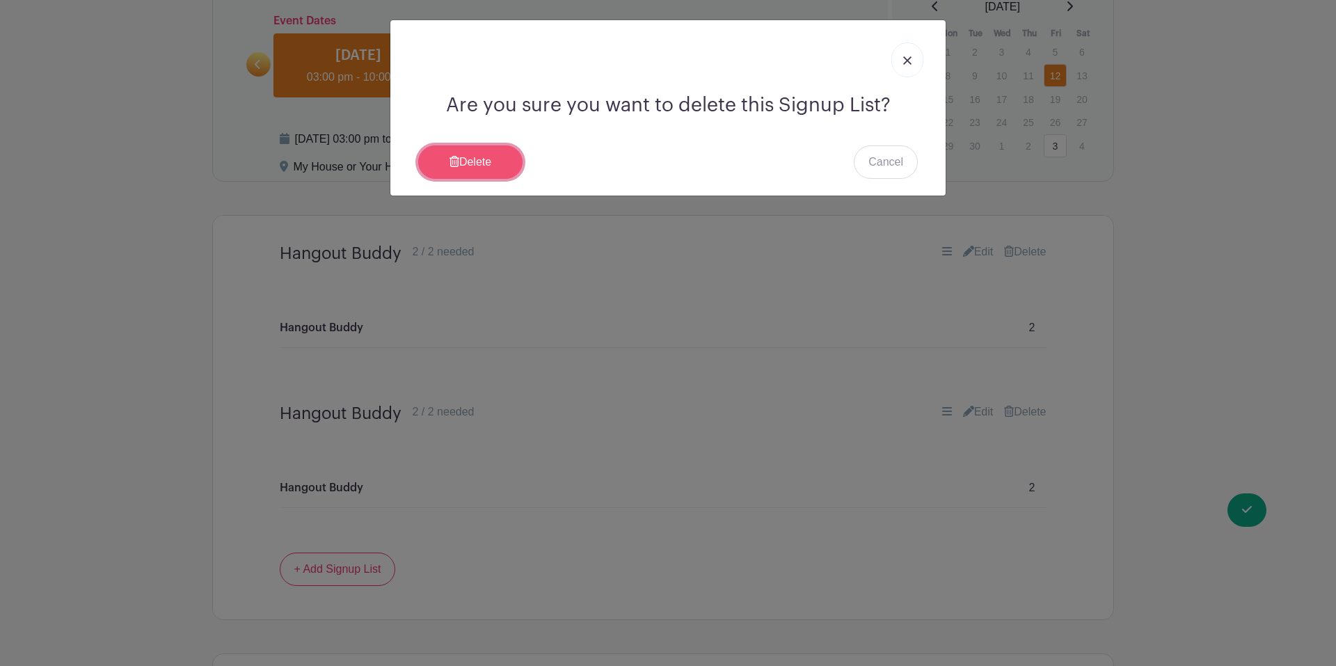
click at [461, 169] on link "Delete" at bounding box center [470, 161] width 104 height 33
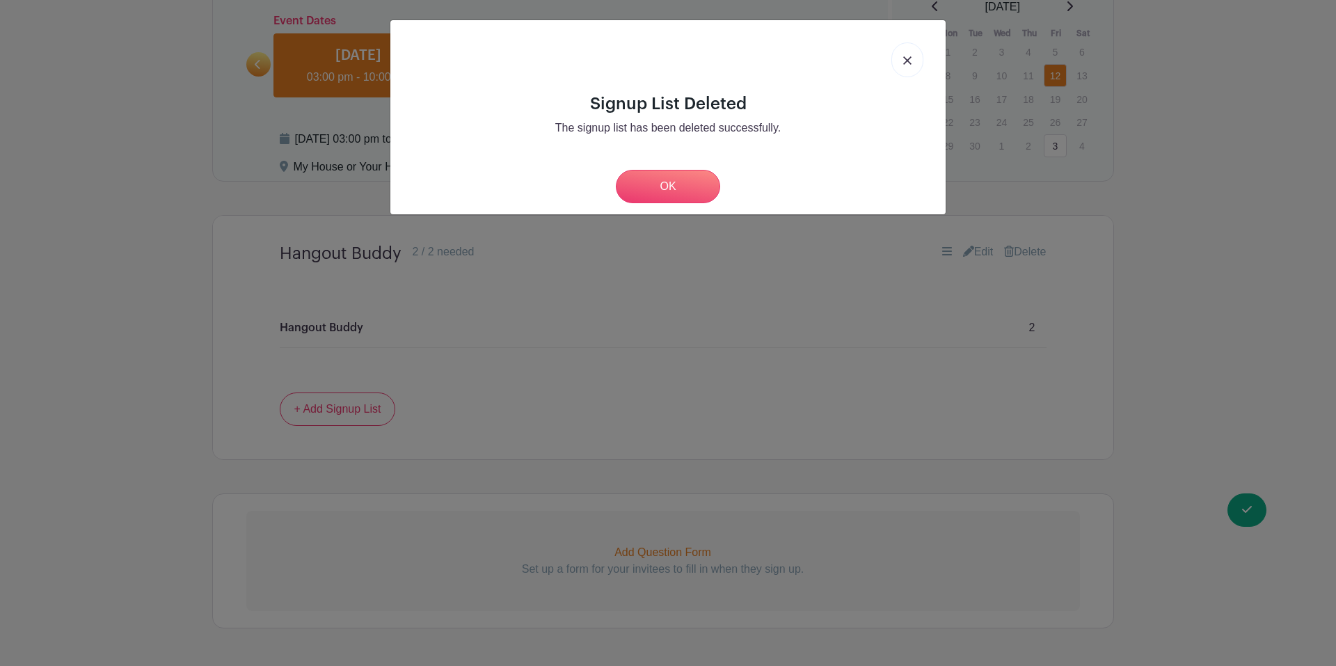
click at [543, 339] on div "Signup List Deleted The signup list has been deleted successfully. OK" at bounding box center [668, 333] width 1336 height 666
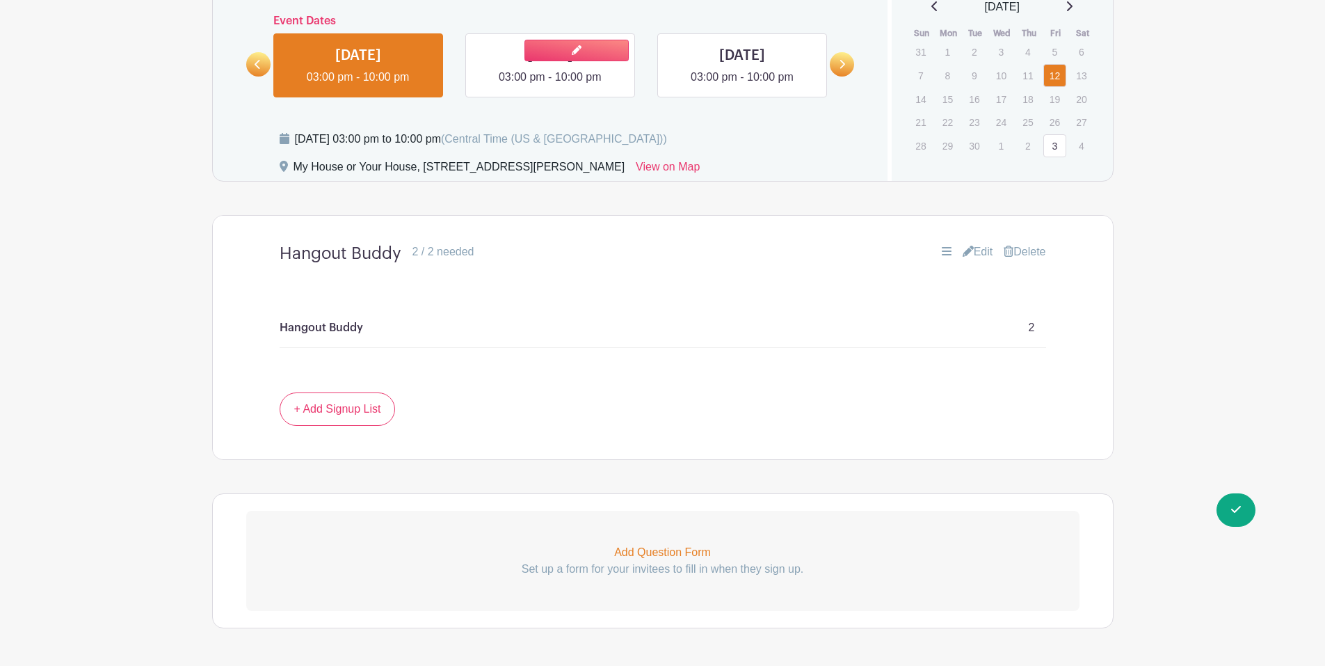
click at [550, 86] on link at bounding box center [550, 86] width 0 height 0
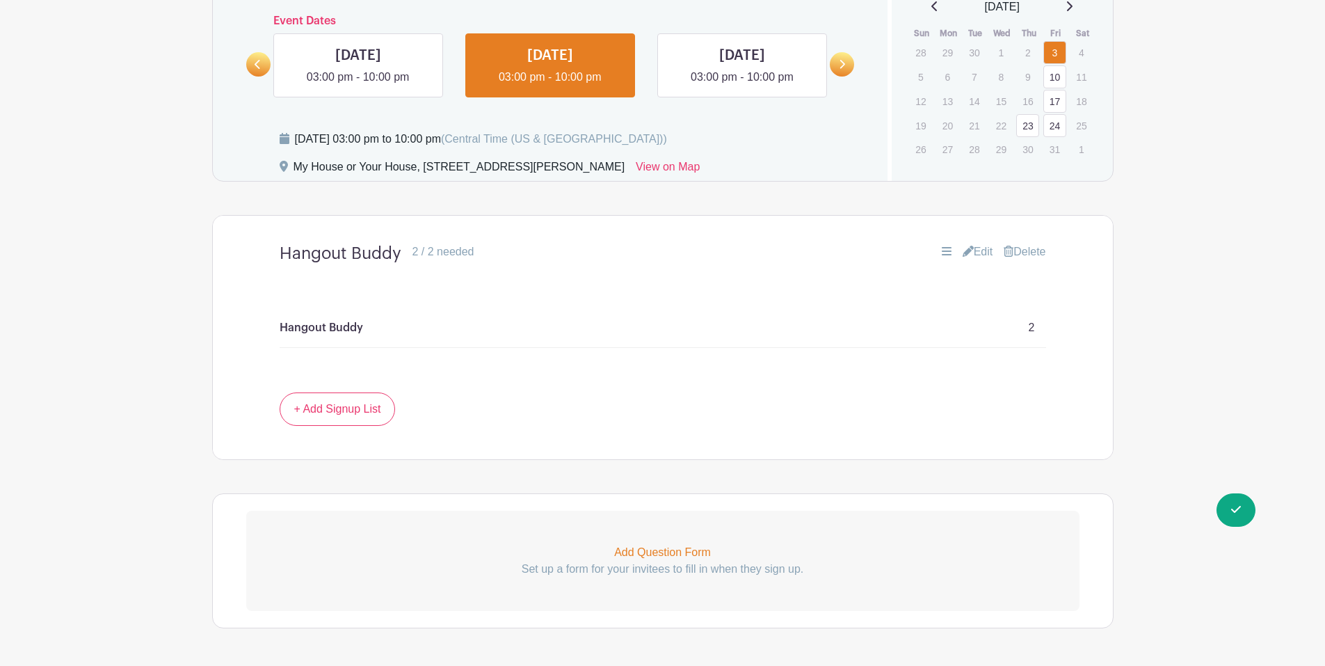
click at [845, 63] on icon at bounding box center [842, 64] width 6 height 10
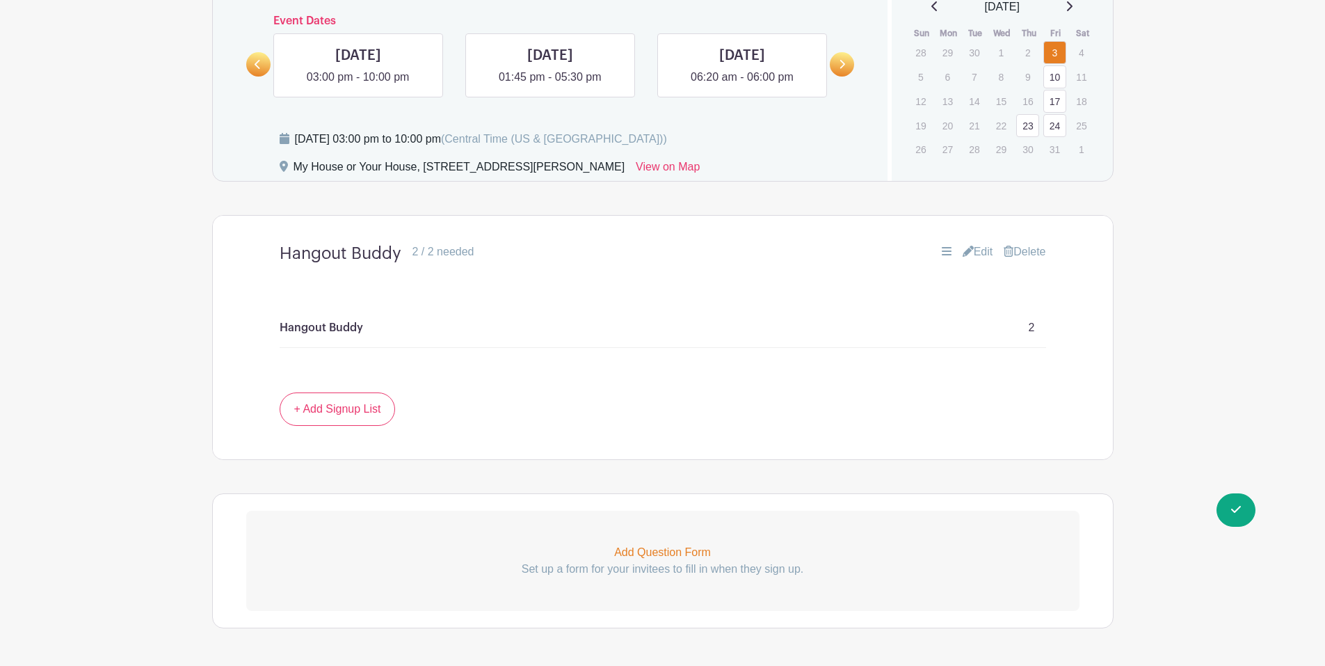
click at [1055, 74] on link "10" at bounding box center [1054, 76] width 23 height 23
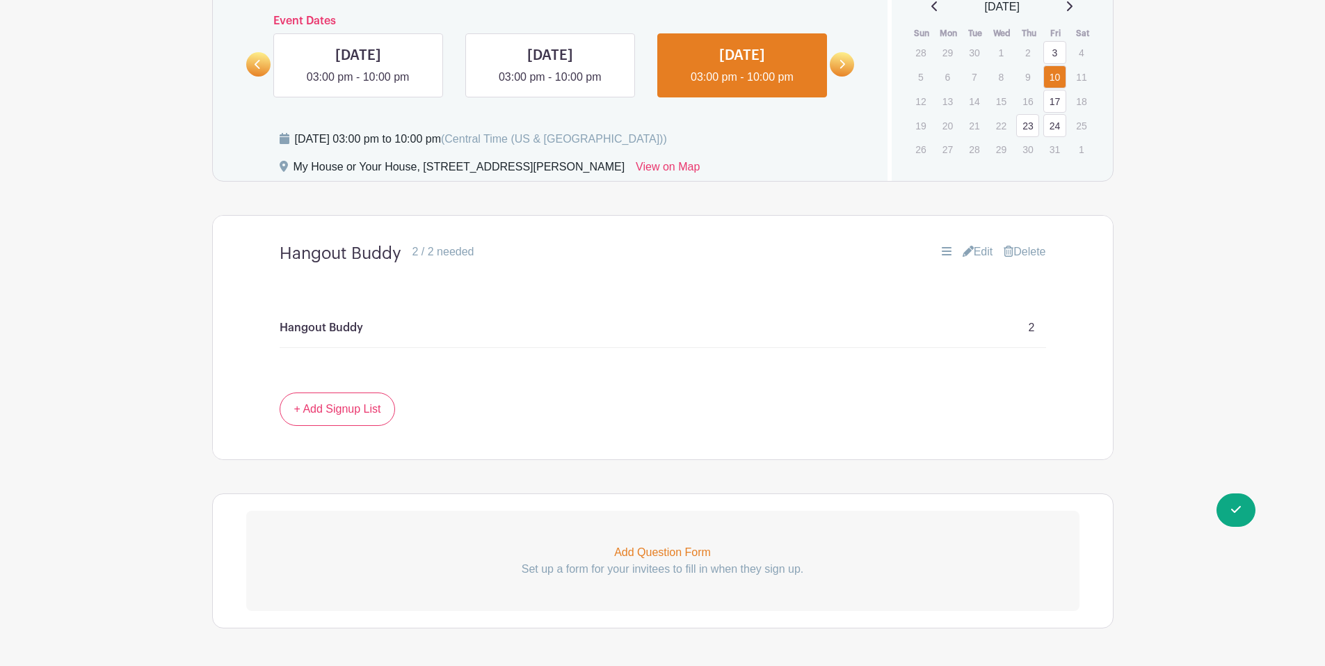
click at [1056, 97] on link "17" at bounding box center [1054, 101] width 23 height 23
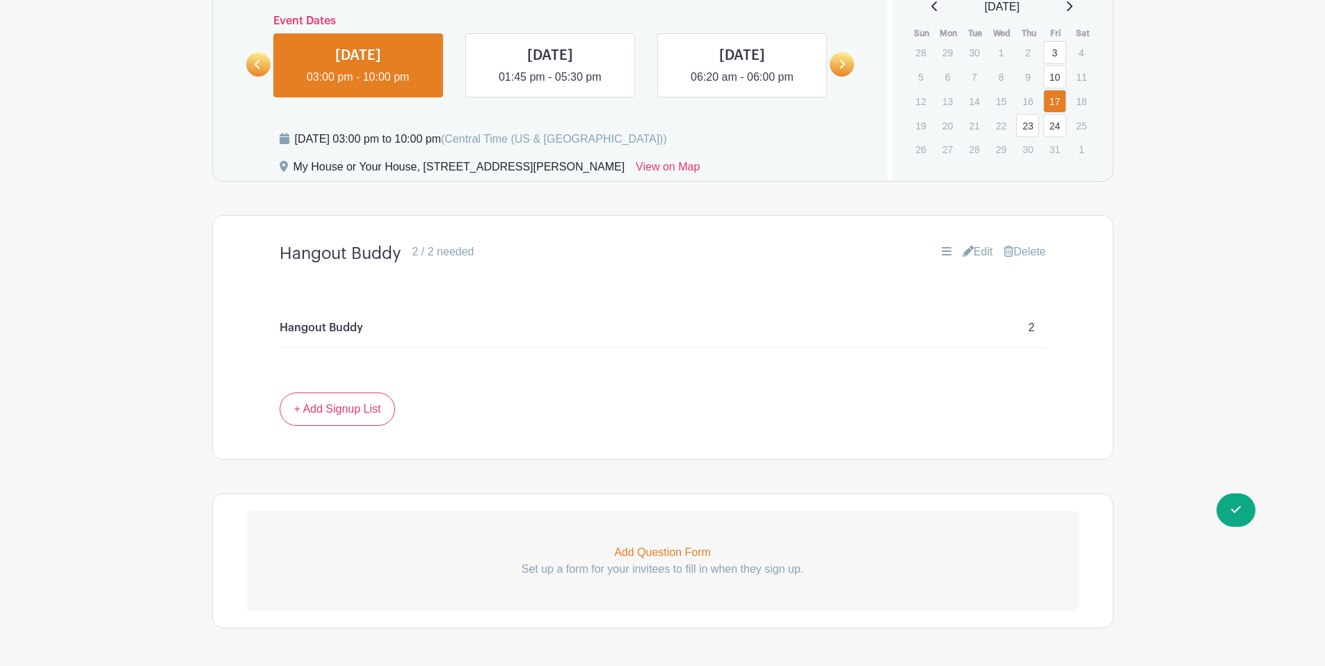
click at [1054, 118] on link "24" at bounding box center [1054, 125] width 23 height 23
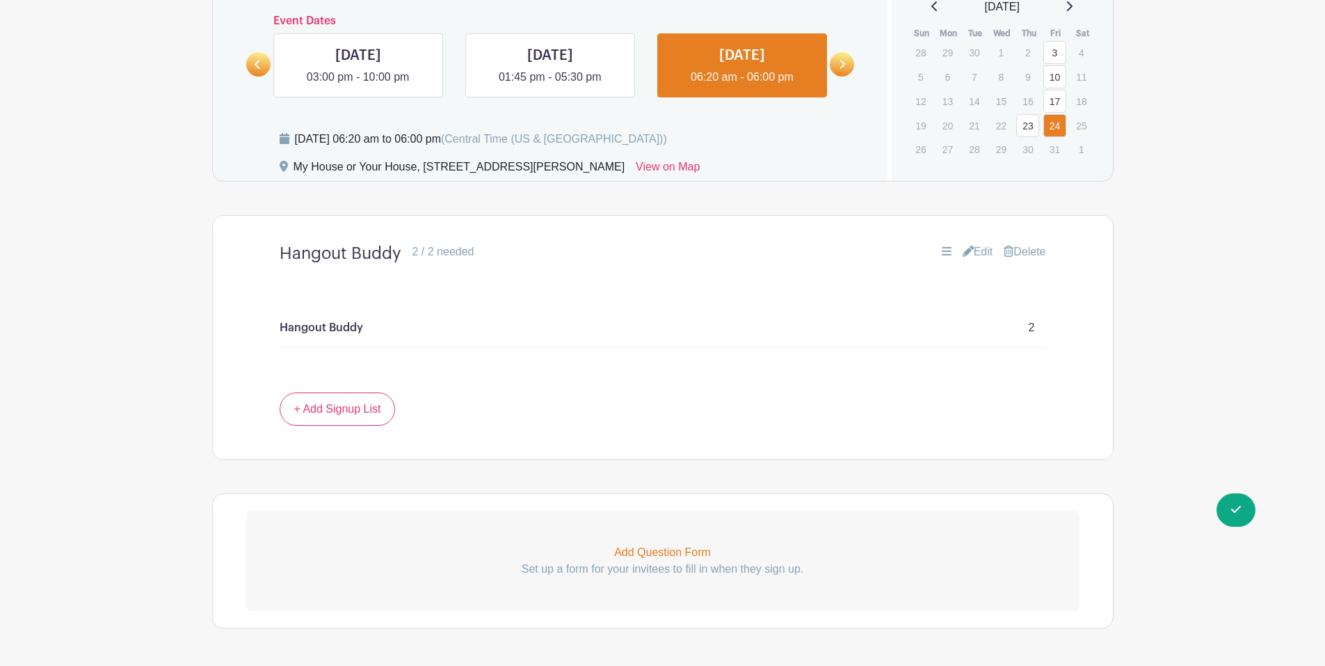
click at [1028, 126] on link "23" at bounding box center [1027, 125] width 23 height 23
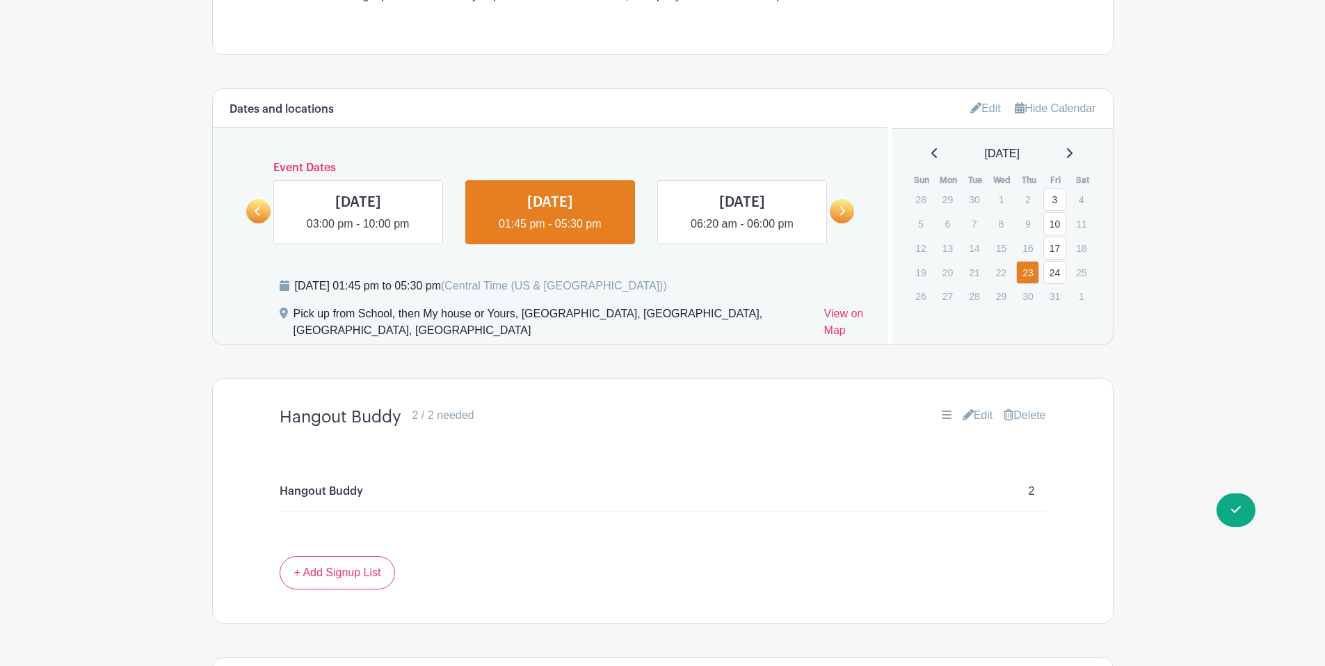
scroll to position [442, 0]
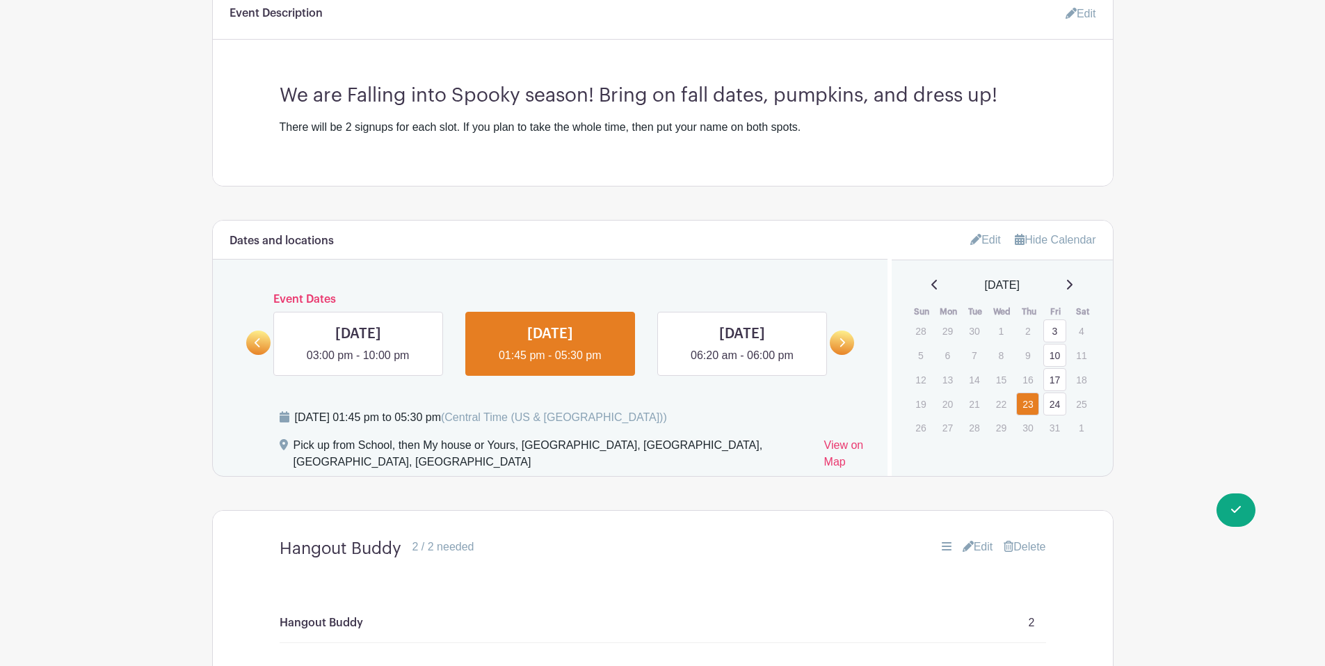
click at [934, 288] on div "[DATE]" at bounding box center [1003, 285] width 188 height 17
click at [925, 282] on div "[DATE]" at bounding box center [1003, 285] width 188 height 17
click at [932, 282] on icon at bounding box center [934, 284] width 7 height 11
click at [1061, 356] on link "12" at bounding box center [1054, 353] width 23 height 23
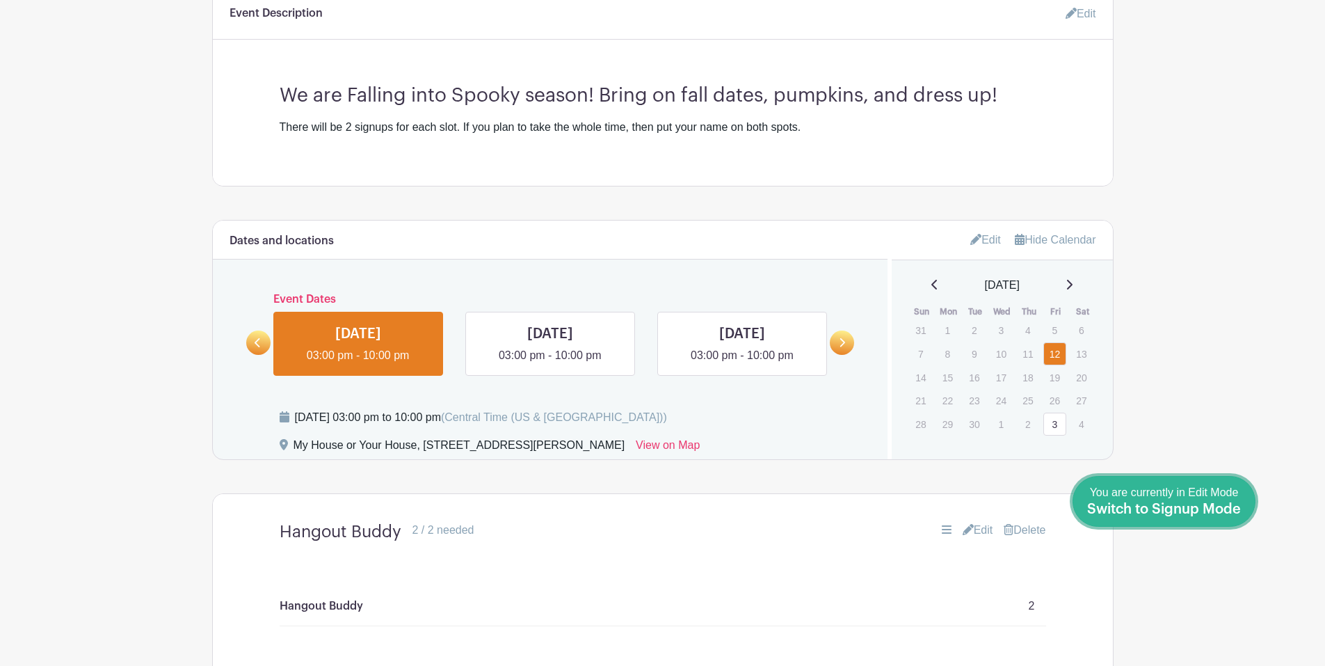
click at [1211, 500] on div "You are currently in Edit Mode Switch to Signup Mode" at bounding box center [1164, 501] width 154 height 34
